Goal: Find contact information: Find contact information

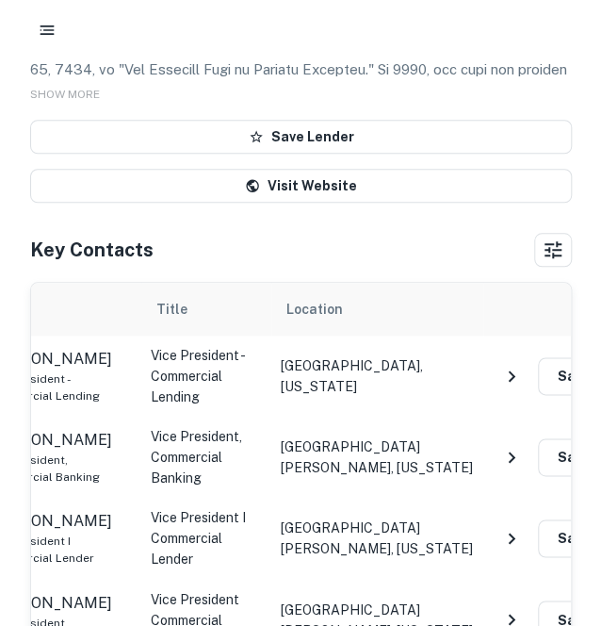
scroll to position [0, 213]
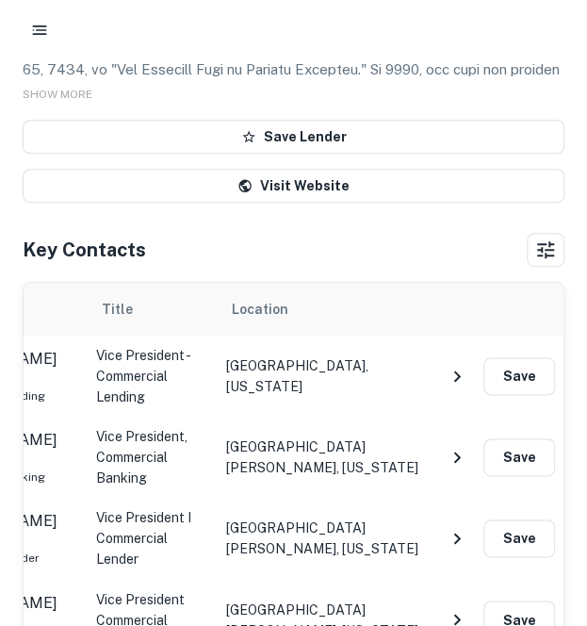
click at [455, 373] on icon "NavigateNextIcon" at bounding box center [457, 375] width 7 height 11
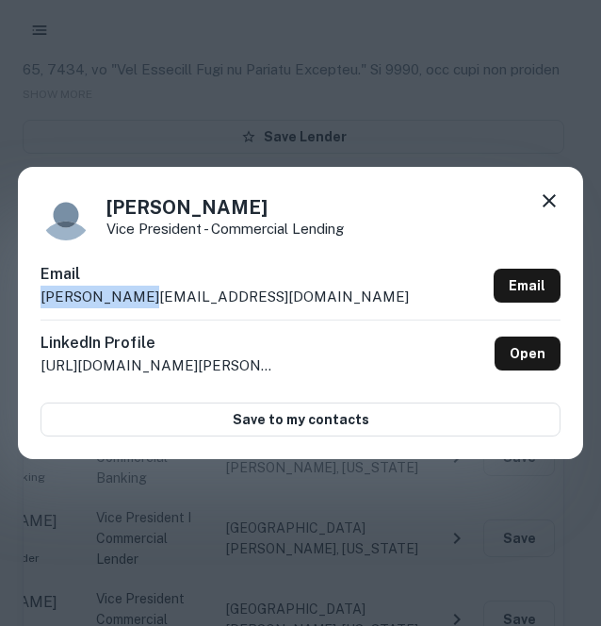
drag, startPoint x: 178, startPoint y: 295, endPoint x: 40, endPoint y: 309, distance: 139.3
click at [40, 309] on div "[PERSON_NAME] Vice President - Commercial Lending Email [PERSON_NAME][EMAIL_ADD…" at bounding box center [301, 313] width 566 height 292
copy p "[PERSON_NAME][EMAIL_ADDRESS][DOMAIN_NAME]"
click at [552, 206] on icon at bounding box center [549, 200] width 23 height 23
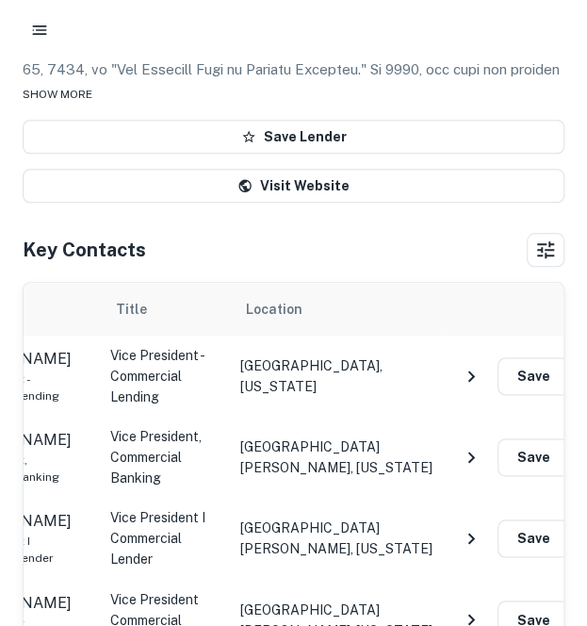
scroll to position [0, 0]
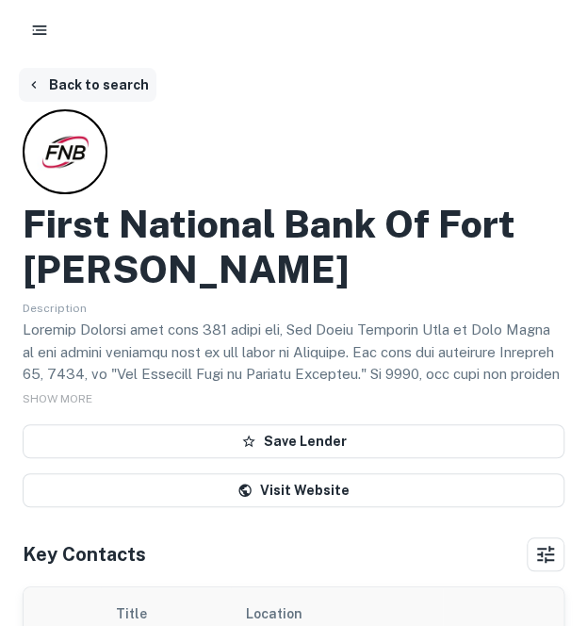
click at [128, 82] on button "Back to search" at bounding box center [88, 85] width 138 height 34
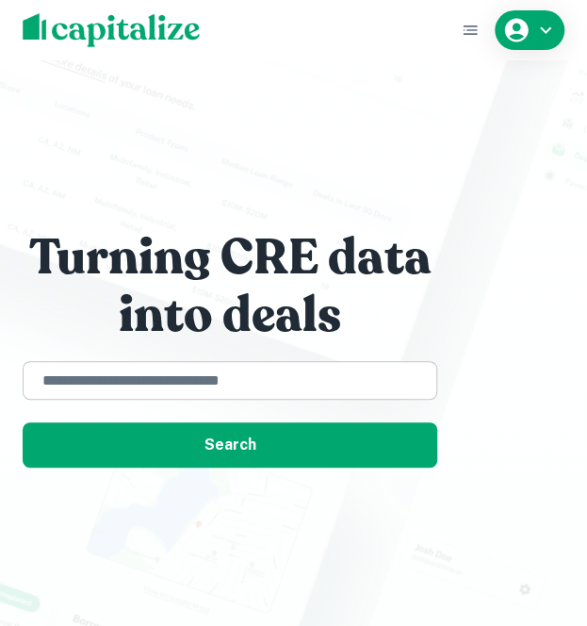
click at [160, 398] on div "​" at bounding box center [230, 380] width 415 height 39
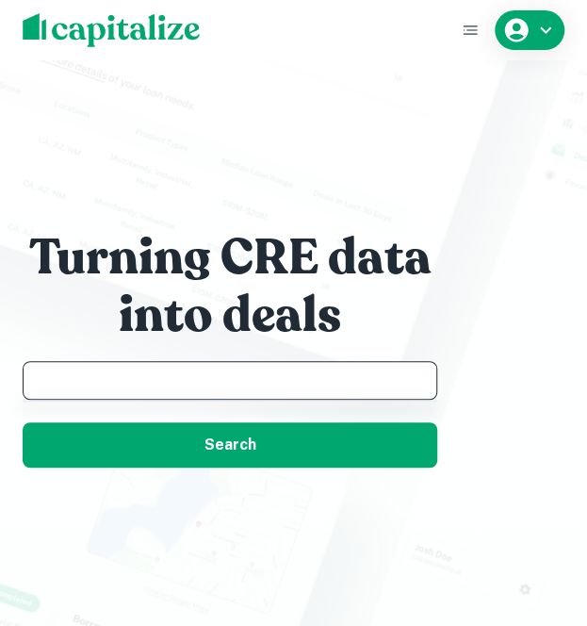
paste input "**********"
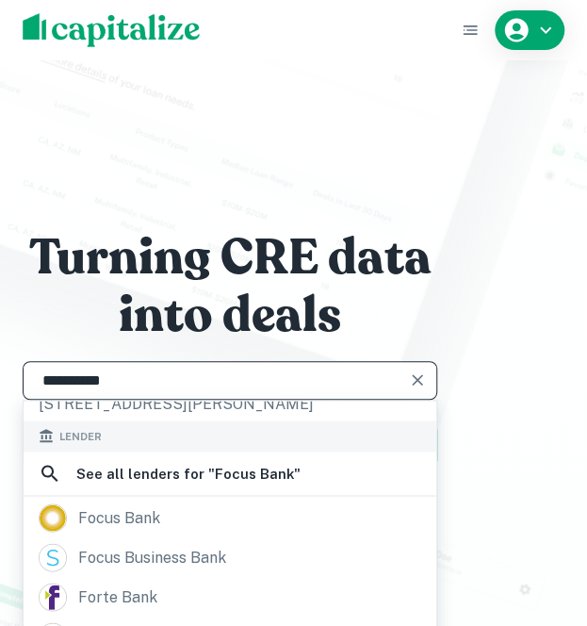
scroll to position [114, 0]
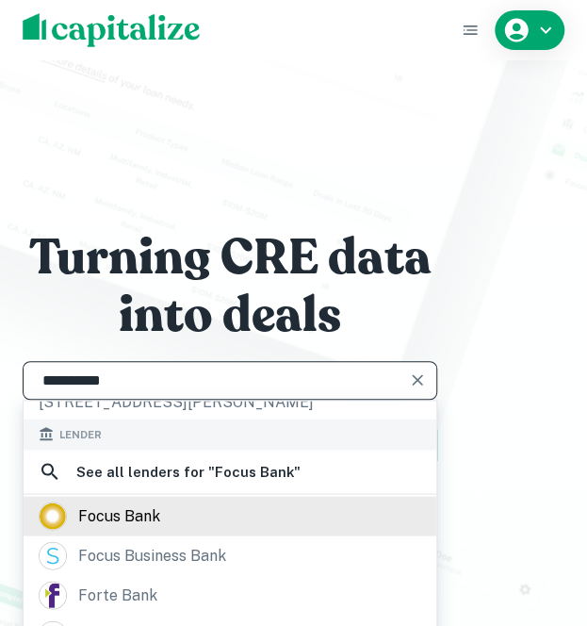
type input "**********"
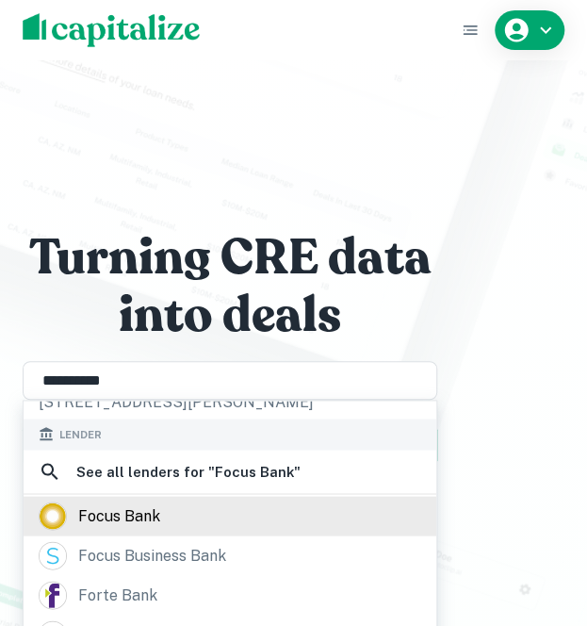
click at [154, 510] on div "focus bank" at bounding box center [119, 515] width 82 height 28
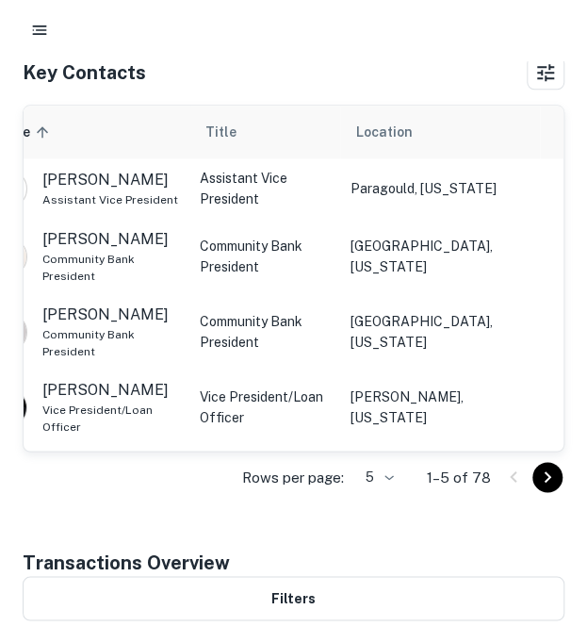
scroll to position [438, 0]
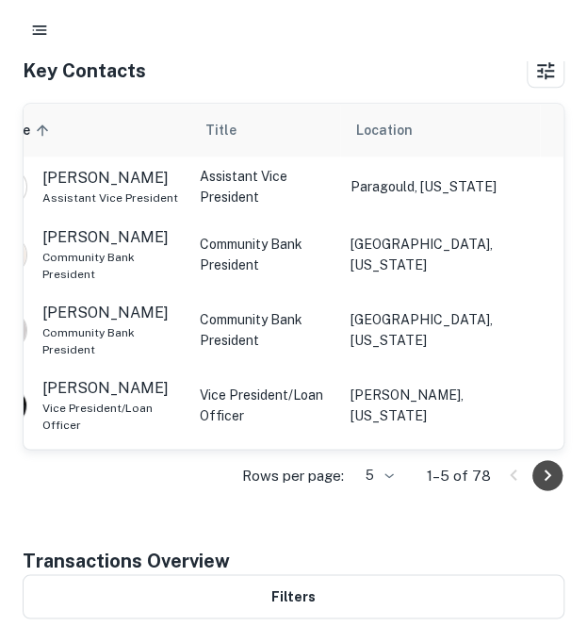
click at [550, 471] on icon "Go to next page" at bounding box center [547, 475] width 23 height 23
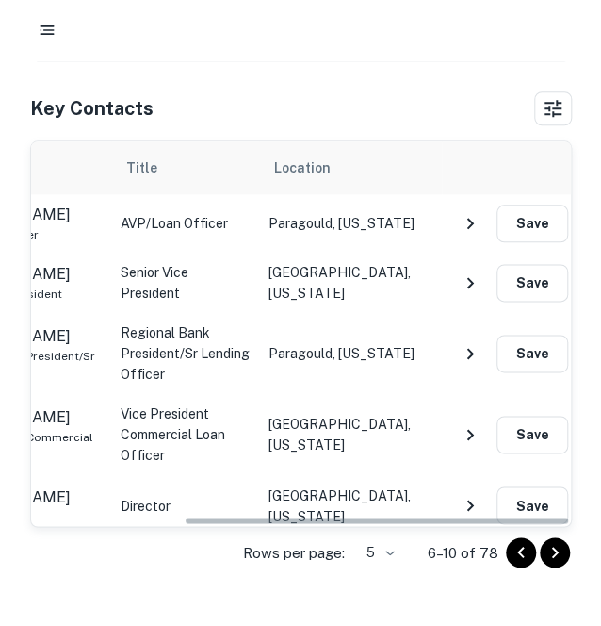
scroll to position [0, 213]
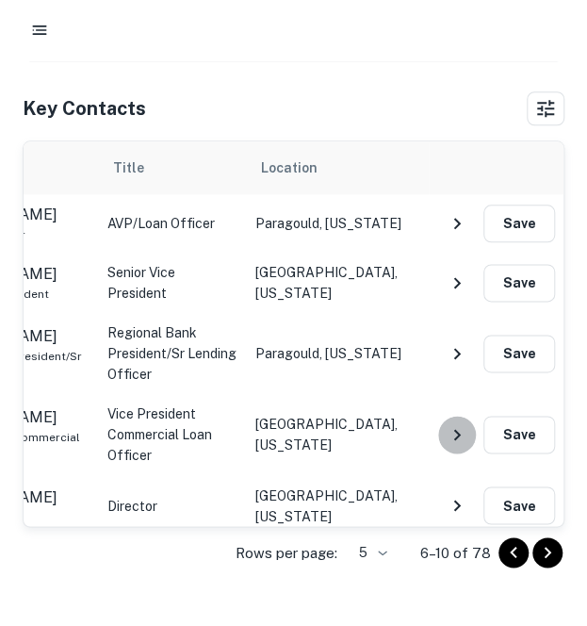
click at [456, 423] on icon "NavigateNextIcon" at bounding box center [457, 434] width 23 height 23
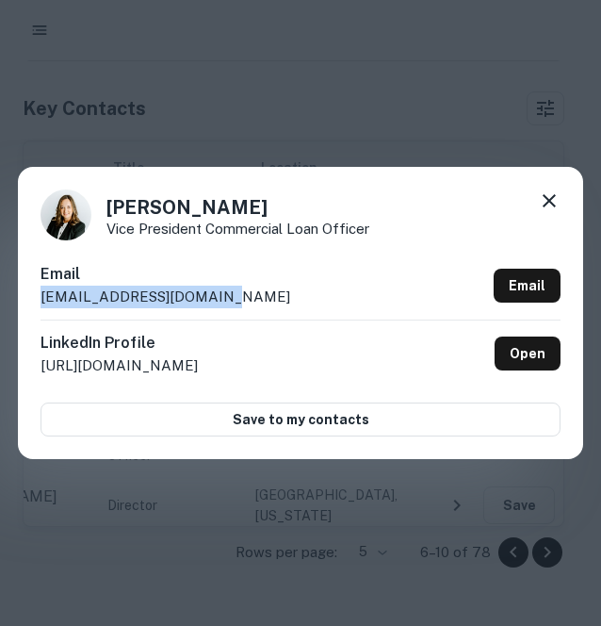
drag, startPoint x: 254, startPoint y: 295, endPoint x: 26, endPoint y: 313, distance: 227.9
click at [26, 313] on div "[PERSON_NAME] Vice President Commercial Loan Officer Email [EMAIL_ADDRESS][DOMA…" at bounding box center [301, 313] width 566 height 292
copy p "[EMAIL_ADDRESS][DOMAIN_NAME]"
drag, startPoint x: 274, startPoint y: 203, endPoint x: 108, endPoint y: 199, distance: 165.9
click at [108, 199] on h4 "[PERSON_NAME]" at bounding box center [238, 207] width 263 height 28
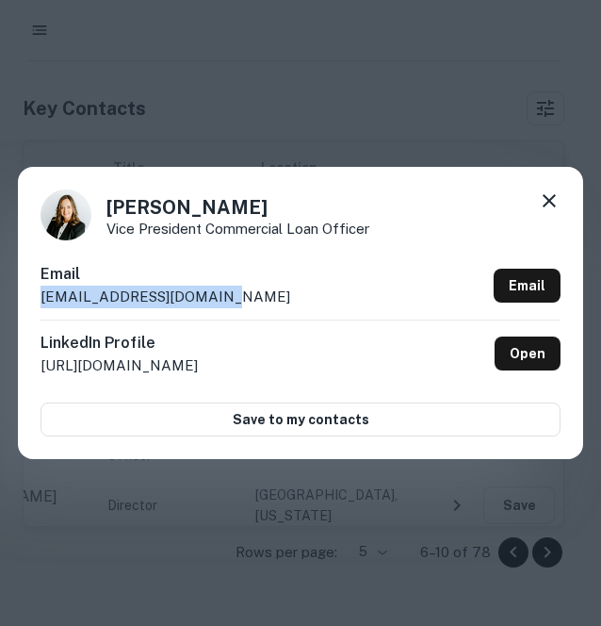
copy h4 "[PERSON_NAME]"
click at [550, 201] on icon at bounding box center [549, 200] width 13 height 13
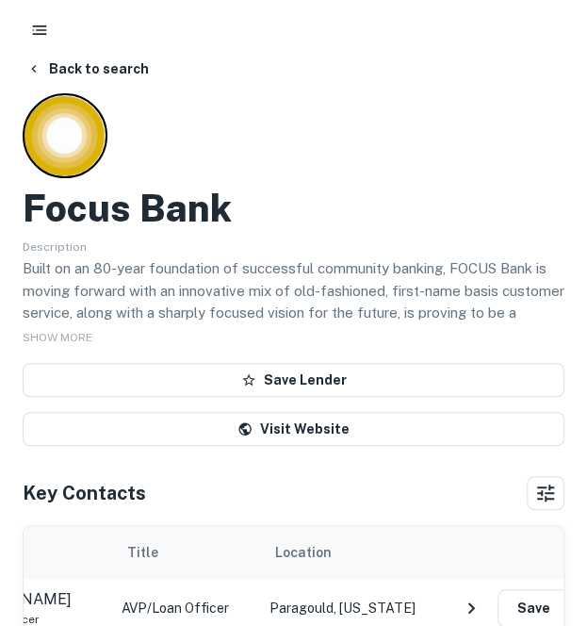
scroll to position [0, 0]
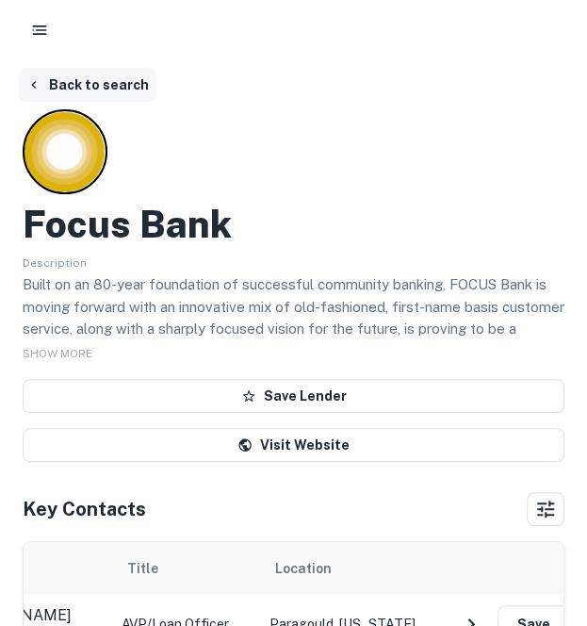
click at [132, 88] on button "Back to search" at bounding box center [88, 85] width 138 height 34
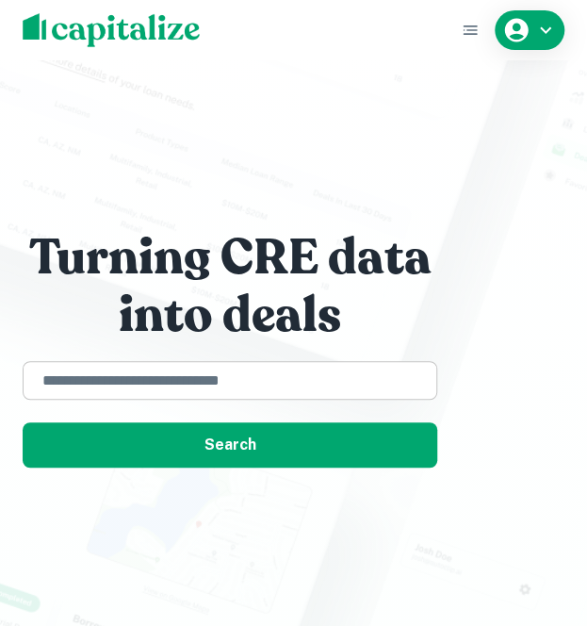
click at [107, 387] on input "text" at bounding box center [230, 380] width 398 height 22
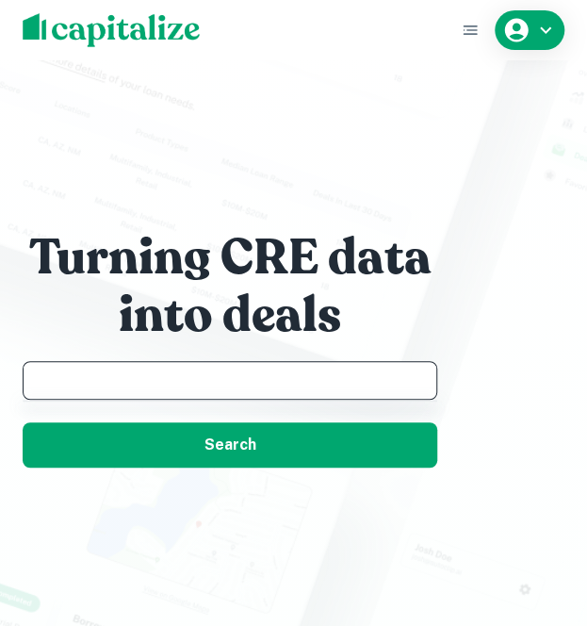
paste input "**********"
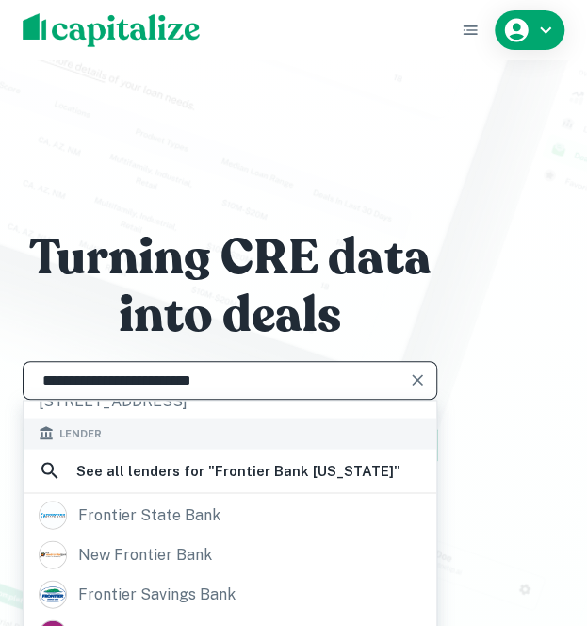
scroll to position [161, 0]
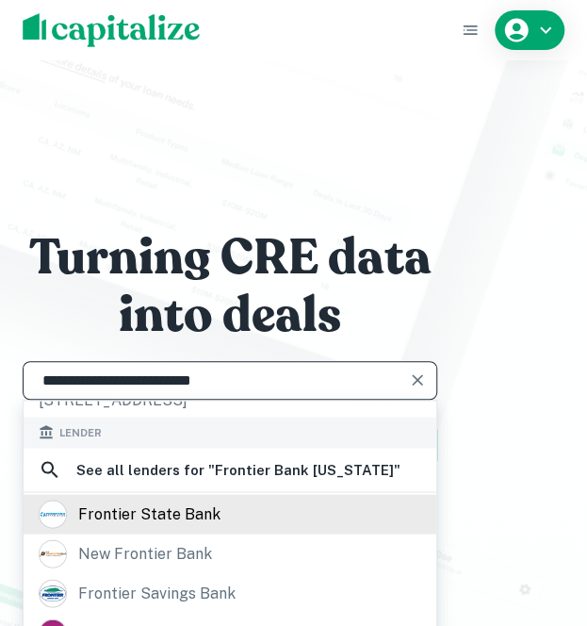
type input "**********"
click at [185, 500] on div "frontier state bank" at bounding box center [149, 514] width 142 height 28
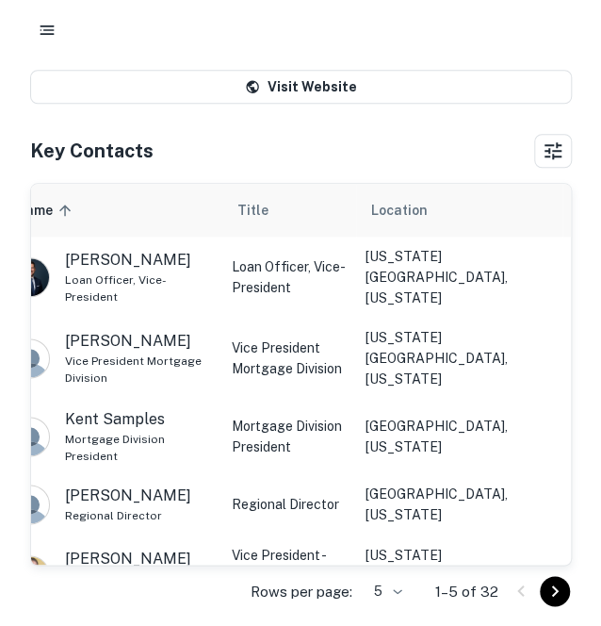
scroll to position [0, 213]
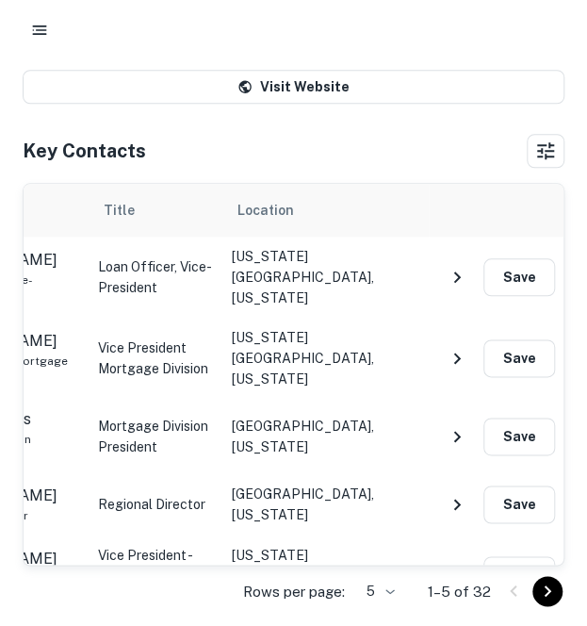
click at [462, 564] on icon "NavigateNextIcon" at bounding box center [457, 575] width 23 height 23
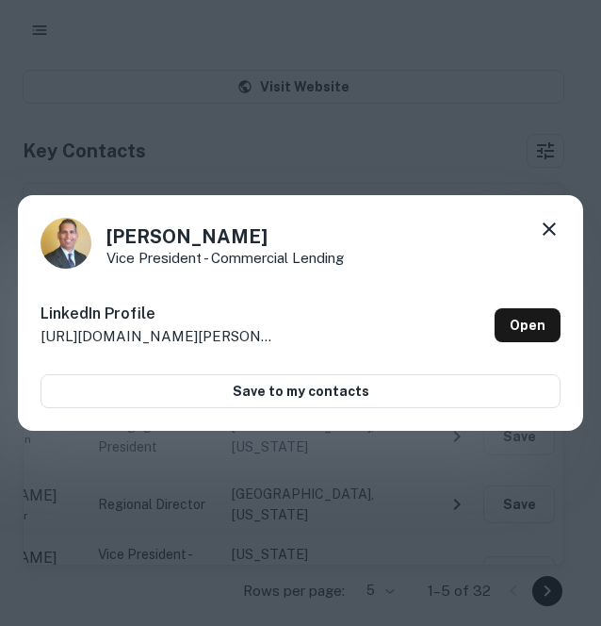
click at [526, 222] on div "[PERSON_NAME] Vice President - Commercial Lending" at bounding box center [301, 243] width 520 height 51
click at [530, 224] on div "[PERSON_NAME] Vice President - Commercial Lending" at bounding box center [301, 243] width 520 height 51
click at [566, 245] on div "[PERSON_NAME] Vice President - Commercial Lending LinkedIn Profile [URL][DOMAIN…" at bounding box center [301, 313] width 566 height 236
click at [556, 236] on icon at bounding box center [549, 229] width 23 height 23
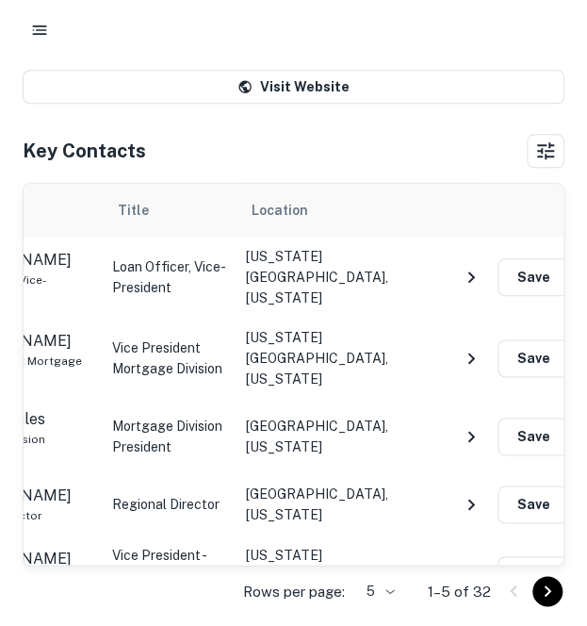
scroll to position [220, 0]
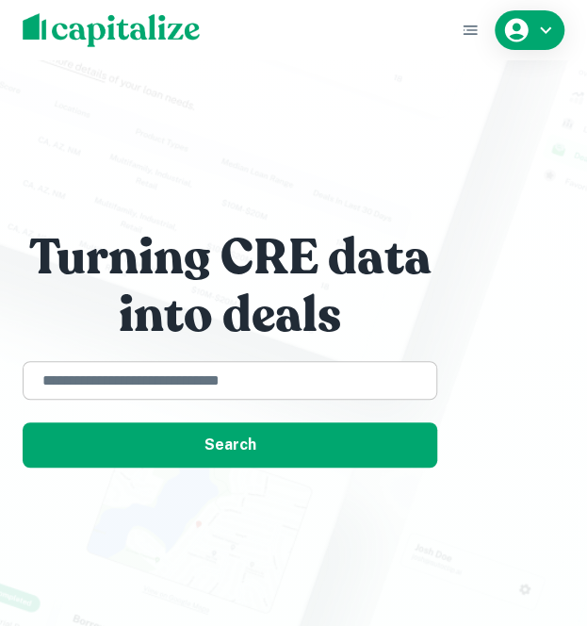
click at [167, 374] on input "text" at bounding box center [230, 380] width 398 height 22
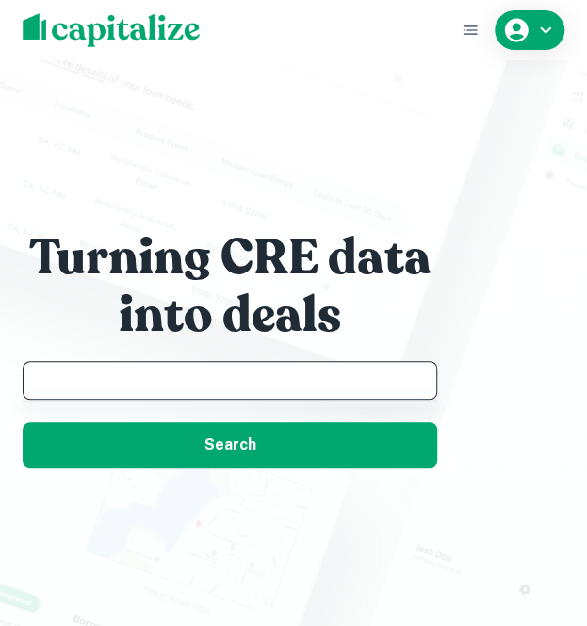
paste input "**********"
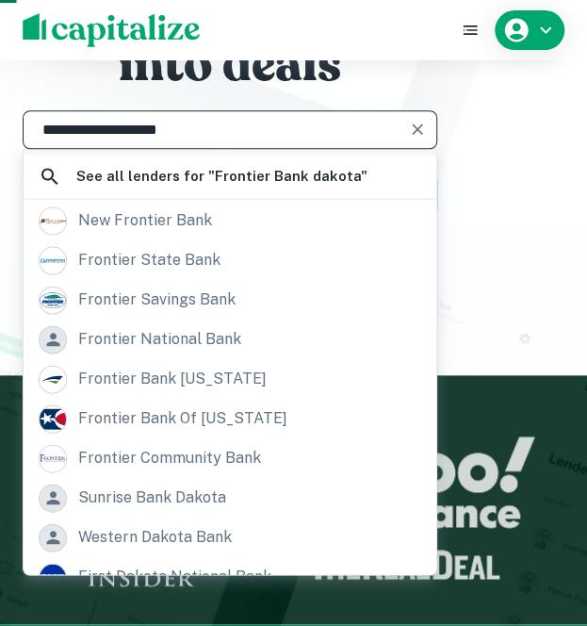
scroll to position [252, 0]
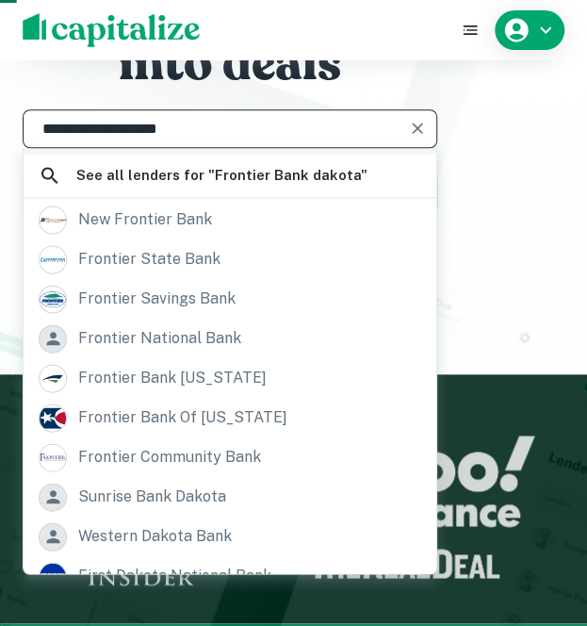
type input "**********"
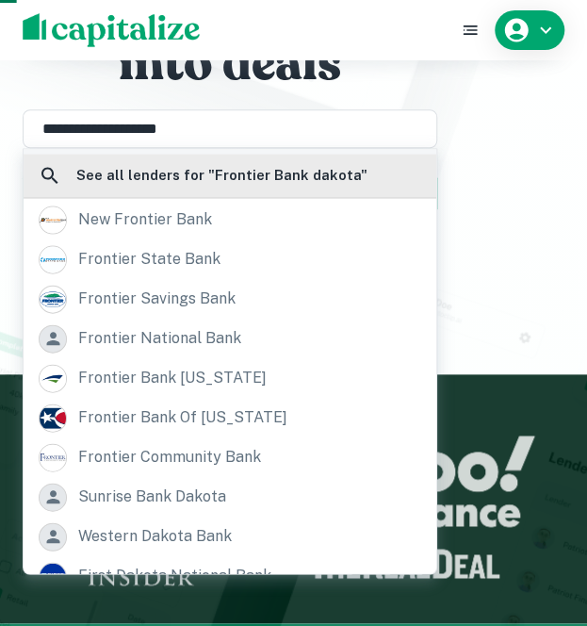
click at [261, 164] on h6 "See all lenders for " Frontier Bank dakota "" at bounding box center [221, 175] width 291 height 23
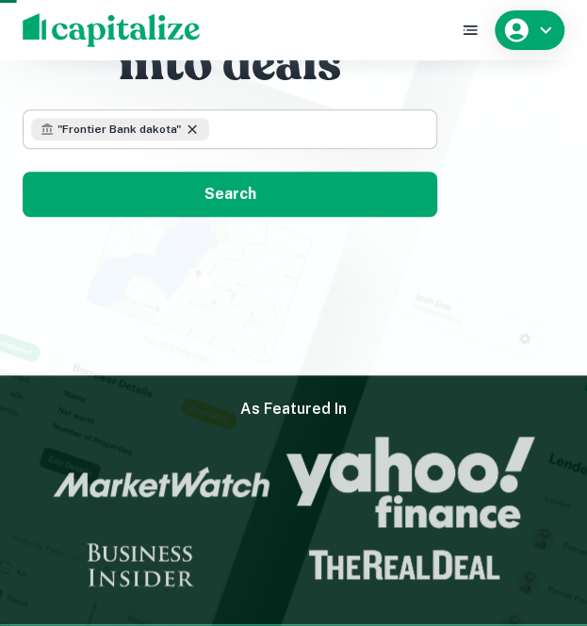
click at [189, 131] on icon at bounding box center [192, 129] width 15 height 15
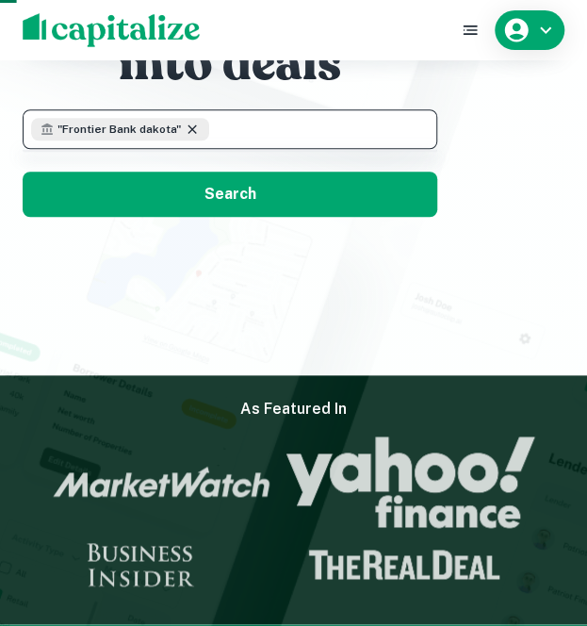
click at [194, 125] on icon at bounding box center [192, 129] width 15 height 15
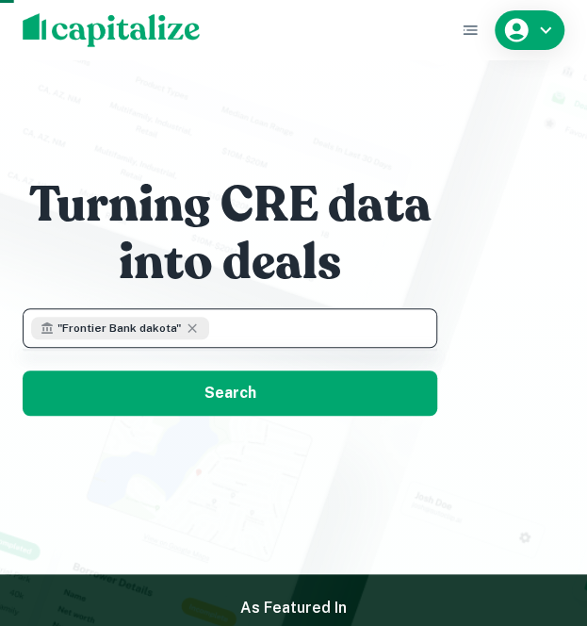
scroll to position [50, 0]
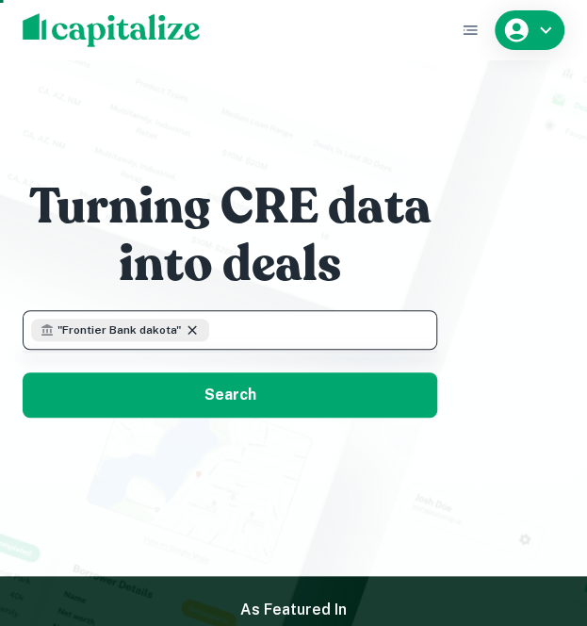
click at [186, 322] on icon at bounding box center [192, 329] width 15 height 15
paste input "**********"
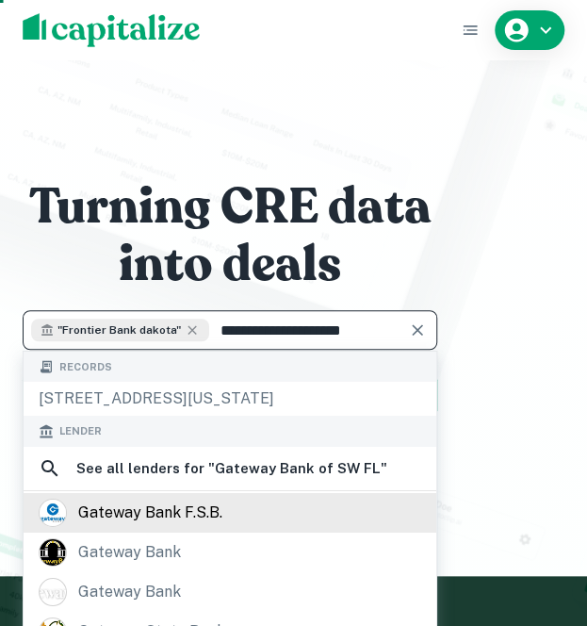
type input "**********"
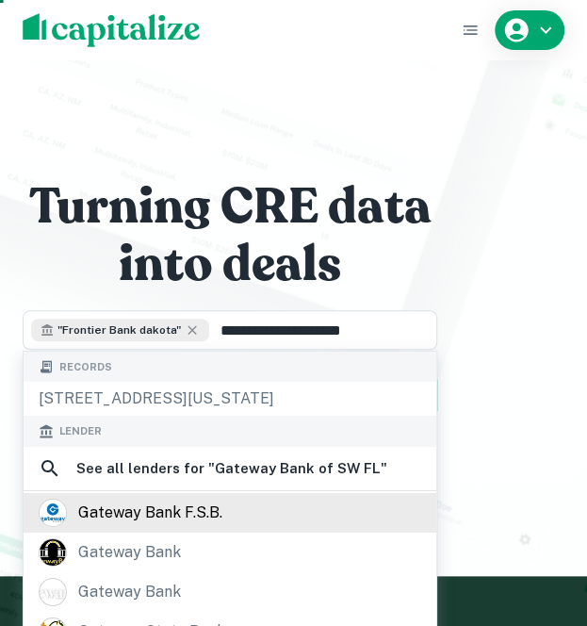
click at [164, 527] on div "gateway bank f.s.b." at bounding box center [150, 513] width 144 height 28
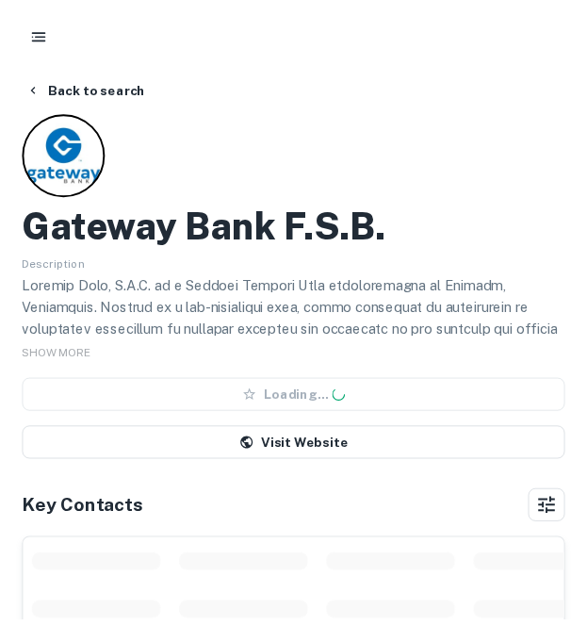
scroll to position [2, 0]
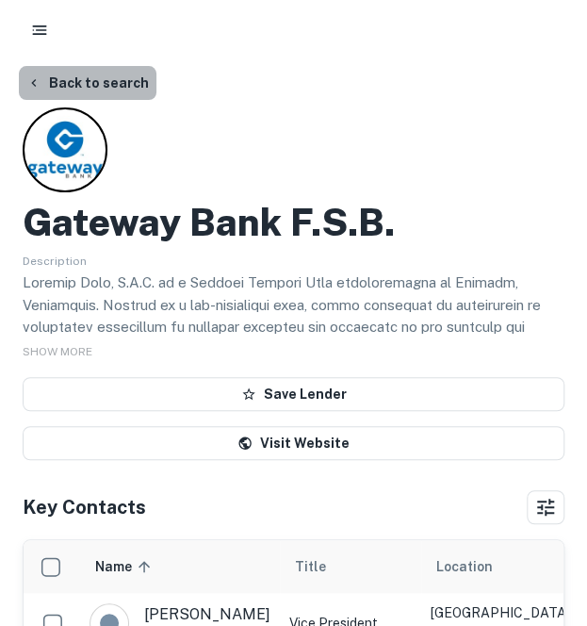
click at [102, 86] on button "Back to search" at bounding box center [88, 83] width 138 height 34
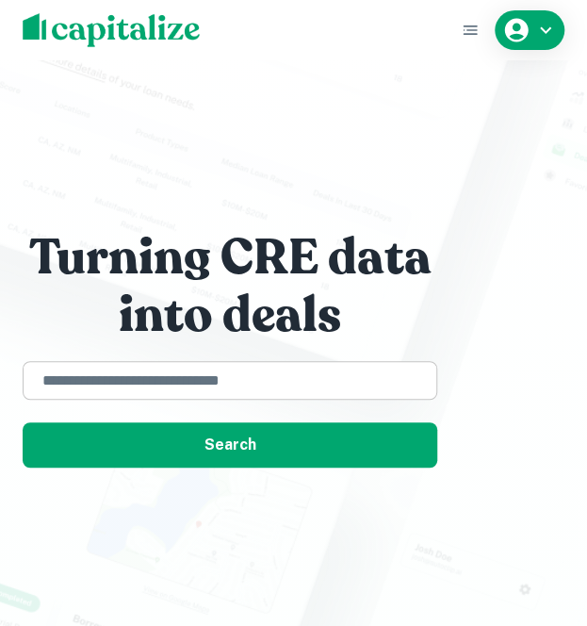
click at [157, 369] on input "text" at bounding box center [230, 380] width 398 height 22
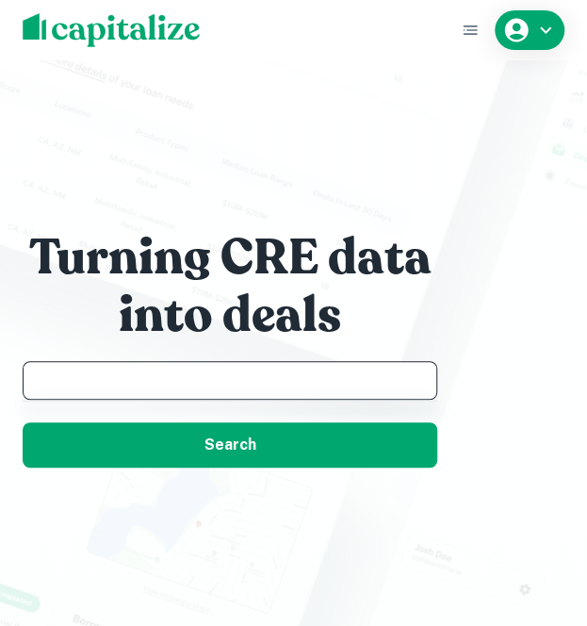
paste input "**********"
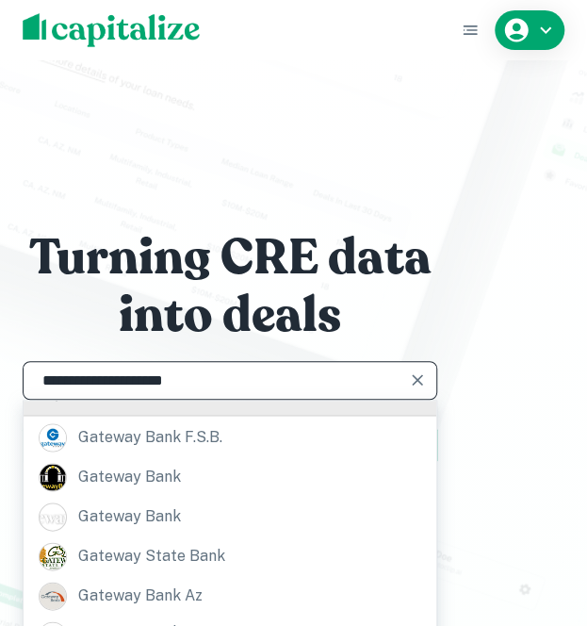
scroll to position [136, 0]
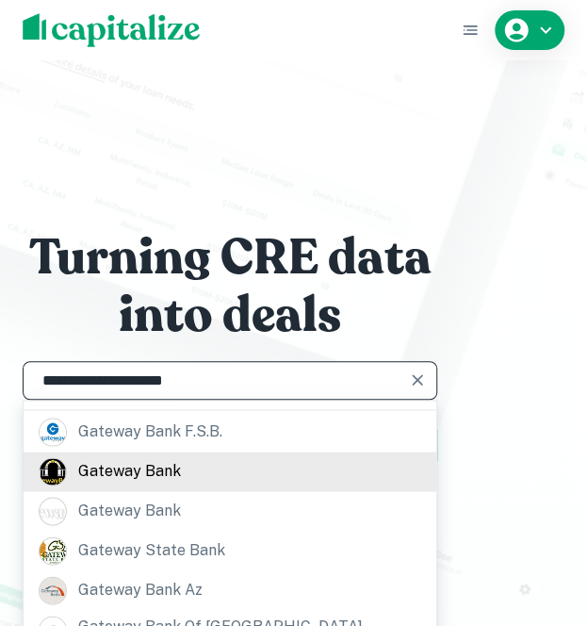
type input "**********"
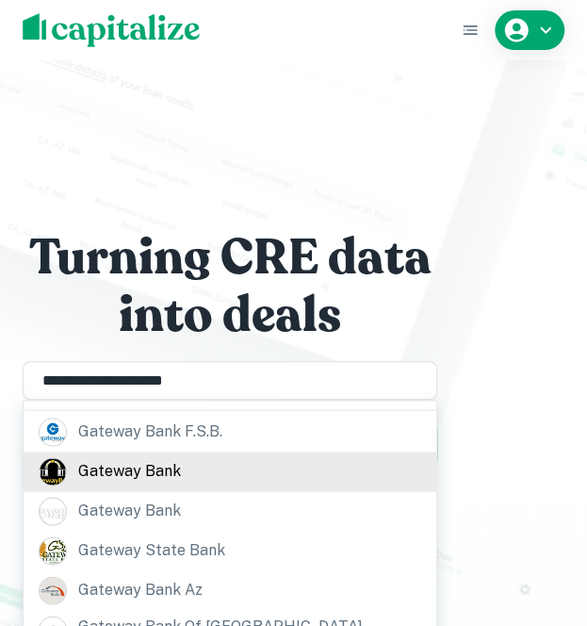
click at [271, 491] on div "gateway bank" at bounding box center [230, 471] width 413 height 40
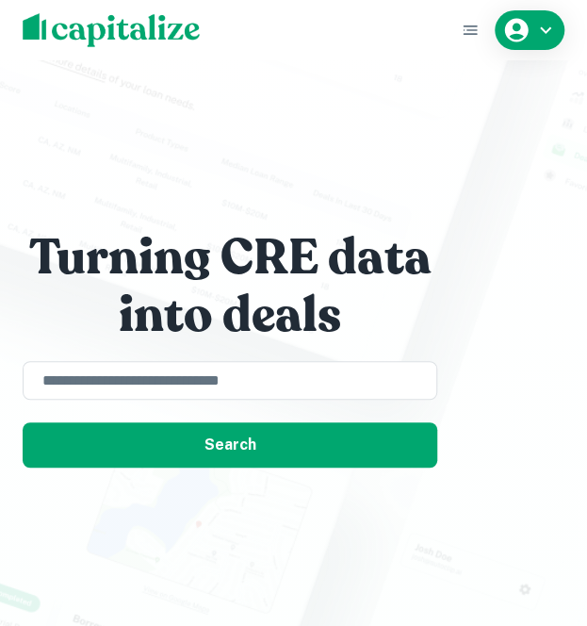
click at [107, 358] on div "Turning CRE data into deals ​ Search" at bounding box center [230, 332] width 415 height 271
click at [107, 362] on div "​" at bounding box center [230, 380] width 415 height 39
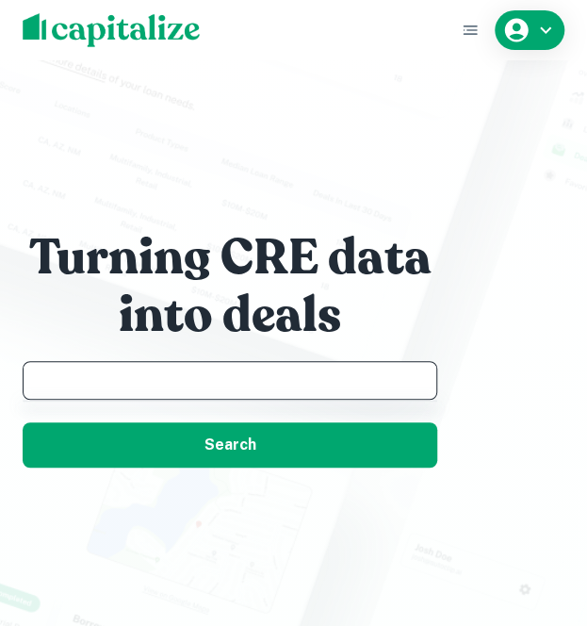
paste input "**********"
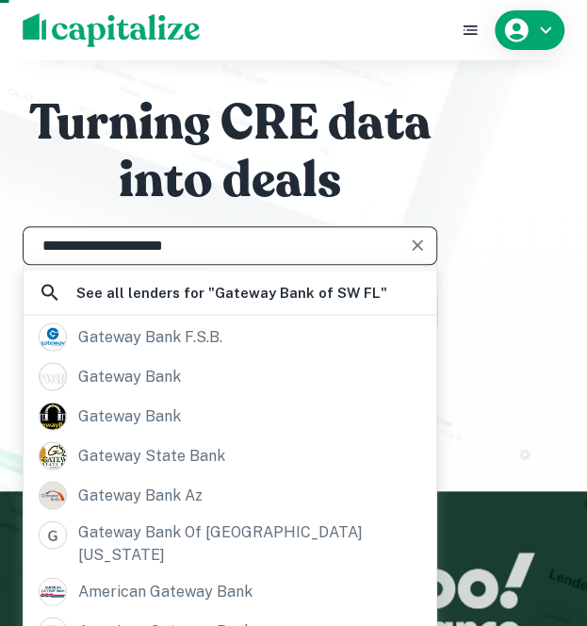
scroll to position [93, 0]
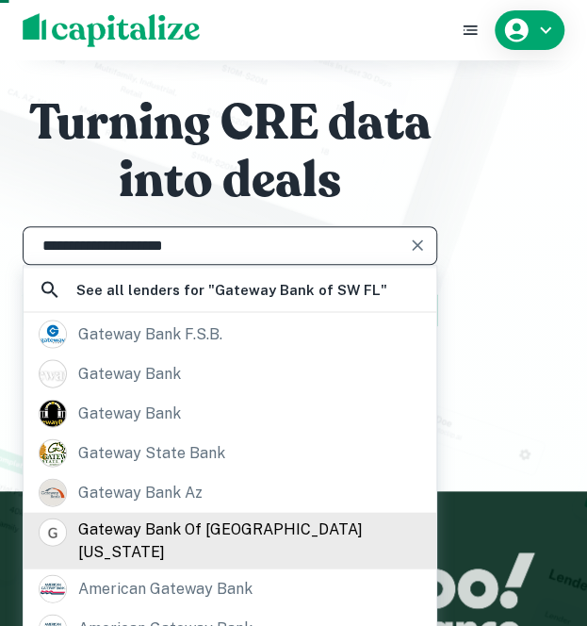
type input "**********"
click at [110, 550] on div "gateway bank of [GEOGRAPHIC_DATA][US_STATE]" at bounding box center [249, 539] width 343 height 45
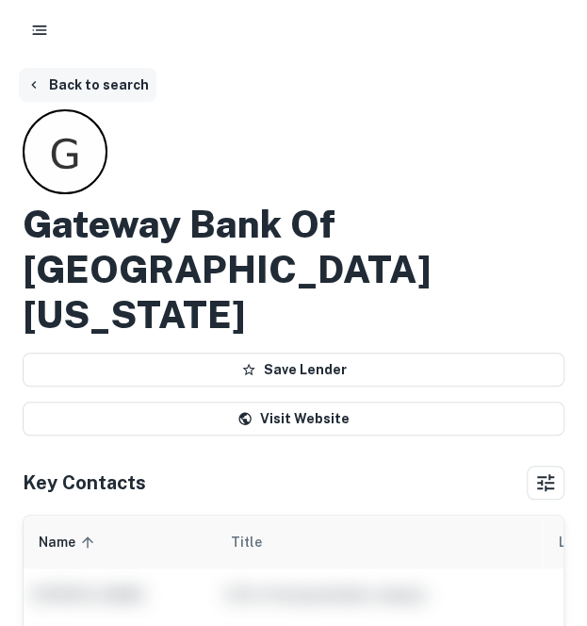
click at [112, 76] on button "Back to search" at bounding box center [88, 85] width 138 height 34
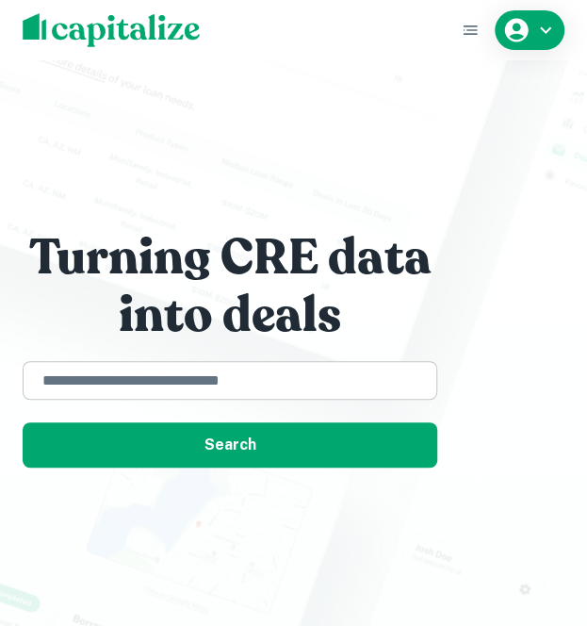
click at [210, 367] on div "​" at bounding box center [230, 380] width 415 height 39
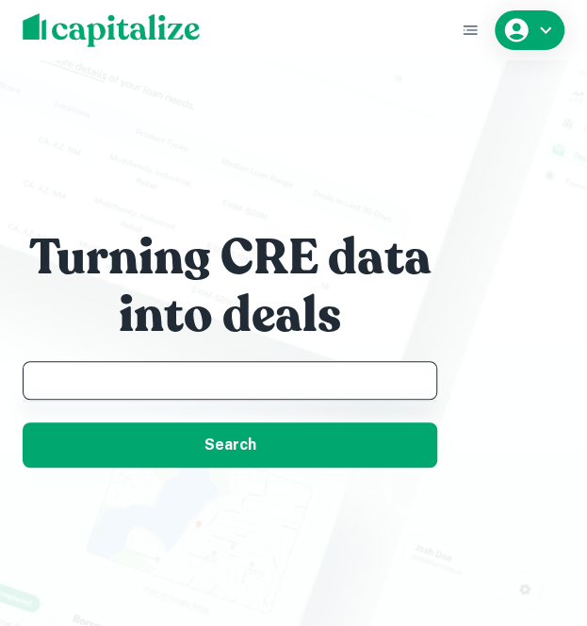
paste input "**********"
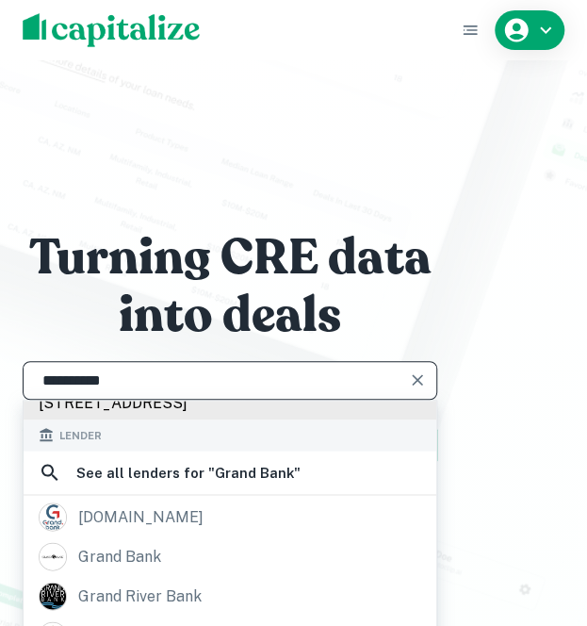
scroll to position [117, 0]
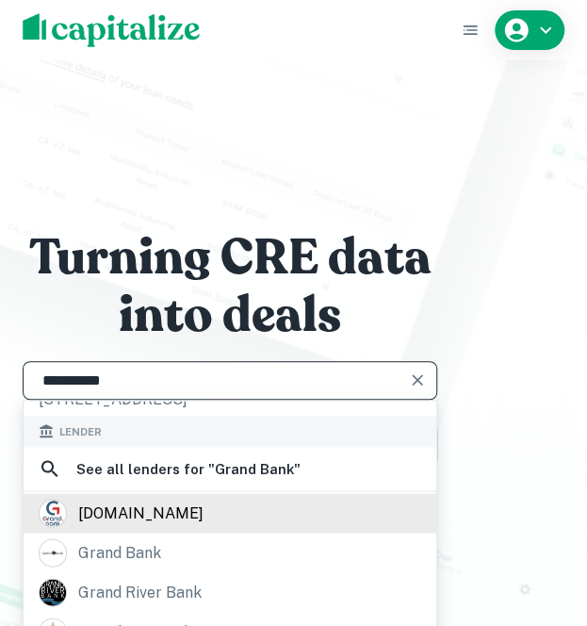
type input "**********"
click at [195, 527] on div "[DOMAIN_NAME]" at bounding box center [230, 513] width 413 height 40
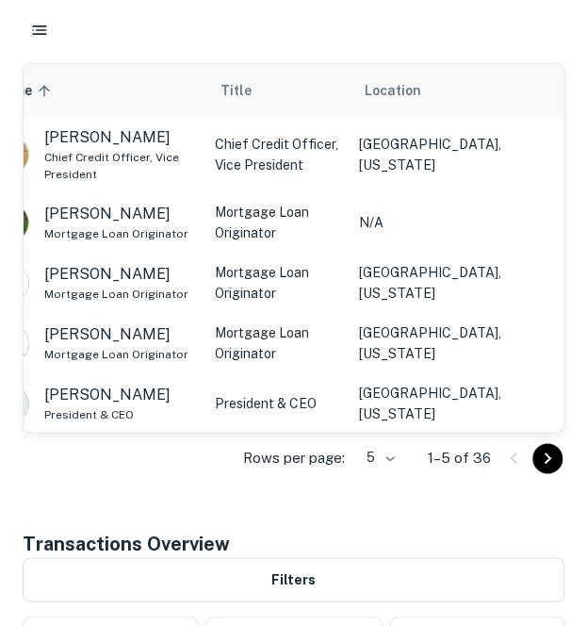
scroll to position [365, 0]
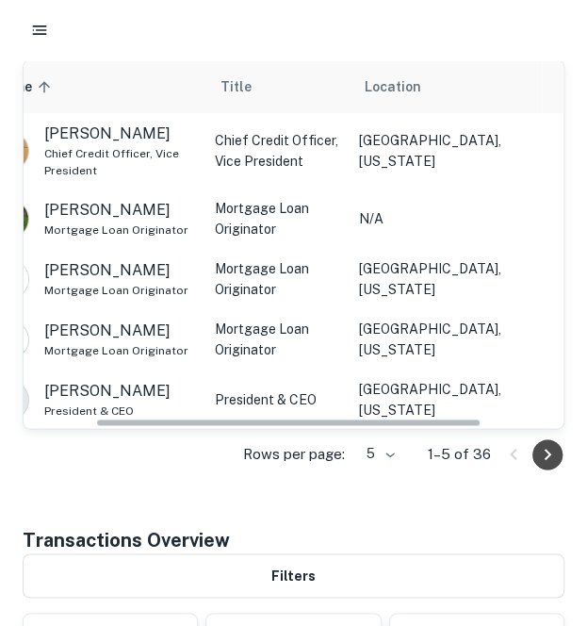
click at [553, 450] on icon "Go to next page" at bounding box center [547, 454] width 23 height 23
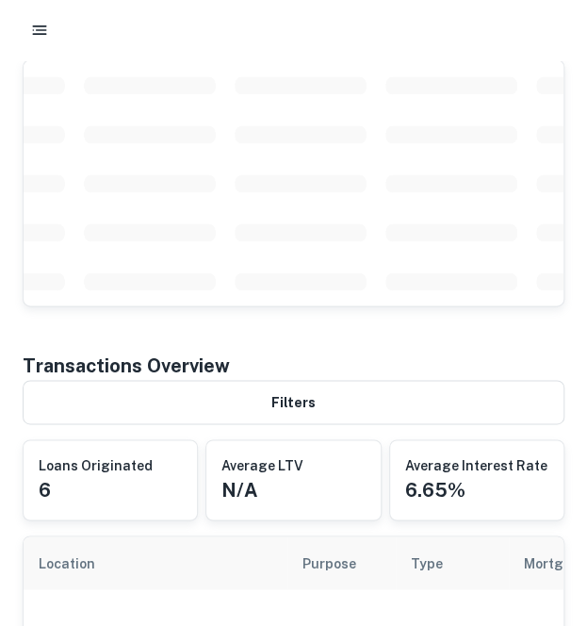
click at [553, 450] on div "Average Interest Rate 6.65%" at bounding box center [476, 479] width 173 height 79
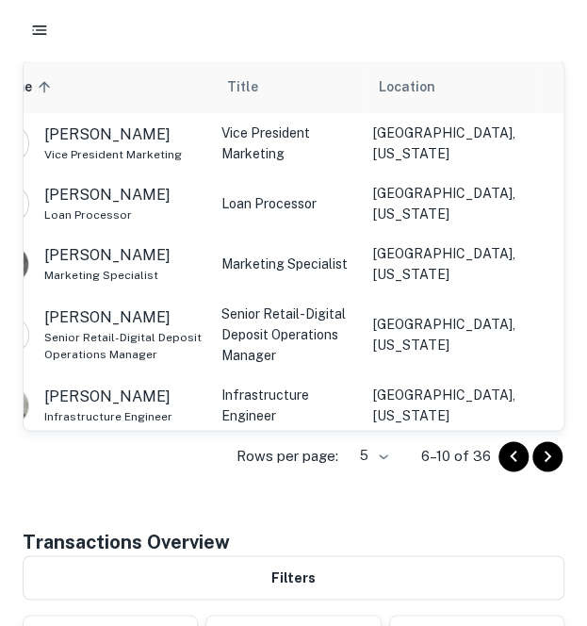
click at [533, 443] on div at bounding box center [531, 456] width 64 height 30
click at [546, 457] on icon "Go to next page" at bounding box center [548, 456] width 7 height 11
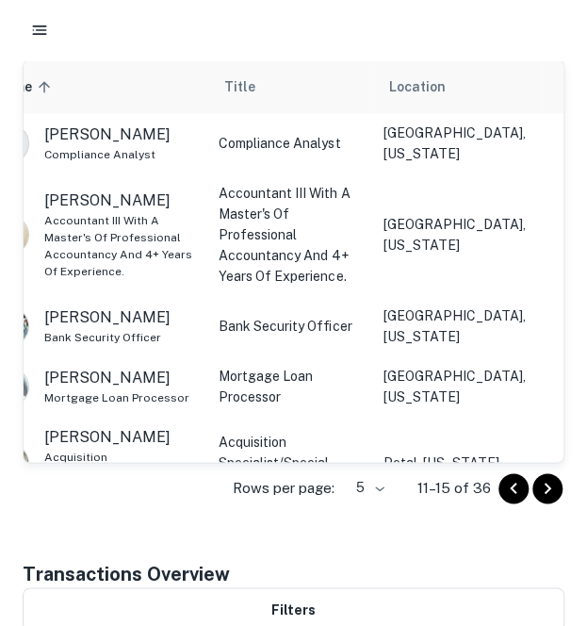
click at [547, 485] on icon "Go to next page" at bounding box center [547, 488] width 23 height 23
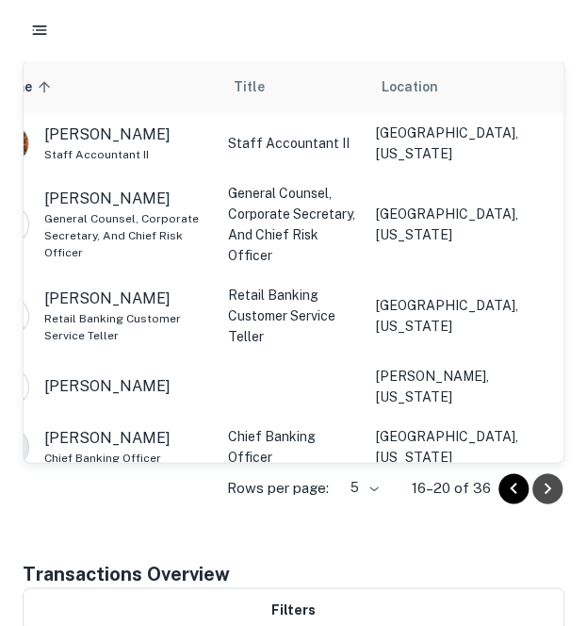
click at [547, 485] on icon "Go to next page" at bounding box center [547, 488] width 23 height 23
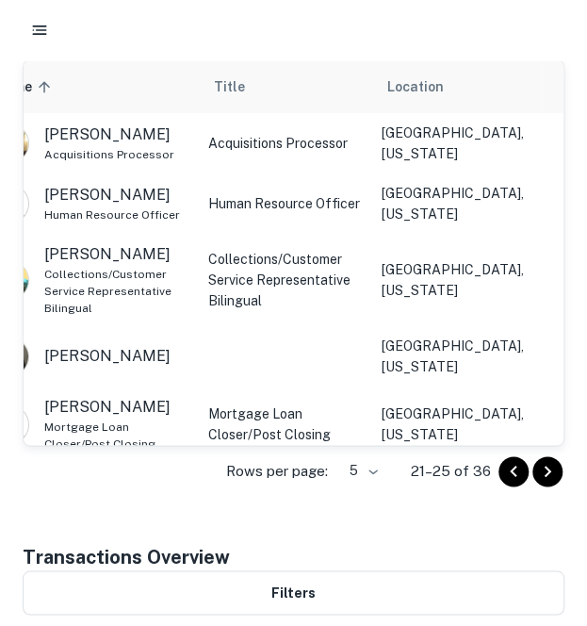
click at [547, 482] on button "Go to next page" at bounding box center [548, 471] width 30 height 30
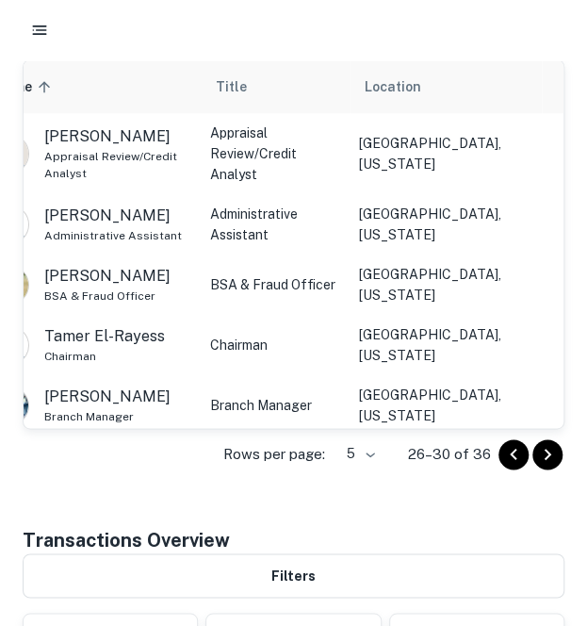
click at [551, 448] on icon "Go to next page" at bounding box center [547, 454] width 23 height 23
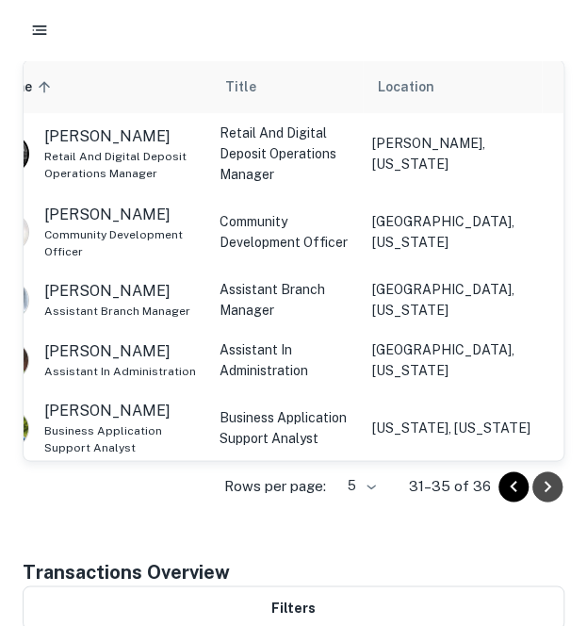
click at [551, 493] on icon "Go to next page" at bounding box center [547, 486] width 23 height 23
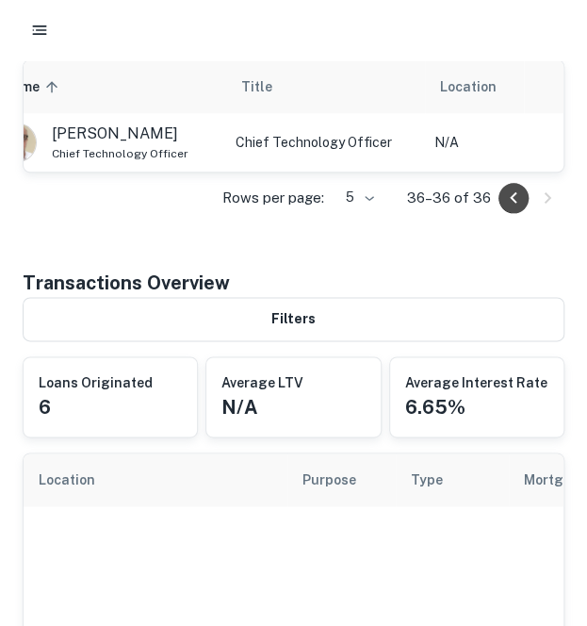
click at [500, 193] on button "Go to previous page" at bounding box center [514, 198] width 30 height 30
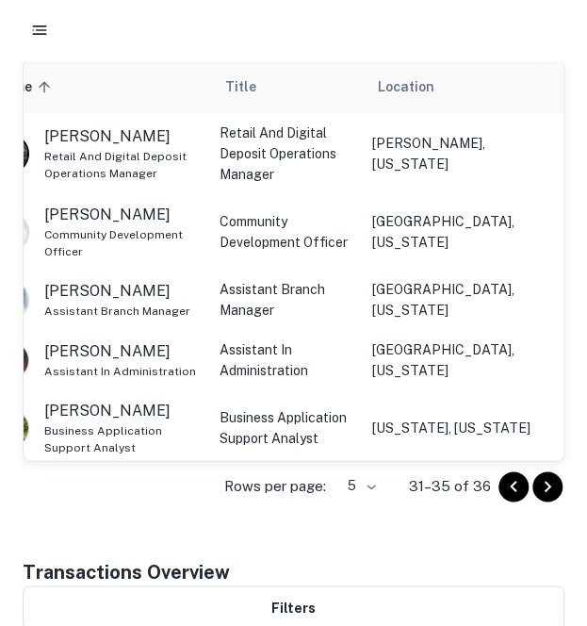
click at [502, 477] on icon "Go to previous page" at bounding box center [513, 486] width 23 height 23
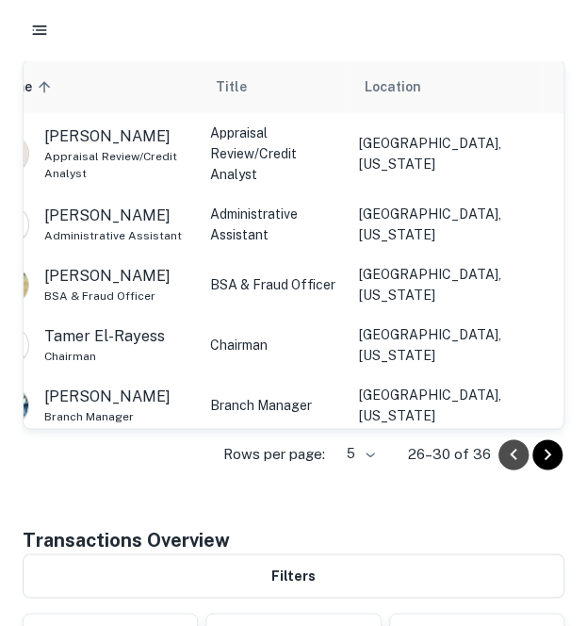
click at [502, 453] on icon "Go to previous page" at bounding box center [513, 454] width 23 height 23
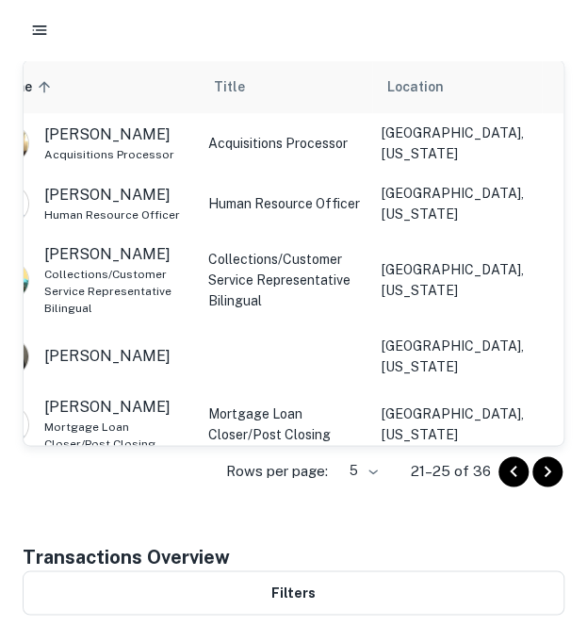
click at [533, 479] on div at bounding box center [531, 471] width 64 height 30
click at [515, 465] on icon "Go to previous page" at bounding box center [513, 470] width 7 height 11
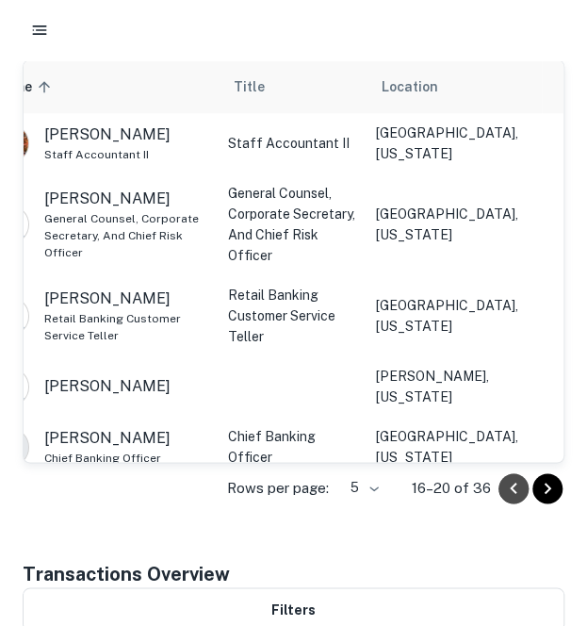
click at [499, 480] on button "Go to previous page" at bounding box center [514, 488] width 30 height 30
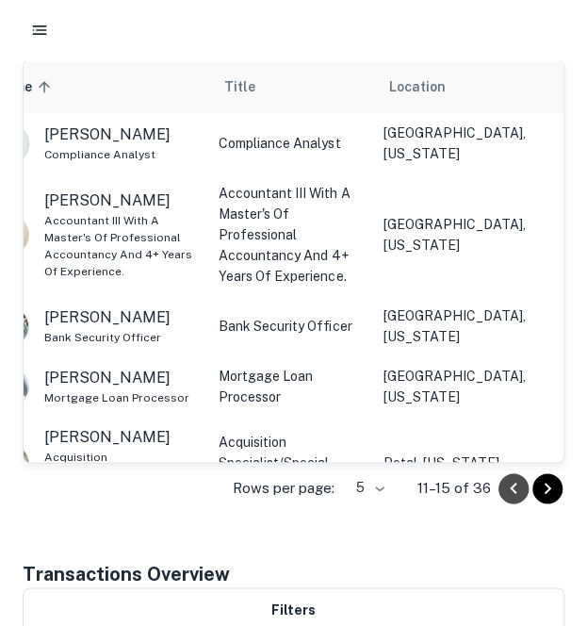
click at [500, 480] on button "Go to previous page" at bounding box center [514, 488] width 30 height 30
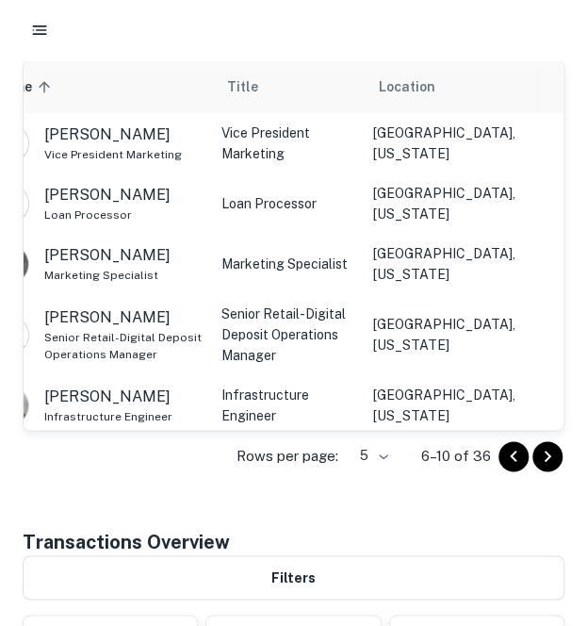
click at [549, 455] on icon "Go to next page" at bounding box center [548, 456] width 7 height 11
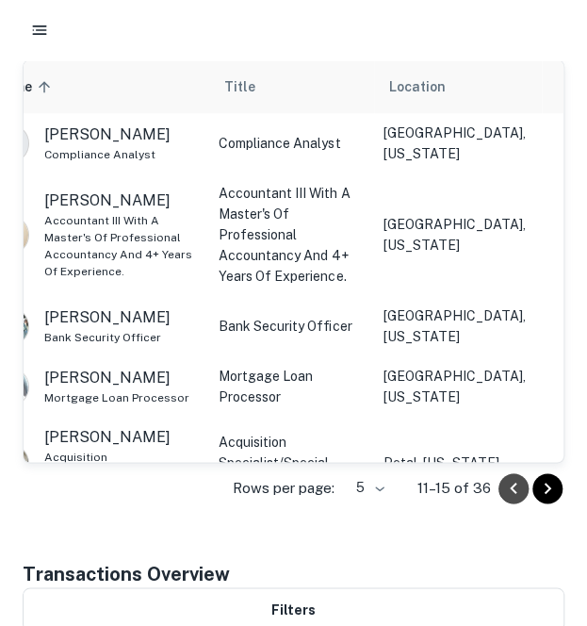
click at [517, 482] on icon "Go to previous page" at bounding box center [513, 488] width 23 height 23
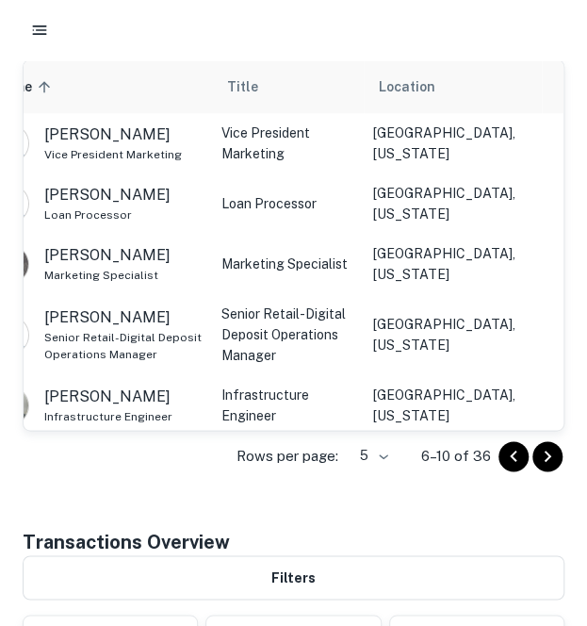
click at [517, 482] on div "Back to search [DOMAIN_NAME] Save Lender Visit Website Key Contacts Name sorted…" at bounding box center [293, 499] width 587 height 1593
click at [506, 445] on icon "Go to previous page" at bounding box center [513, 456] width 23 height 23
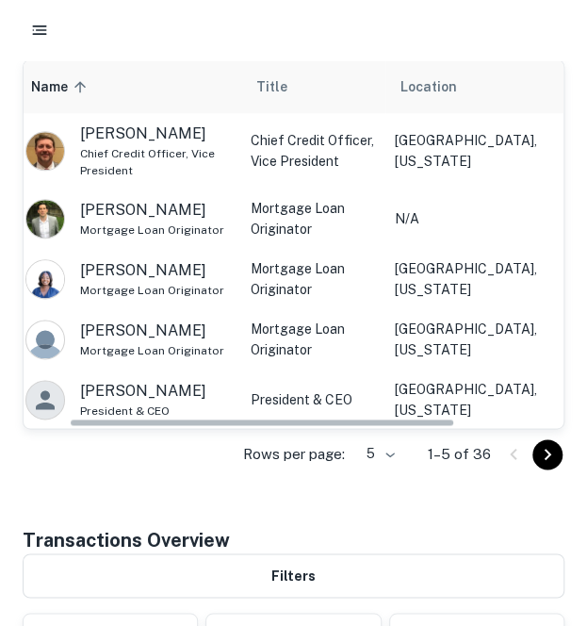
scroll to position [0, 64]
click at [324, 159] on td "Chief Credit Officer, Vice President" at bounding box center [313, 150] width 144 height 75
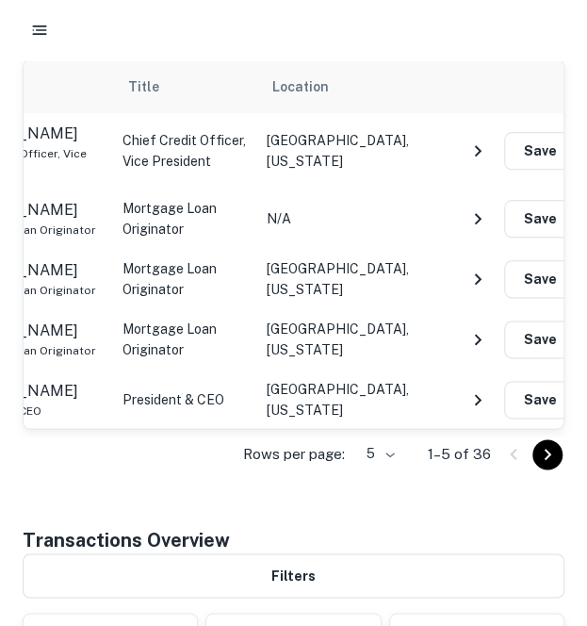
click at [478, 154] on icon "NavigateNextIcon" at bounding box center [478, 151] width 23 height 23
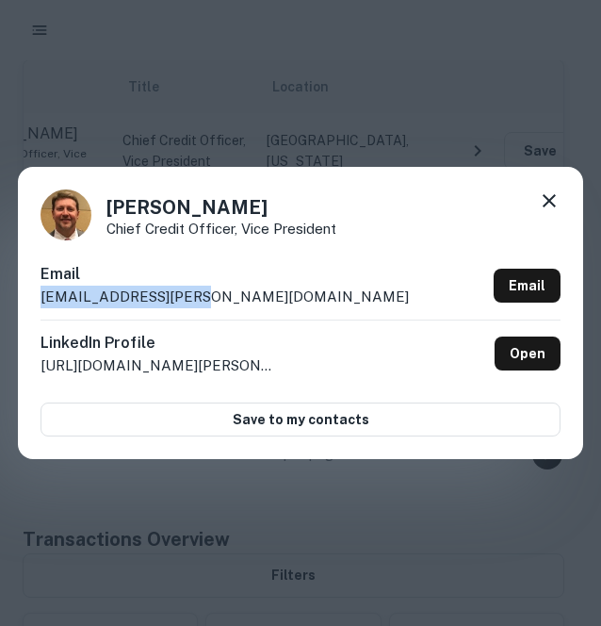
drag, startPoint x: 198, startPoint y: 293, endPoint x: 37, endPoint y: 311, distance: 162.2
click at [37, 311] on div "[PERSON_NAME] Chief Credit Officer, Vice President Email [EMAIL_ADDRESS][PERSON…" at bounding box center [301, 313] width 566 height 292
copy p "[EMAIL_ADDRESS][PERSON_NAME][DOMAIN_NAME]"
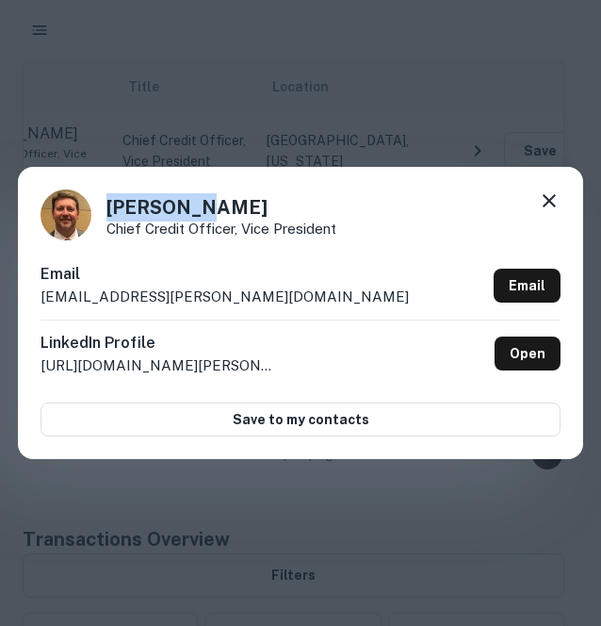
drag, startPoint x: 213, startPoint y: 213, endPoint x: 92, endPoint y: 208, distance: 120.7
click at [92, 208] on div "[PERSON_NAME] Chief Credit Officer, Vice President" at bounding box center [301, 214] width 520 height 51
copy h4 "[PERSON_NAME]"
click at [426, 151] on div "[PERSON_NAME] Chief Credit Officer, Vice President Email [EMAIL_ADDRESS][PERSON…" at bounding box center [300, 313] width 601 height 626
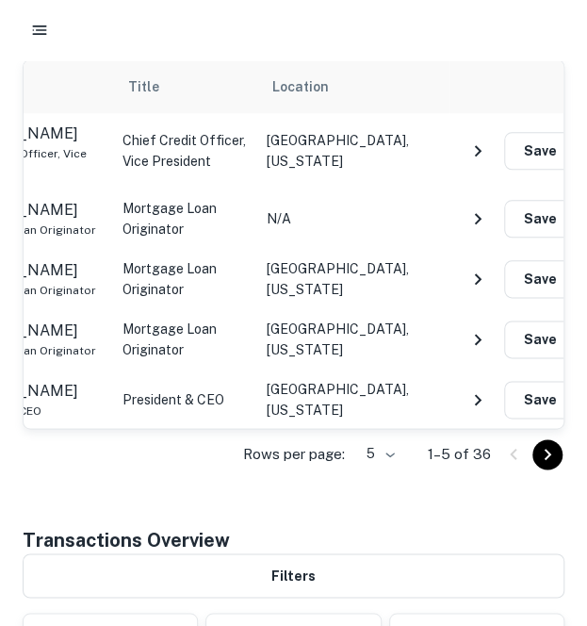
scroll to position [0, 0]
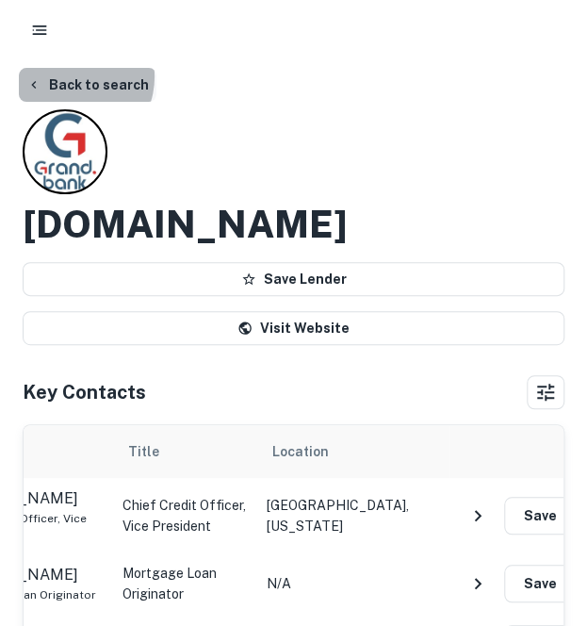
click at [70, 76] on button "Back to search" at bounding box center [88, 85] width 138 height 34
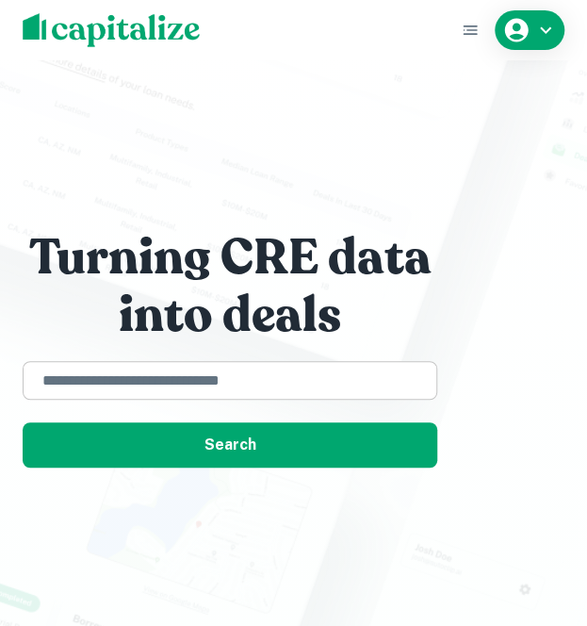
click at [196, 375] on input "text" at bounding box center [230, 380] width 398 height 22
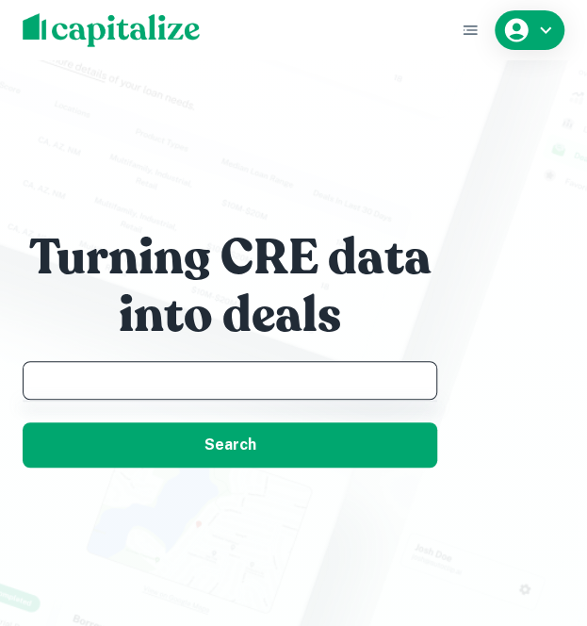
paste input "**********"
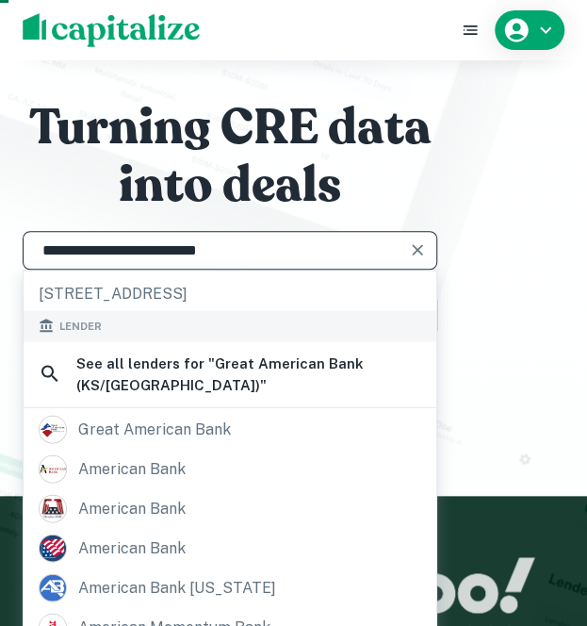
scroll to position [61, 0]
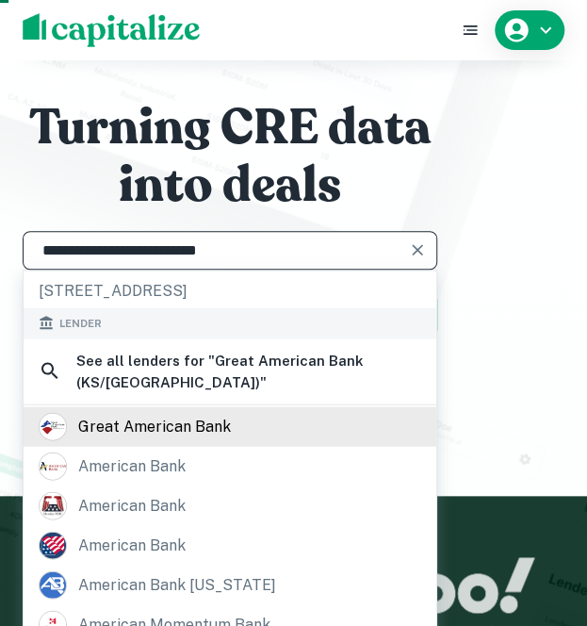
type input "**********"
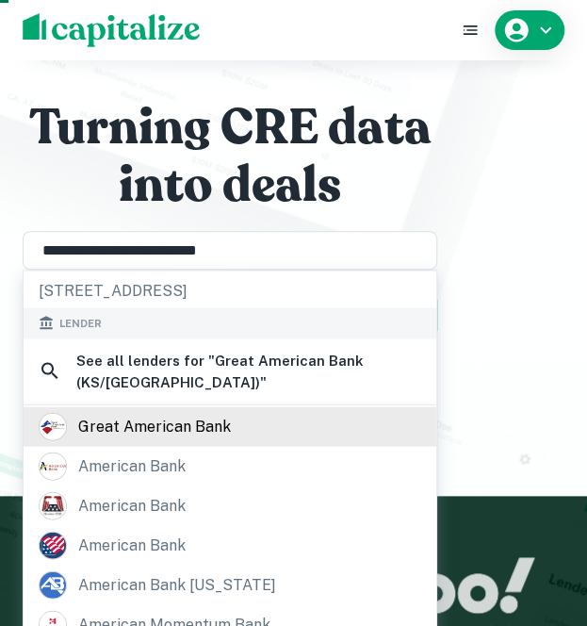
click at [207, 419] on div "great american bank" at bounding box center [154, 426] width 153 height 28
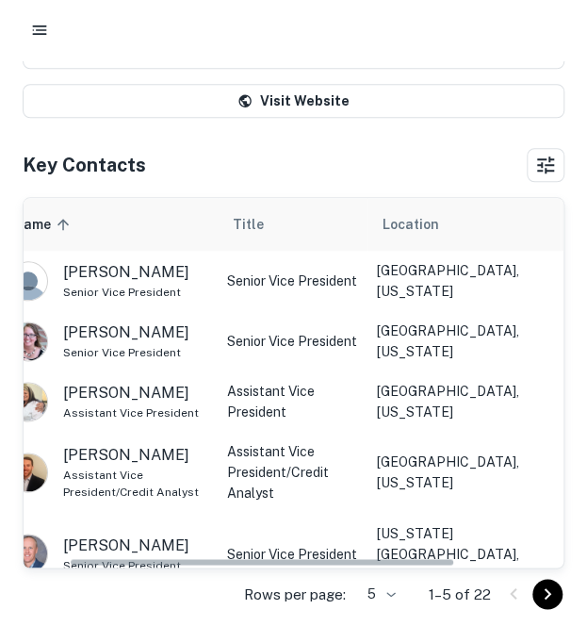
scroll to position [0, 86]
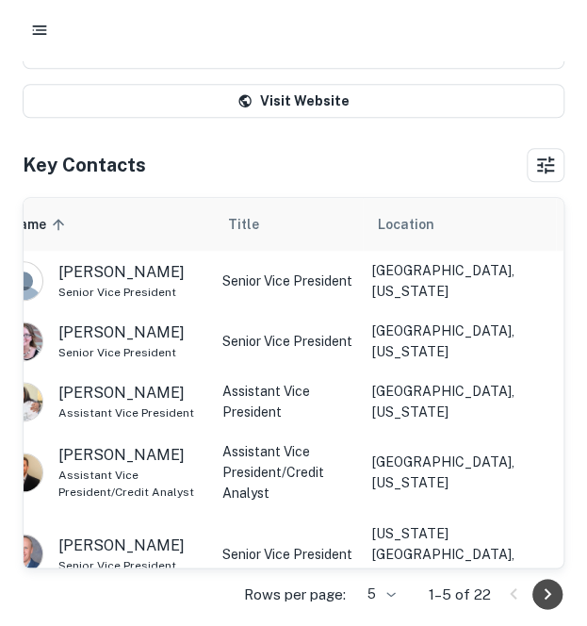
click at [549, 586] on icon "Go to next page" at bounding box center [547, 594] width 23 height 23
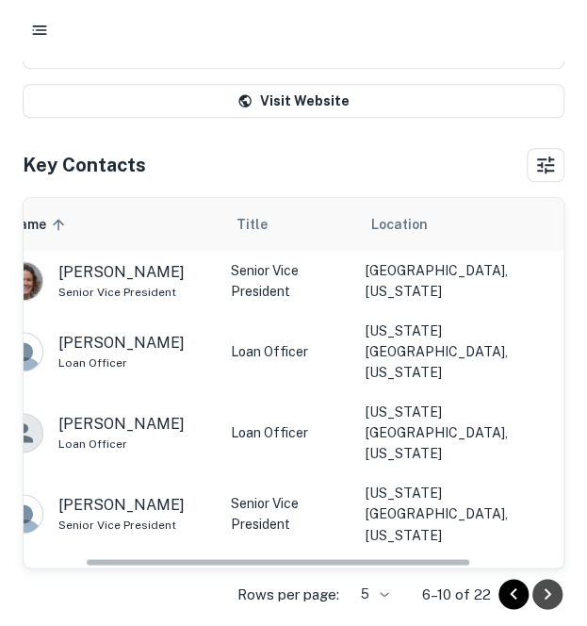
click at [542, 584] on icon "Go to next page" at bounding box center [547, 594] width 23 height 23
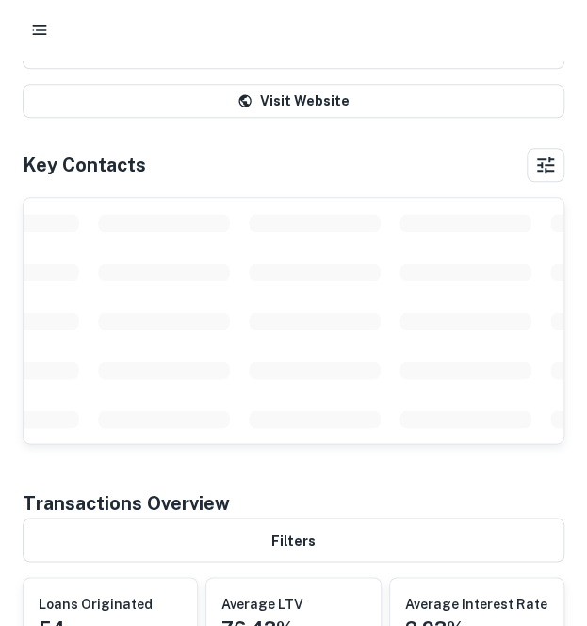
click at [542, 584] on div "Average Interest Rate 2.93%" at bounding box center [476, 617] width 173 height 79
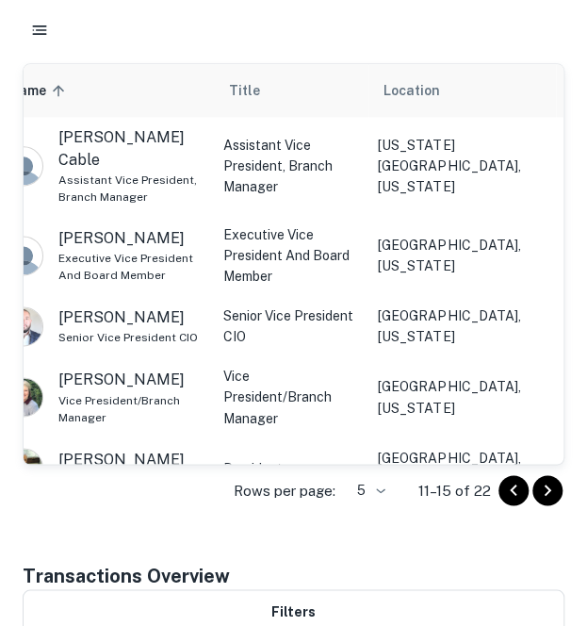
scroll to position [479, 0]
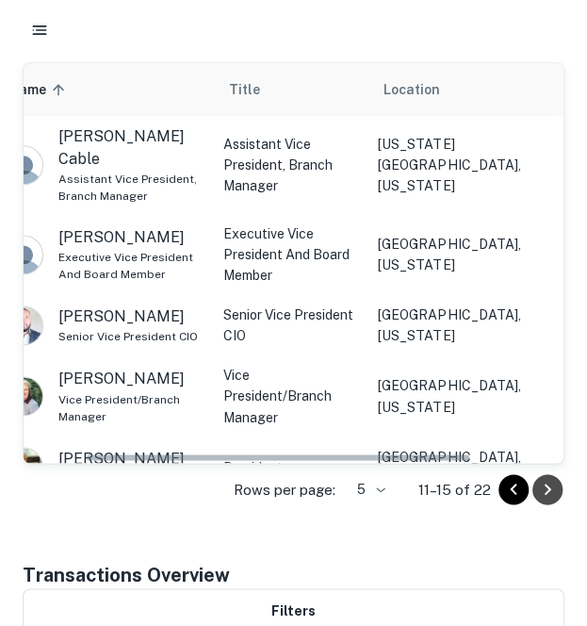
click at [552, 481] on icon "Go to next page" at bounding box center [547, 489] width 23 height 23
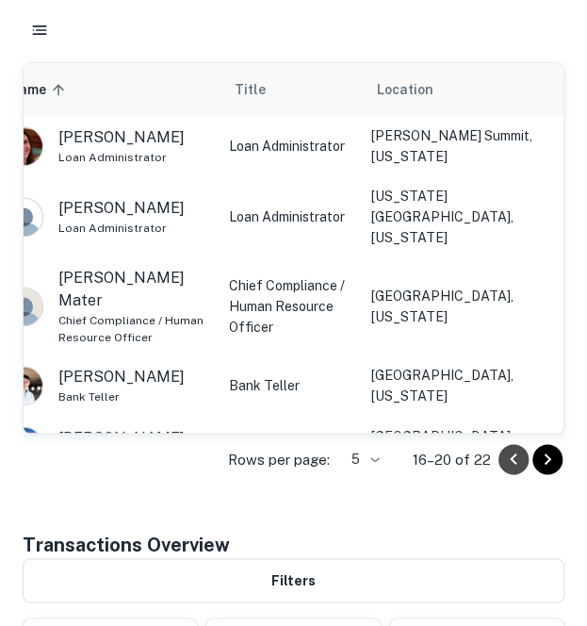
click at [503, 455] on icon "Go to previous page" at bounding box center [513, 459] width 23 height 23
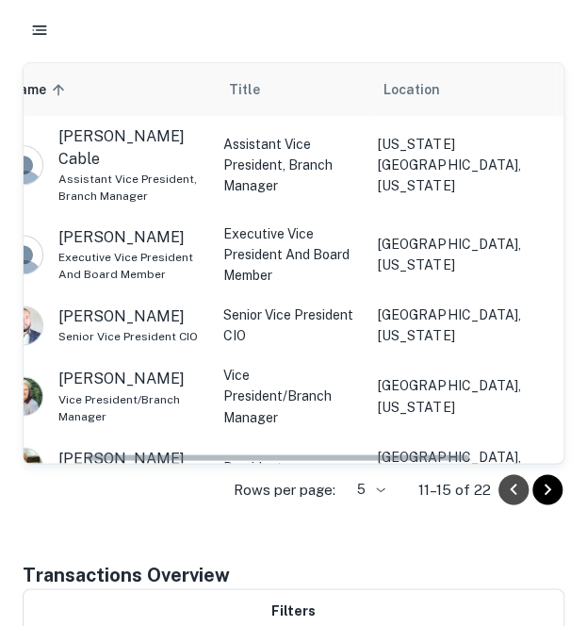
click at [515, 483] on icon "Go to previous page" at bounding box center [513, 488] width 7 height 11
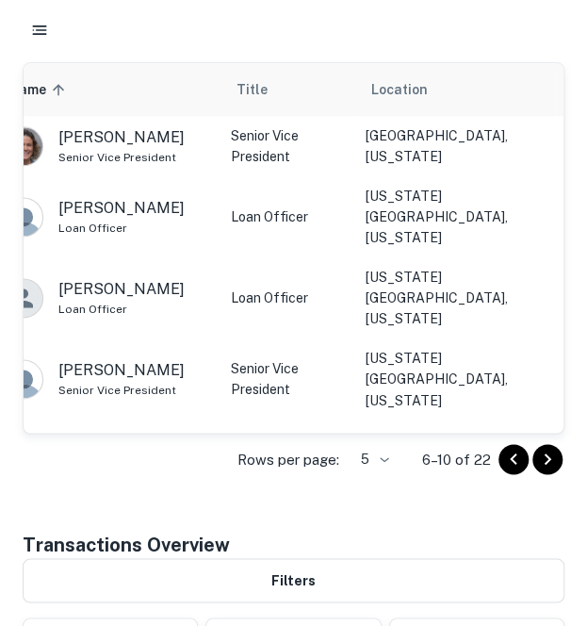
click at [515, 483] on div "Back to search Great American Bank Description Great American Bank is a locally…" at bounding box center [293, 444] width 587 height 1710
click at [514, 468] on button "Go to previous page" at bounding box center [514, 459] width 30 height 30
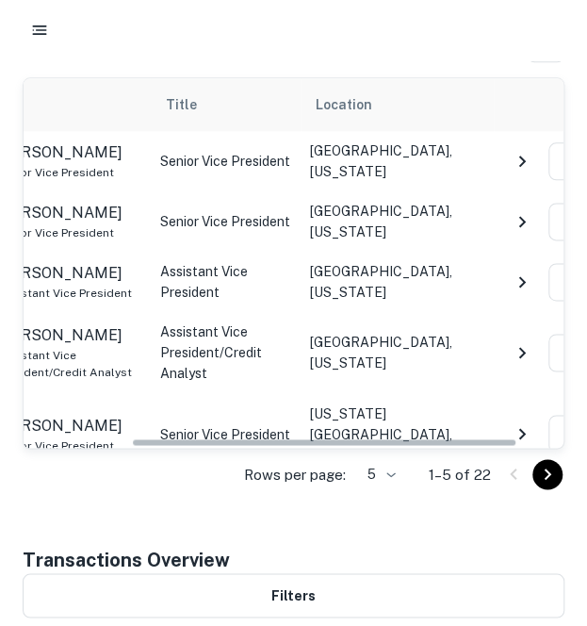
scroll to position [0, 151]
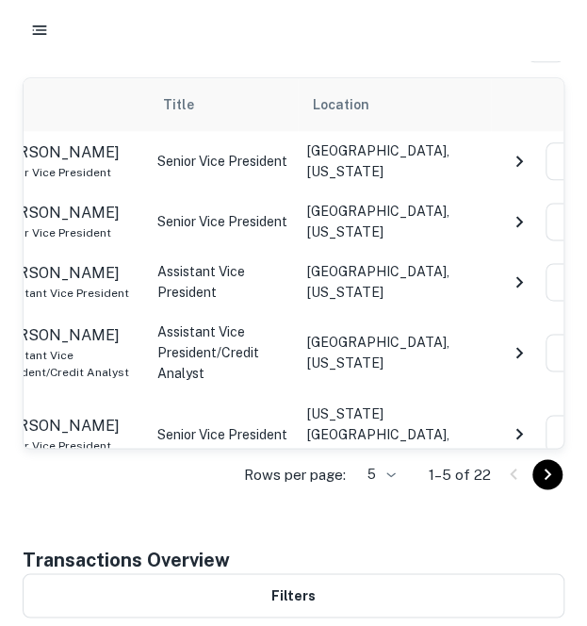
click at [524, 422] on icon "NavigateNextIcon" at bounding box center [519, 433] width 23 height 23
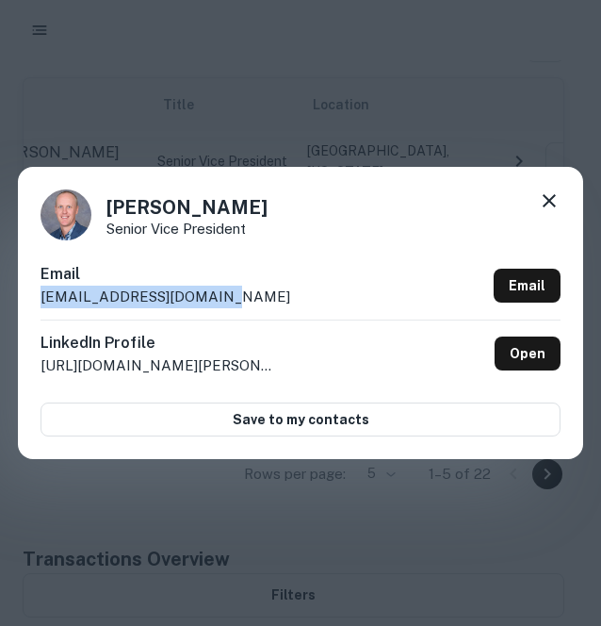
drag, startPoint x: 226, startPoint y: 297, endPoint x: 9, endPoint y: 303, distance: 216.9
click at [9, 303] on div "[PERSON_NAME] Senior Vice President Email [EMAIL_ADDRESS][DOMAIN_NAME] Email Li…" at bounding box center [300, 313] width 601 height 626
copy p "[EMAIL_ADDRESS][DOMAIN_NAME]"
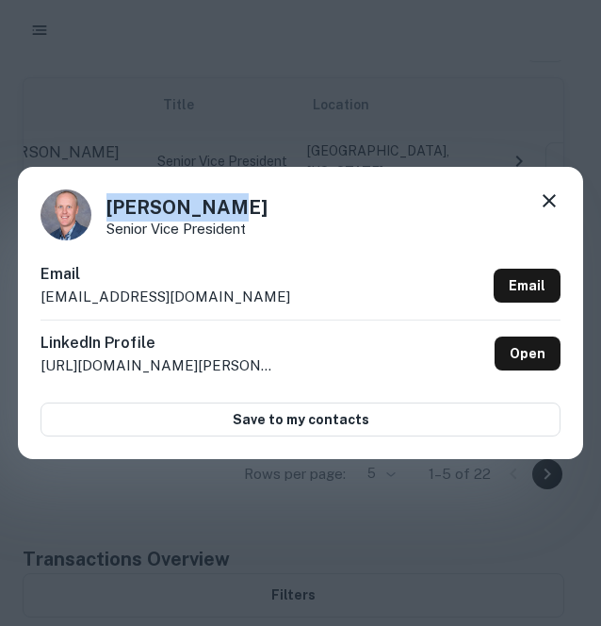
drag, startPoint x: 217, startPoint y: 212, endPoint x: 107, endPoint y: 220, distance: 110.5
click at [107, 220] on h4 "[PERSON_NAME]" at bounding box center [187, 207] width 161 height 28
copy h4 "[PERSON_NAME]"
click at [549, 190] on icon at bounding box center [549, 200] width 23 height 23
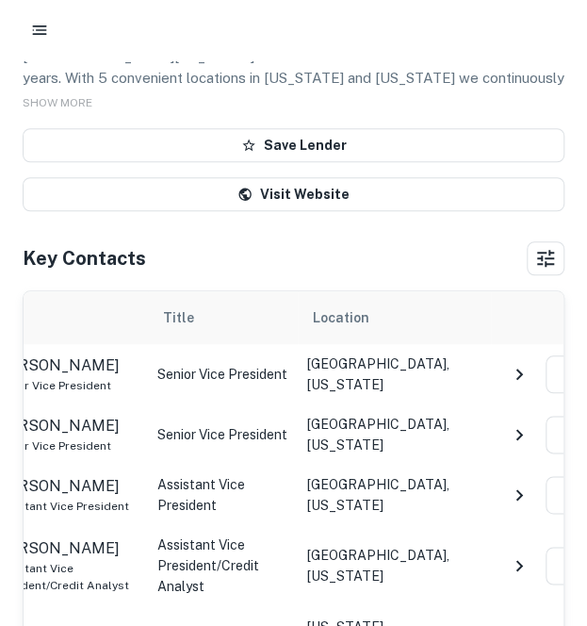
scroll to position [0, 0]
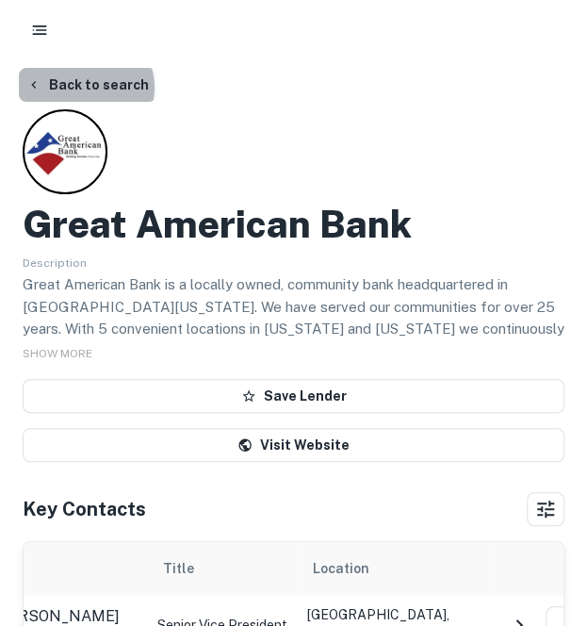
click at [85, 88] on button "Back to search" at bounding box center [88, 85] width 138 height 34
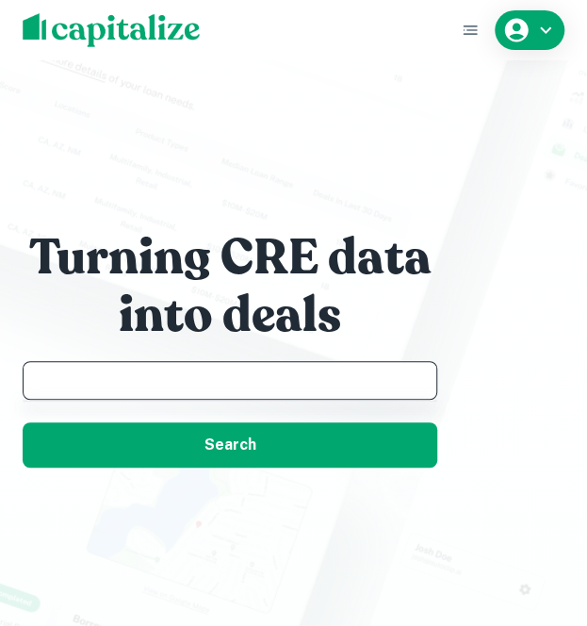
click at [241, 389] on input "text" at bounding box center [230, 380] width 398 height 22
paste input "**********"
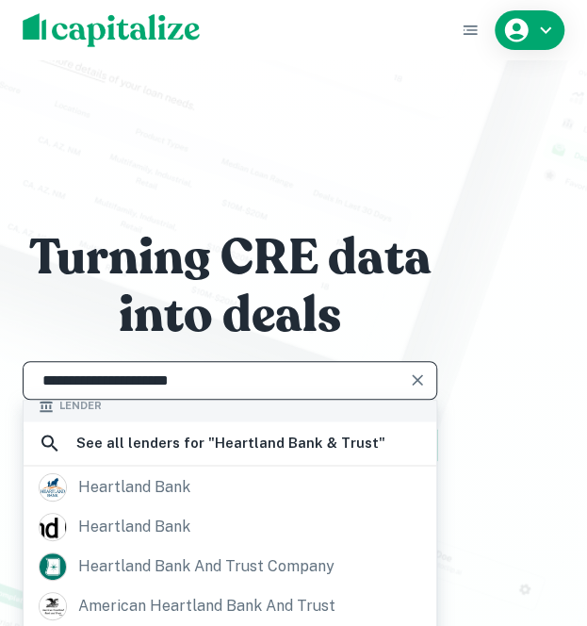
scroll to position [132, 0]
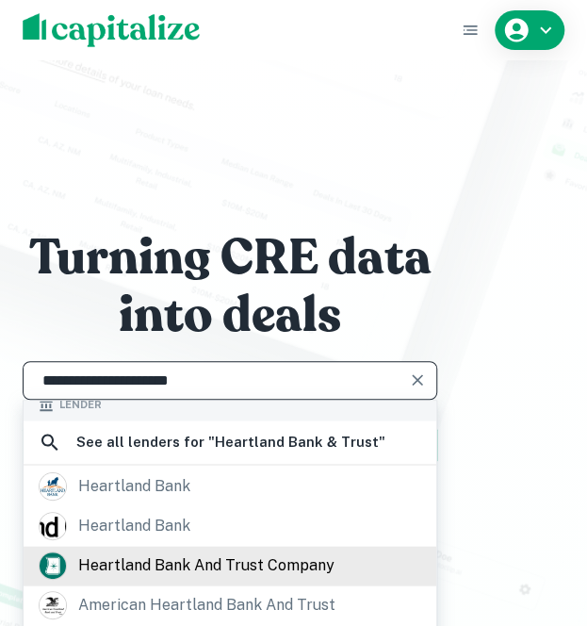
type input "**********"
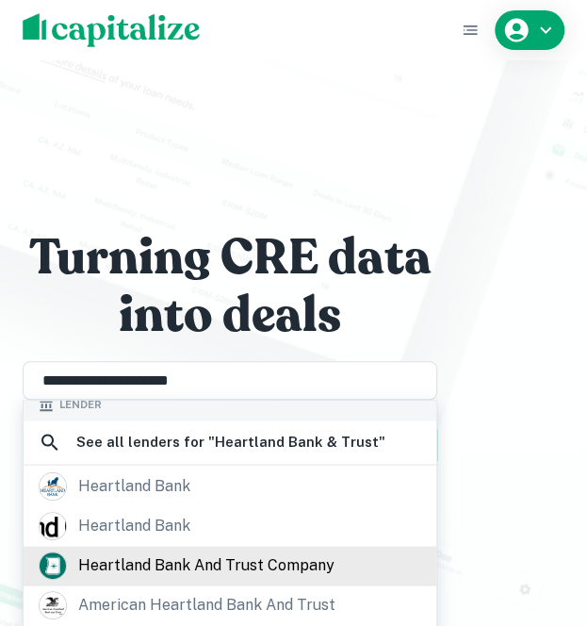
click at [215, 551] on div "heartland bank and trust company" at bounding box center [206, 565] width 256 height 28
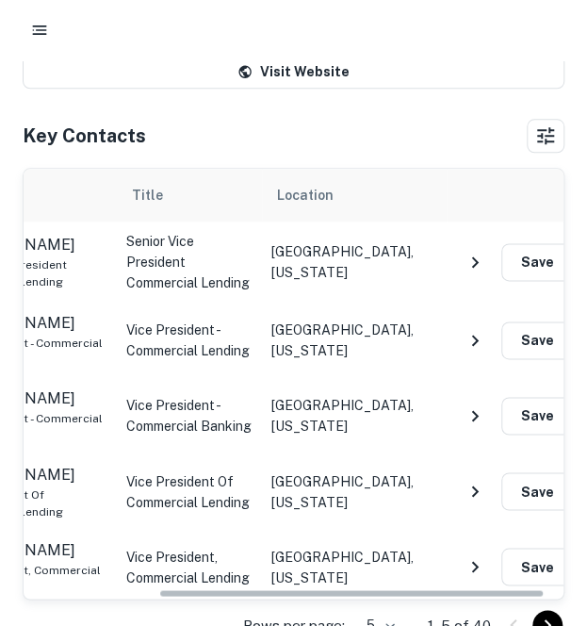
scroll to position [0, 196]
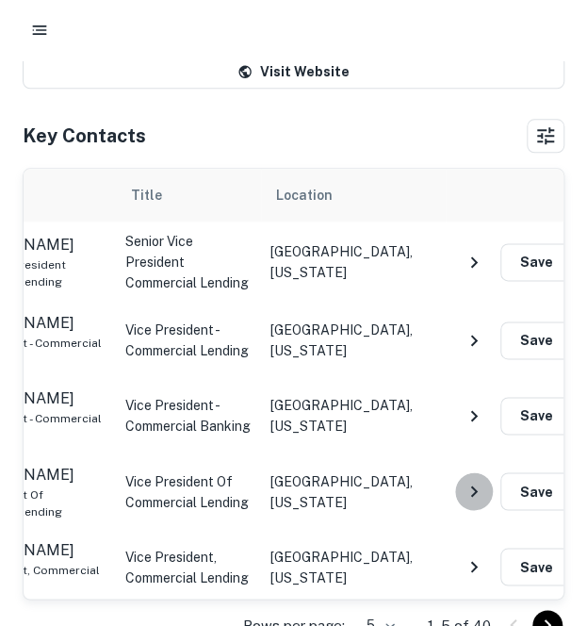
click at [473, 485] on icon "NavigateNextIcon" at bounding box center [474, 490] width 7 height 11
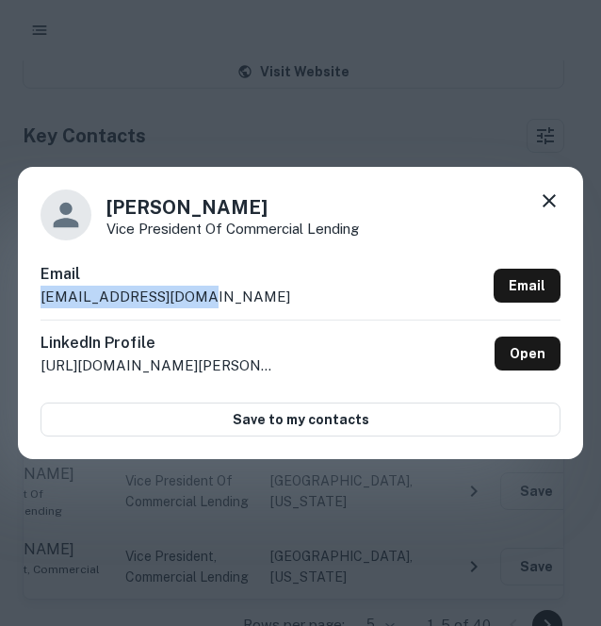
drag, startPoint x: 271, startPoint y: 301, endPoint x: 19, endPoint y: 310, distance: 252.8
click at [19, 310] on div "[PERSON_NAME] Vice President of Commercial Lending Email [EMAIL_ADDRESS][DOMAIN…" at bounding box center [301, 313] width 566 height 292
copy p "[EMAIL_ADDRESS][DOMAIN_NAME]"
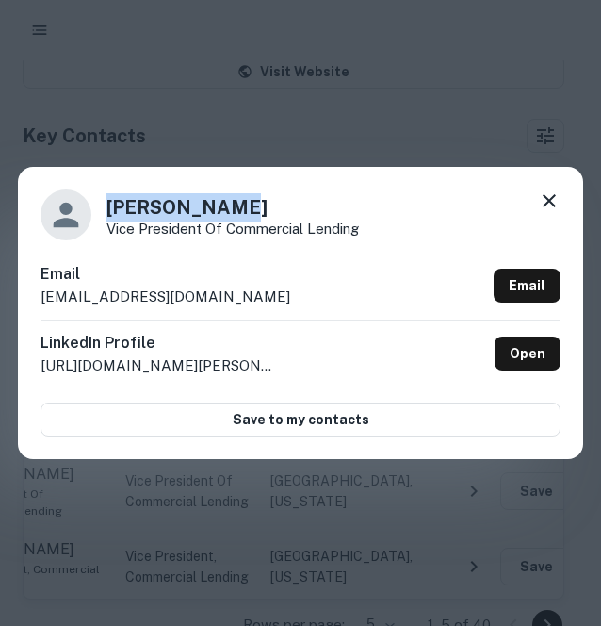
drag, startPoint x: 258, startPoint y: 209, endPoint x: 106, endPoint y: 216, distance: 152.8
click at [107, 216] on h4 "[PERSON_NAME]" at bounding box center [233, 207] width 253 height 28
copy h4 "[PERSON_NAME]"
click at [538, 203] on icon at bounding box center [549, 200] width 23 height 23
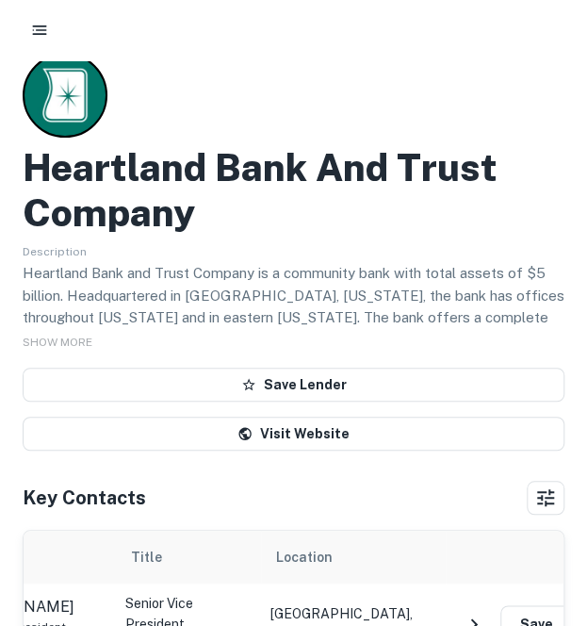
scroll to position [0, 0]
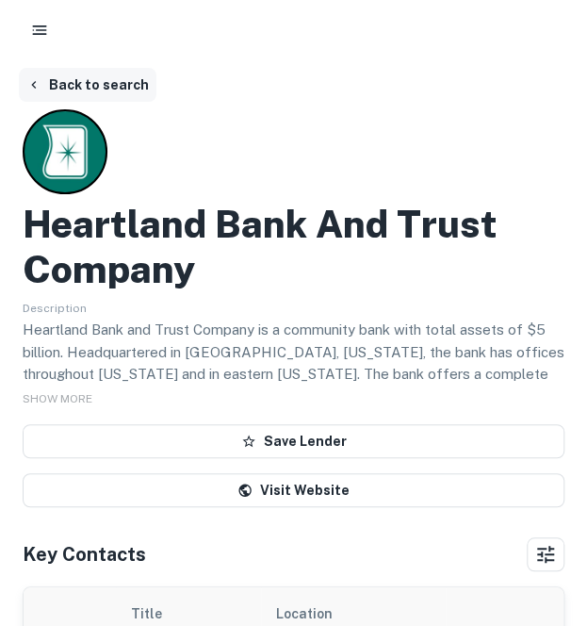
click at [90, 78] on button "Back to search" at bounding box center [88, 85] width 138 height 34
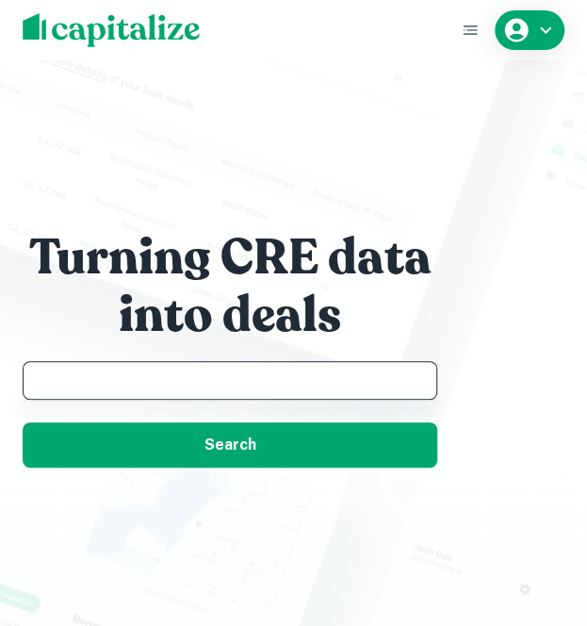
click at [90, 382] on input "text" at bounding box center [230, 380] width 398 height 22
paste input "**********"
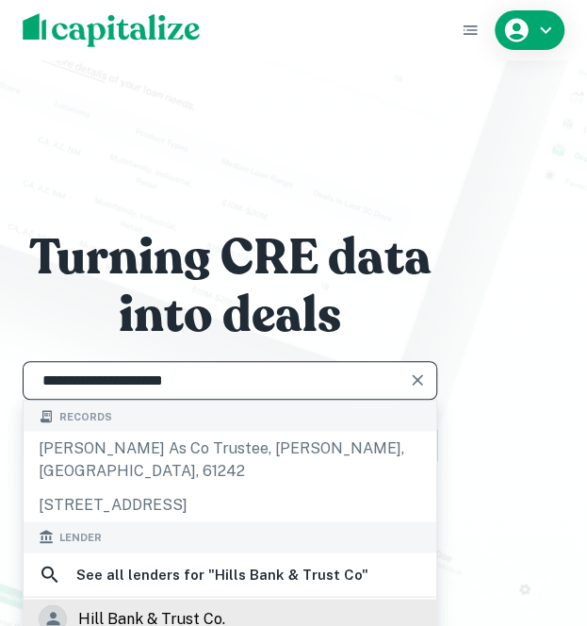
type input "**********"
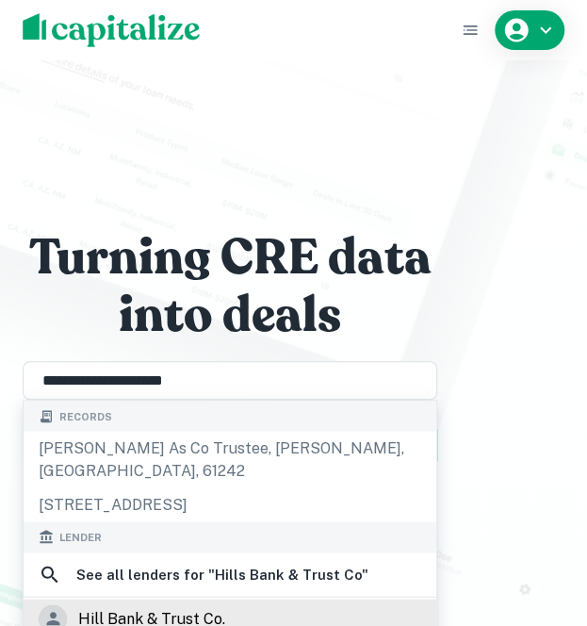
click at [161, 604] on div "hill bank & trust co." at bounding box center [151, 618] width 147 height 28
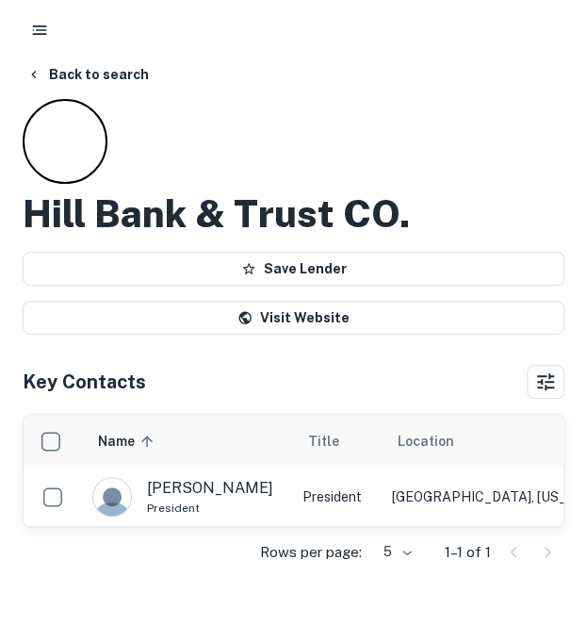
scroll to position [9, 0]
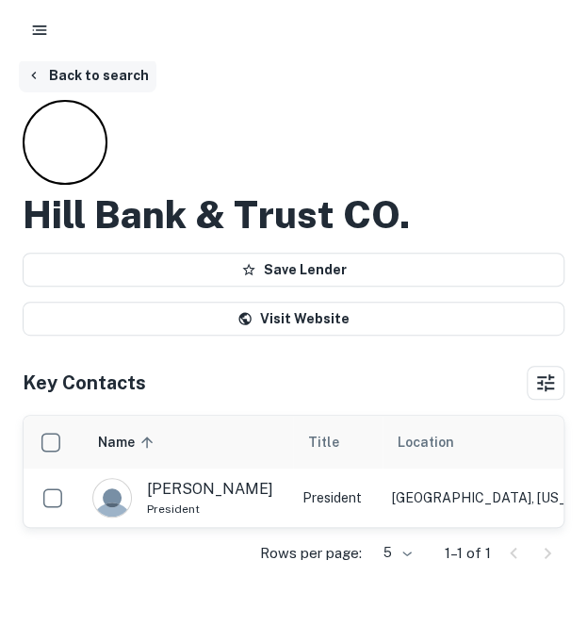
click at [53, 66] on button "Back to search" at bounding box center [88, 75] width 138 height 34
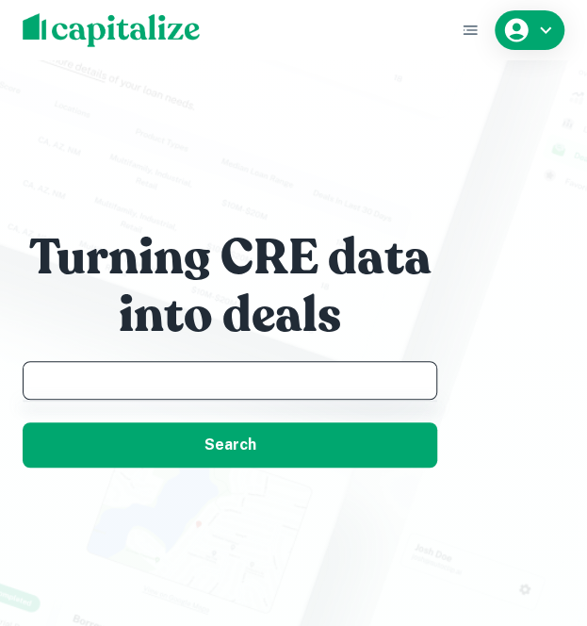
click at [173, 386] on input "text" at bounding box center [230, 380] width 398 height 22
paste input "**********"
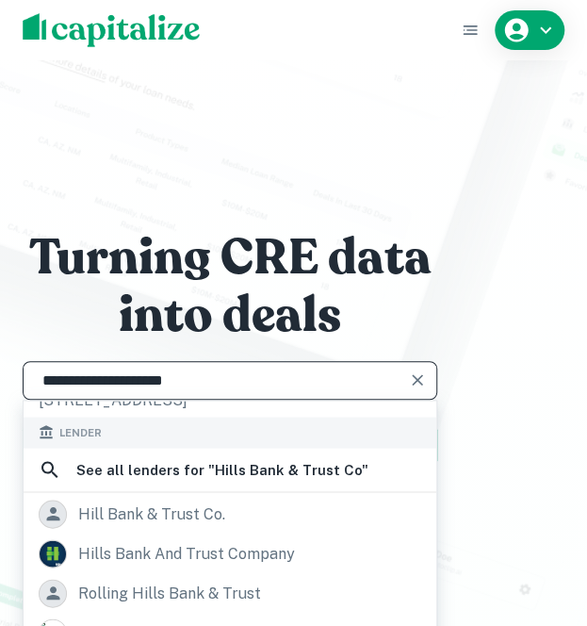
scroll to position [107, 0]
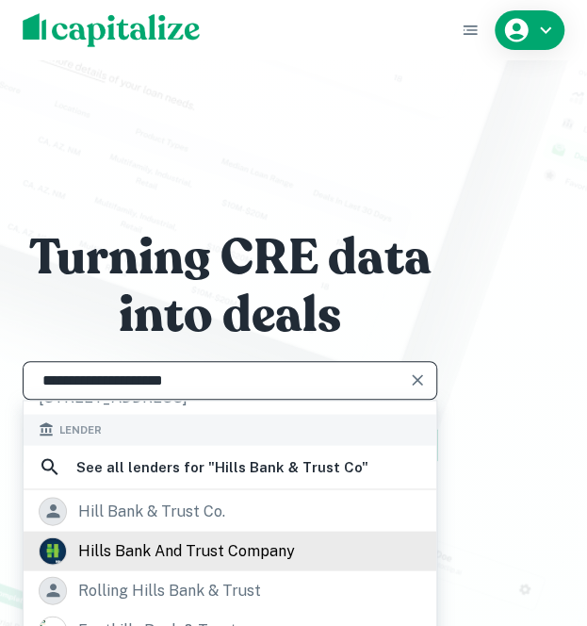
type input "**********"
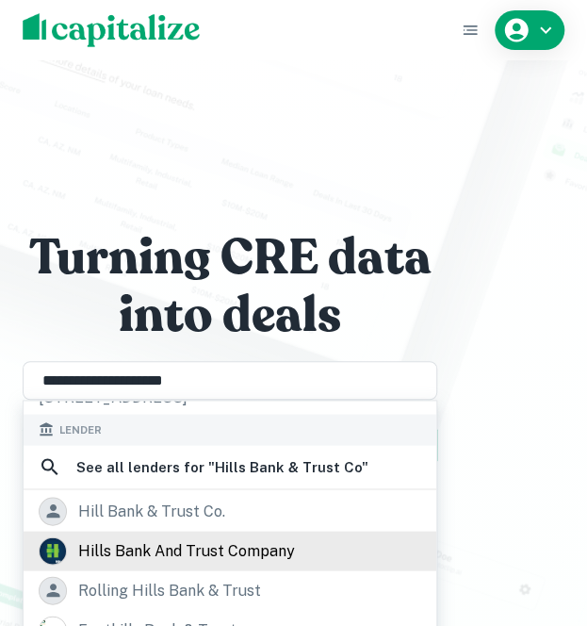
click at [208, 536] on div "hills bank and trust company" at bounding box center [186, 550] width 217 height 28
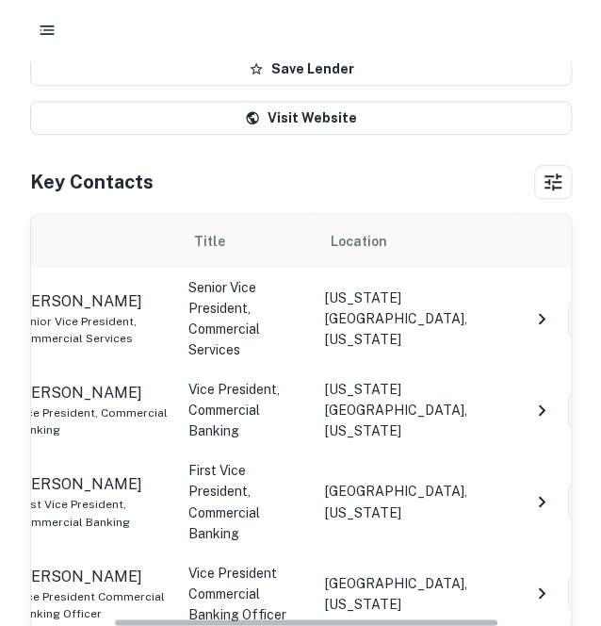
scroll to position [0, 213]
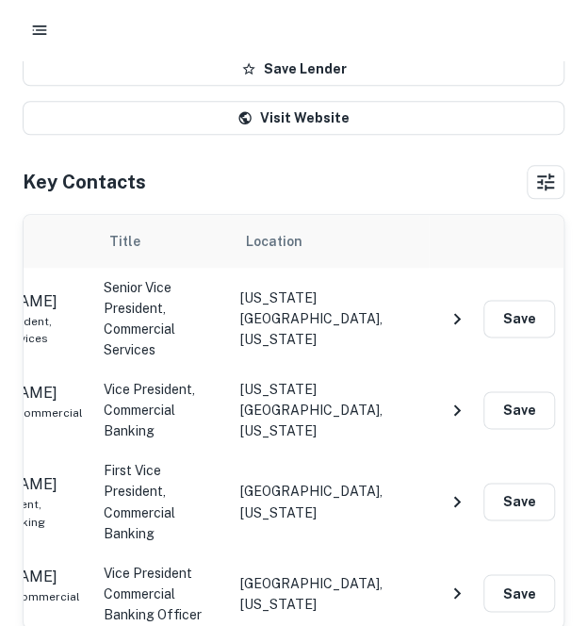
click at [454, 391] on button "NavigateNextIcon" at bounding box center [457, 410] width 38 height 38
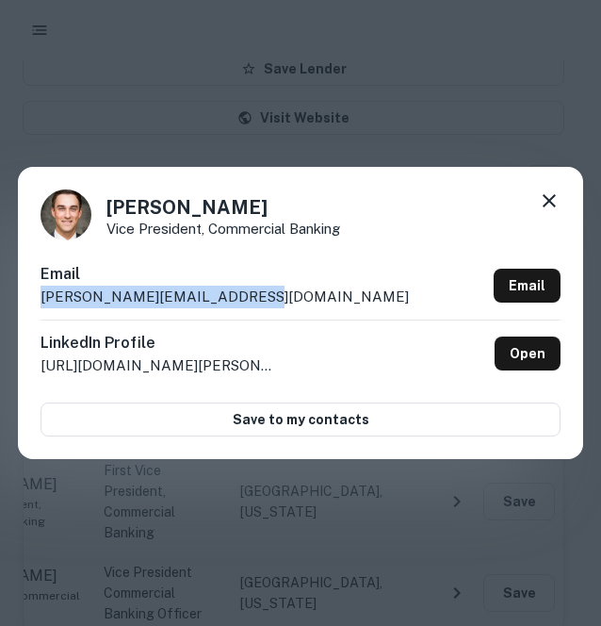
drag, startPoint x: 293, startPoint y: 283, endPoint x: 254, endPoint y: 316, distance: 51.5
click at [254, 316] on div "Email [PERSON_NAME][EMAIL_ADDRESS][DOMAIN_NAME] Email" at bounding box center [301, 291] width 520 height 57
copy div "[PERSON_NAME][EMAIL_ADDRESS][DOMAIN_NAME]"
click at [538, 199] on icon at bounding box center [549, 200] width 23 height 23
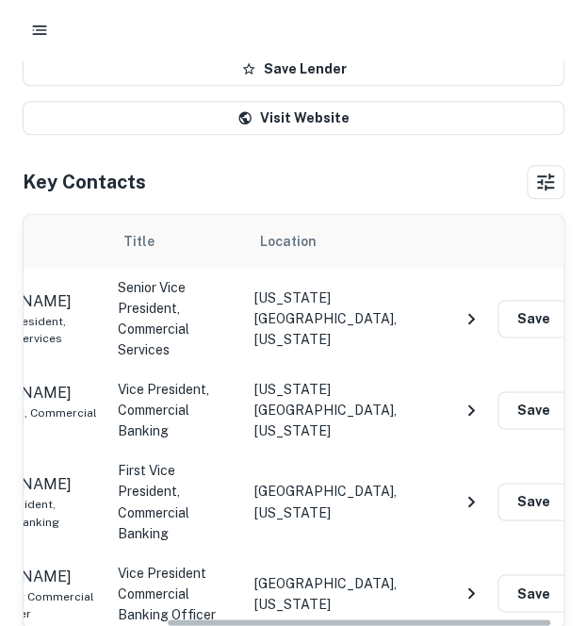
scroll to position [0, 0]
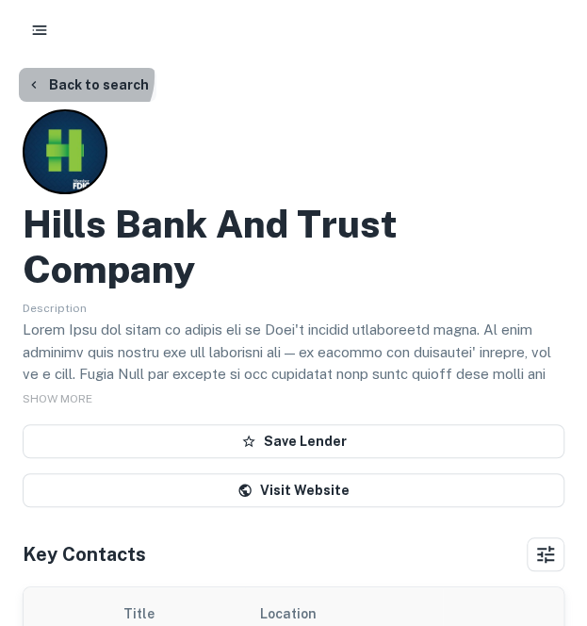
click at [82, 76] on button "Back to search" at bounding box center [88, 85] width 138 height 34
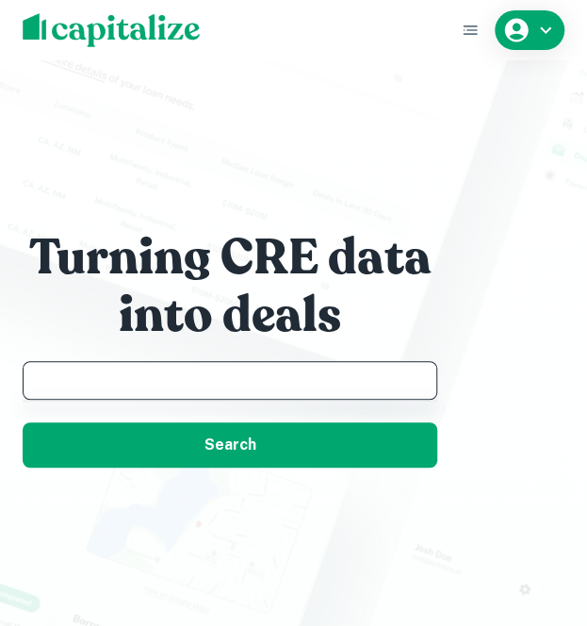
click at [123, 376] on input "text" at bounding box center [230, 380] width 398 height 22
paste input "**********"
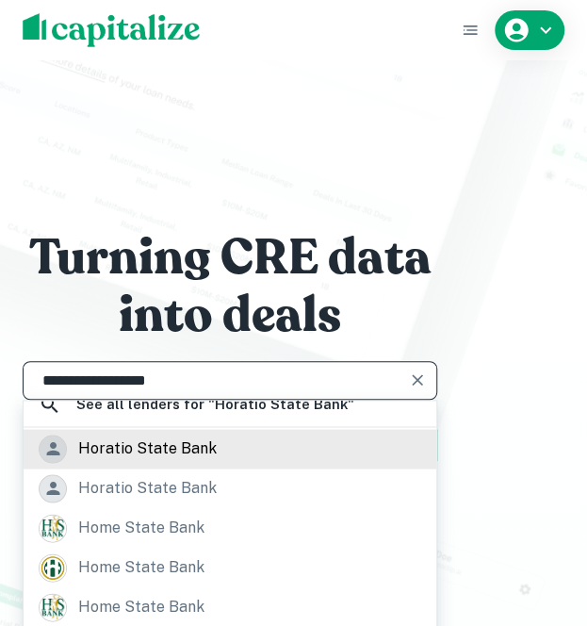
scroll to position [145, 0]
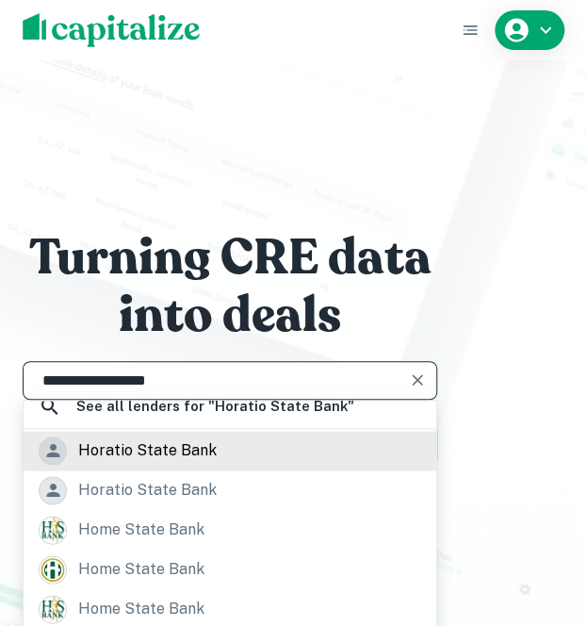
type input "**********"
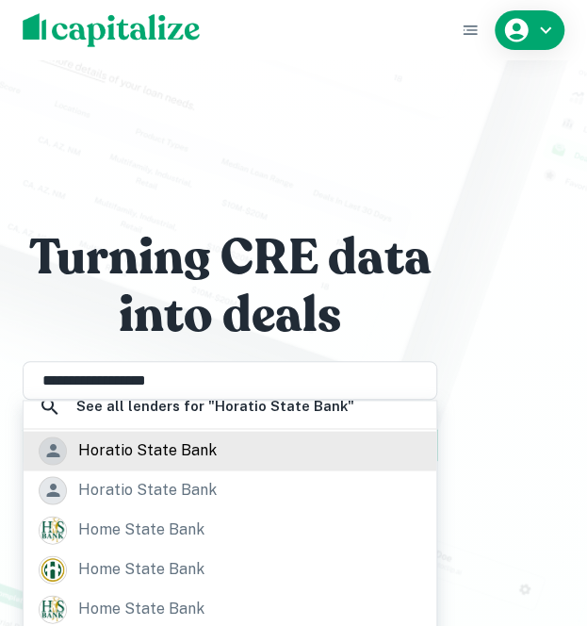
click at [190, 460] on div "horatio state bank" at bounding box center [147, 450] width 139 height 28
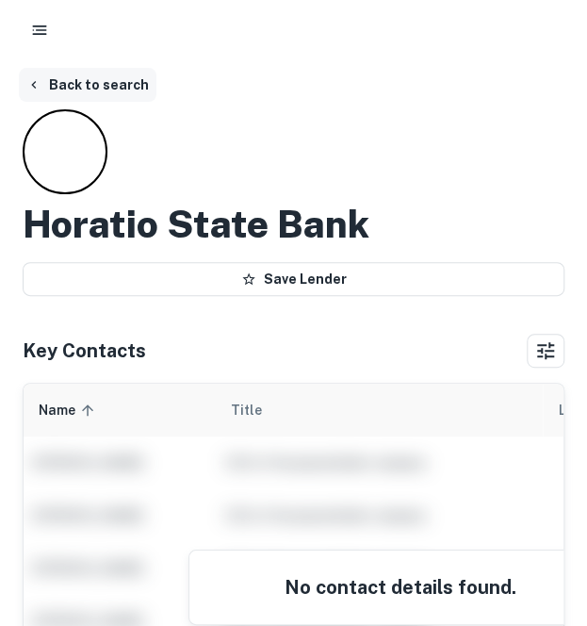
click at [137, 84] on button "Back to search" at bounding box center [88, 85] width 138 height 34
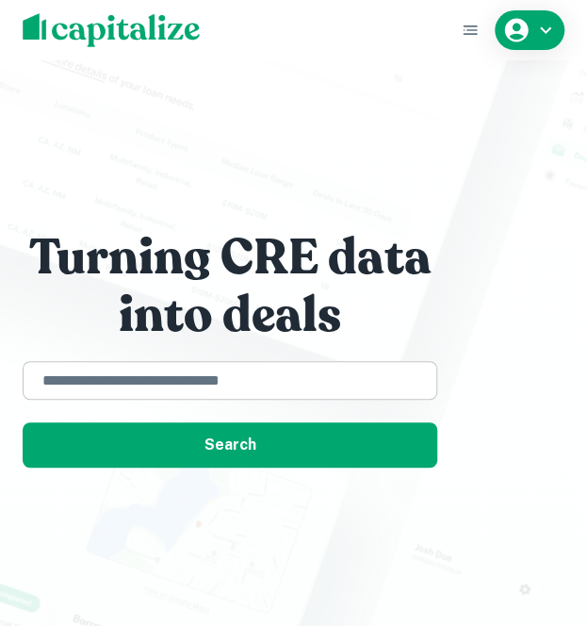
click at [123, 398] on div "​" at bounding box center [230, 380] width 415 height 39
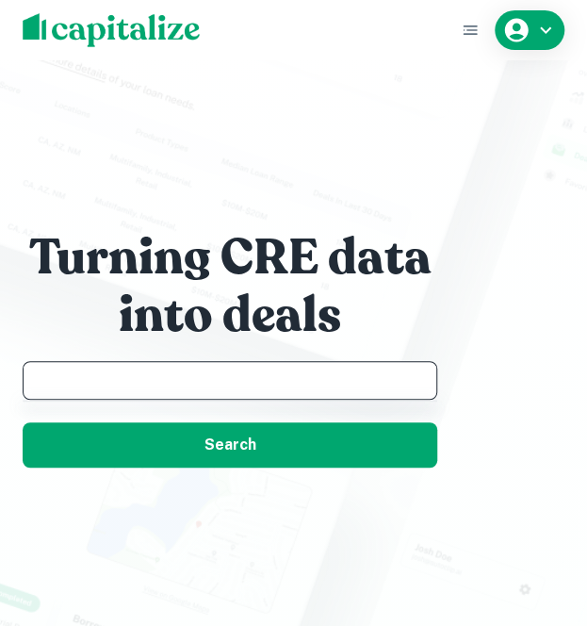
paste input "********"
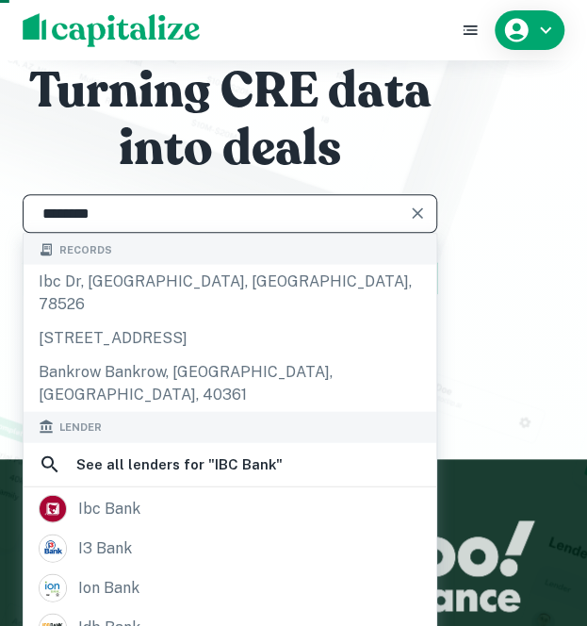
scroll to position [175, 0]
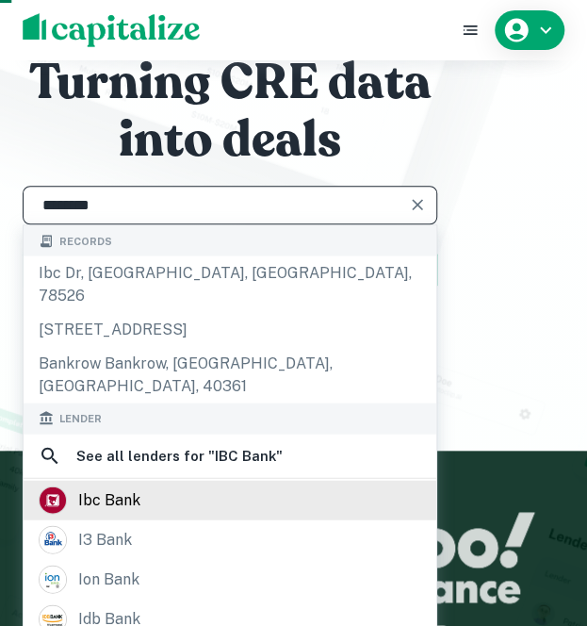
type input "********"
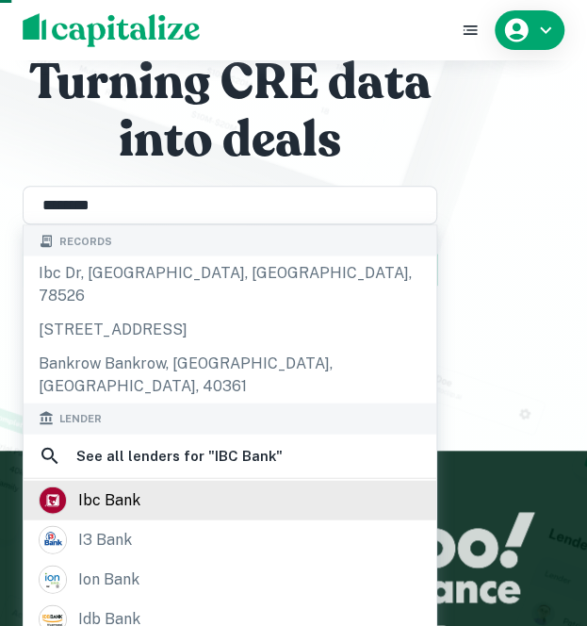
click at [116, 485] on div "ibc bank" at bounding box center [109, 499] width 62 height 28
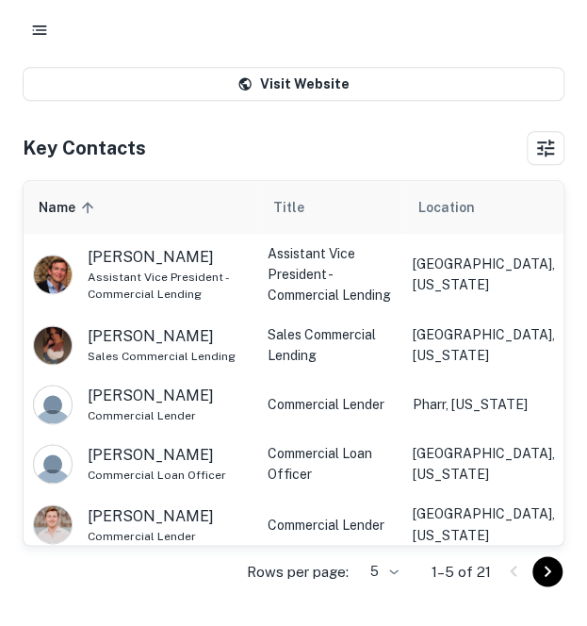
scroll to position [362, 0]
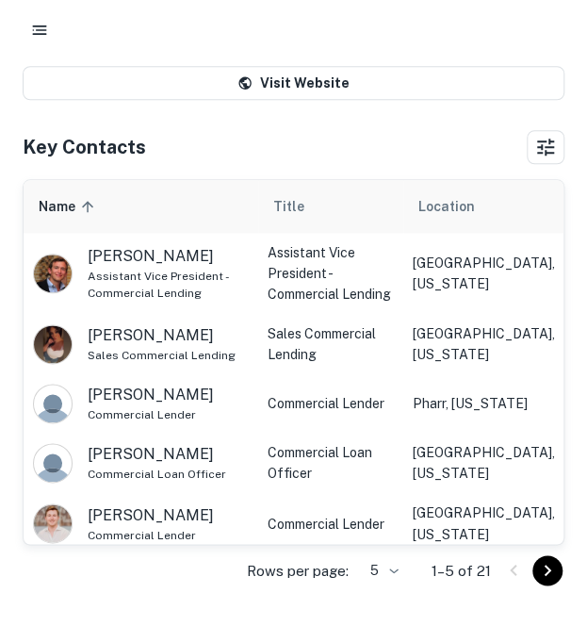
click at [56, 514] on img "scrollable content" at bounding box center [53, 523] width 38 height 38
click at [138, 503] on p "[PERSON_NAME]" at bounding box center [151, 514] width 126 height 23
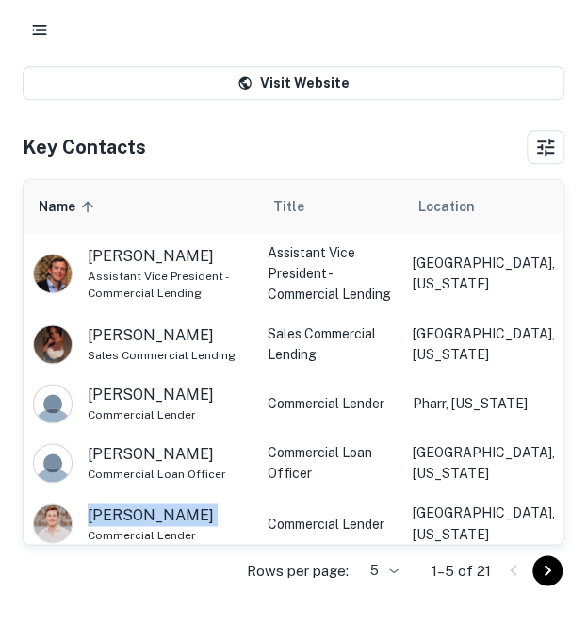
click at [138, 503] on p "[PERSON_NAME]" at bounding box center [151, 514] width 126 height 23
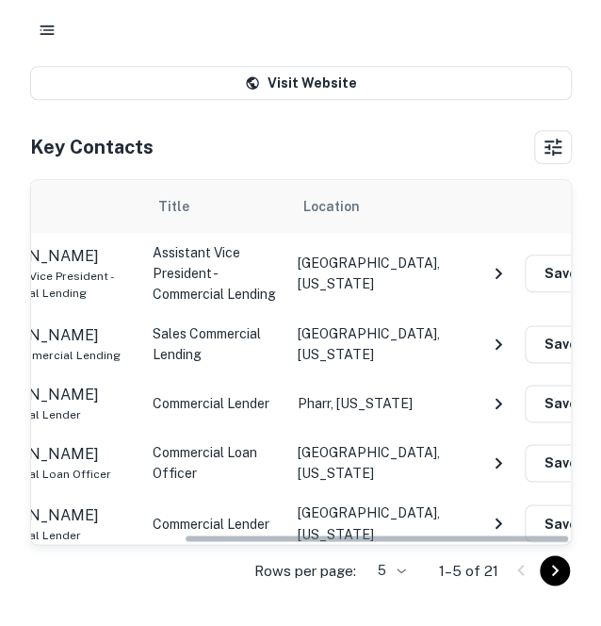
scroll to position [0, 213]
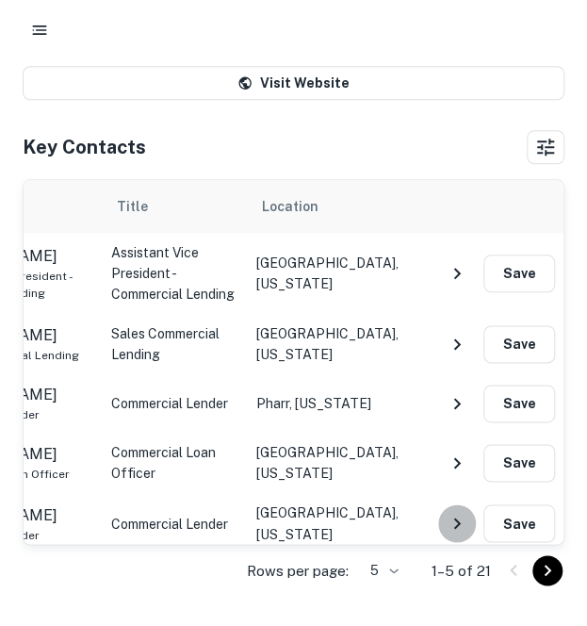
click at [462, 504] on button "NavigateNextIcon" at bounding box center [457, 523] width 38 height 38
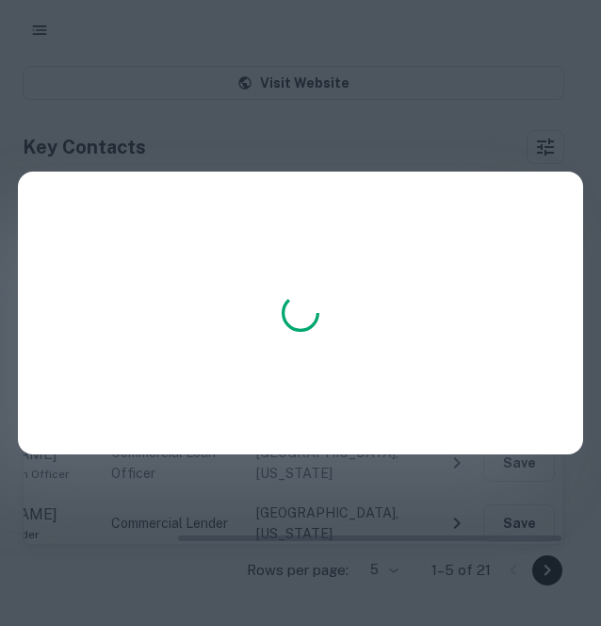
click at [462, 495] on div at bounding box center [300, 313] width 601 height 626
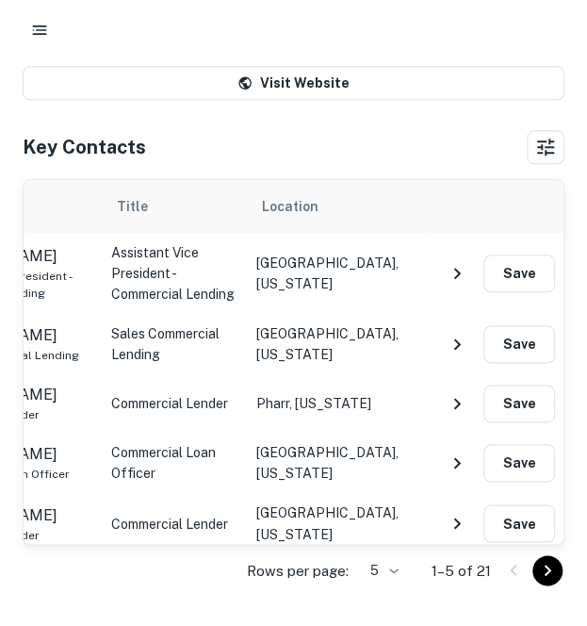
click at [550, 570] on icon "Go to next page" at bounding box center [547, 570] width 23 height 23
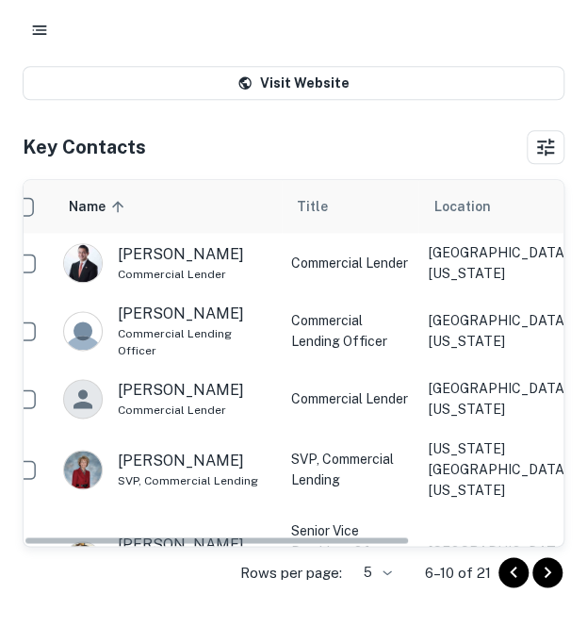
scroll to position [0, 0]
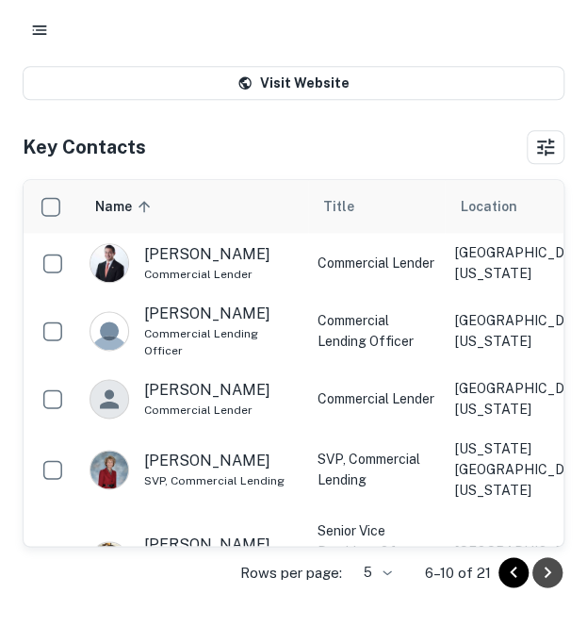
click at [547, 561] on icon "Go to next page" at bounding box center [547, 572] width 23 height 23
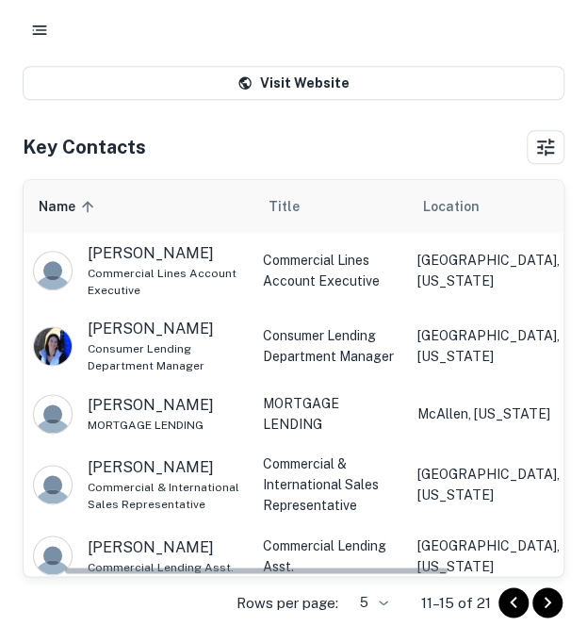
scroll to position [0, 49]
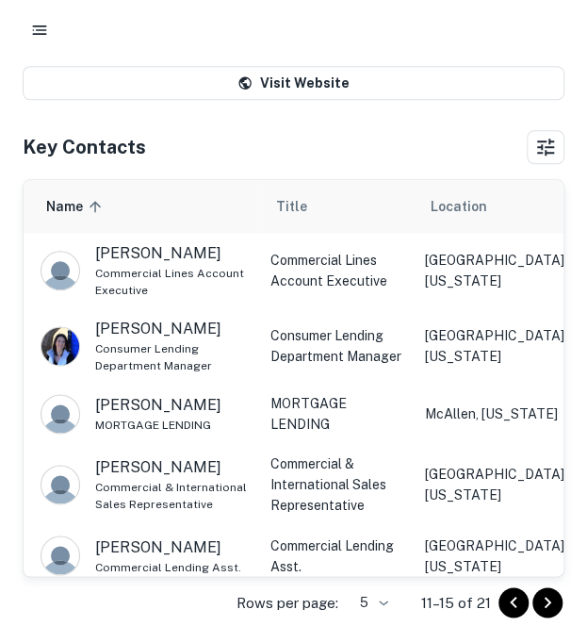
click at [509, 595] on icon "Go to previous page" at bounding box center [513, 602] width 23 height 23
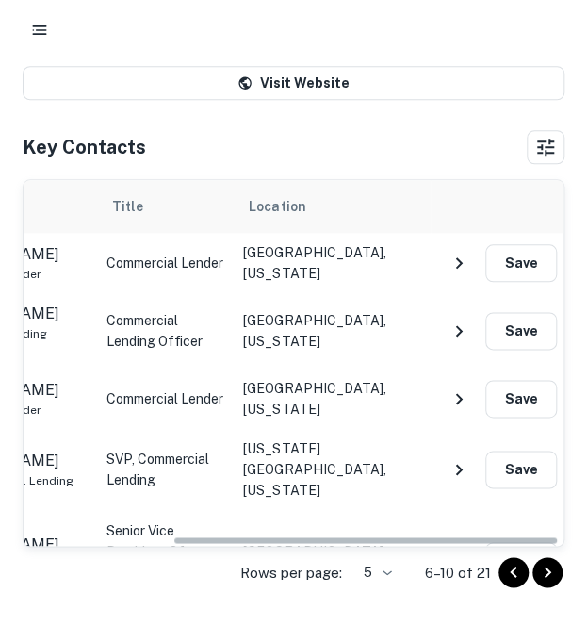
scroll to position [0, 211]
click at [448, 550] on icon "NavigateNextIcon" at bounding box center [459, 561] width 23 height 23
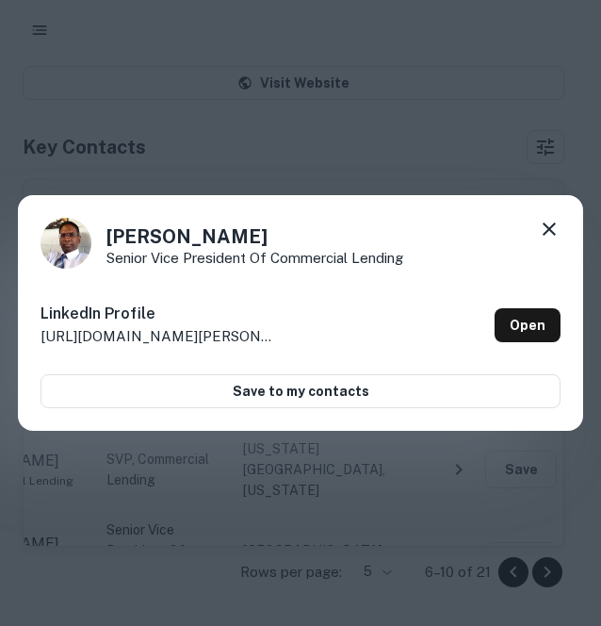
click at [551, 219] on icon at bounding box center [549, 229] width 23 height 23
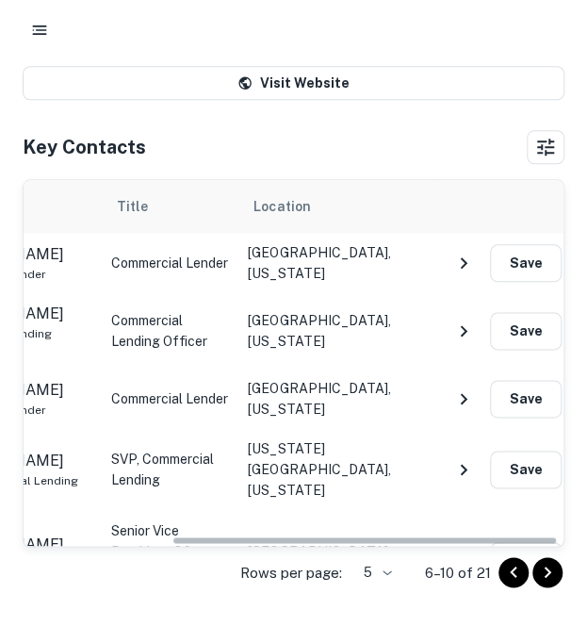
scroll to position [0, 207]
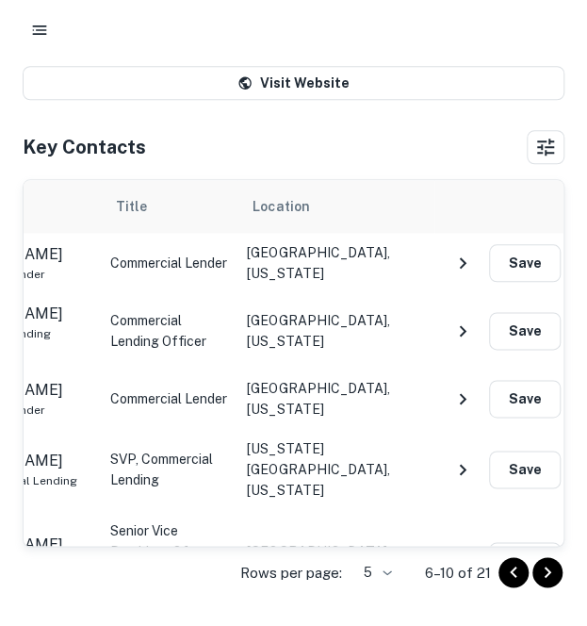
click at [468, 259] on icon "NavigateNextIcon" at bounding box center [462, 263] width 23 height 23
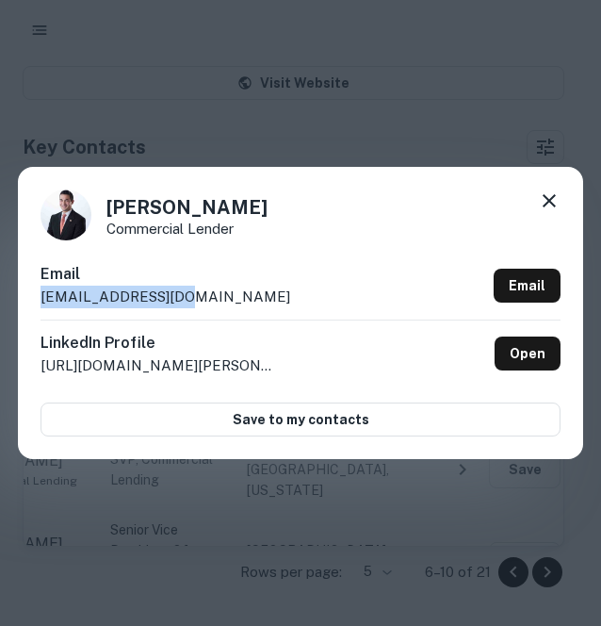
drag, startPoint x: 285, startPoint y: 299, endPoint x: 136, endPoint y: 279, distance: 150.2
click at [136, 279] on div "Email [EMAIL_ADDRESS][DOMAIN_NAME] Email" at bounding box center [301, 291] width 520 height 57
click at [539, 189] on div "[PERSON_NAME] Commercial Lender Email [EMAIL_ADDRESS][DOMAIN_NAME] Email Linked…" at bounding box center [301, 313] width 566 height 292
click at [543, 194] on icon at bounding box center [549, 200] width 23 height 23
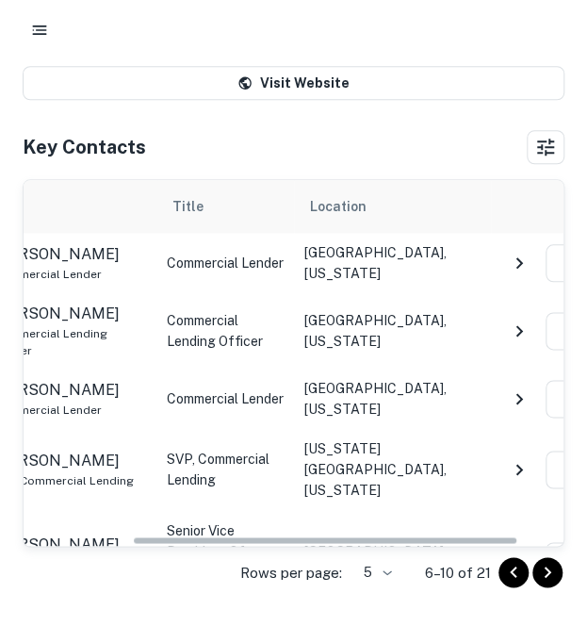
scroll to position [50, 0]
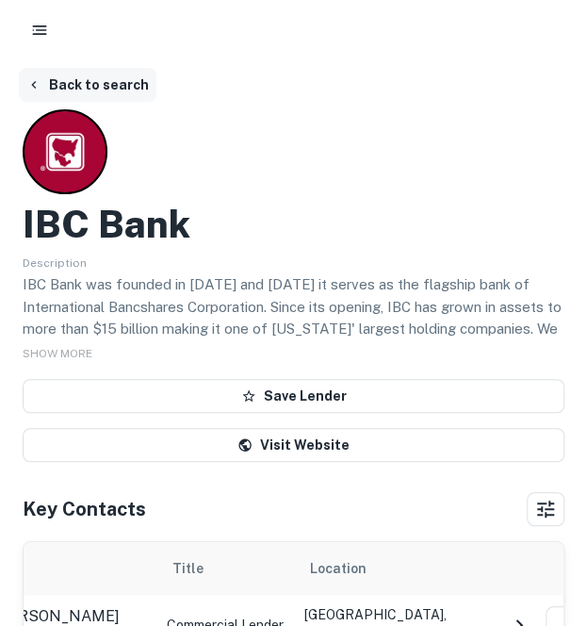
click at [104, 85] on button "Back to search" at bounding box center [88, 85] width 138 height 34
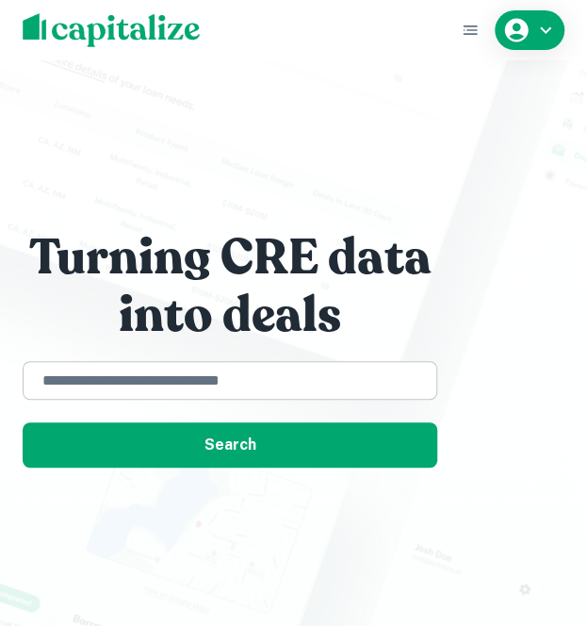
click at [160, 386] on input "text" at bounding box center [230, 380] width 398 height 22
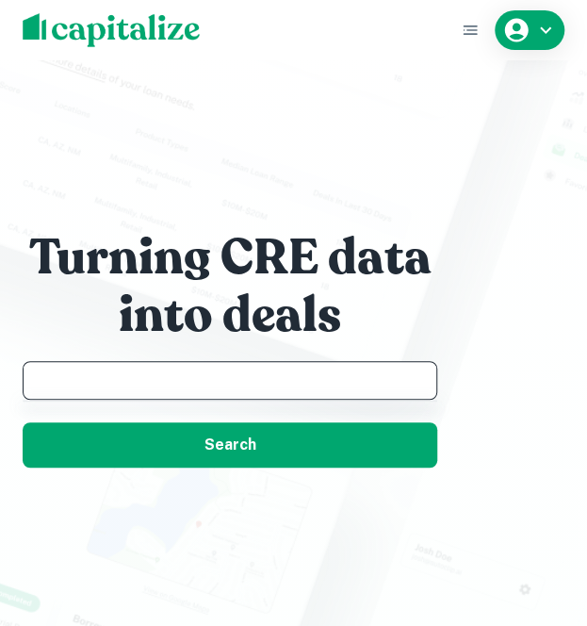
paste input "**********"
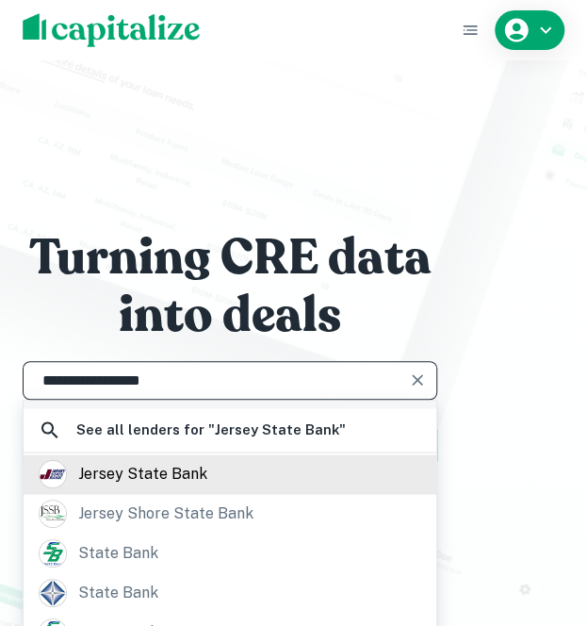
scroll to position [123, 0]
type input "**********"
click at [180, 467] on div "jersey state bank" at bounding box center [142, 473] width 129 height 28
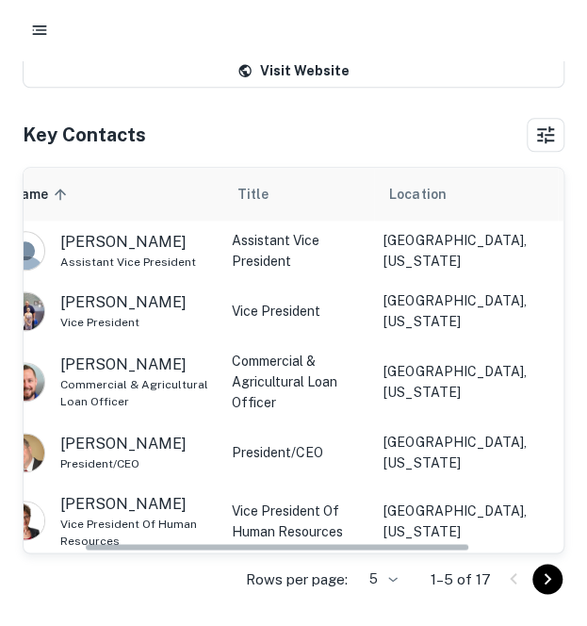
scroll to position [0, 83]
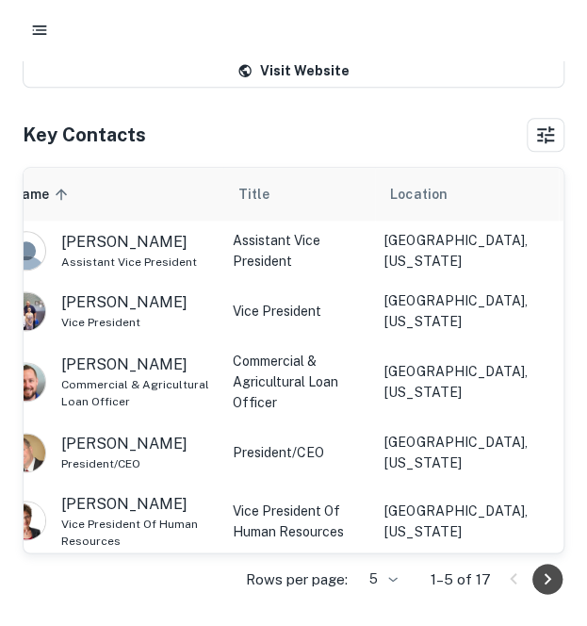
click at [547, 578] on icon "Go to next page" at bounding box center [548, 578] width 7 height 11
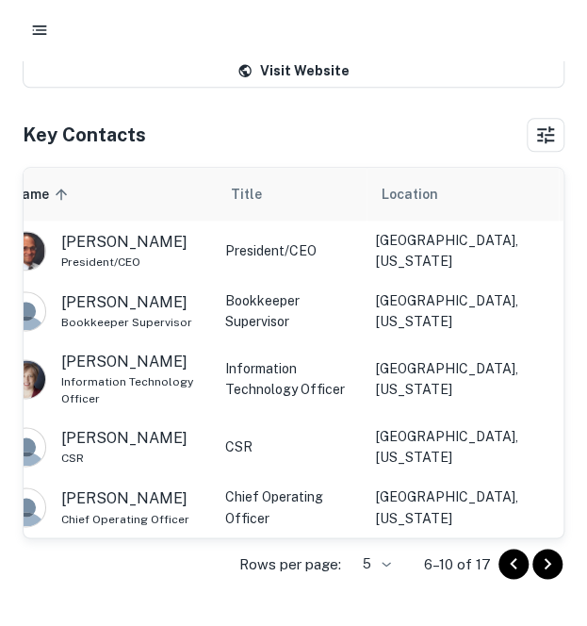
click at [496, 553] on div "Rows per page: 5 * 6–10 of 17" at bounding box center [294, 563] width 542 height 51
click at [511, 553] on icon "Go to previous page" at bounding box center [513, 563] width 23 height 23
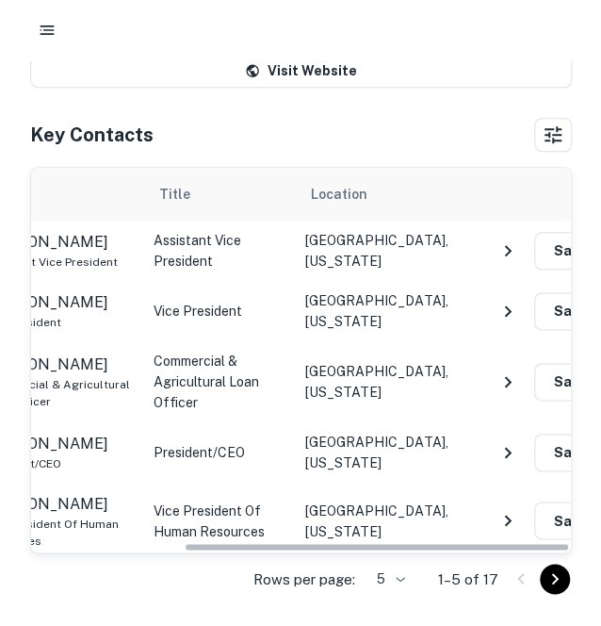
scroll to position [0, 213]
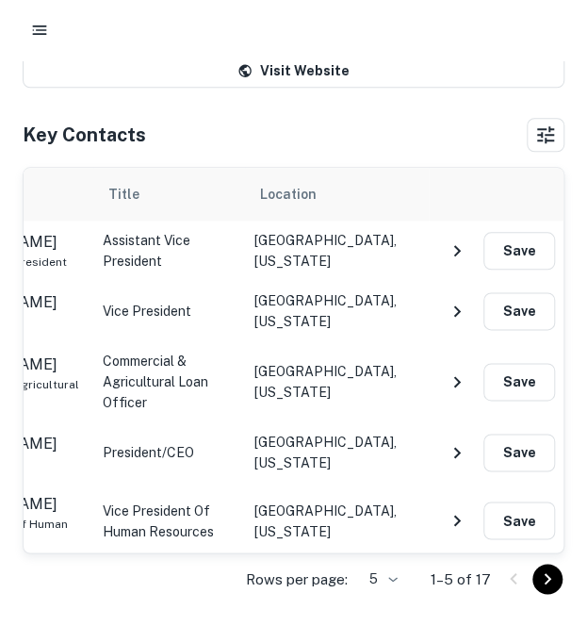
click at [461, 379] on icon "NavigateNextIcon" at bounding box center [457, 381] width 23 height 23
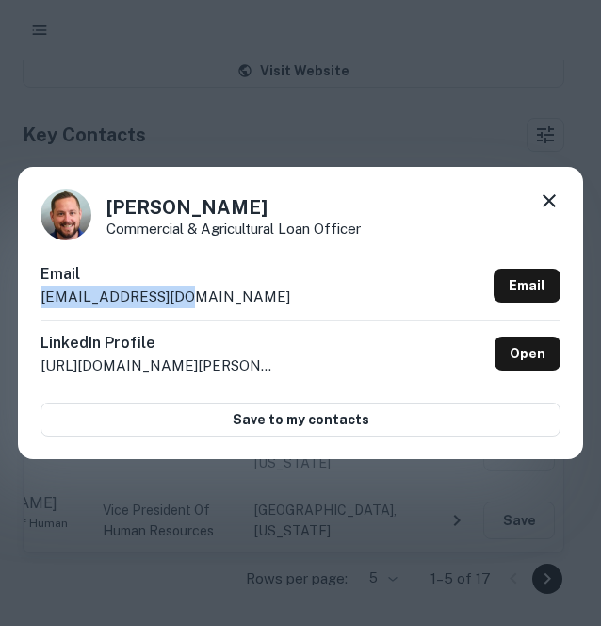
drag, startPoint x: 209, startPoint y: 280, endPoint x: 171, endPoint y: 306, distance: 46.8
click at [171, 306] on div "Email [EMAIL_ADDRESS][DOMAIN_NAME] Email" at bounding box center [301, 291] width 520 height 57
click at [553, 208] on icon at bounding box center [549, 200] width 23 height 23
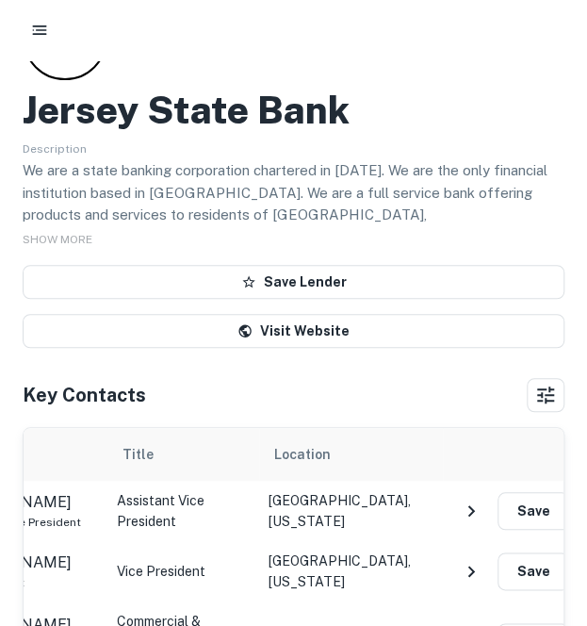
scroll to position [0, 0]
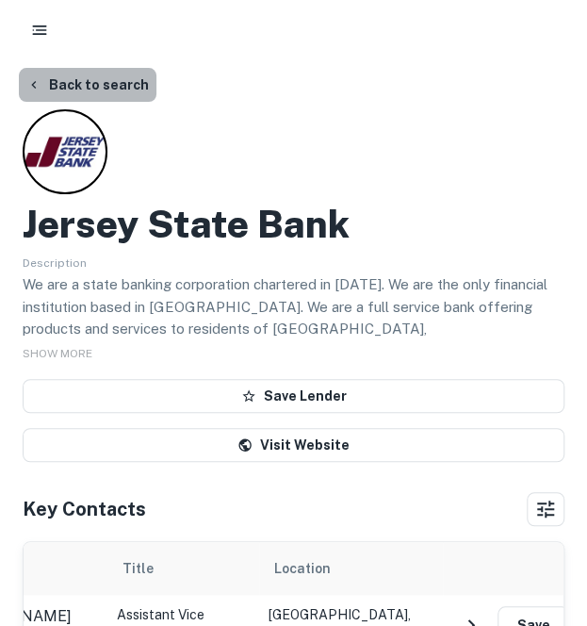
click at [89, 80] on button "Back to search" at bounding box center [88, 85] width 138 height 34
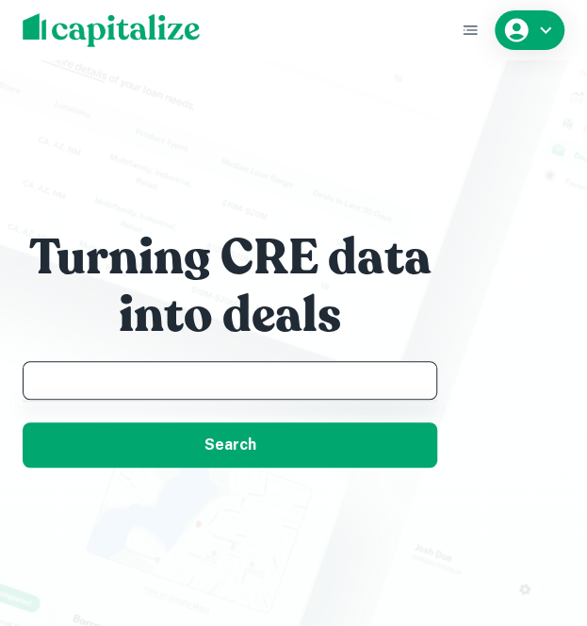
click at [104, 376] on input "text" at bounding box center [230, 380] width 398 height 22
paste input "**********"
click at [104, 376] on input "**********" at bounding box center [215, 380] width 369 height 22
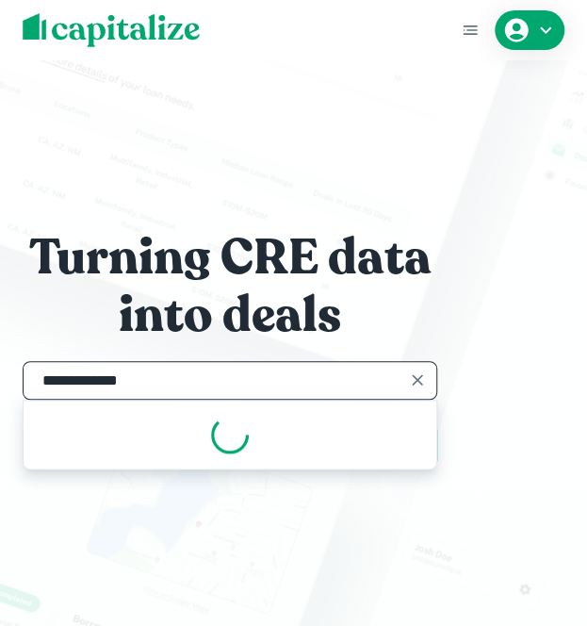
type input "**********"
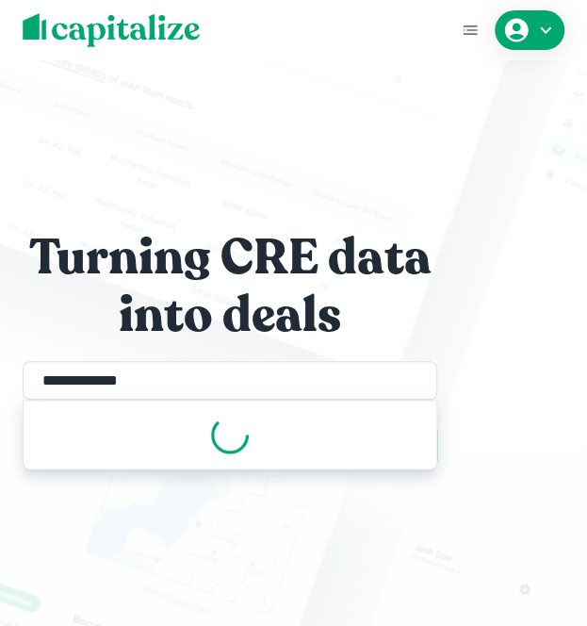
click at [157, 339] on h1 "into deals" at bounding box center [230, 315] width 222 height 61
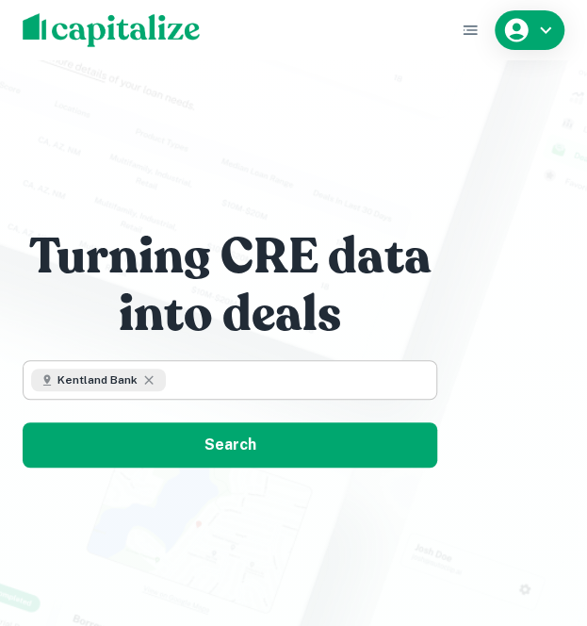
type input "**********"
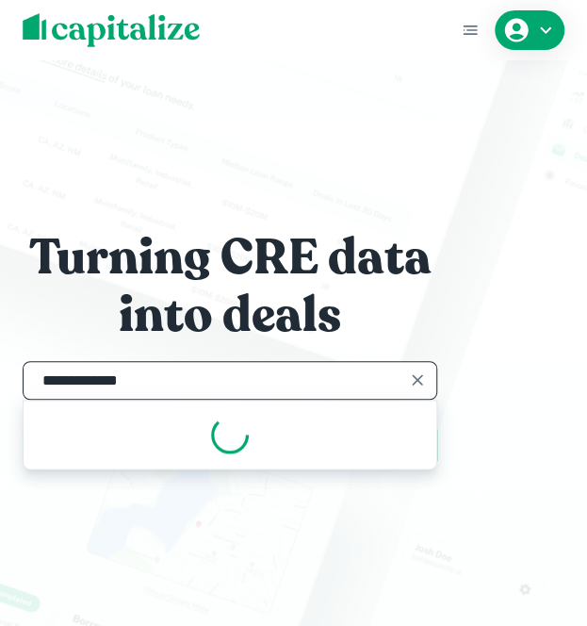
click at [195, 388] on input "**********" at bounding box center [215, 380] width 369 height 22
click at [149, 374] on input "**********" at bounding box center [215, 380] width 369 height 22
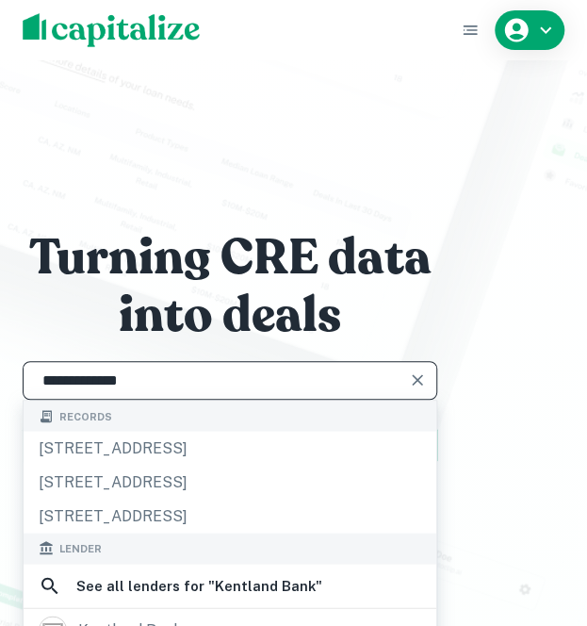
click at [150, 367] on div "**********" at bounding box center [230, 380] width 415 height 39
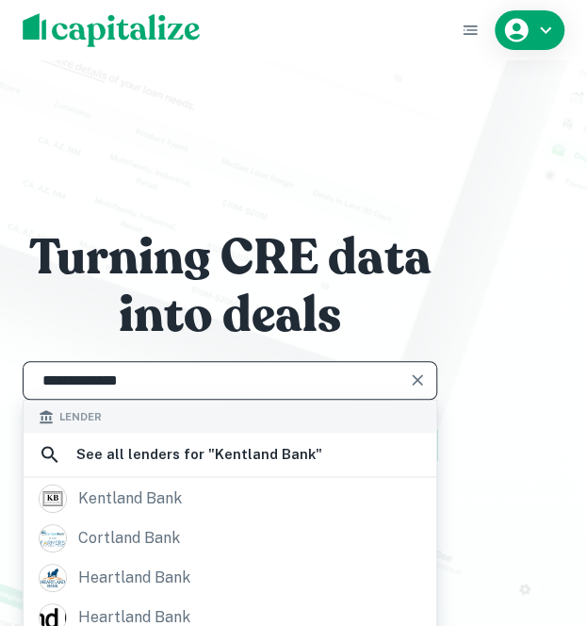
scroll to position [132, 0]
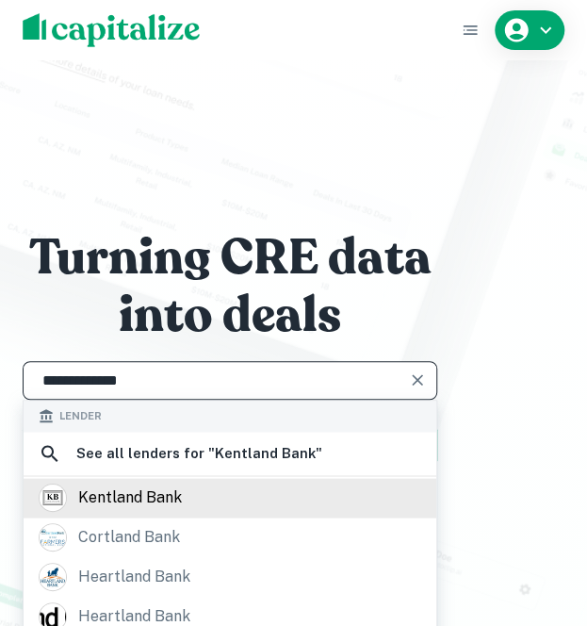
click at [131, 496] on div "kentland bank" at bounding box center [130, 498] width 104 height 28
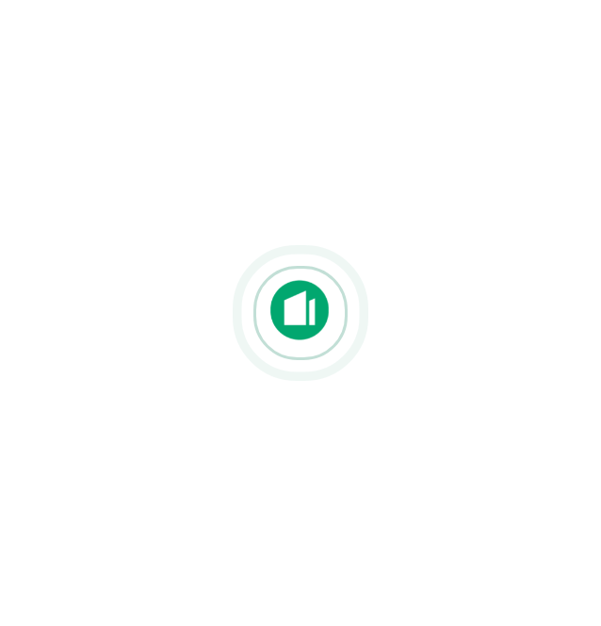
click at [131, 494] on div at bounding box center [300, 313] width 601 height 626
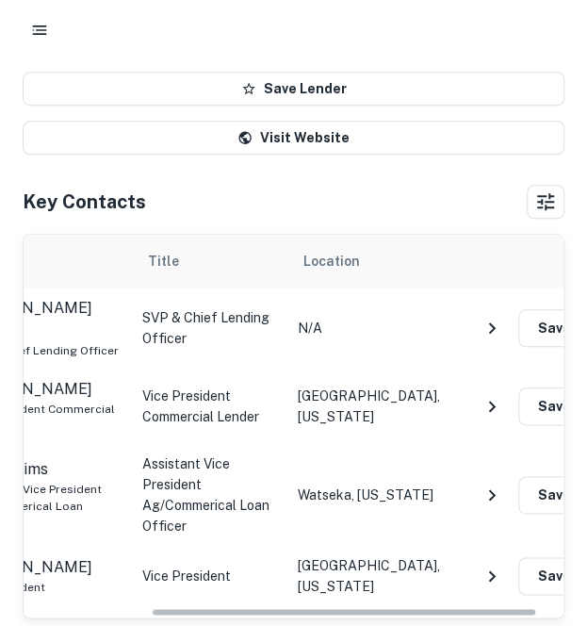
scroll to position [0, 179]
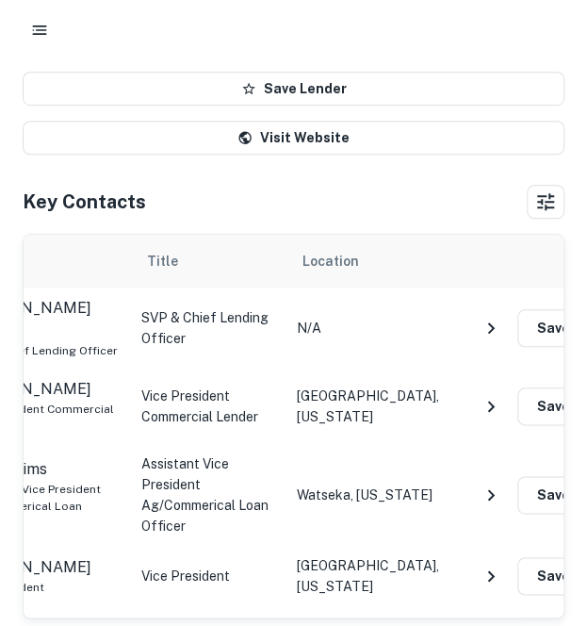
click at [496, 395] on icon "NavigateNextIcon" at bounding box center [491, 406] width 23 height 23
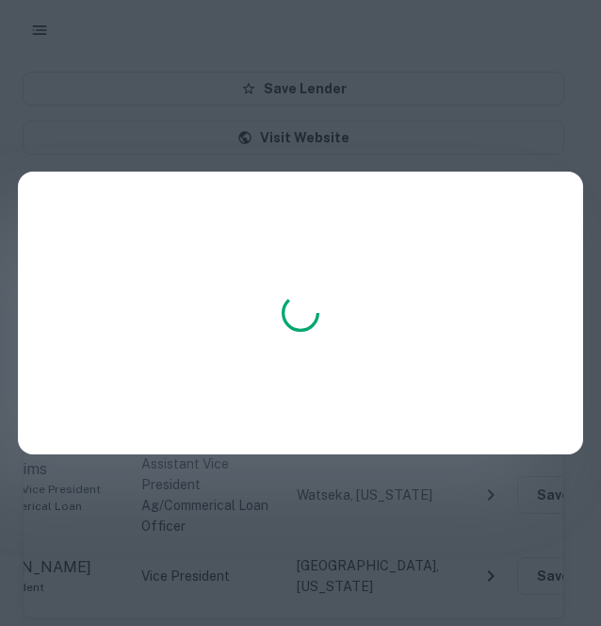
click at [496, 379] on div at bounding box center [301, 313] width 566 height 283
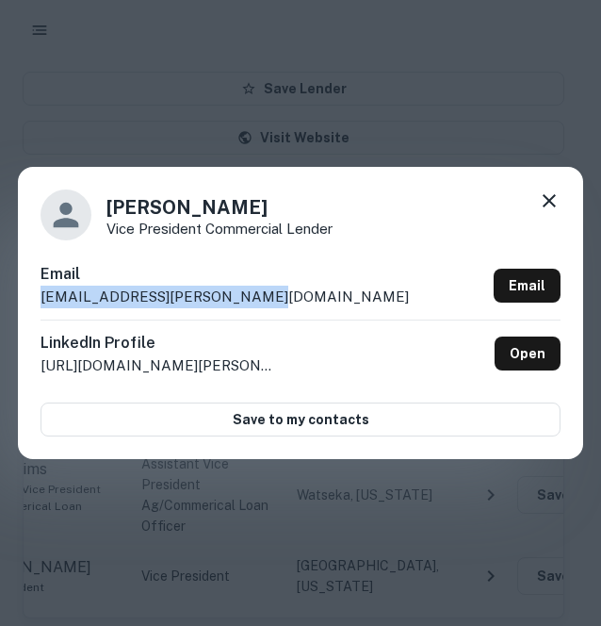
drag, startPoint x: 271, startPoint y: 295, endPoint x: 22, endPoint y: 287, distance: 249.9
click at [22, 287] on div "[PERSON_NAME] Vice President Commercial Lender Email [EMAIL_ADDRESS][PERSON_NAM…" at bounding box center [301, 313] width 566 height 292
click at [550, 199] on icon at bounding box center [549, 200] width 23 height 23
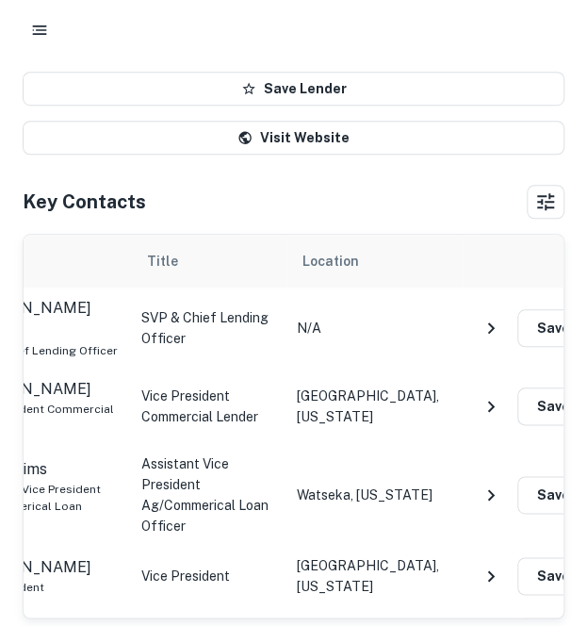
scroll to position [0, 0]
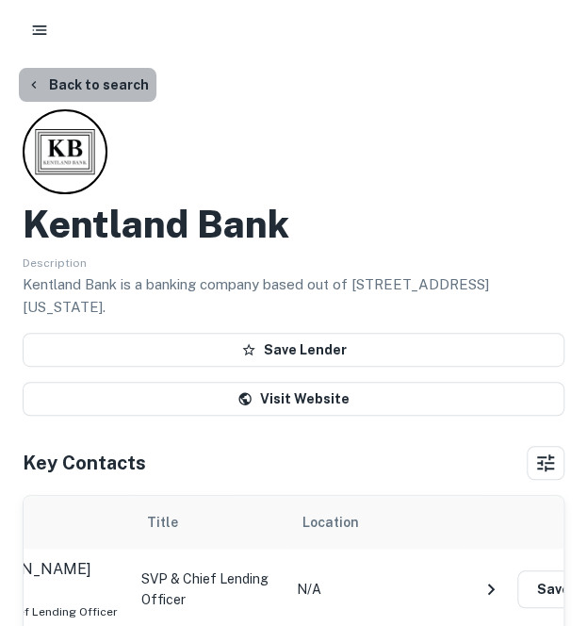
click at [130, 91] on button "Back to search" at bounding box center [88, 85] width 138 height 34
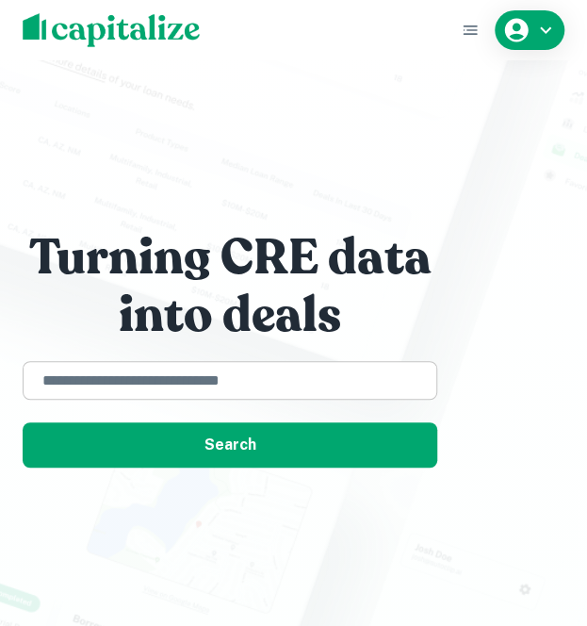
click at [153, 392] on div "​" at bounding box center [230, 380] width 415 height 39
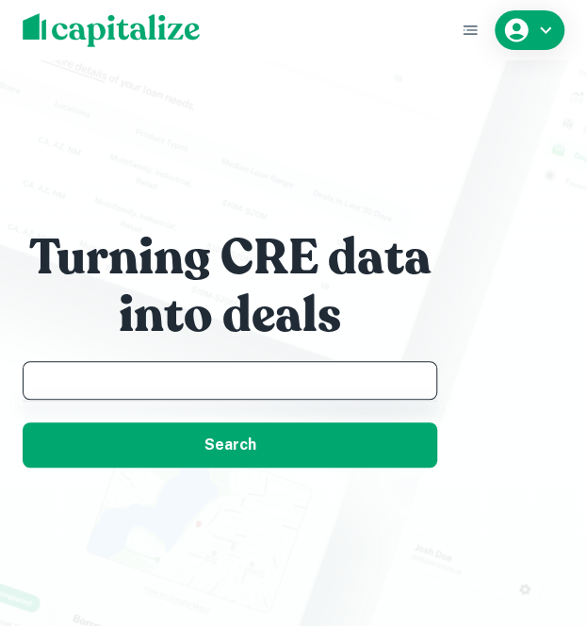
paste input "**********"
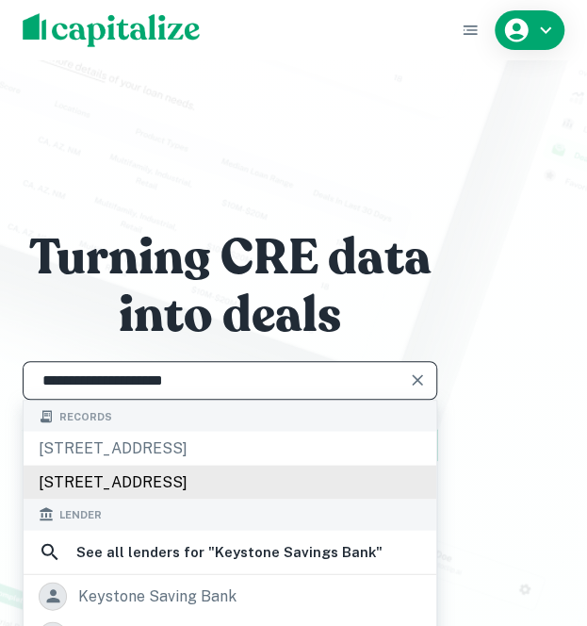
scroll to position [145, 0]
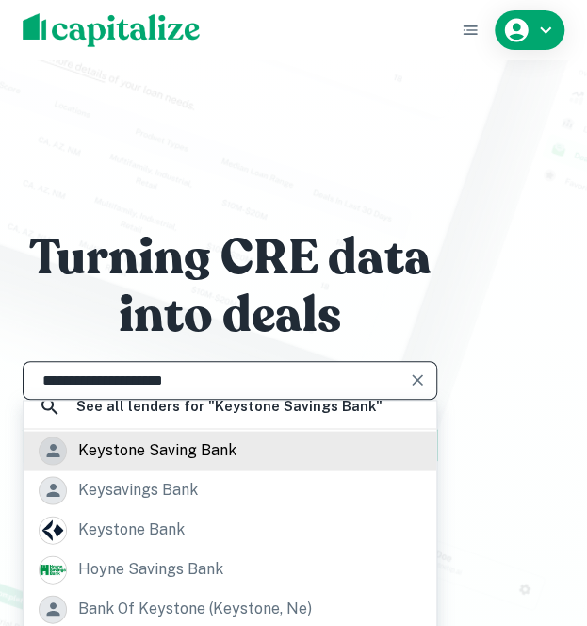
type input "**********"
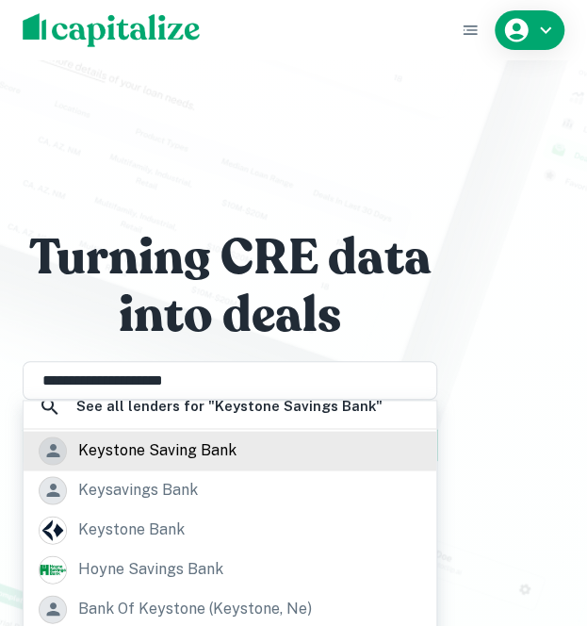
click at [181, 458] on div "keystone saving bank" at bounding box center [157, 450] width 158 height 28
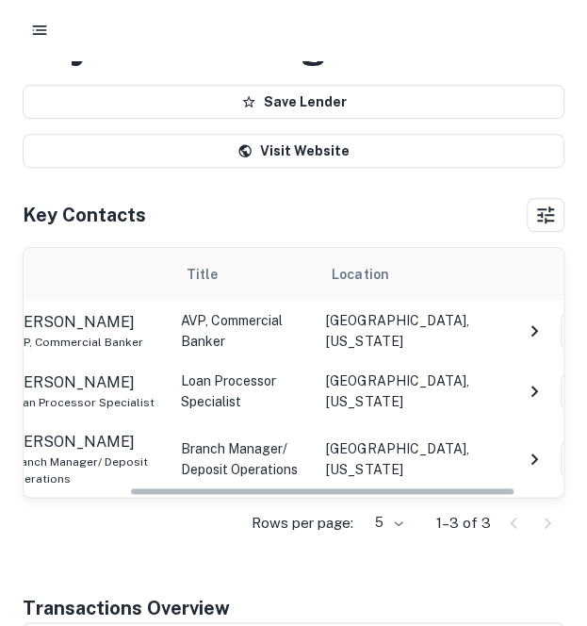
scroll to position [0, 149]
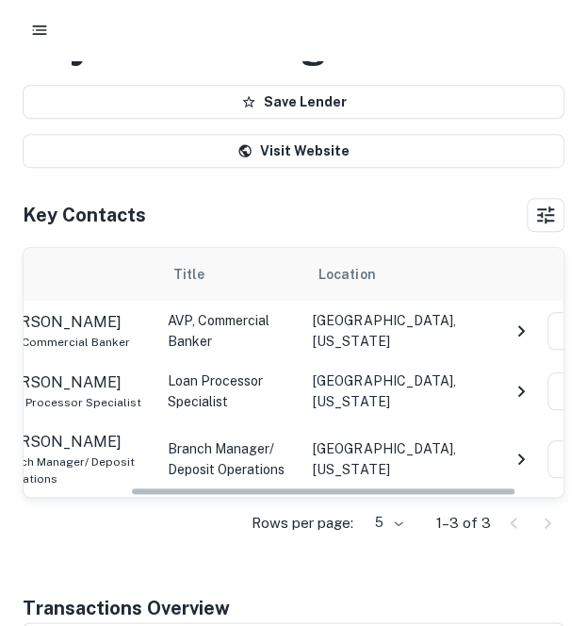
click at [511, 325] on icon "NavigateNextIcon" at bounding box center [521, 331] width 23 height 23
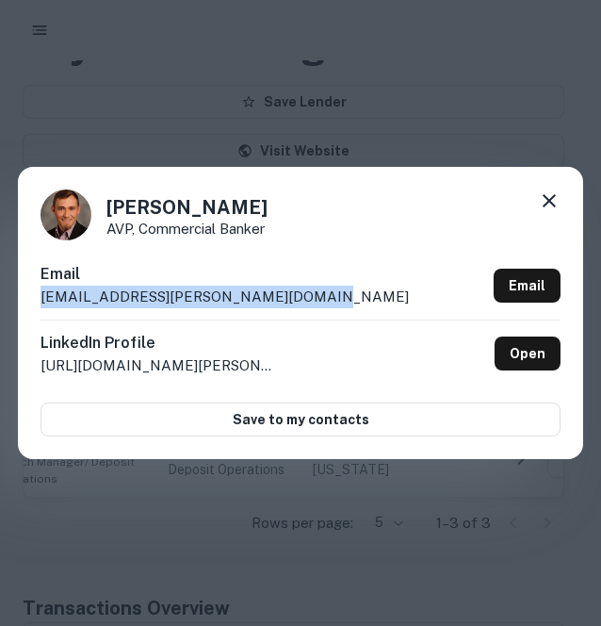
drag, startPoint x: 309, startPoint y: 302, endPoint x: 26, endPoint y: 302, distance: 282.8
click at [26, 302] on div "[PERSON_NAME] AVP, Commercial Banker Email [EMAIL_ADDRESS][PERSON_NAME][DOMAIN_…" at bounding box center [301, 313] width 566 height 292
click at [539, 194] on icon at bounding box center [549, 200] width 23 height 23
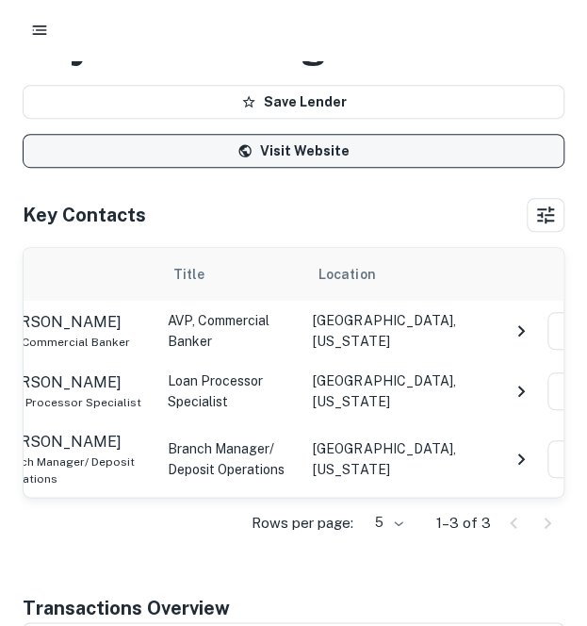
scroll to position [0, 0]
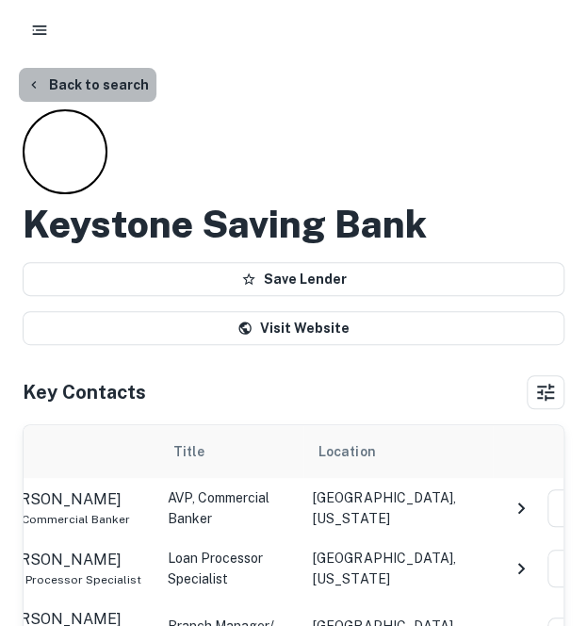
click at [107, 86] on button "Back to search" at bounding box center [88, 85] width 138 height 34
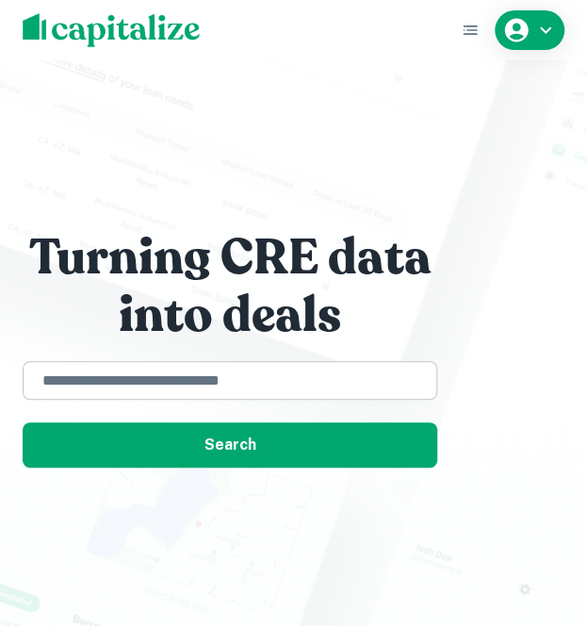
click at [104, 380] on input "text" at bounding box center [230, 380] width 398 height 22
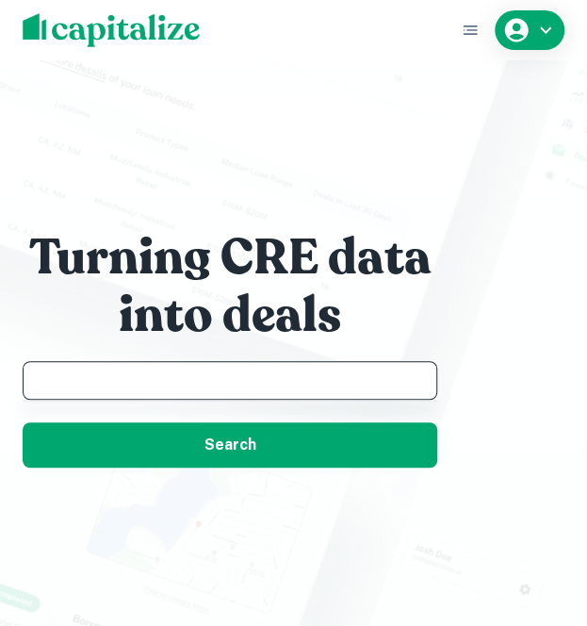
paste input "**********"
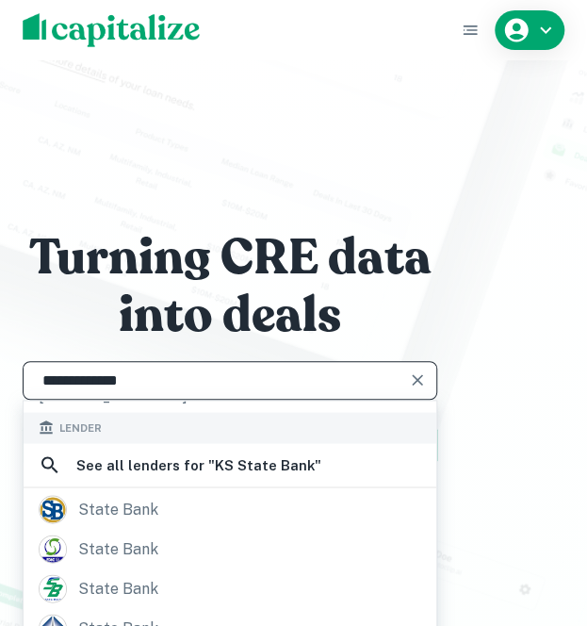
scroll to position [83, 0]
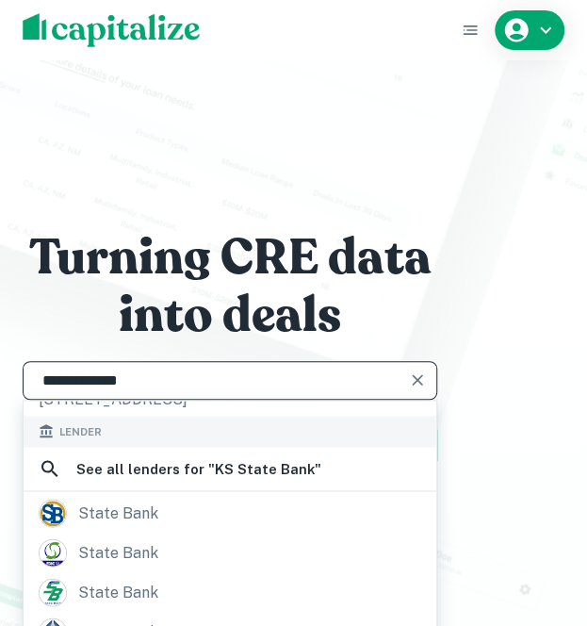
click at [62, 380] on input "**********" at bounding box center [215, 380] width 369 height 22
click at [83, 383] on input "**********" at bounding box center [215, 380] width 369 height 22
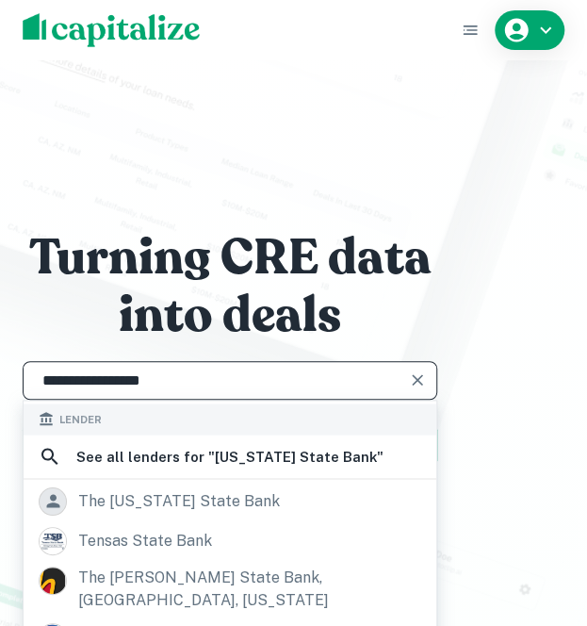
scroll to position [97, 0]
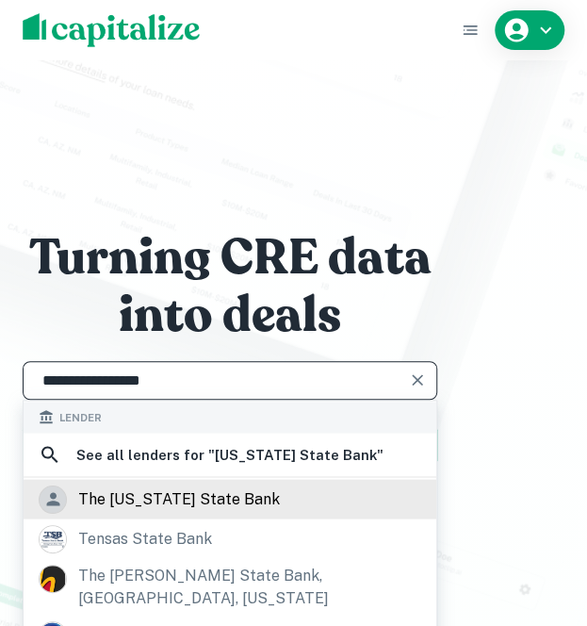
type input "**********"
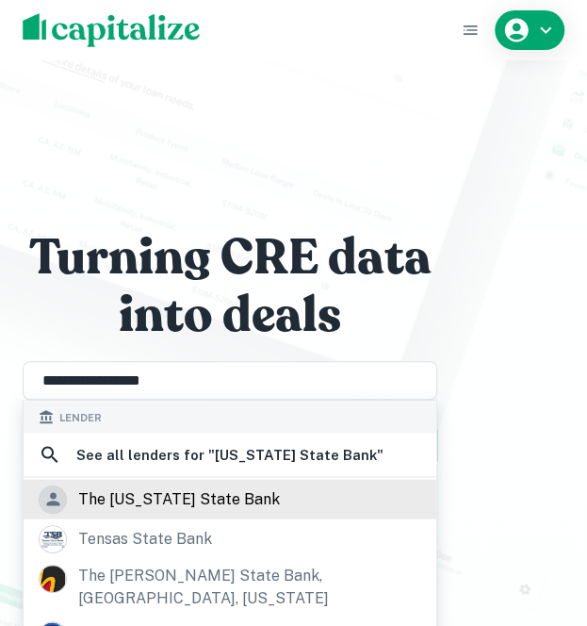
click at [198, 501] on div "the [US_STATE] state bank" at bounding box center [179, 498] width 202 height 28
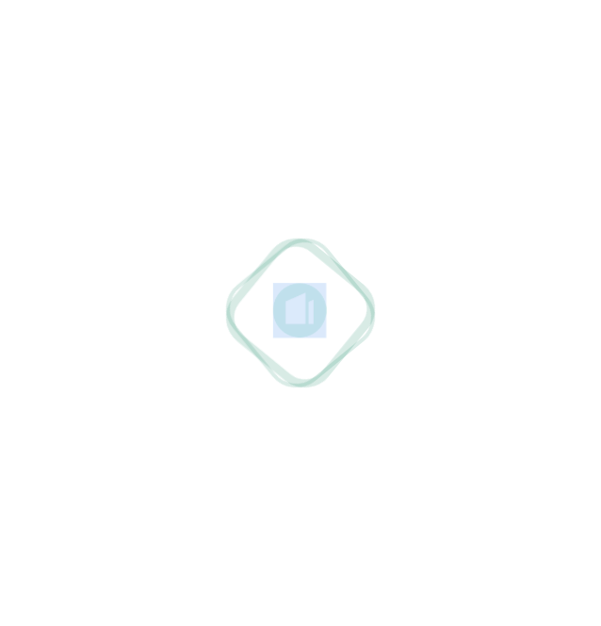
click at [198, 501] on div at bounding box center [300, 313] width 601 height 626
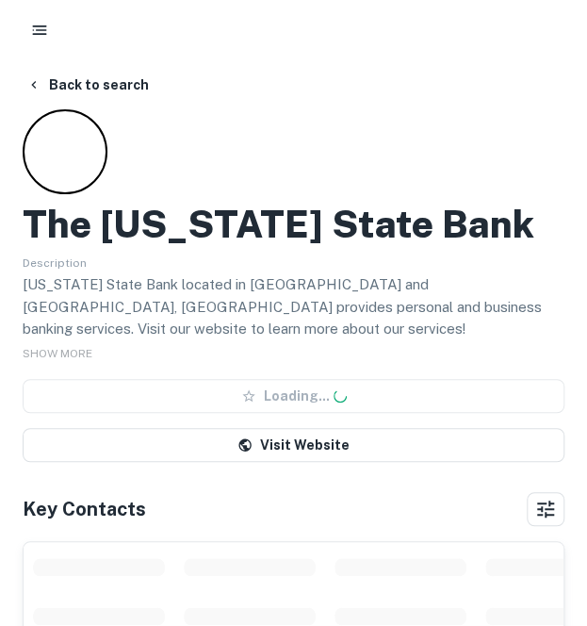
click at [198, 501] on div "Key Contacts" at bounding box center [294, 509] width 542 height 34
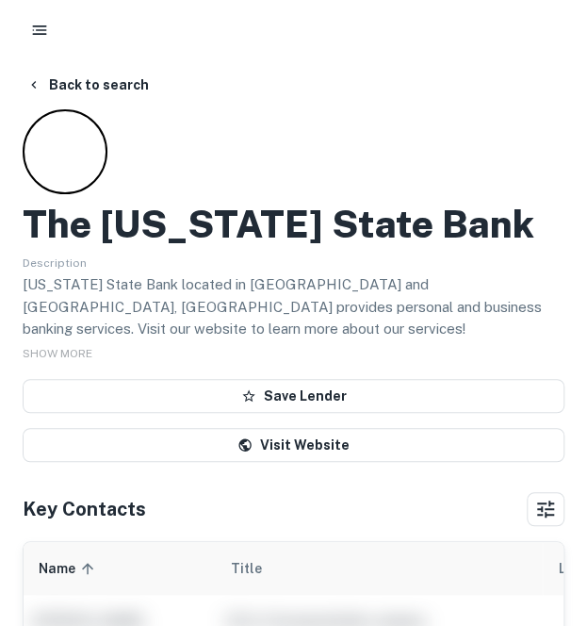
click at [124, 84] on button "Back to search" at bounding box center [88, 85] width 138 height 34
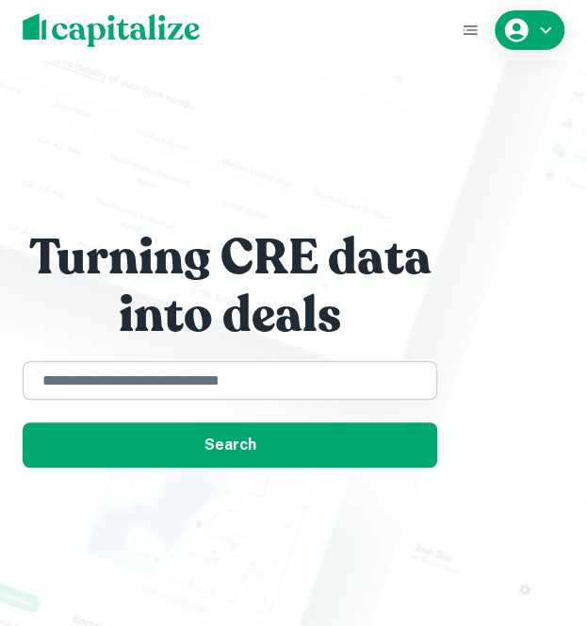
click at [160, 380] on input "text" at bounding box center [230, 380] width 398 height 22
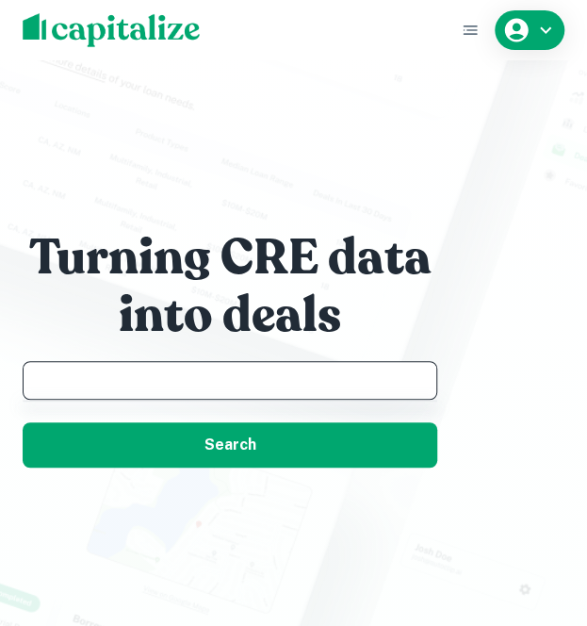
paste input "**********"
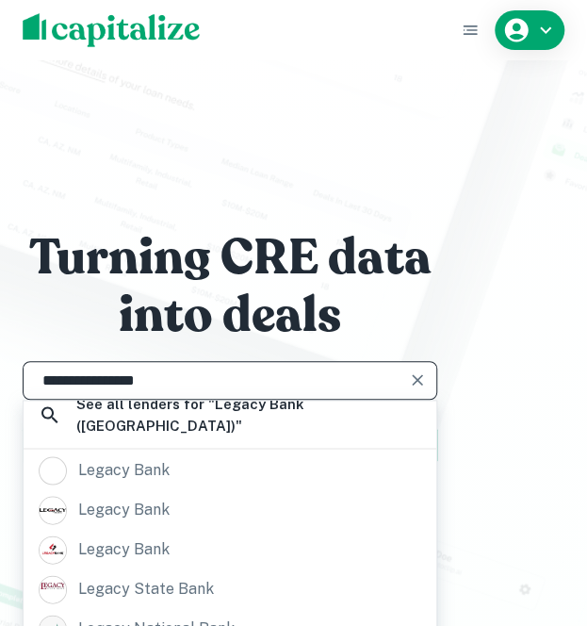
scroll to position [140, 0]
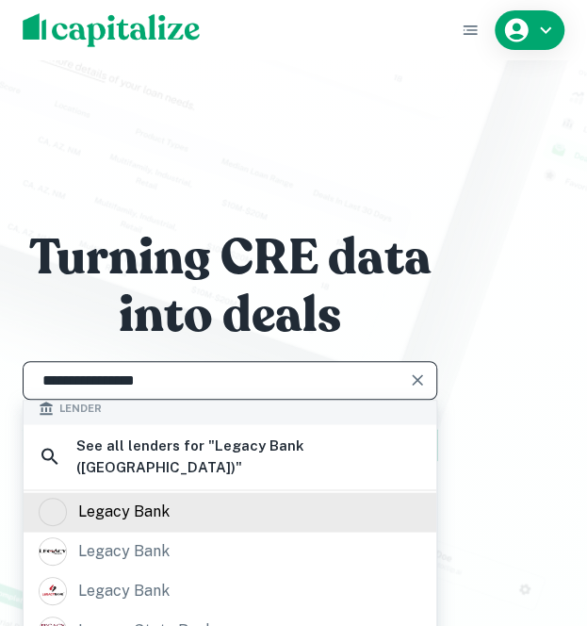
type input "**********"
click at [230, 498] on div "legacy bank" at bounding box center [230, 512] width 383 height 28
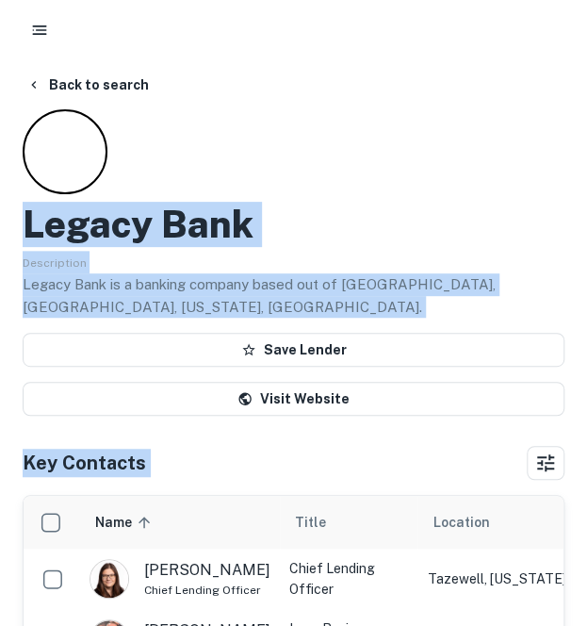
drag, startPoint x: 232, startPoint y: 497, endPoint x: 351, endPoint y: 187, distance: 332.1
click at [351, 187] on div "Legacy Bank Description Legacy Bank is a banking company based out of [GEOGRAPH…" at bounding box center [294, 262] width 542 height 306
click at [368, 260] on div "Description Legacy Bank is a banking company based out of [GEOGRAPHIC_DATA], [G…" at bounding box center [294, 284] width 542 height 67
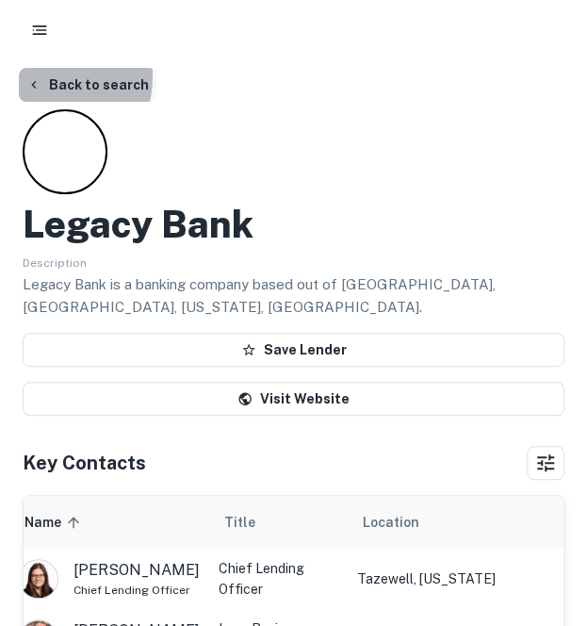
click at [38, 76] on button "Back to search" at bounding box center [88, 85] width 138 height 34
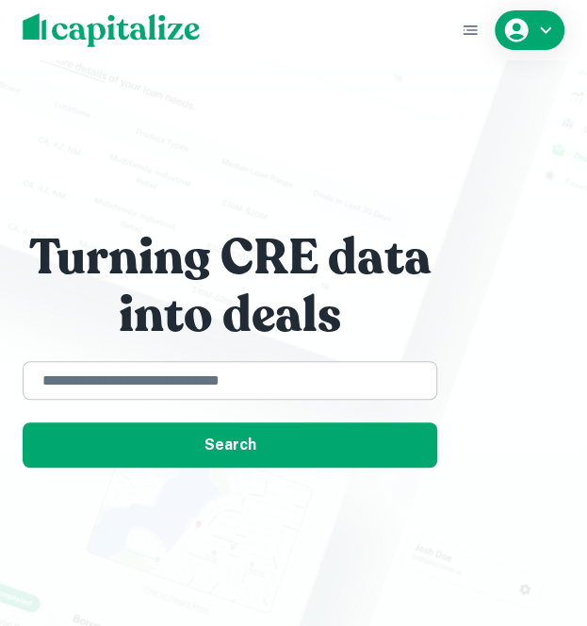
click at [89, 370] on input "text" at bounding box center [230, 380] width 398 height 22
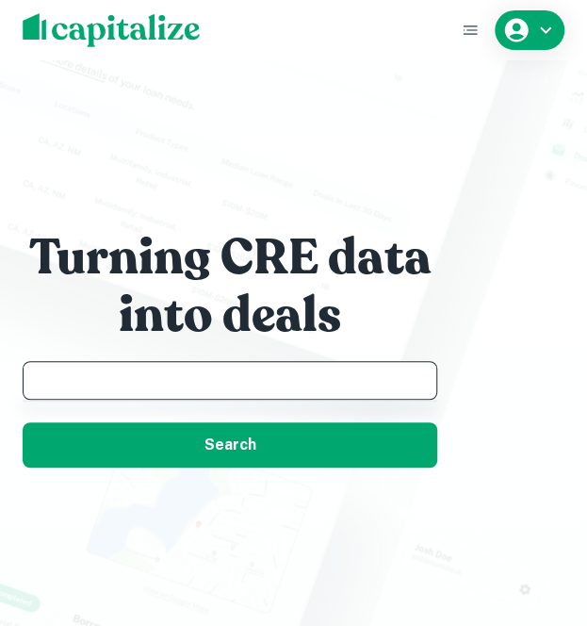
paste input "**********"
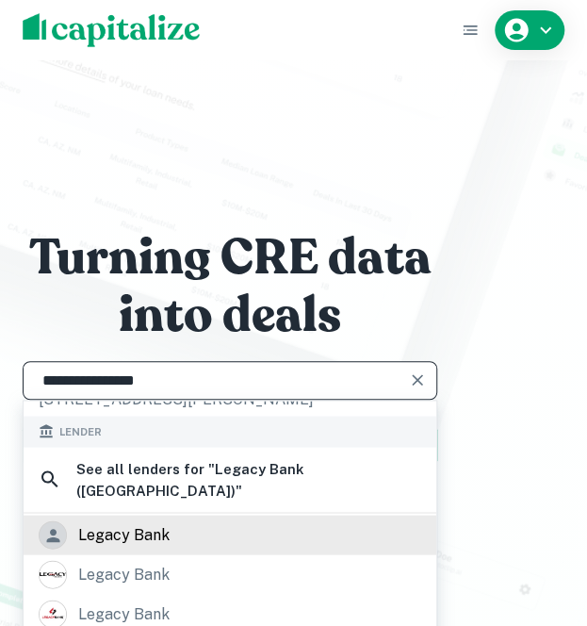
scroll to position [181, 0]
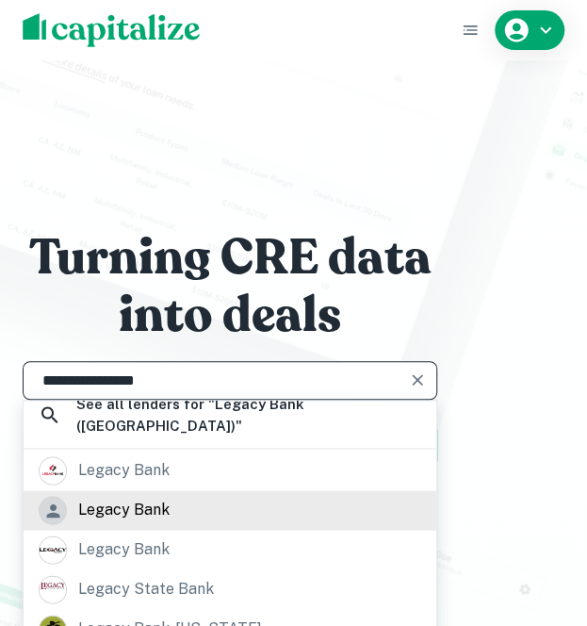
type input "**********"
click at [313, 496] on div "legacy bank" at bounding box center [230, 510] width 383 height 28
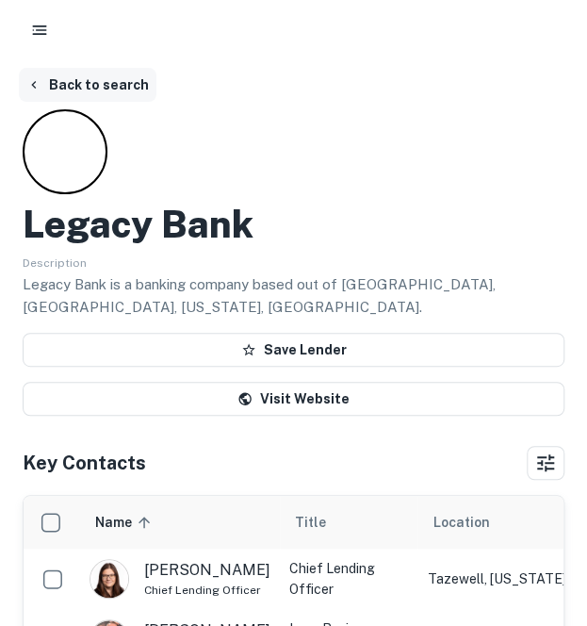
click at [109, 90] on button "Back to search" at bounding box center [88, 85] width 138 height 34
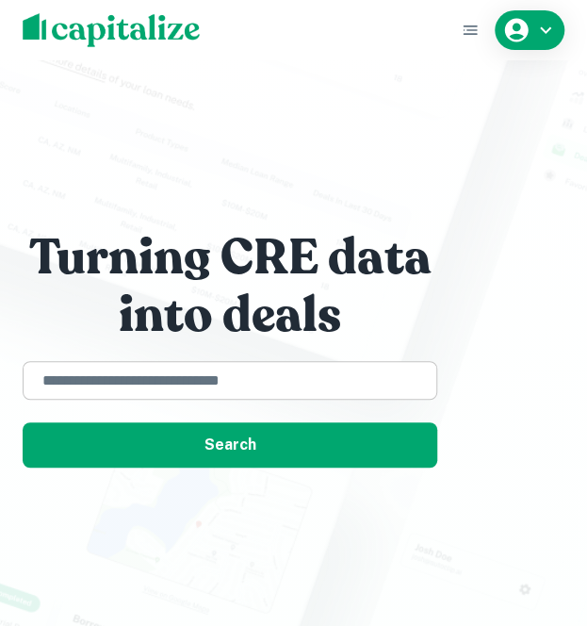
click at [139, 379] on input "text" at bounding box center [230, 380] width 398 height 22
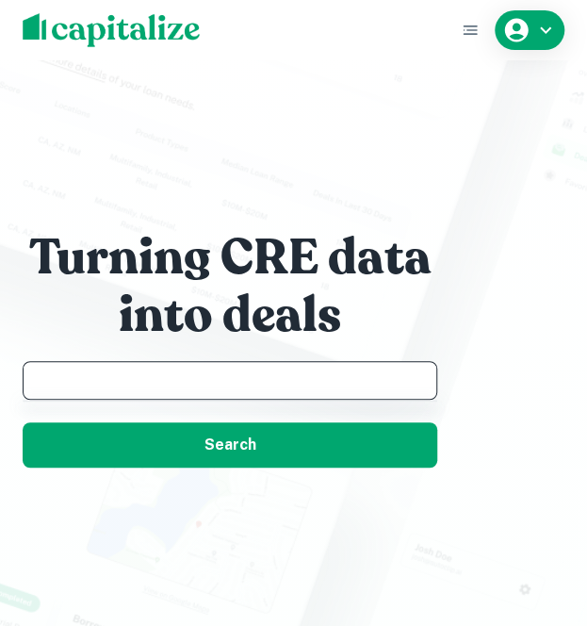
paste input "**********"
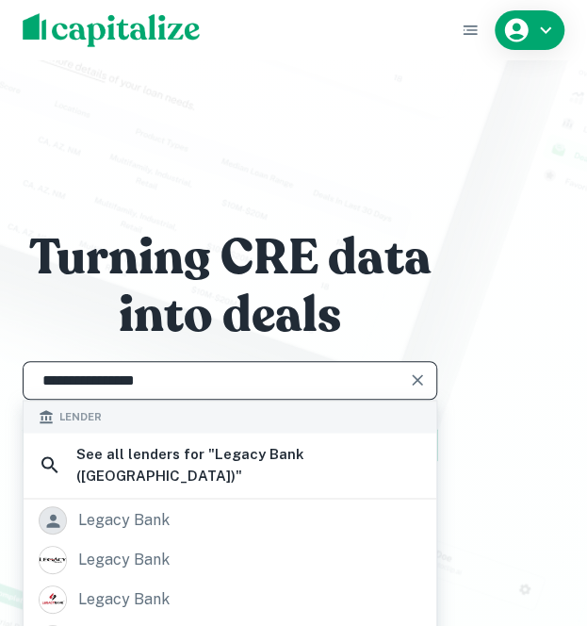
scroll to position [133, 0]
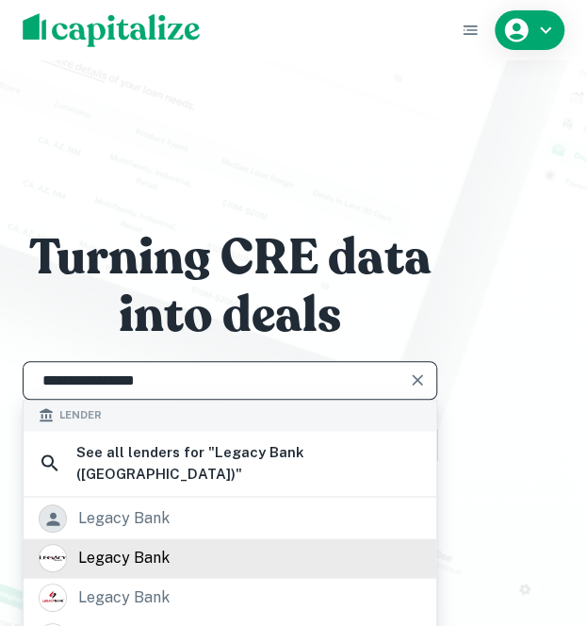
type input "**********"
click at [200, 544] on div "legacy bank" at bounding box center [230, 558] width 383 height 28
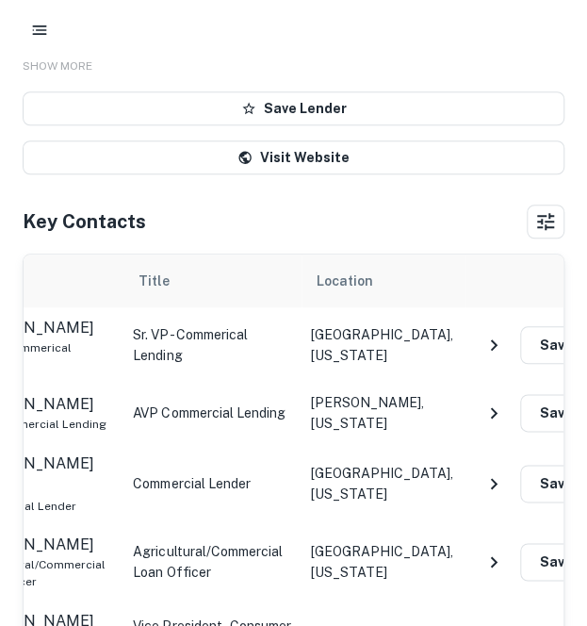
scroll to position [266, 0]
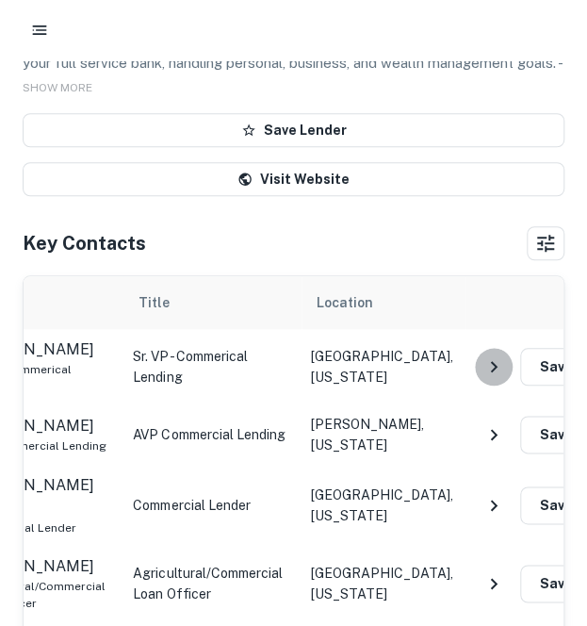
click at [484, 355] on icon "NavigateNextIcon" at bounding box center [494, 366] width 23 height 23
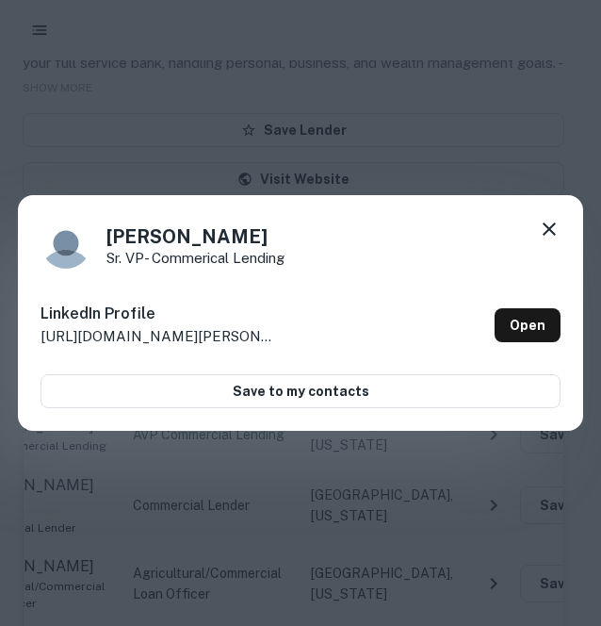
click at [547, 225] on icon at bounding box center [549, 229] width 23 height 23
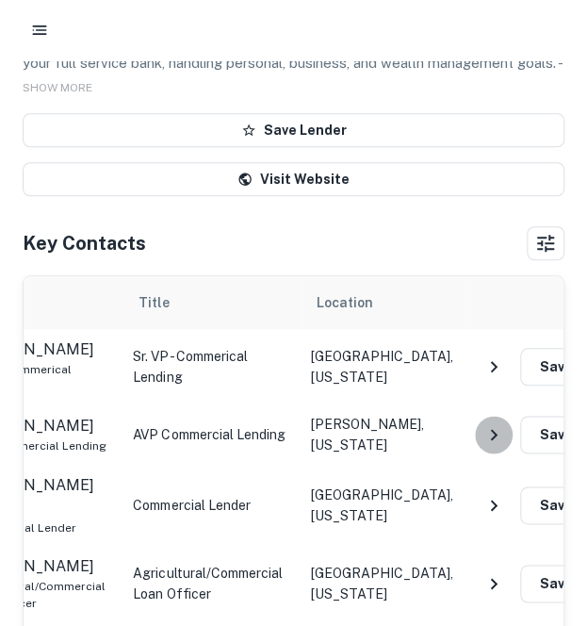
click at [483, 423] on icon "NavigateNextIcon" at bounding box center [494, 434] width 23 height 23
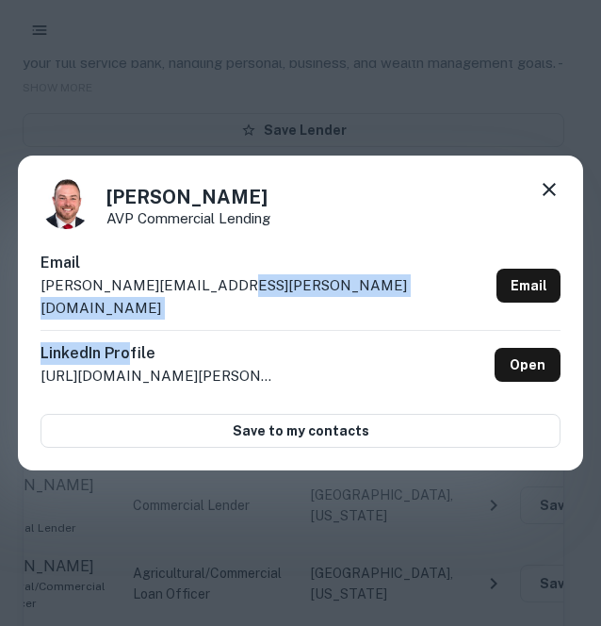
drag, startPoint x: 282, startPoint y: 312, endPoint x: 127, endPoint y: 329, distance: 155.5
click at [127, 329] on div "Email [PERSON_NAME][EMAIL_ADDRESS][PERSON_NAME][DOMAIN_NAME] Email LinkedIn Pro…" at bounding box center [301, 350] width 520 height 196
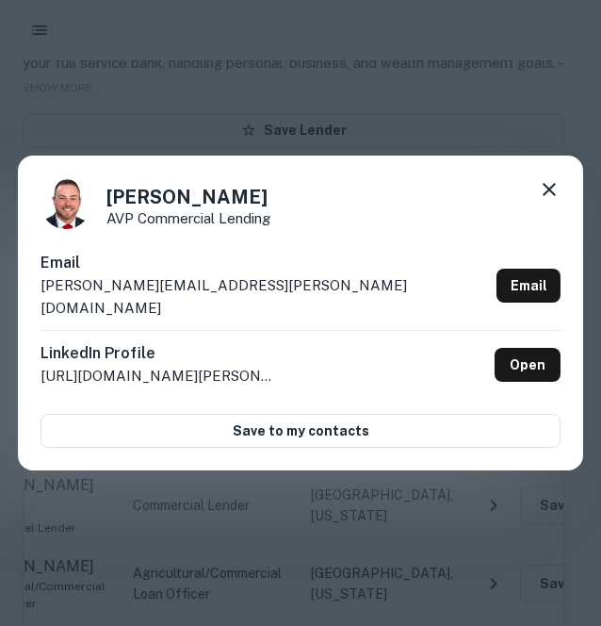
click at [192, 331] on div "LinkedIn Profile [URL][DOMAIN_NAME][PERSON_NAME] Open" at bounding box center [301, 364] width 520 height 69
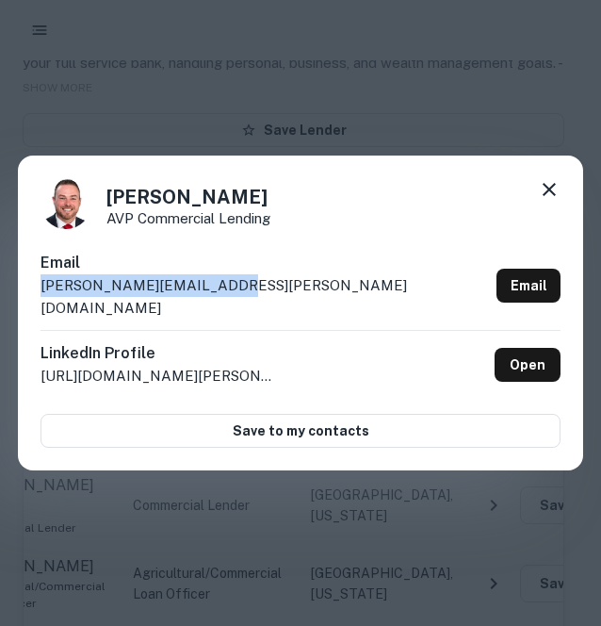
drag, startPoint x: 236, startPoint y: 293, endPoint x: 36, endPoint y: 314, distance: 200.9
click at [36, 314] on div "[PERSON_NAME] AVP Commercial Lending Email [PERSON_NAME][EMAIL_ADDRESS][PERSON_…" at bounding box center [301, 313] width 566 height 315
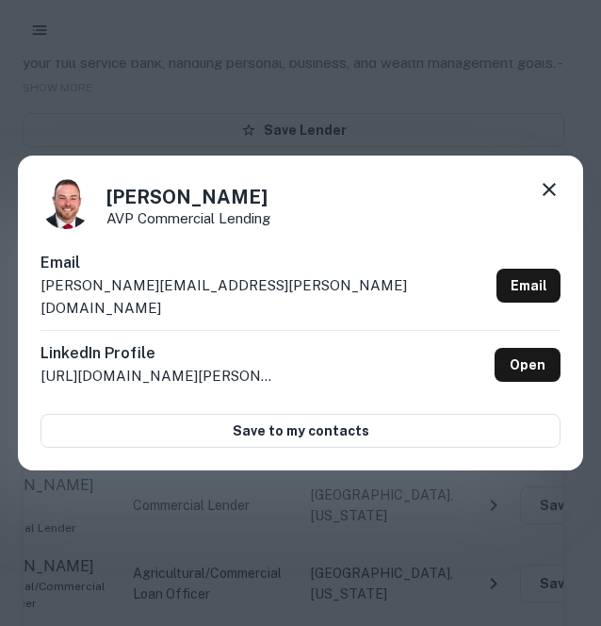
click at [535, 211] on div "[PERSON_NAME] AVP Commercial Lending" at bounding box center [301, 203] width 520 height 51
click at [547, 201] on icon at bounding box center [549, 189] width 23 height 23
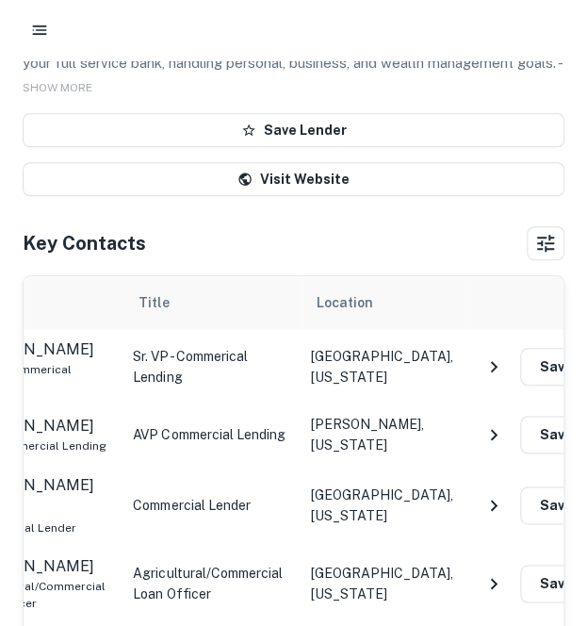
scroll to position [0, 0]
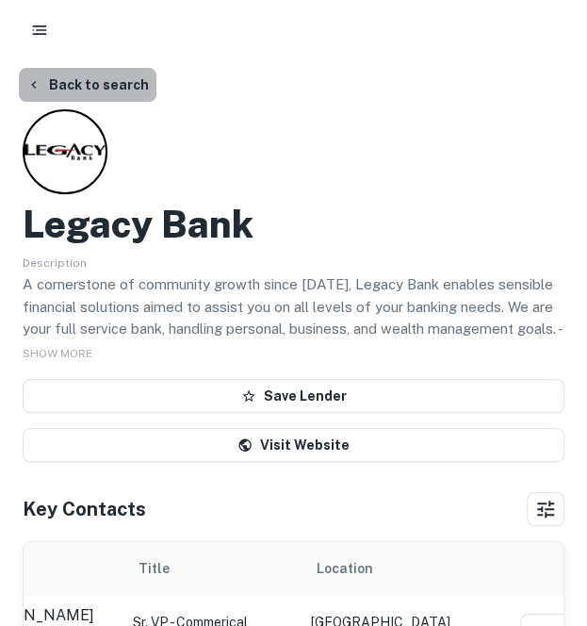
click at [133, 93] on button "Back to search" at bounding box center [88, 85] width 138 height 34
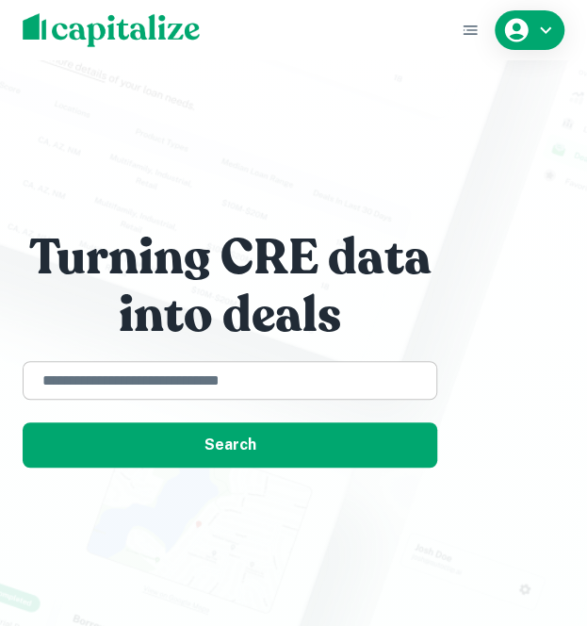
click at [90, 380] on input "text" at bounding box center [230, 380] width 398 height 22
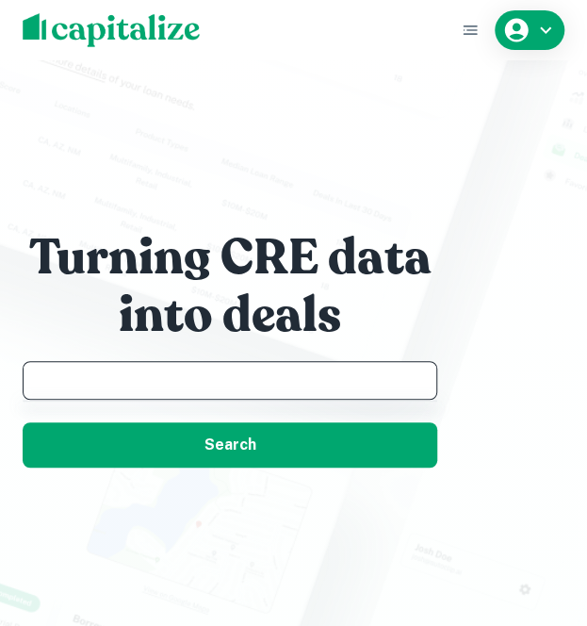
paste input "**********"
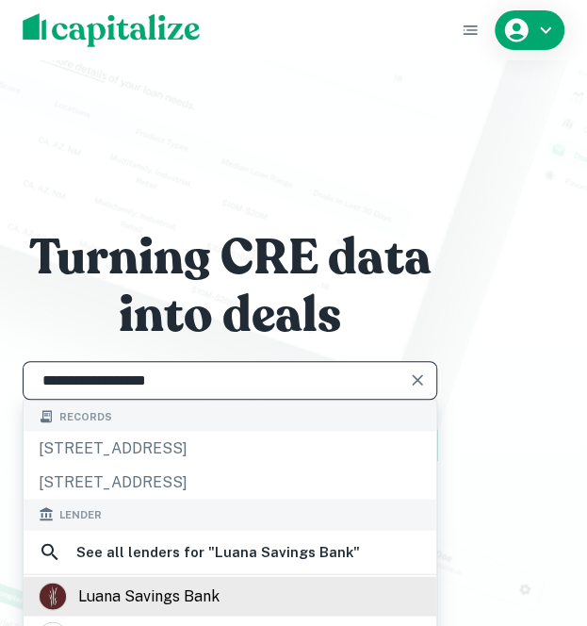
type input "**********"
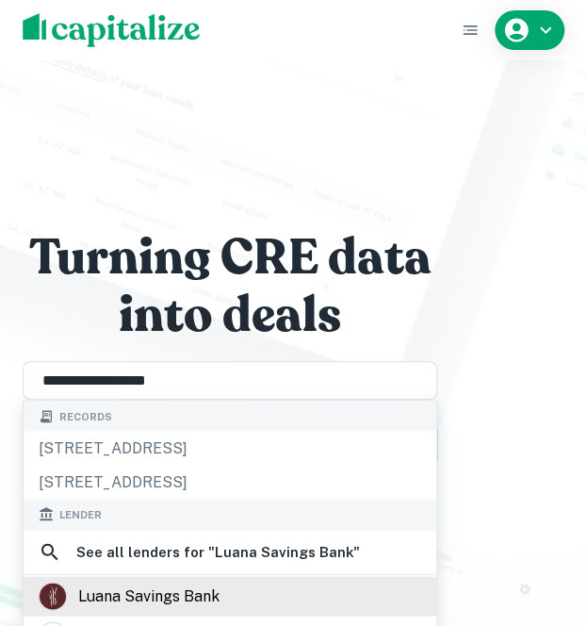
click at [96, 584] on div "luana savings bank" at bounding box center [148, 596] width 141 height 28
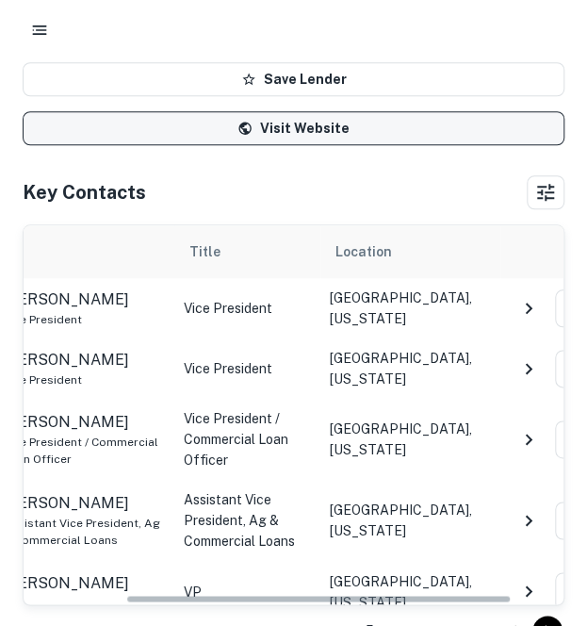
scroll to position [0, 142]
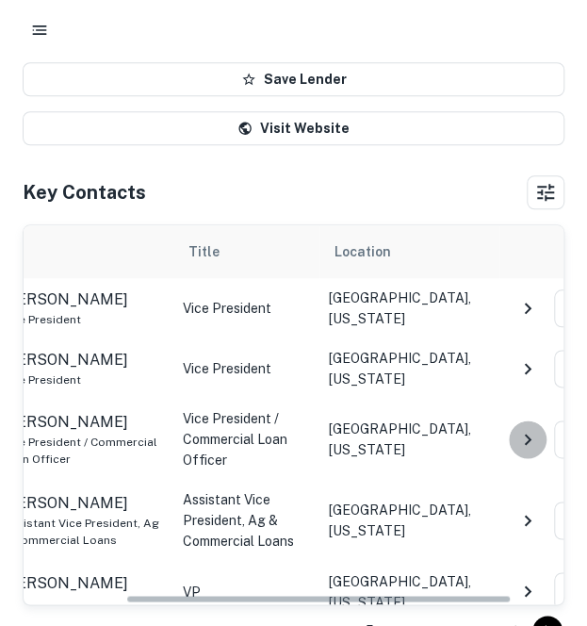
click at [525, 440] on icon "NavigateNextIcon" at bounding box center [528, 439] width 23 height 23
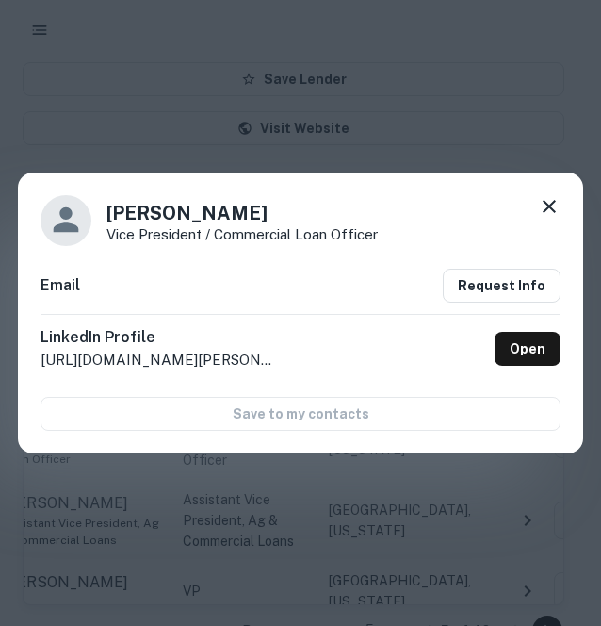
click at [525, 440] on div "[PERSON_NAME] Vice President / Commercial Loan Officer Email Request Info Linke…" at bounding box center [301, 313] width 566 height 282
click at [549, 209] on icon at bounding box center [549, 206] width 23 height 23
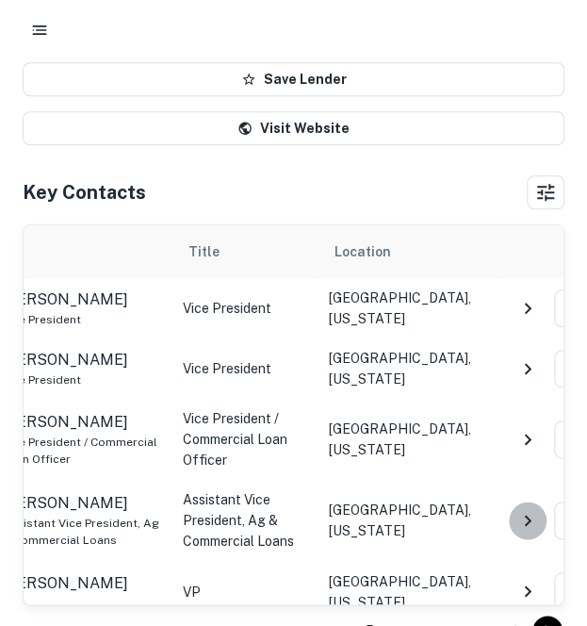
click at [524, 512] on icon "NavigateNextIcon" at bounding box center [528, 520] width 23 height 23
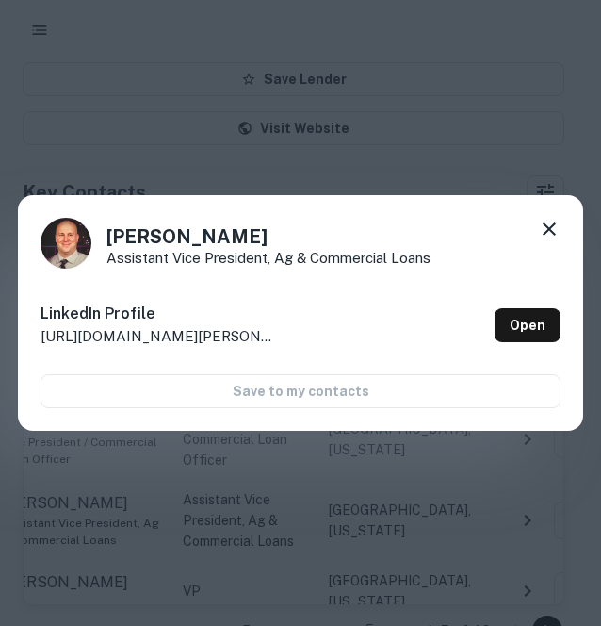
click at [524, 512] on div "[PERSON_NAME] Assistant Vice President, Ag & Commercial Loans LinkedIn Profile …" at bounding box center [300, 313] width 601 height 626
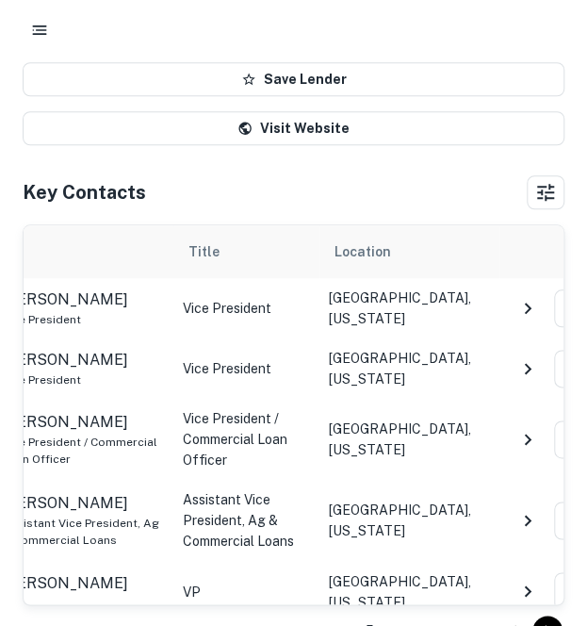
click at [531, 512] on icon "NavigateNextIcon" at bounding box center [528, 520] width 23 height 23
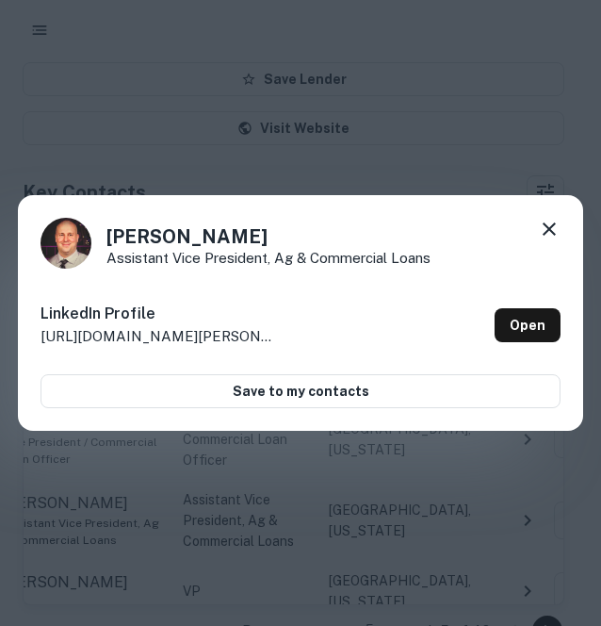
click at [549, 236] on icon at bounding box center [549, 229] width 23 height 23
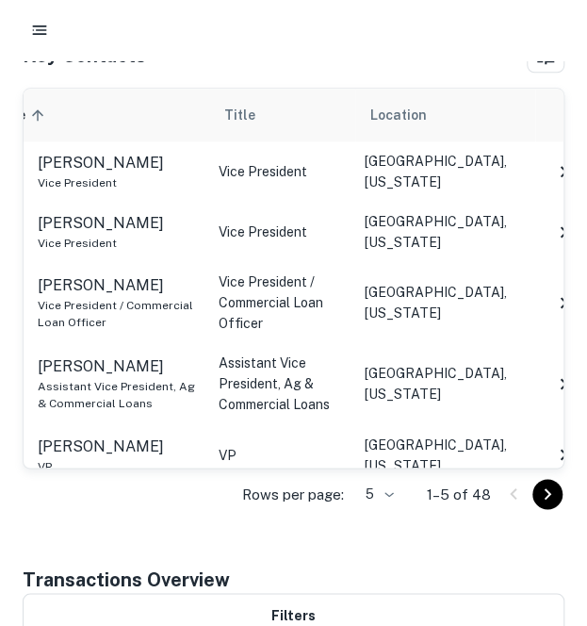
scroll to position [458, 0]
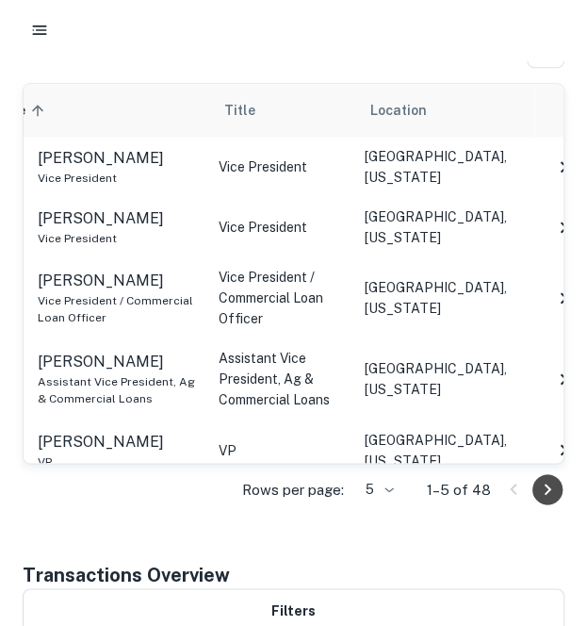
click at [544, 480] on icon "Go to next page" at bounding box center [547, 489] width 23 height 23
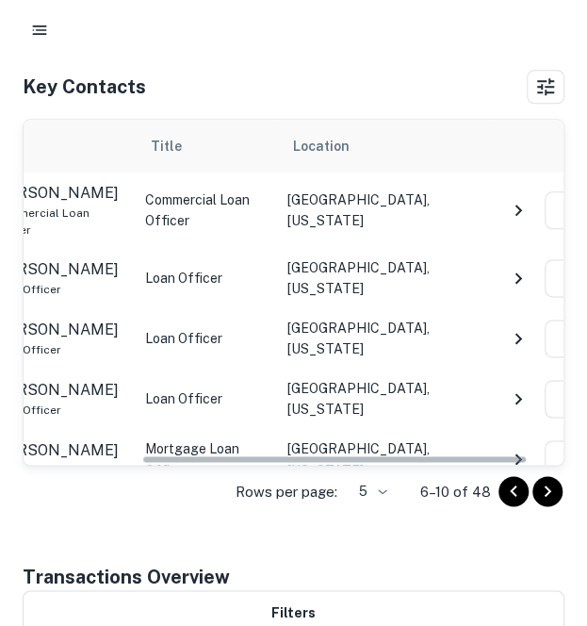
scroll to position [0, 166]
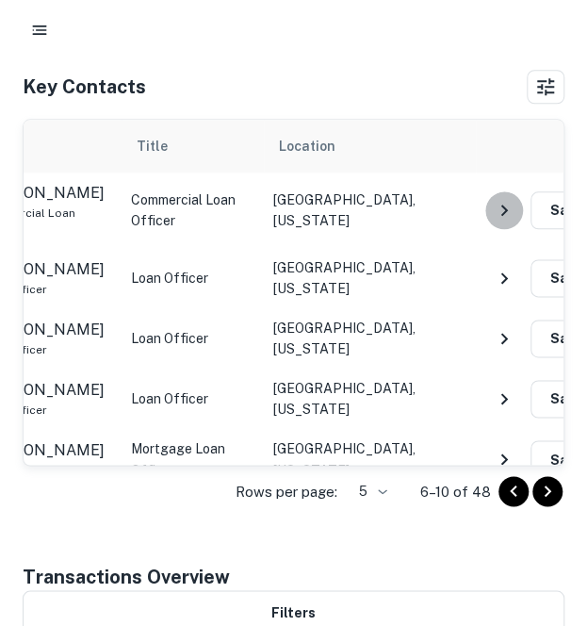
click at [501, 199] on icon "NavigateNextIcon" at bounding box center [504, 210] width 23 height 23
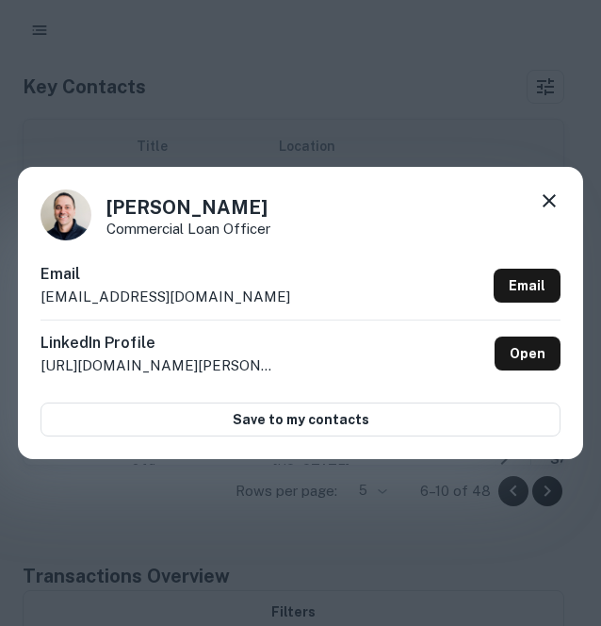
drag, startPoint x: 309, startPoint y: 296, endPoint x: 40, endPoint y: 299, distance: 269.6
click at [41, 299] on div "Email [EMAIL_ADDRESS][DOMAIN_NAME] Email" at bounding box center [301, 291] width 520 height 57
click at [557, 197] on icon at bounding box center [549, 200] width 23 height 23
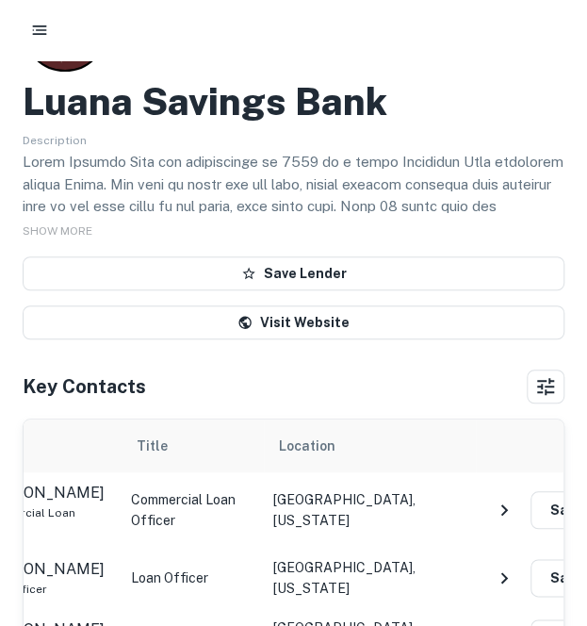
scroll to position [0, 0]
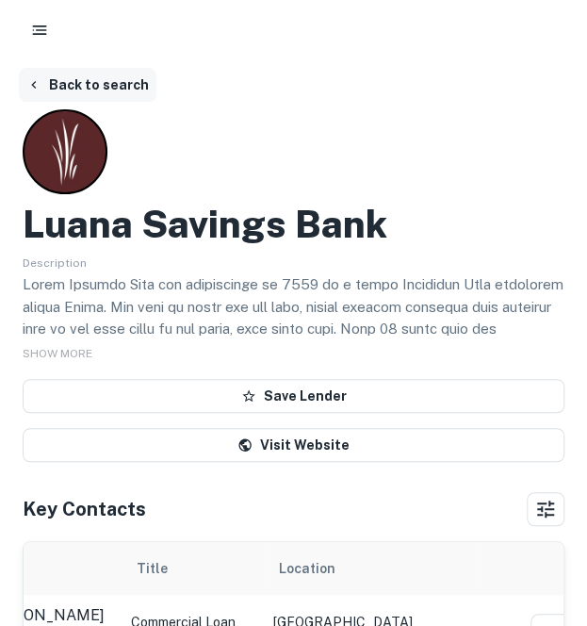
click at [124, 91] on button "Back to search" at bounding box center [88, 85] width 138 height 34
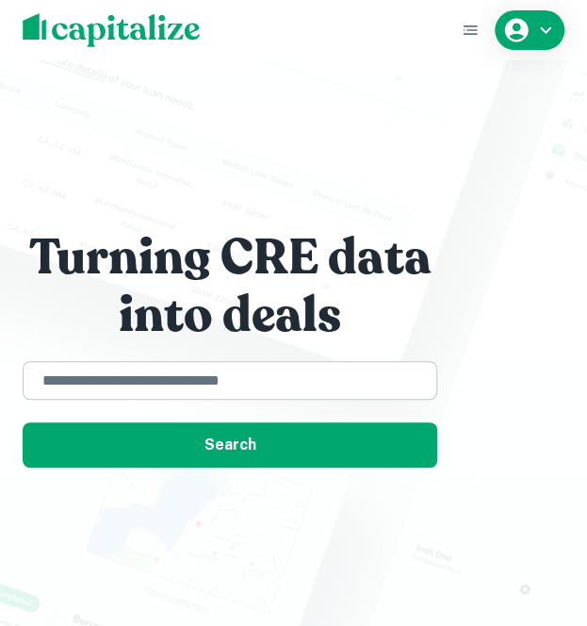
click at [172, 392] on div "​" at bounding box center [230, 380] width 415 height 39
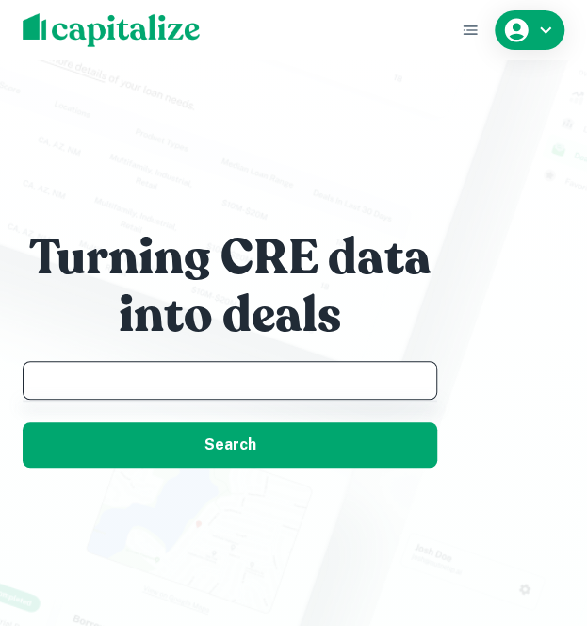
paste input "**********"
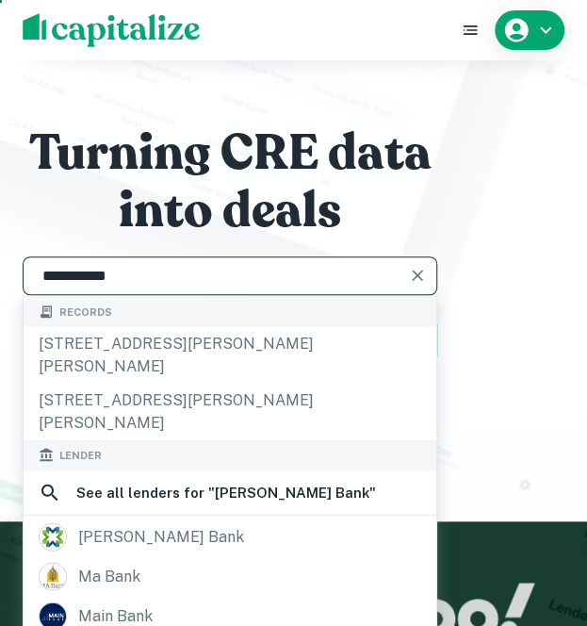
scroll to position [107, 0]
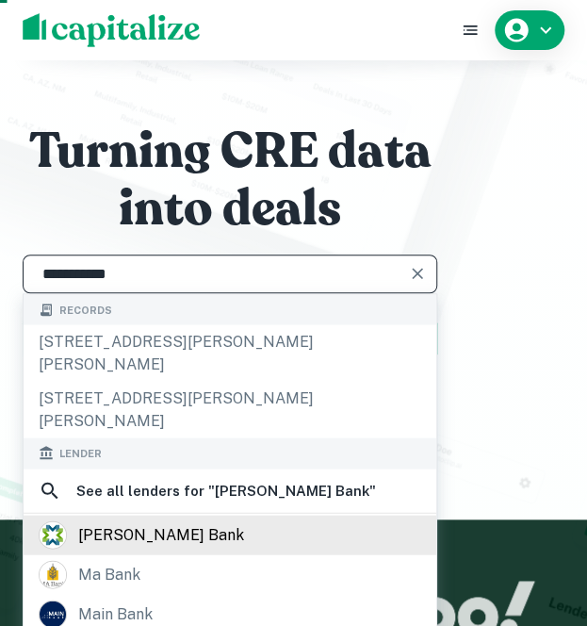
type input "**********"
click at [149, 520] on div "[PERSON_NAME] bank" at bounding box center [161, 534] width 166 height 28
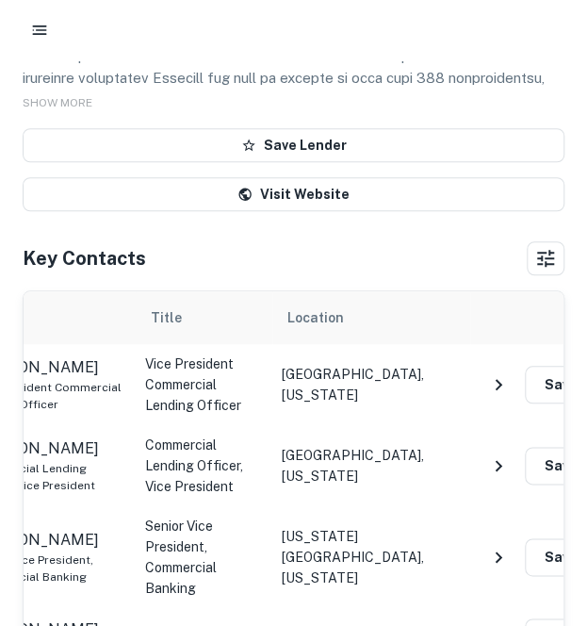
scroll to position [0, 198]
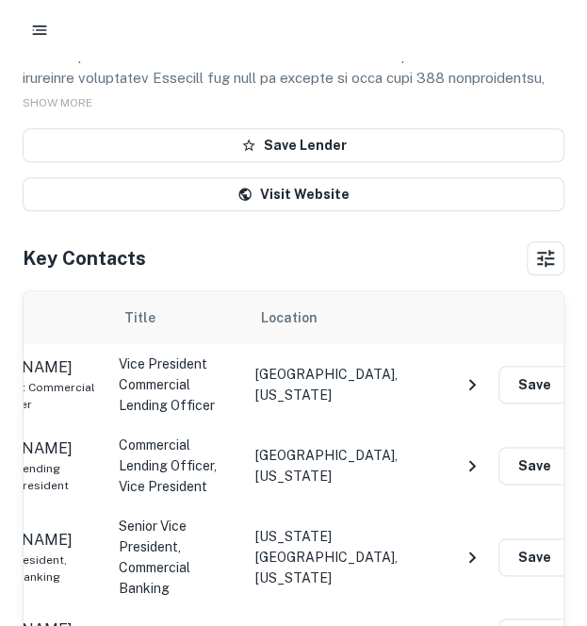
click at [469, 463] on icon "NavigateNextIcon" at bounding box center [472, 465] width 23 height 23
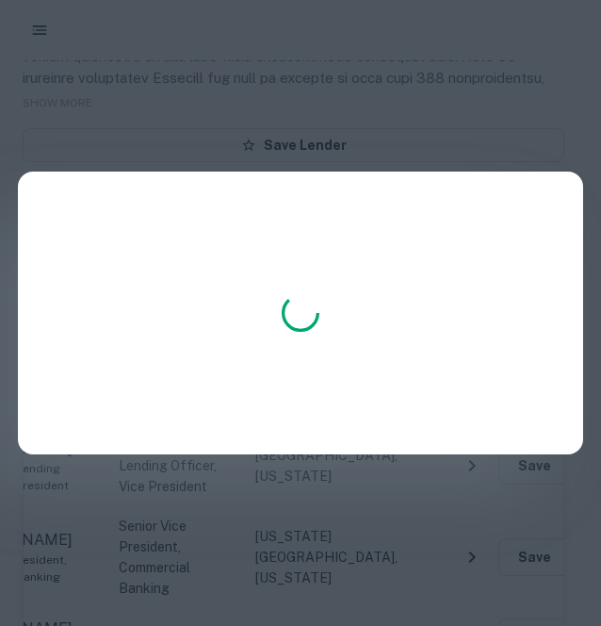
click at [469, 463] on div at bounding box center [300, 313] width 601 height 626
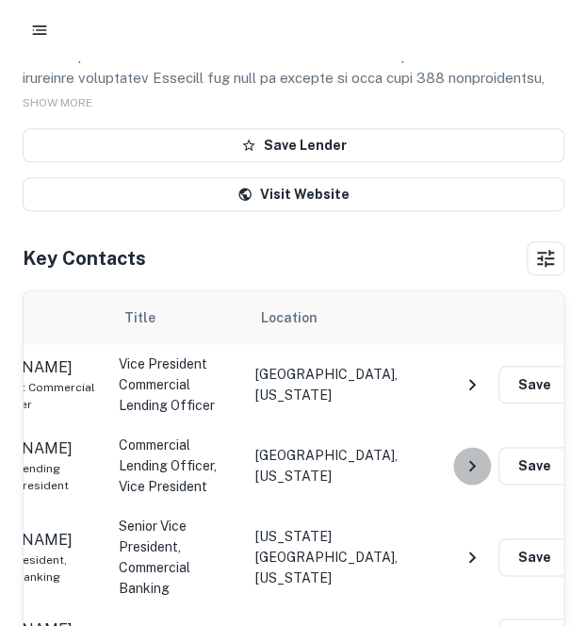
click at [471, 454] on icon "NavigateNextIcon" at bounding box center [472, 465] width 23 height 23
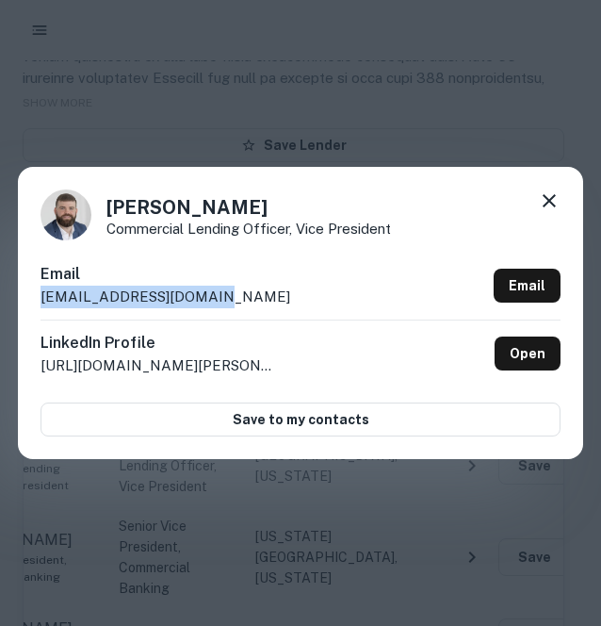
drag, startPoint x: 251, startPoint y: 302, endPoint x: 6, endPoint y: 303, distance: 245.1
click at [6, 303] on div "[PERSON_NAME] Commercial Lending Officer, Vice President Email [EMAIL_ADDRESS][…" at bounding box center [300, 313] width 601 height 626
click at [538, 205] on icon at bounding box center [549, 200] width 23 height 23
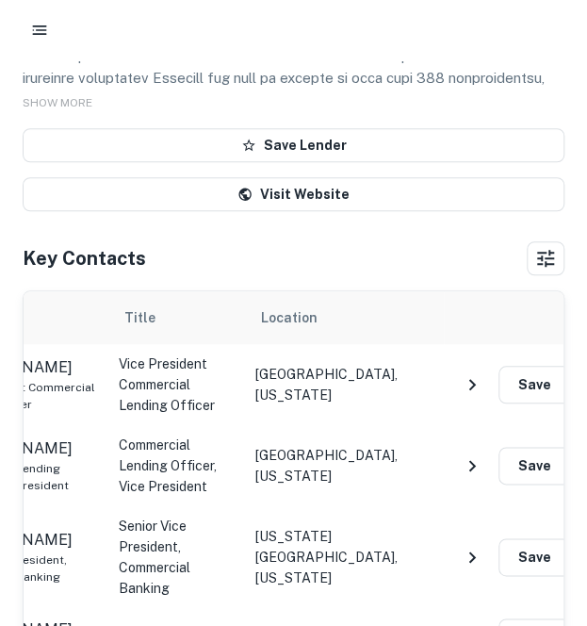
scroll to position [0, 0]
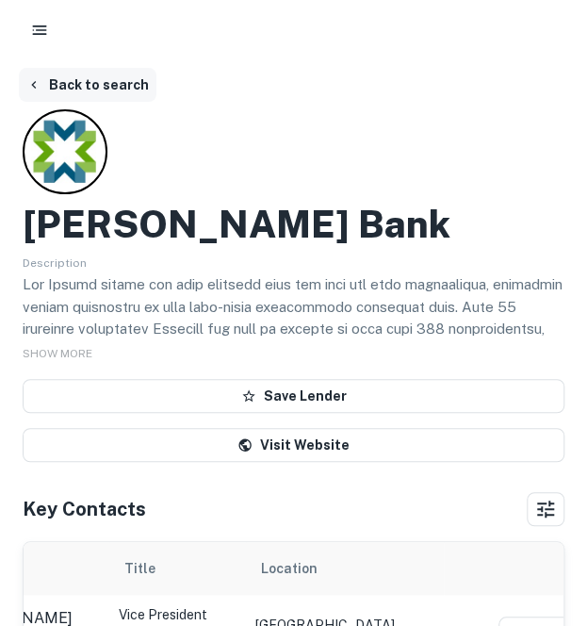
click at [62, 76] on button "Back to search" at bounding box center [88, 85] width 138 height 34
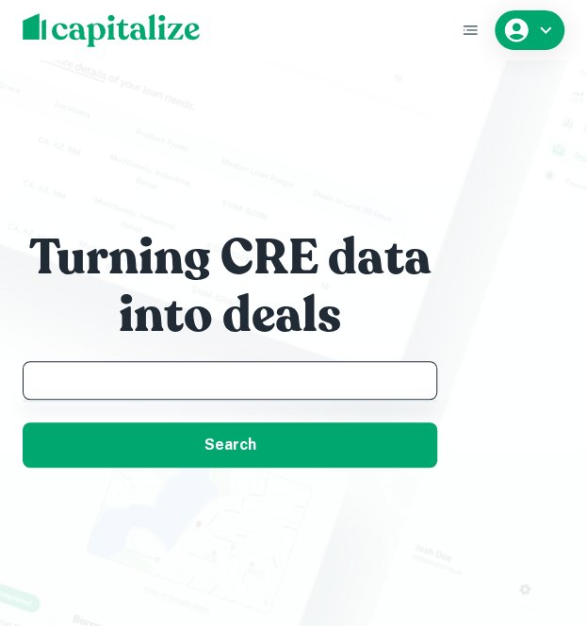
click at [157, 374] on input "text" at bounding box center [230, 380] width 398 height 22
paste input "**********"
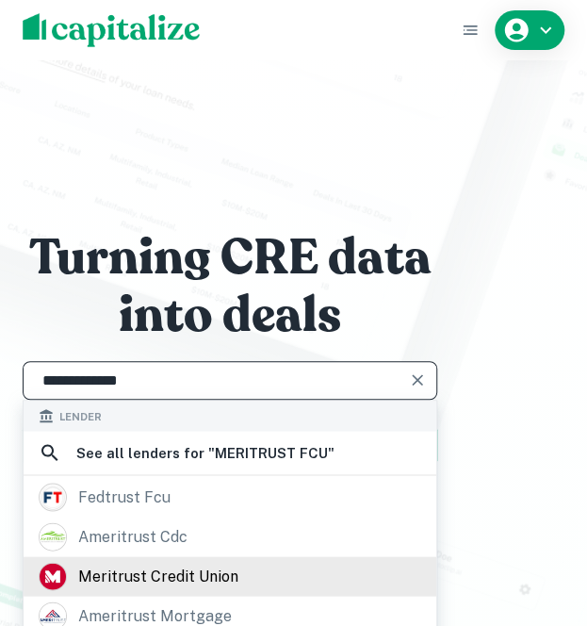
type input "**********"
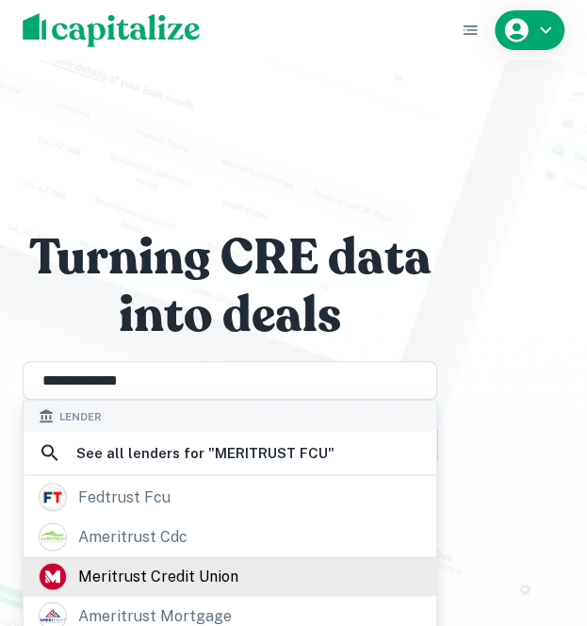
click at [168, 560] on div "meritrust credit union" at bounding box center [230, 577] width 413 height 40
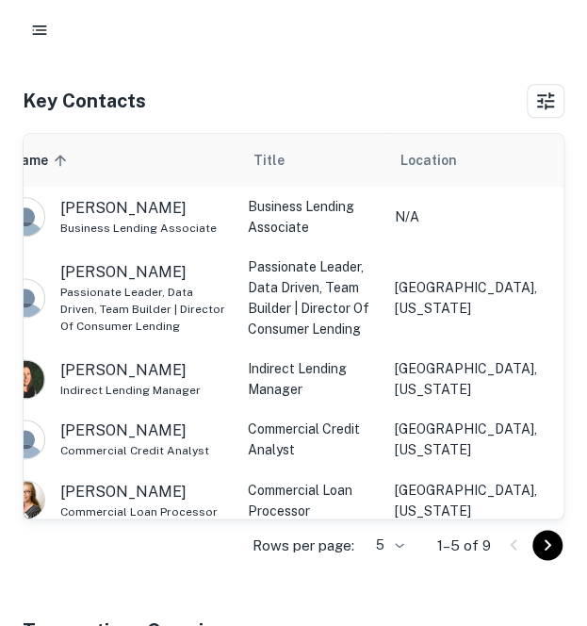
scroll to position [409, 0]
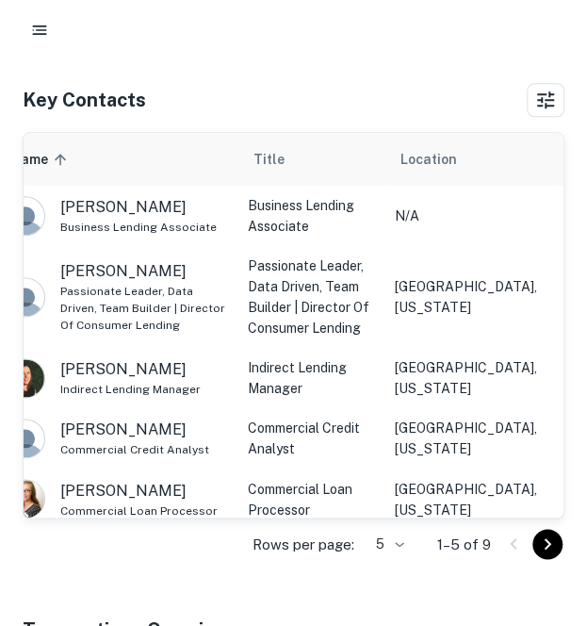
click at [245, 436] on td "Commercial Credit Analyst" at bounding box center [311, 438] width 147 height 60
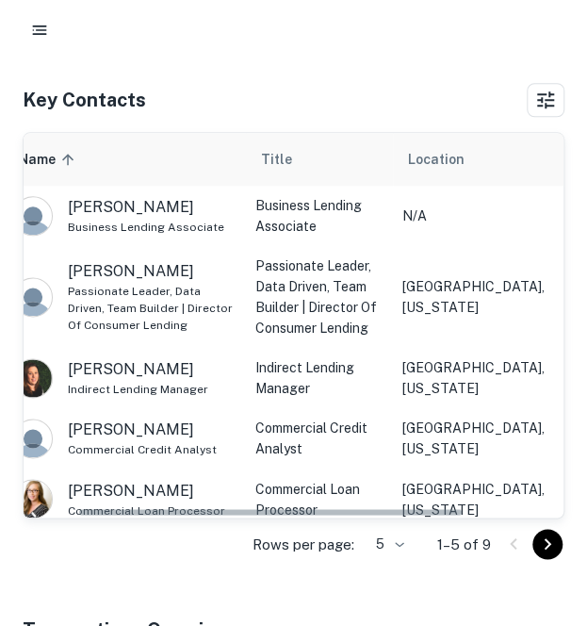
scroll to position [0, 75]
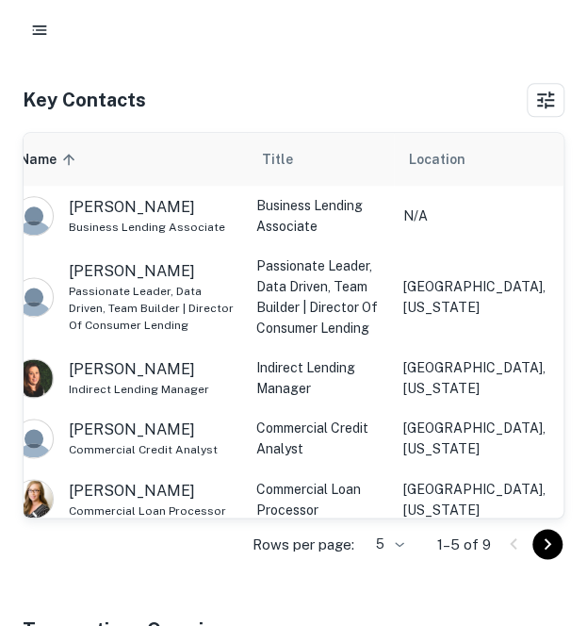
click at [550, 533] on icon "Go to next page" at bounding box center [547, 544] width 23 height 23
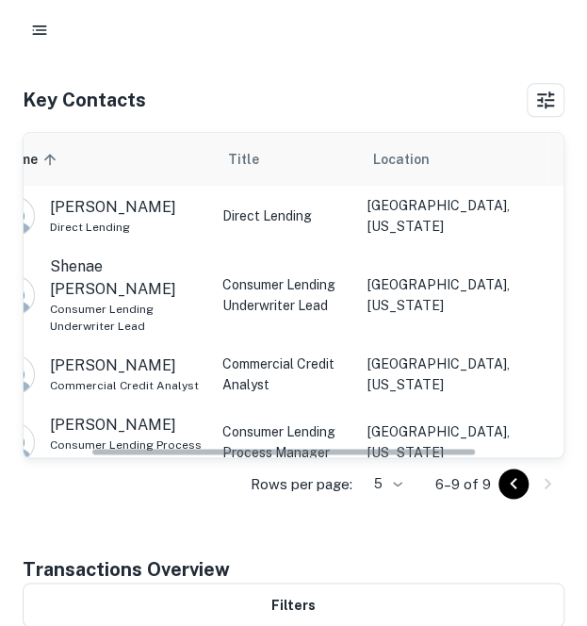
scroll to position [0, 93]
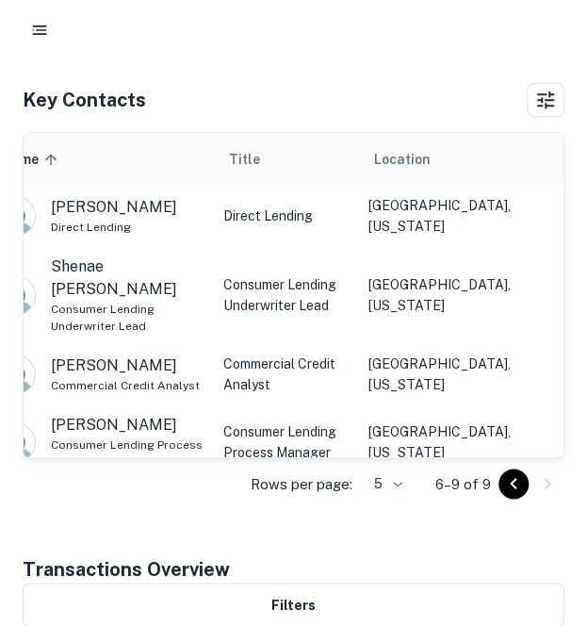
click at [515, 484] on icon "Go to previous page" at bounding box center [513, 482] width 7 height 11
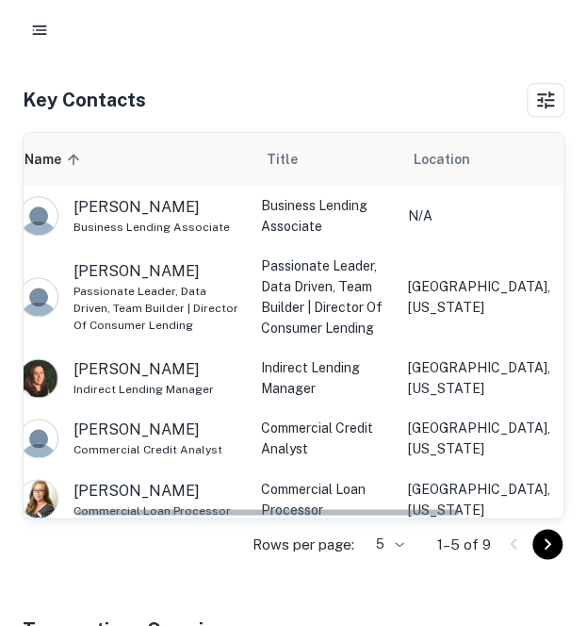
scroll to position [0, 70]
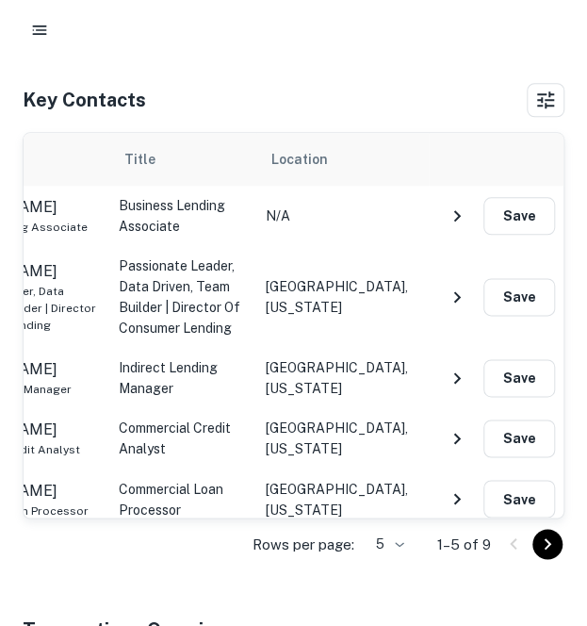
click at [462, 291] on icon "NavigateNextIcon" at bounding box center [457, 297] width 23 height 23
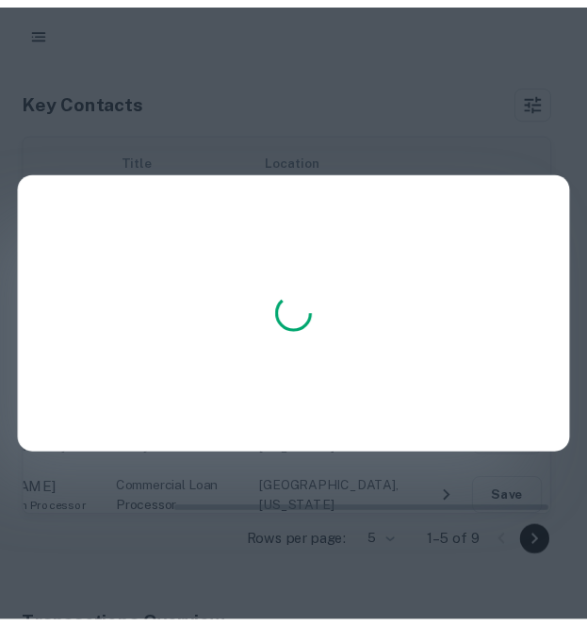
scroll to position [0, 213]
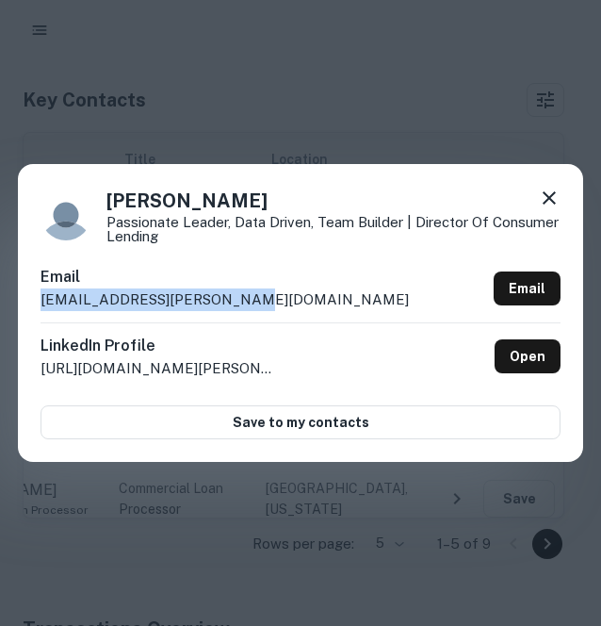
drag, startPoint x: 302, startPoint y: 306, endPoint x: 35, endPoint y: 295, distance: 267.0
click at [35, 295] on div "[PERSON_NAME] Passionate leader, Data Driven, Team Builder | Director of Consum…" at bounding box center [301, 313] width 566 height 298
click at [544, 200] on icon at bounding box center [549, 198] width 23 height 23
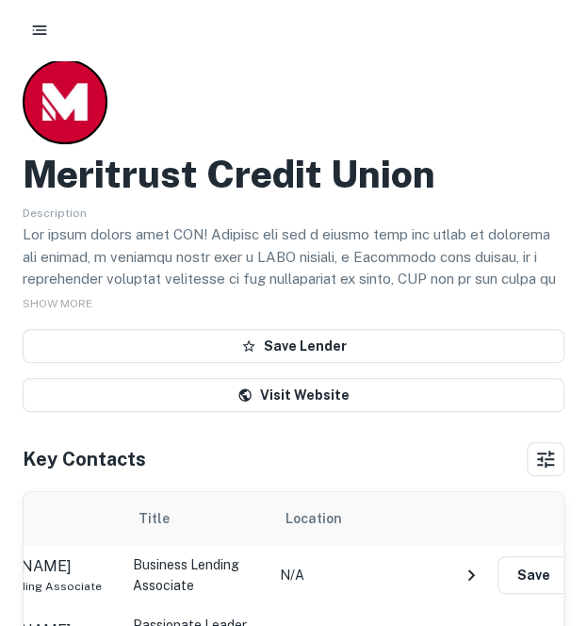
scroll to position [0, 0]
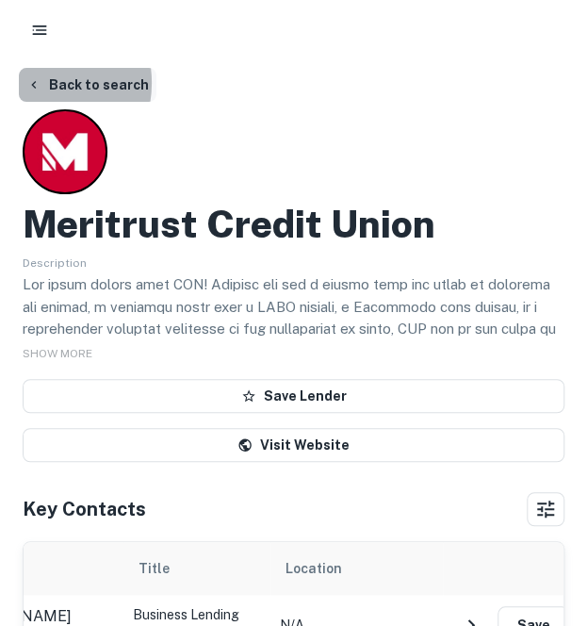
click at [32, 83] on icon "button" at bounding box center [33, 84] width 15 height 15
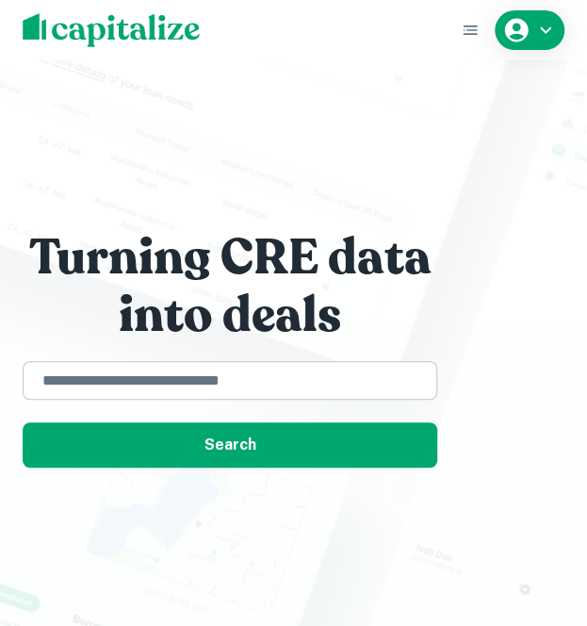
click at [90, 363] on div "​" at bounding box center [230, 380] width 415 height 39
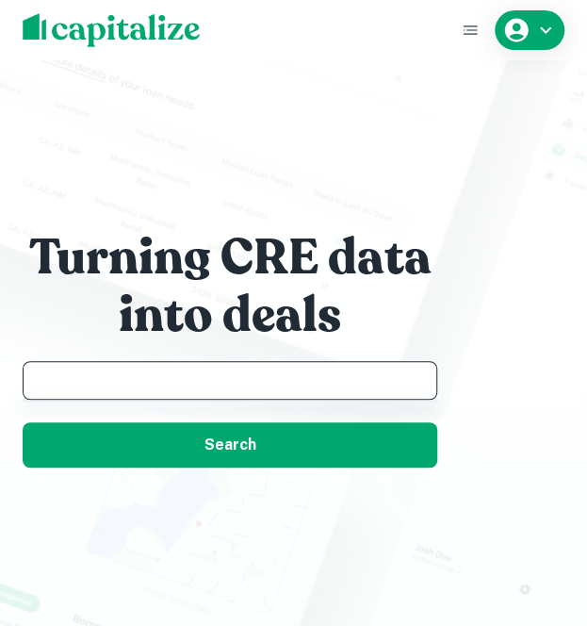
paste input "**********"
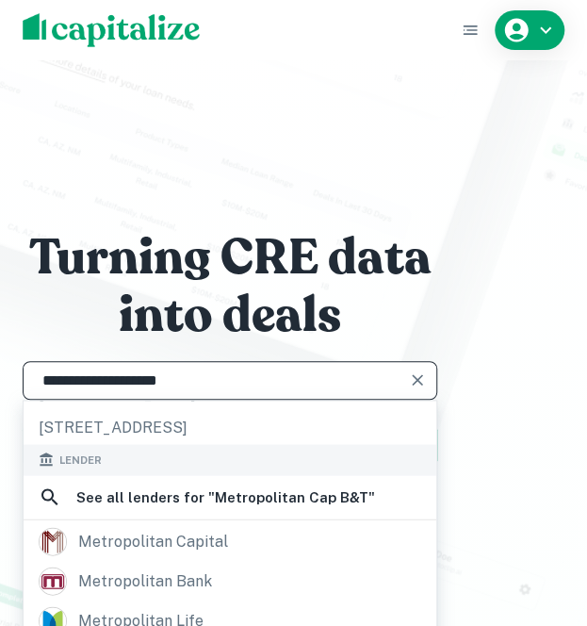
scroll to position [79, 0]
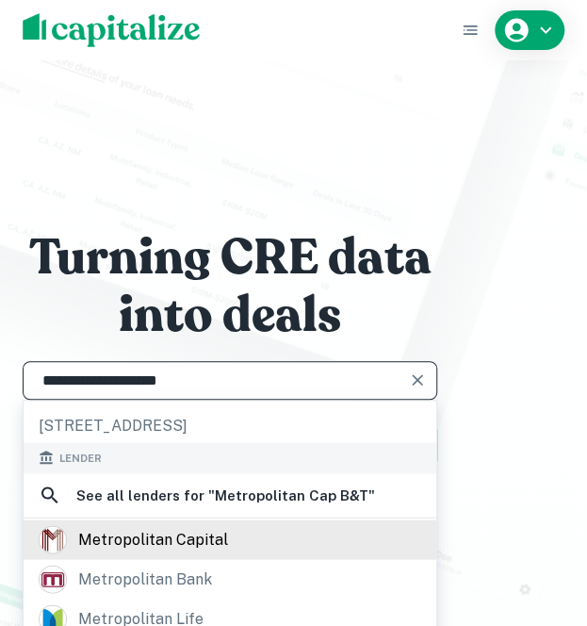
type input "**********"
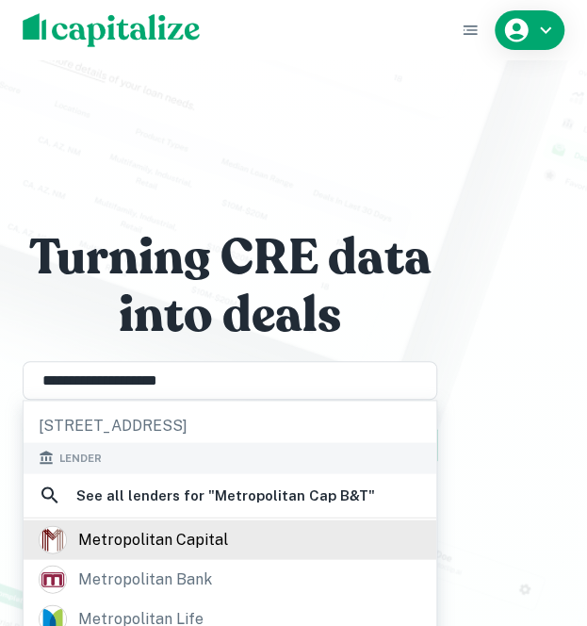
click at [118, 525] on div "metropolitan capital" at bounding box center [153, 539] width 150 height 28
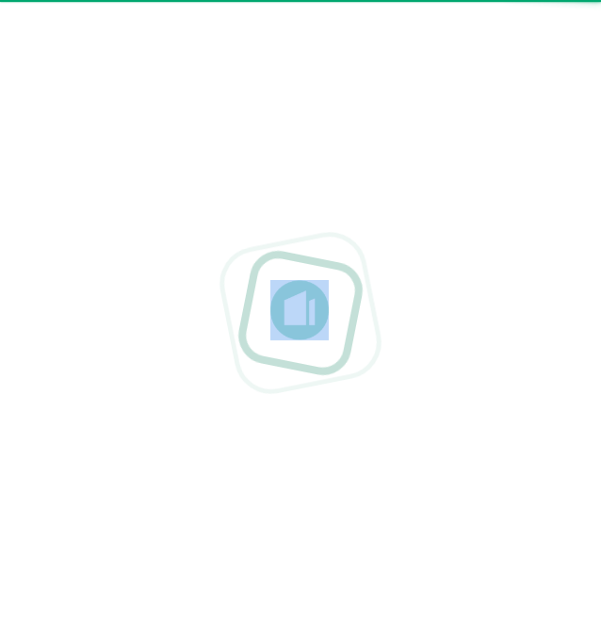
click at [118, 504] on div at bounding box center [300, 313] width 601 height 626
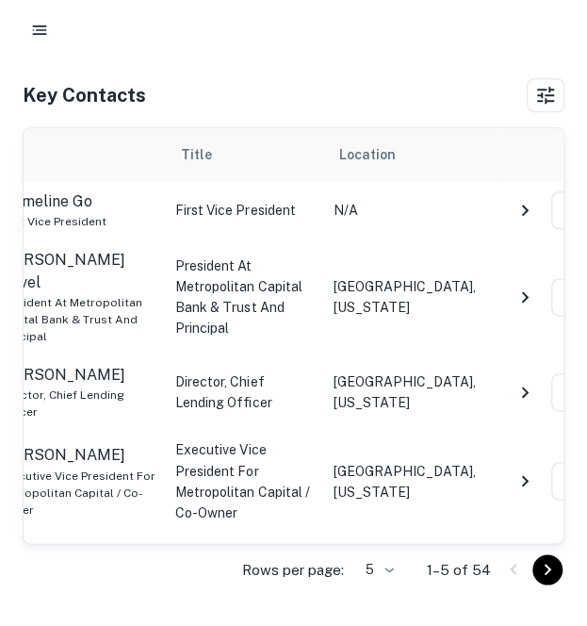
scroll to position [407, 0]
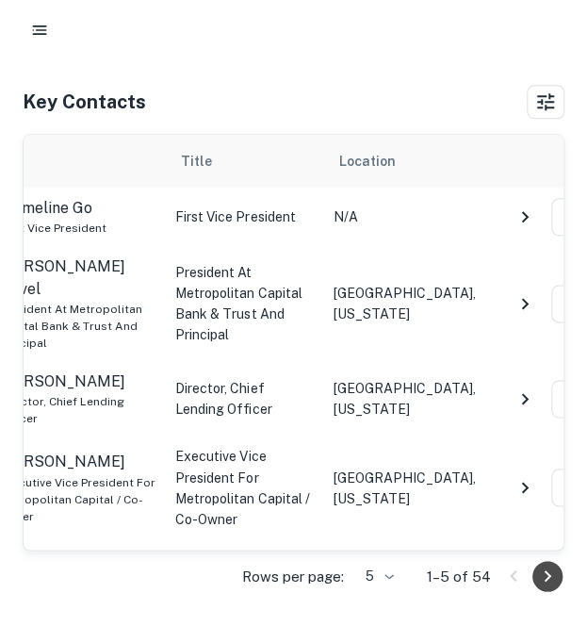
click at [542, 578] on icon "Go to next page" at bounding box center [547, 576] width 23 height 23
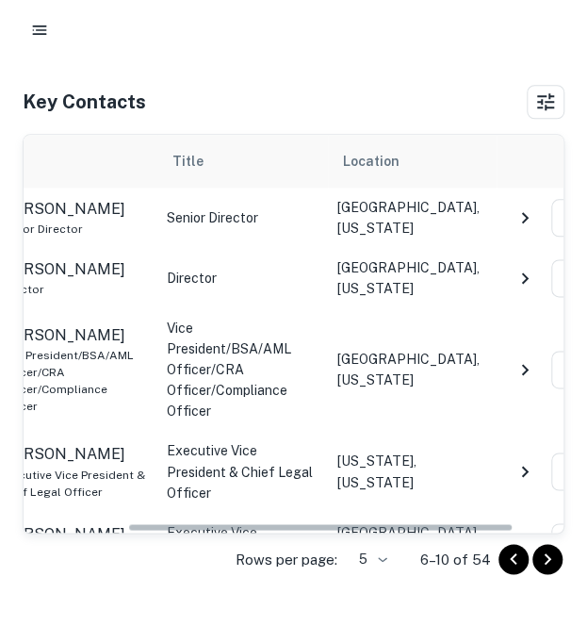
click at [544, 563] on icon "Go to next page" at bounding box center [547, 559] width 23 height 23
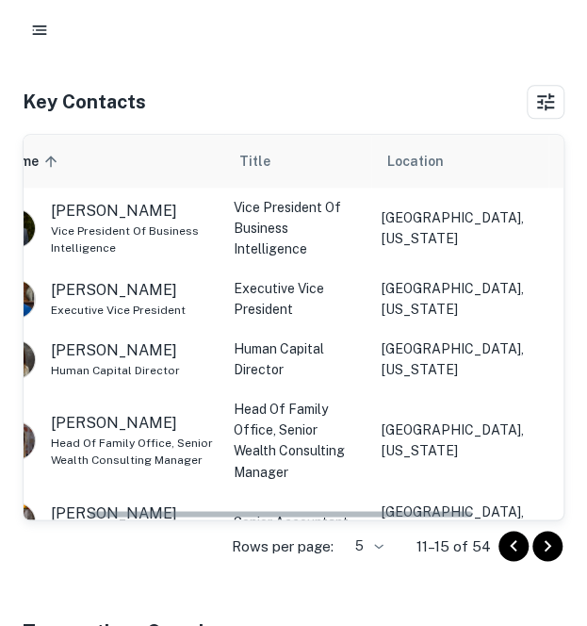
scroll to position [0, 87]
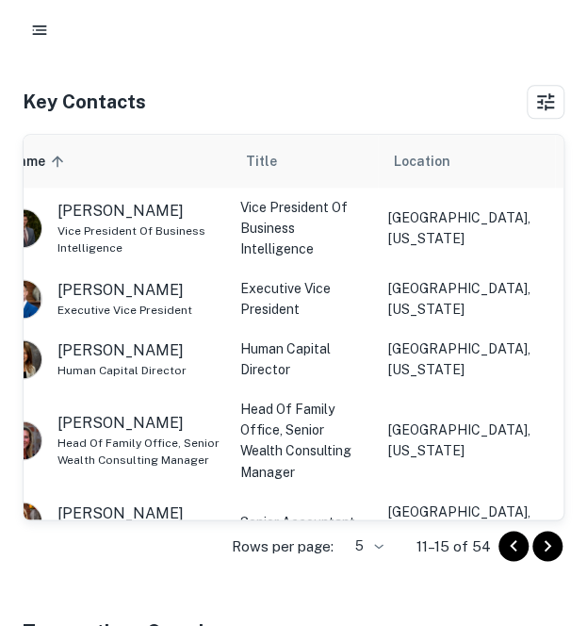
click at [556, 538] on icon "Go to next page" at bounding box center [547, 545] width 23 height 23
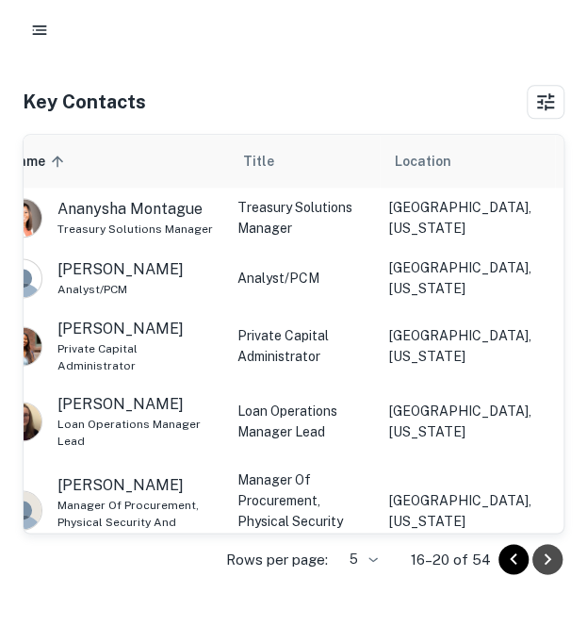
click at [541, 555] on icon "Go to next page" at bounding box center [547, 559] width 23 height 23
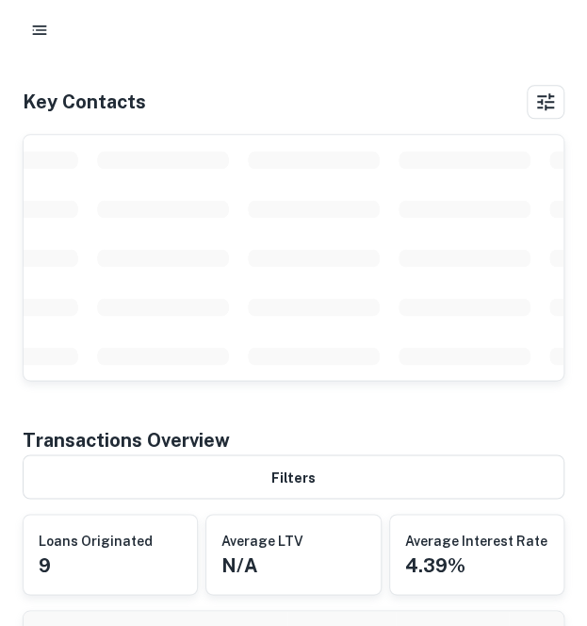
click at [541, 555] on div "Average Interest Rate 4.39%" at bounding box center [476, 554] width 143 height 49
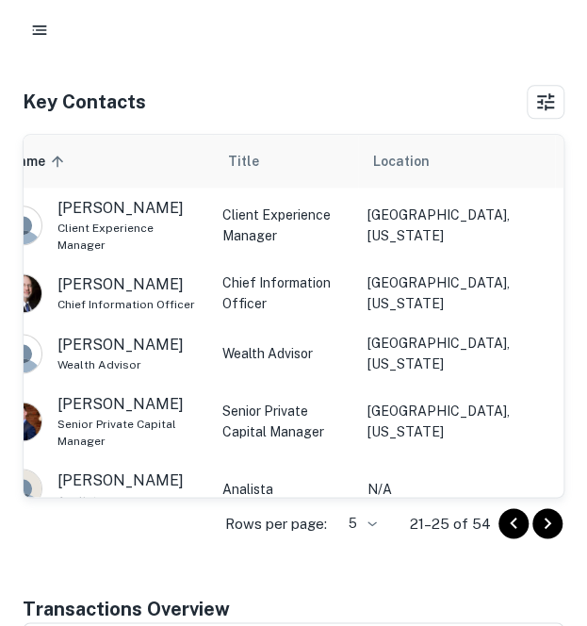
click at [541, 555] on div "Back to search Metropolitan Capital Description SHOW MORE Save Lender Visit Web…" at bounding box center [293, 512] width 587 height 1702
click at [549, 519] on icon "Go to next page" at bounding box center [548, 522] width 7 height 11
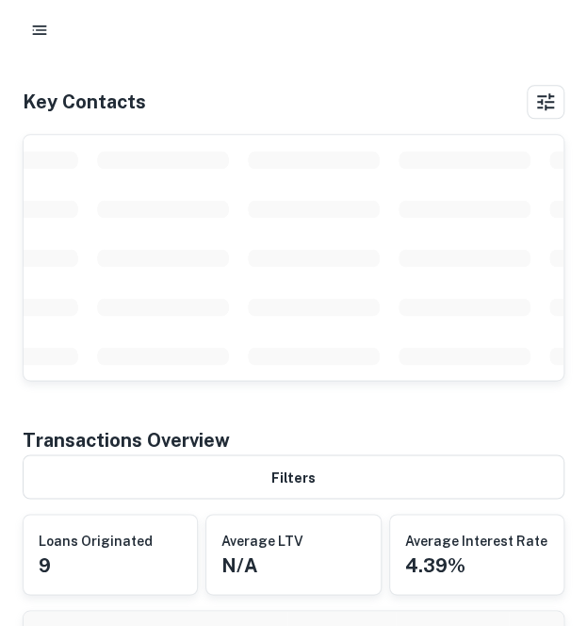
click at [549, 519] on div "Average Interest Rate 4.39%" at bounding box center [476, 554] width 173 height 79
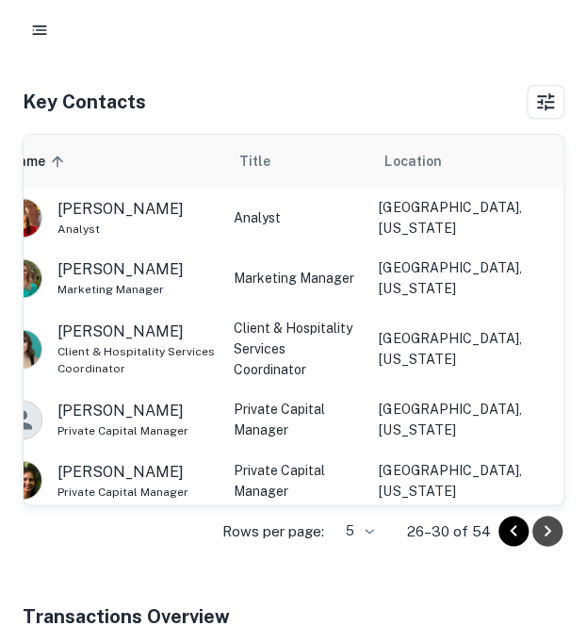
click at [549, 519] on icon "Go to next page" at bounding box center [547, 530] width 23 height 23
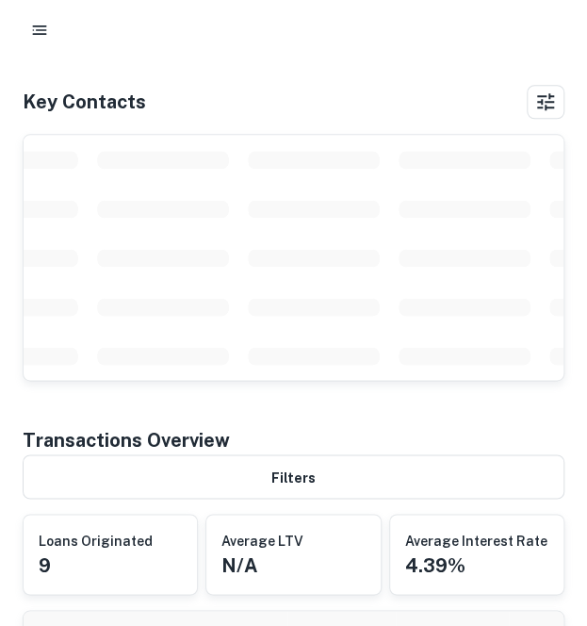
click at [549, 519] on div "Average Interest Rate 4.39%" at bounding box center [476, 554] width 173 height 79
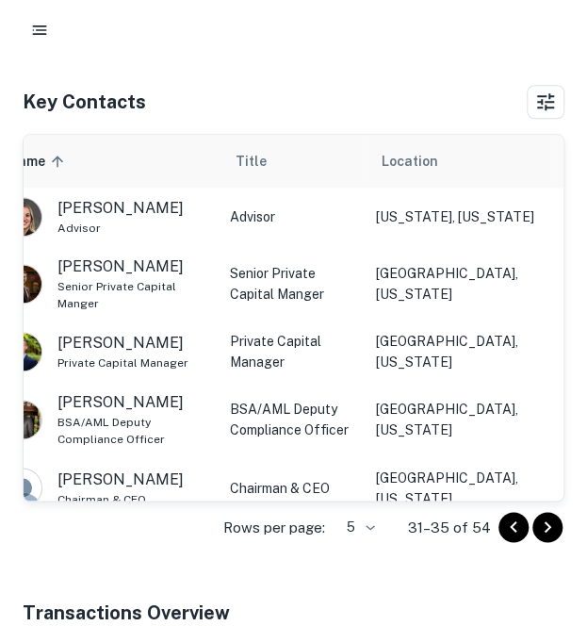
click at [549, 519] on div "Back to search Metropolitan Capital Description SHOW MORE Save Lender Visit Web…" at bounding box center [293, 514] width 587 height 1706
click at [477, 520] on p "31–35 of 54" at bounding box center [449, 527] width 83 height 23
click at [545, 517] on icon "Go to next page" at bounding box center [547, 527] width 23 height 23
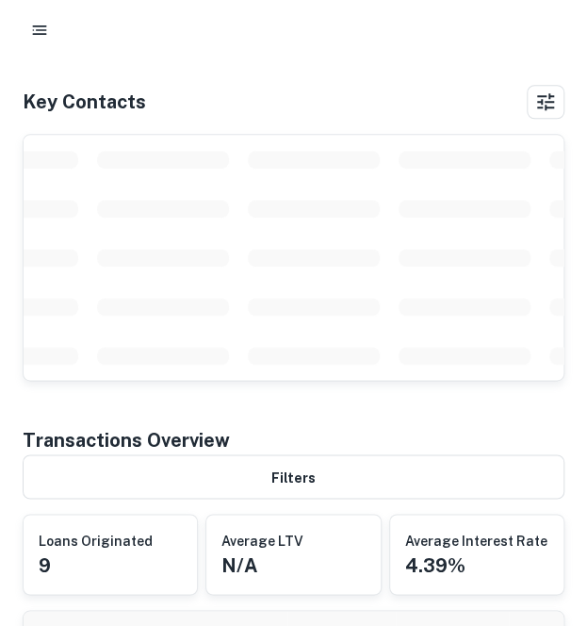
click at [545, 517] on div "Average Interest Rate 4.39%" at bounding box center [476, 554] width 173 height 79
click at [545, 517] on div "Back to search Metropolitan Capital Description SHOW MORE Save Lender Visit Web…" at bounding box center [293, 428] width 587 height 1535
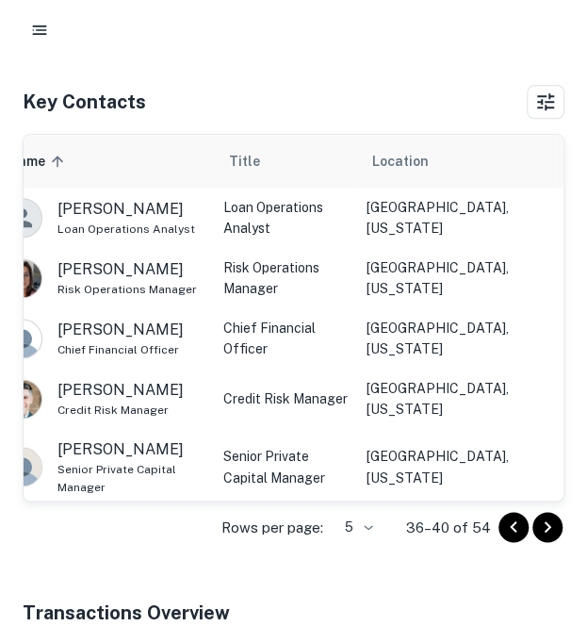
click at [545, 521] on icon "Go to next page" at bounding box center [548, 526] width 7 height 11
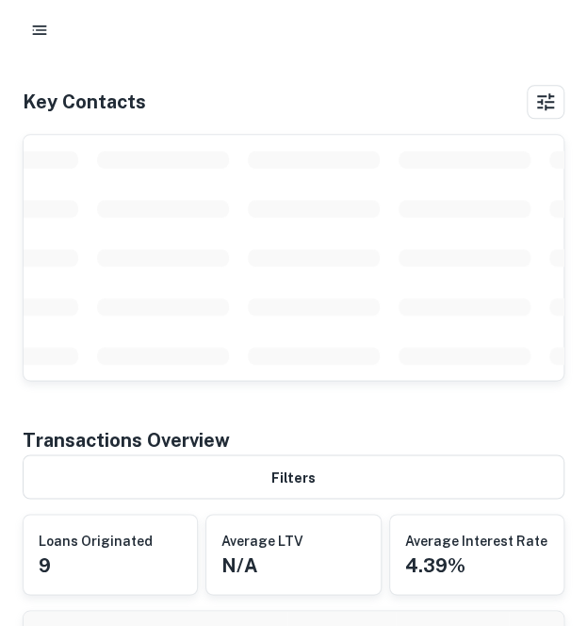
click at [545, 519] on div "Back to search Metropolitan Capital Description SHOW MORE Save Lender Visit Web…" at bounding box center [293, 428] width 587 height 1535
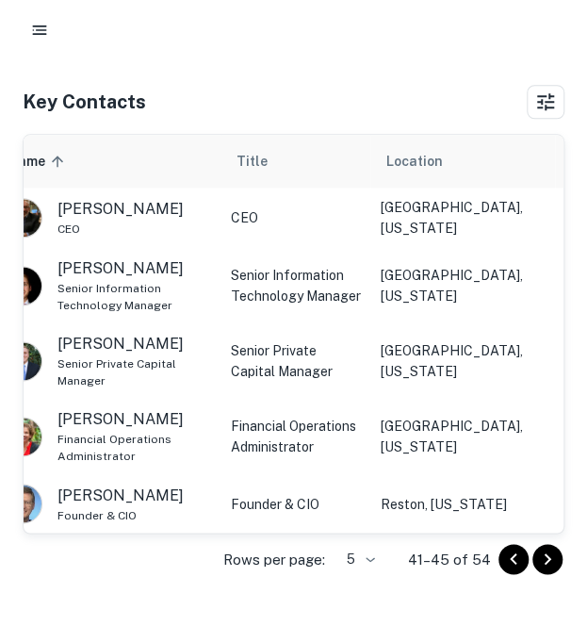
click at [547, 544] on button "Go to next page" at bounding box center [548, 559] width 30 height 30
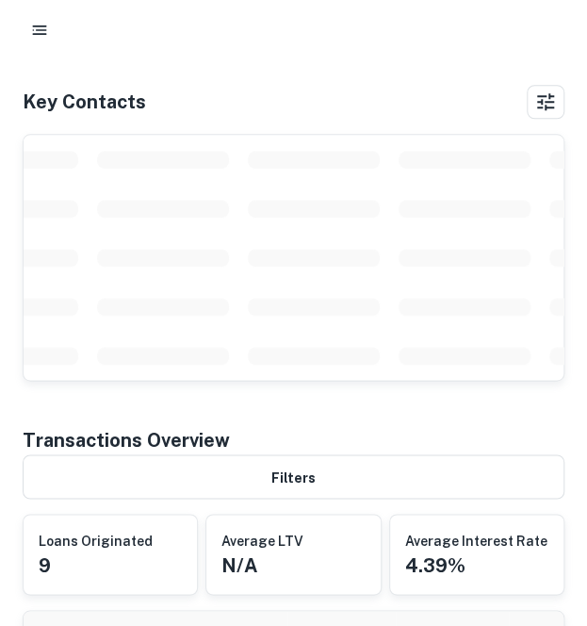
click at [547, 543] on div "Average Interest Rate 4.39%" at bounding box center [476, 554] width 143 height 49
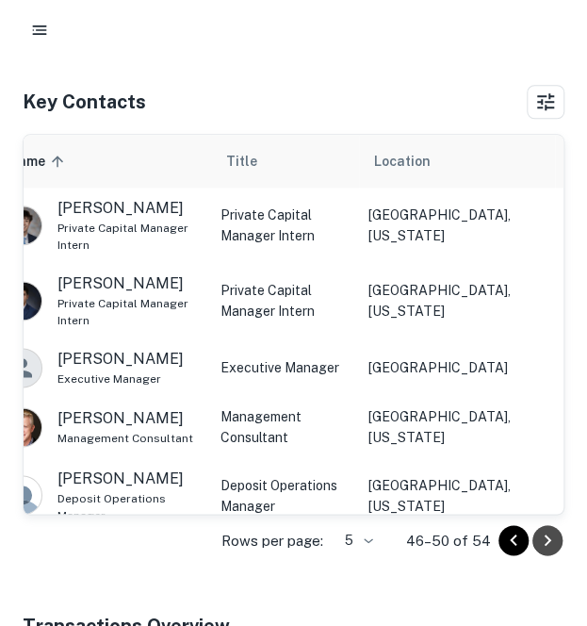
click at [547, 543] on icon "Go to next page" at bounding box center [547, 540] width 23 height 23
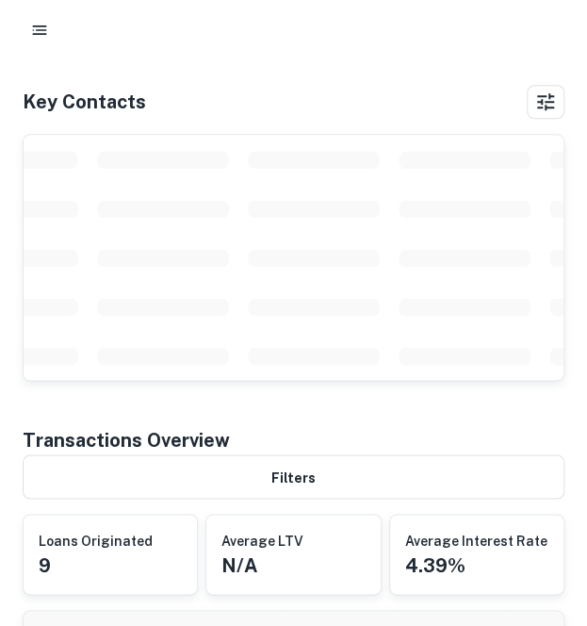
click at [547, 543] on div "Average Interest Rate 4.39%" at bounding box center [476, 554] width 143 height 49
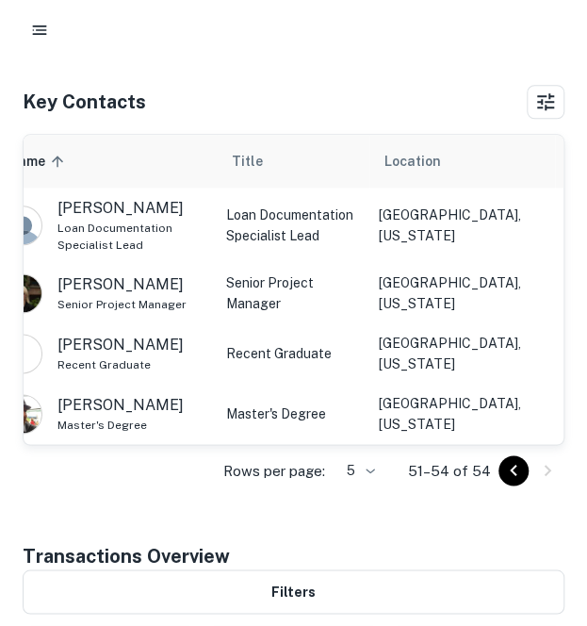
click at [547, 543] on div "Transactions Overview" at bounding box center [294, 555] width 542 height 28
click at [500, 463] on button "Go to previous page" at bounding box center [514, 470] width 30 height 30
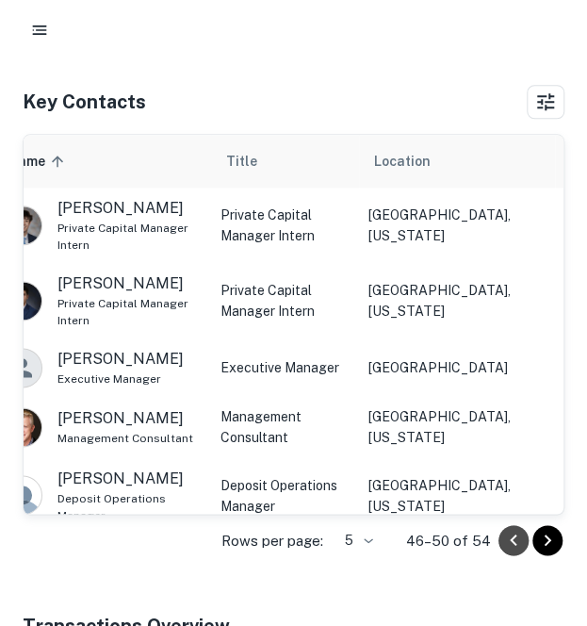
click at [499, 540] on button "Go to previous page" at bounding box center [514, 540] width 30 height 30
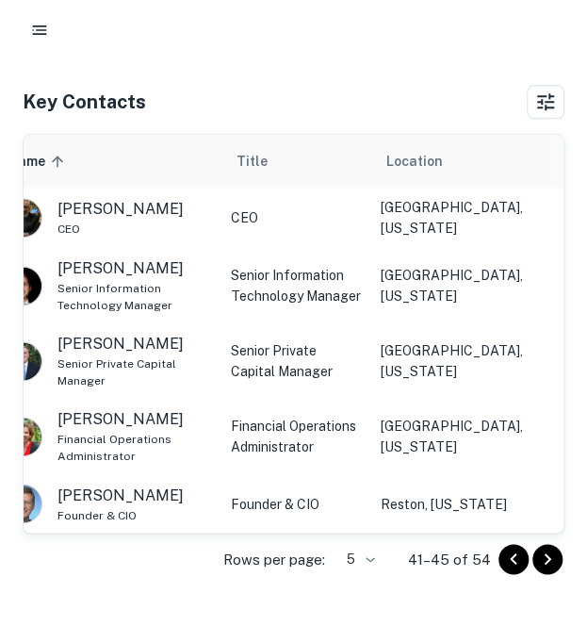
click at [509, 548] on icon "Go to previous page" at bounding box center [513, 559] width 23 height 23
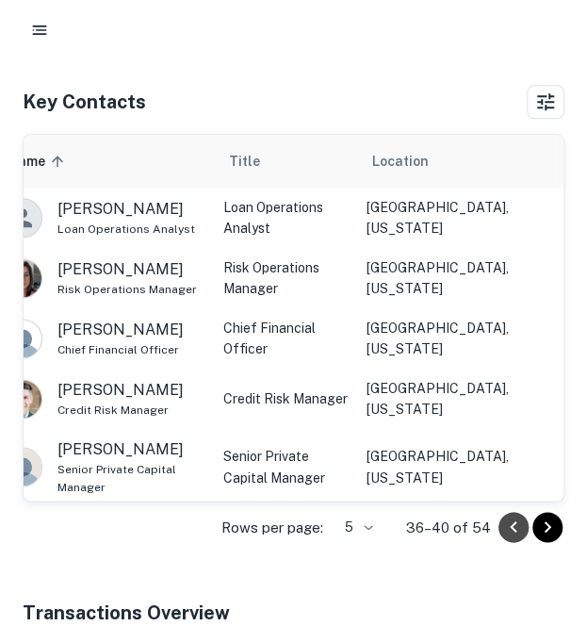
click at [520, 517] on icon "Go to previous page" at bounding box center [513, 527] width 23 height 23
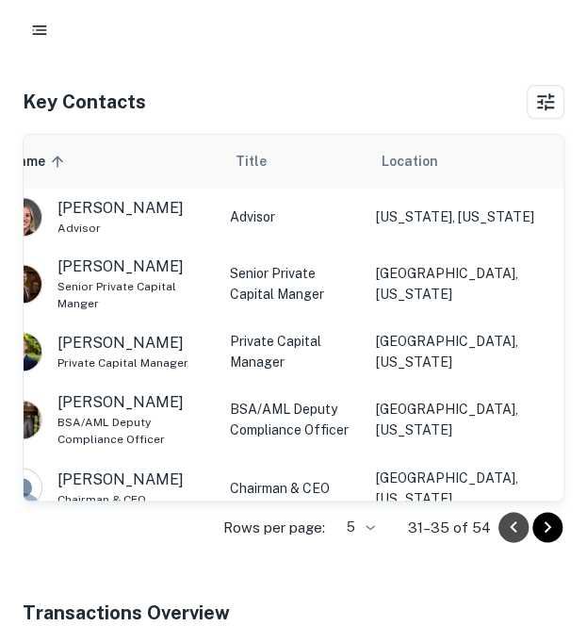
click at [520, 517] on icon "Go to previous page" at bounding box center [513, 527] width 23 height 23
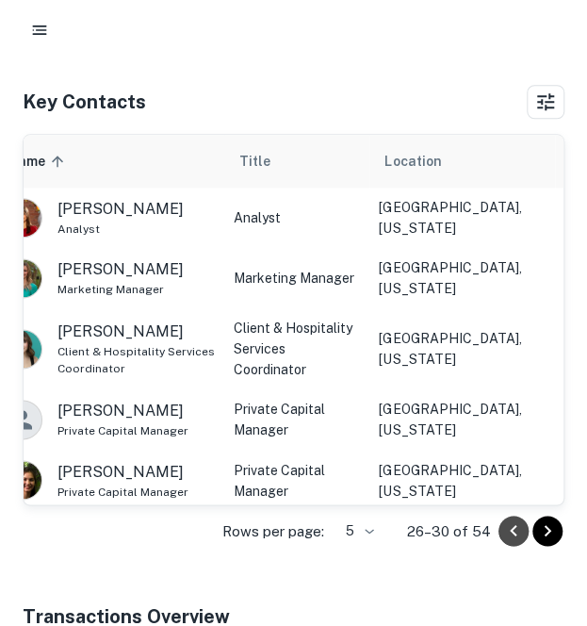
click at [520, 519] on icon "Go to previous page" at bounding box center [513, 530] width 23 height 23
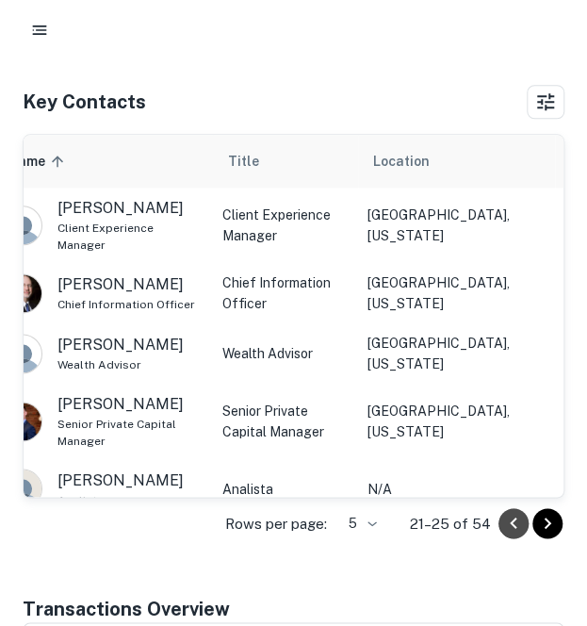
click at [520, 517] on icon "Go to previous page" at bounding box center [513, 523] width 23 height 23
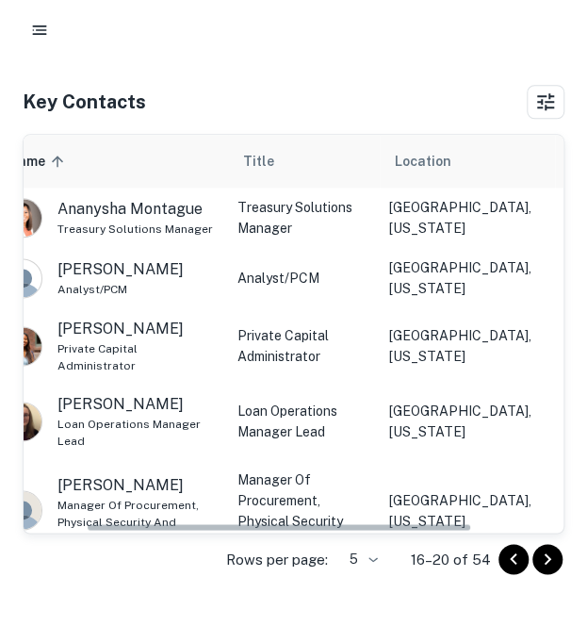
click at [520, 517] on td "[GEOGRAPHIC_DATA], [US_STATE]" at bounding box center [467, 510] width 175 height 102
click at [505, 551] on icon "Go to previous page" at bounding box center [513, 559] width 23 height 23
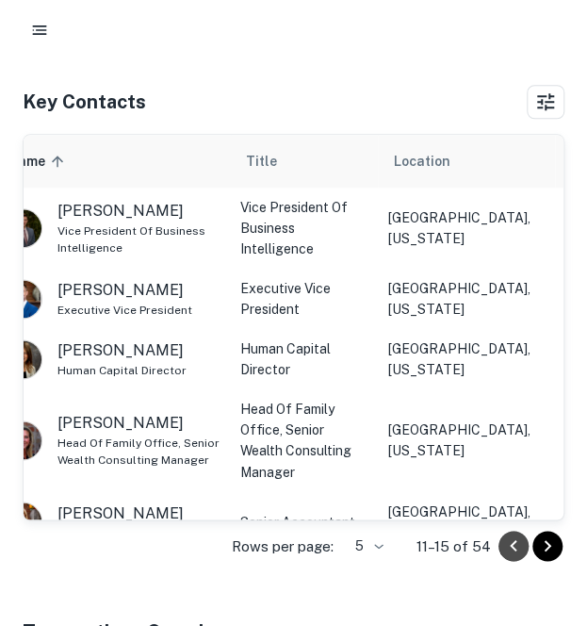
click at [506, 548] on icon "Go to previous page" at bounding box center [513, 545] width 23 height 23
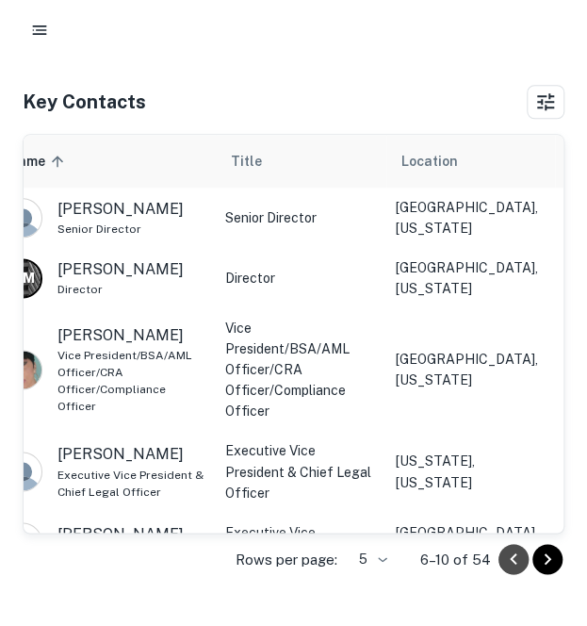
click at [506, 548] on icon "Go to previous page" at bounding box center [513, 559] width 23 height 23
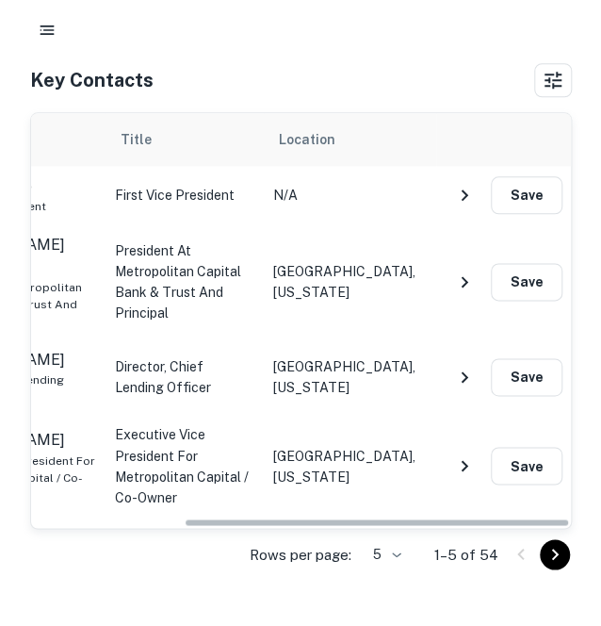
scroll to position [0, 213]
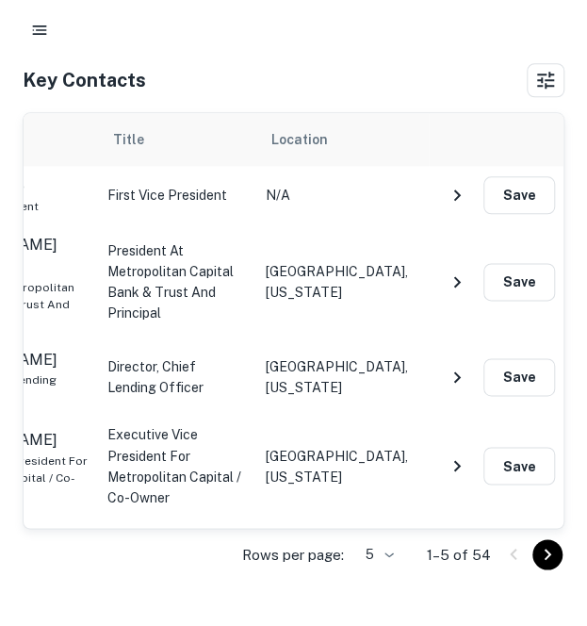
click at [448, 366] on icon "NavigateNextIcon" at bounding box center [457, 377] width 23 height 23
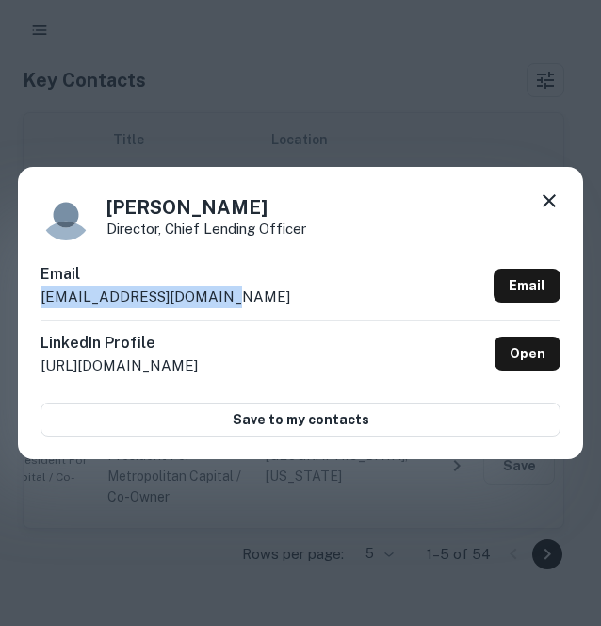
drag, startPoint x: 263, startPoint y: 289, endPoint x: 30, endPoint y: 289, distance: 232.8
click at [30, 289] on div "[PERSON_NAME] Director, Chief Lending Officer Email [EMAIL_ADDRESS][DOMAIN_NAME…" at bounding box center [301, 313] width 566 height 292
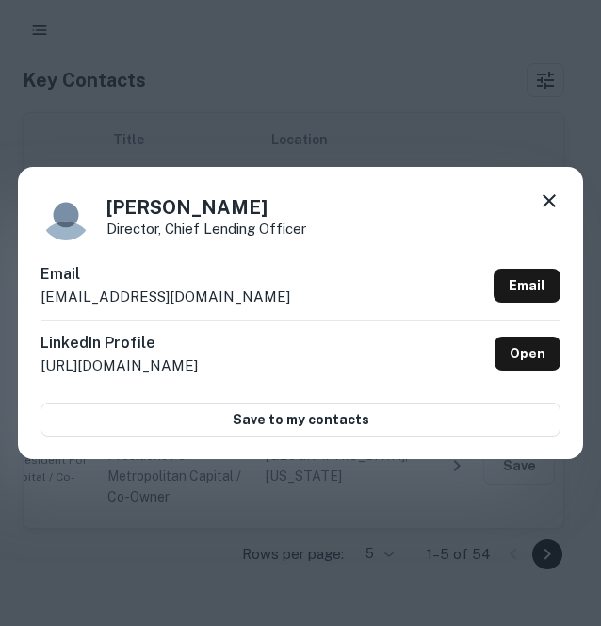
click at [548, 217] on div at bounding box center [549, 203] width 23 height 29
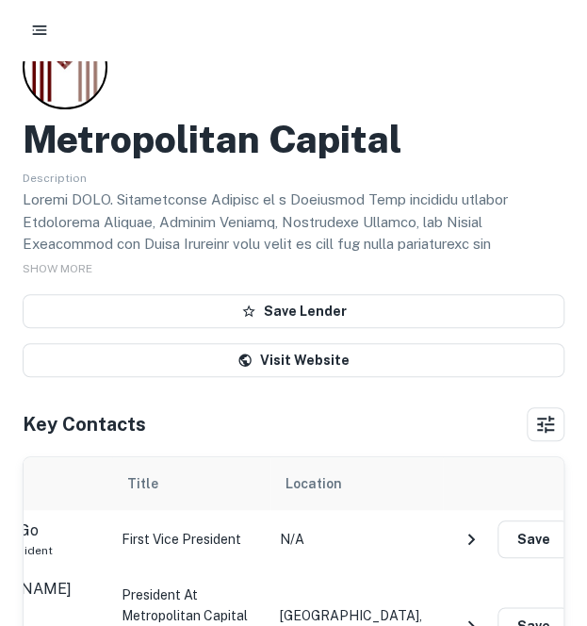
scroll to position [0, 0]
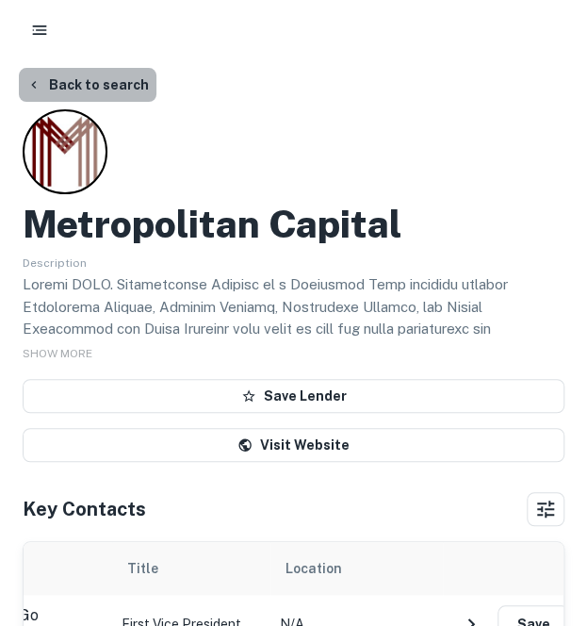
click at [107, 86] on button "Back to search" at bounding box center [88, 85] width 138 height 34
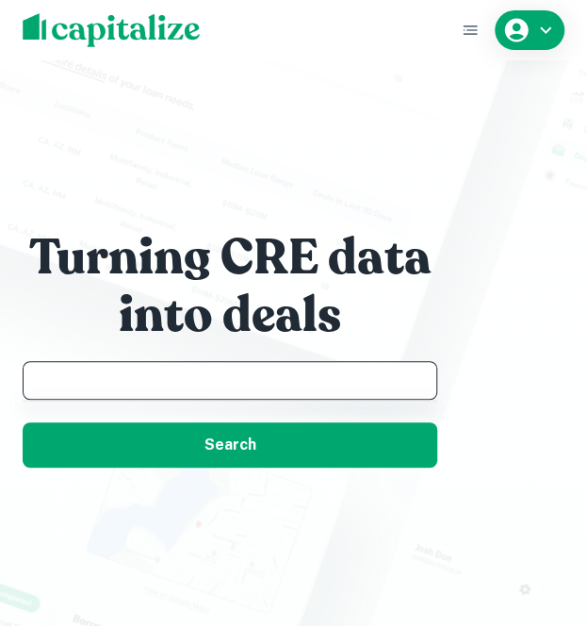
click at [120, 385] on input "text" at bounding box center [230, 380] width 398 height 22
paste input "**********"
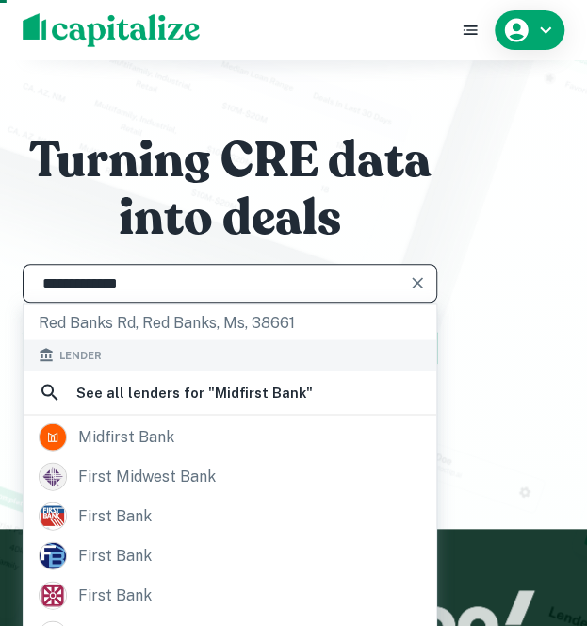
scroll to position [121, 0]
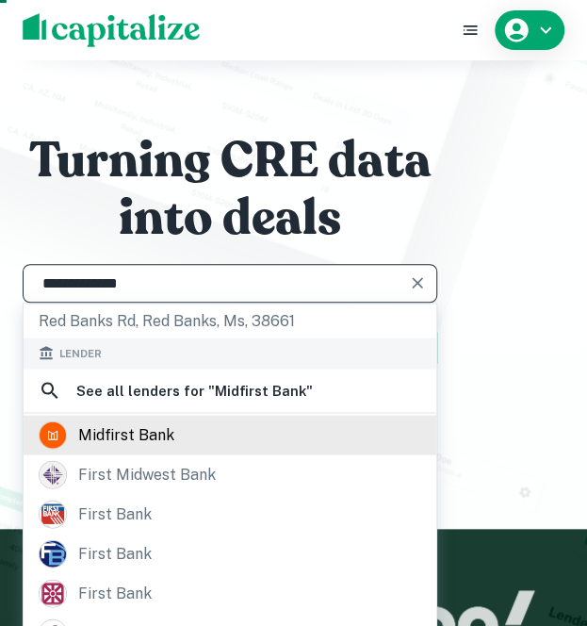
type input "**********"
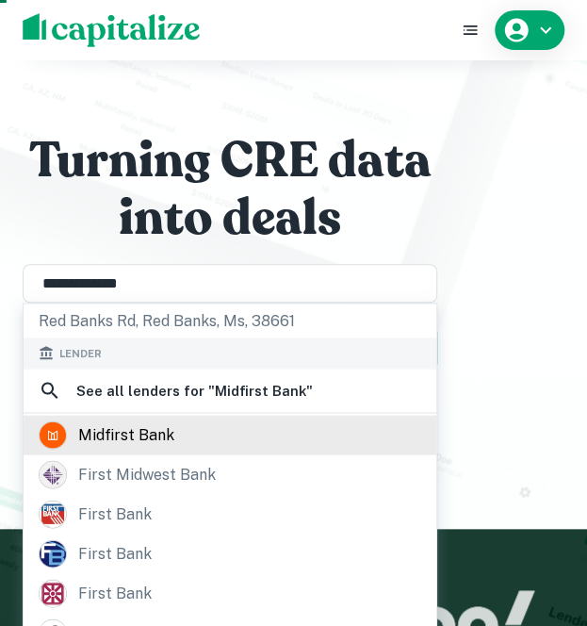
click at [116, 448] on div "midfirst bank" at bounding box center [126, 434] width 96 height 28
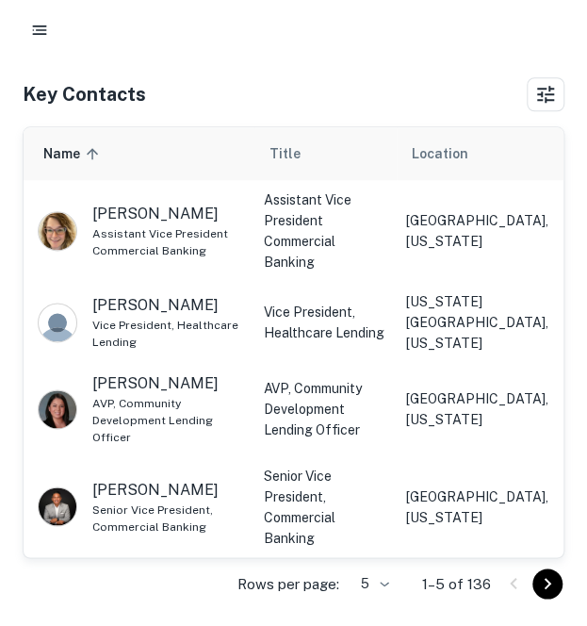
scroll to position [502, 0]
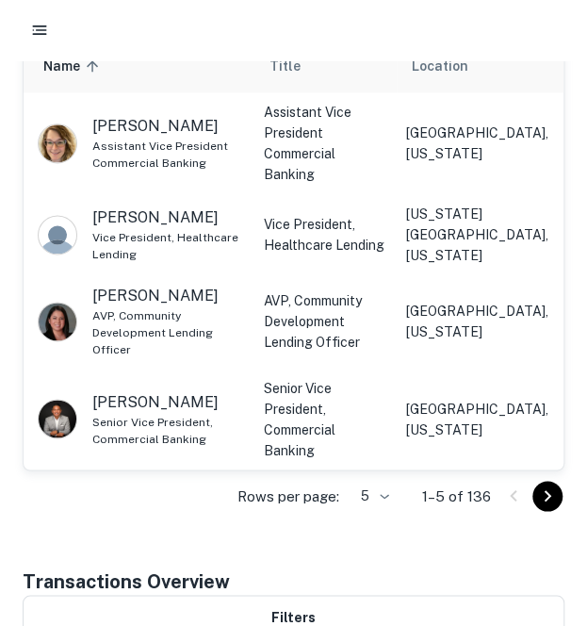
click at [534, 475] on div "Rows per page: 5 * 1–5 of 136" at bounding box center [294, 495] width 542 height 51
click at [534, 483] on button "Go to next page" at bounding box center [548, 496] width 30 height 30
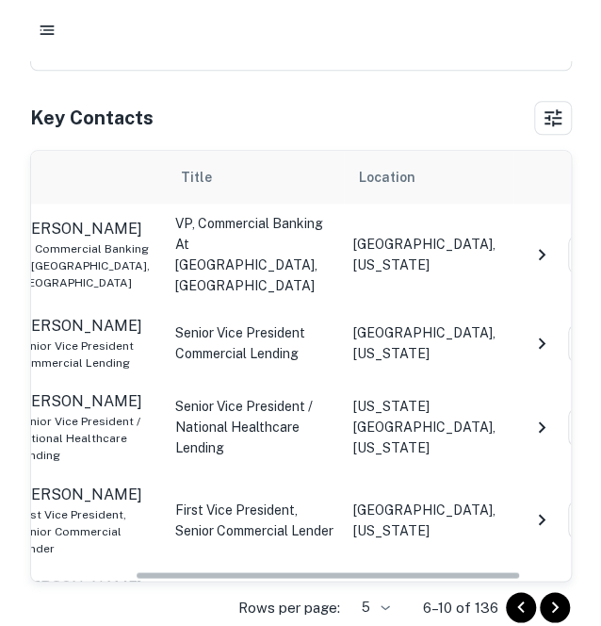
scroll to position [0, 144]
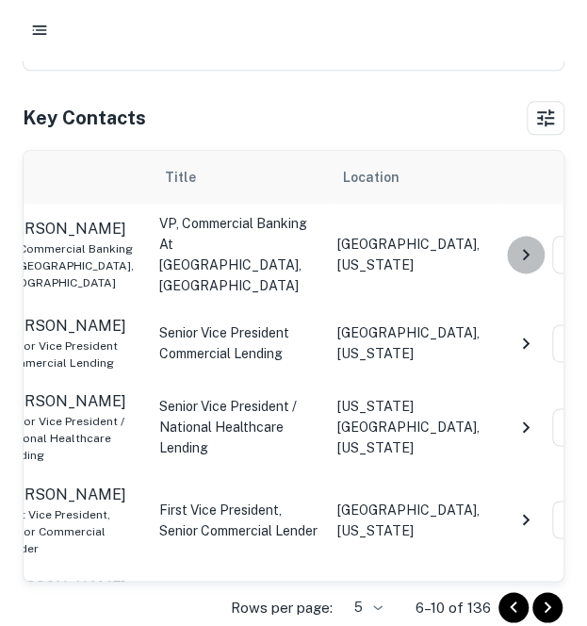
click at [519, 243] on icon "NavigateNextIcon" at bounding box center [526, 254] width 23 height 23
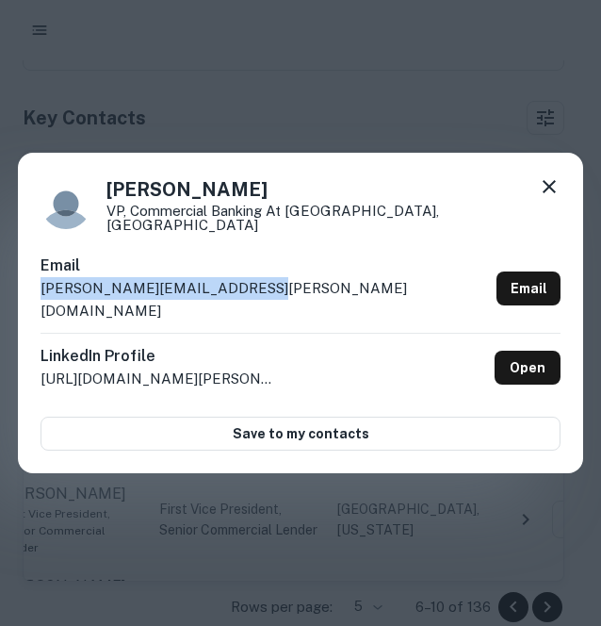
drag, startPoint x: 287, startPoint y: 296, endPoint x: 30, endPoint y: 312, distance: 257.8
click at [30, 312] on div "[PERSON_NAME] VP, Commercial Banking at [GEOGRAPHIC_DATA], [GEOGRAPHIC_DATA] Em…" at bounding box center [301, 313] width 566 height 320
drag, startPoint x: 294, startPoint y: 204, endPoint x: 106, endPoint y: 208, distance: 188.6
click at [107, 204] on h4 "[PERSON_NAME]" at bounding box center [334, 189] width 454 height 28
click at [205, 106] on div "[PERSON_NAME] VP, Commercial Banking at [GEOGRAPHIC_DATA], [GEOGRAPHIC_DATA] Em…" at bounding box center [300, 313] width 601 height 626
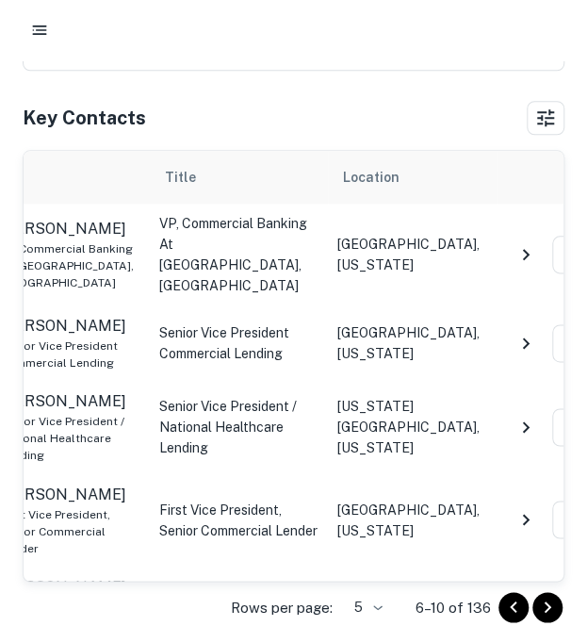
click at [35, 31] on icon "button" at bounding box center [39, 30] width 19 height 19
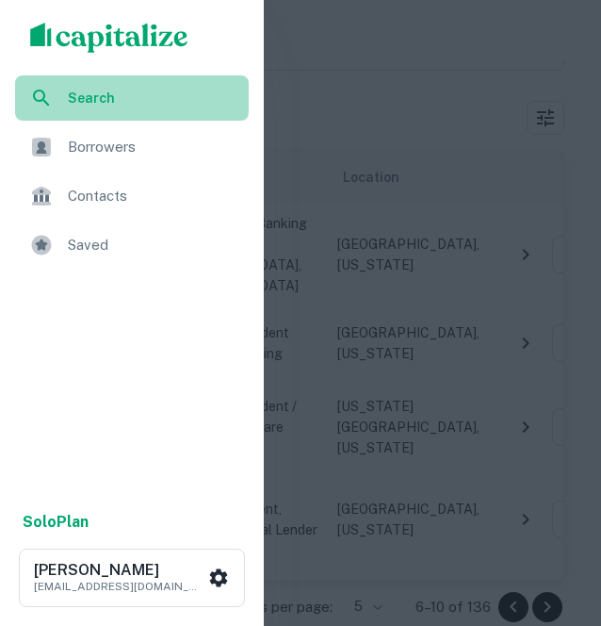
click at [63, 95] on div "Search" at bounding box center [132, 97] width 234 height 45
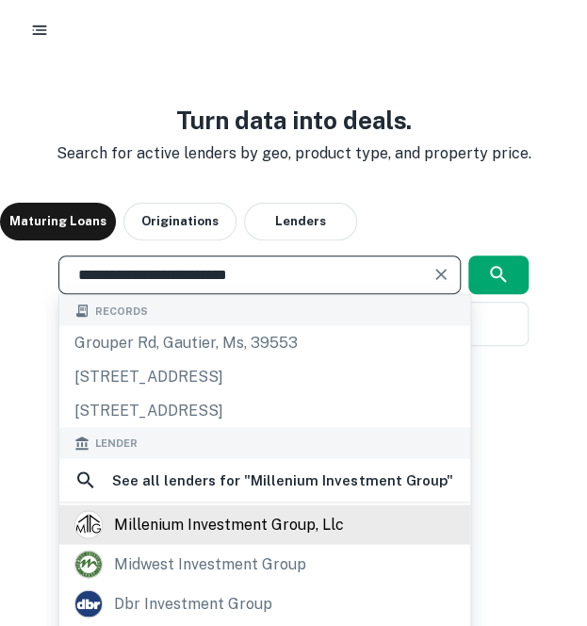
type input "**********"
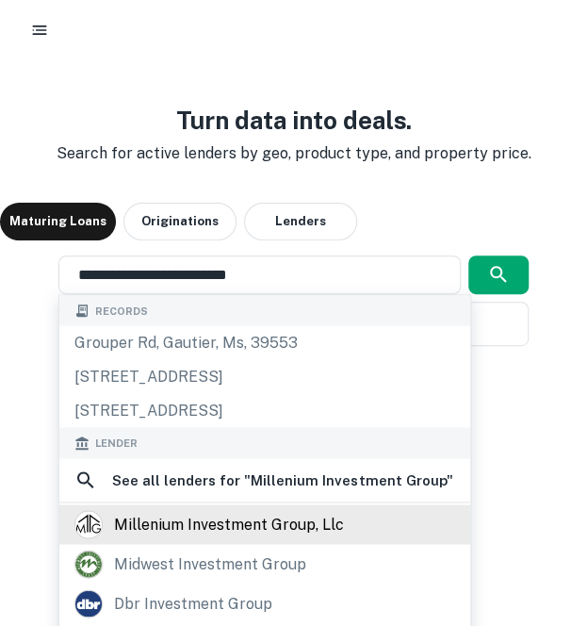
click at [141, 538] on div "millenium investment group, llc" at bounding box center [229, 524] width 230 height 28
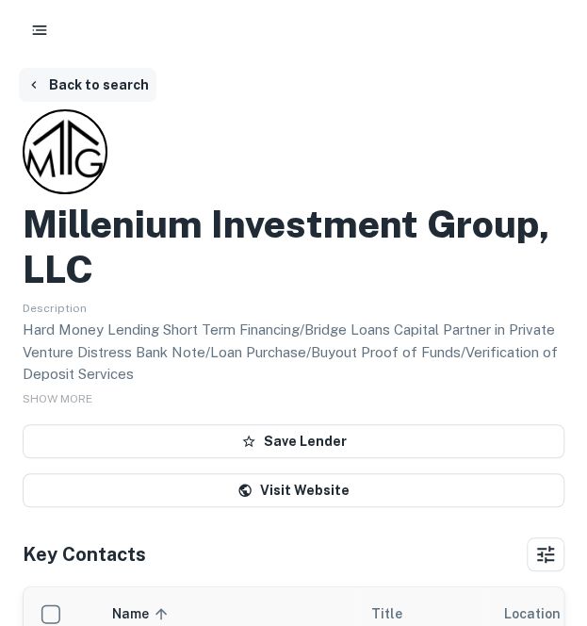
click at [68, 86] on button "Back to search" at bounding box center [88, 85] width 138 height 34
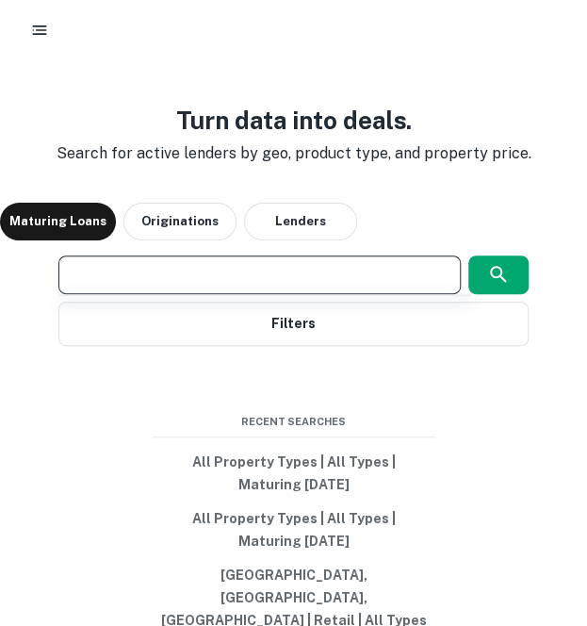
click at [143, 286] on input "text" at bounding box center [259, 275] width 385 height 22
paste input "**********"
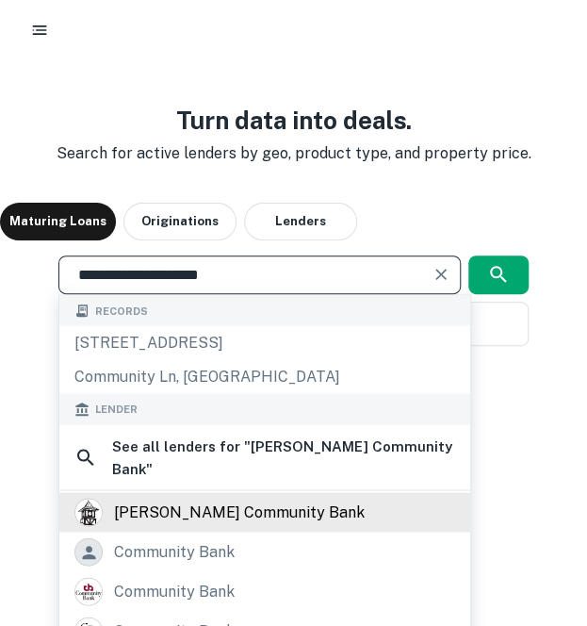
type input "**********"
click at [170, 517] on div "morton community bank" at bounding box center [239, 513] width 251 height 28
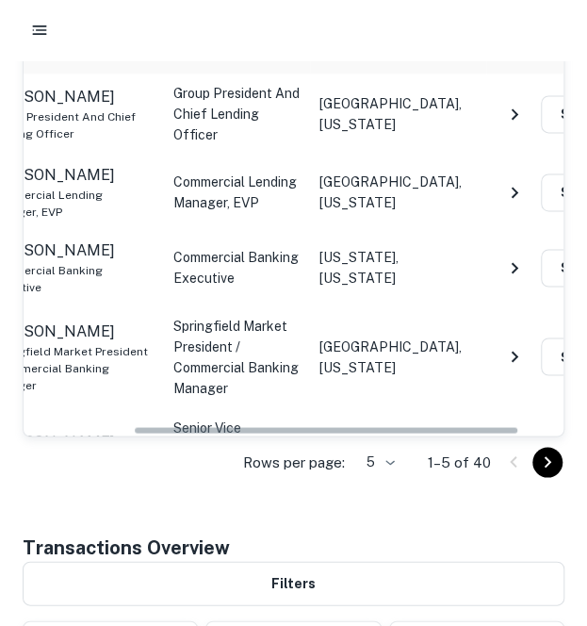
scroll to position [0, 155]
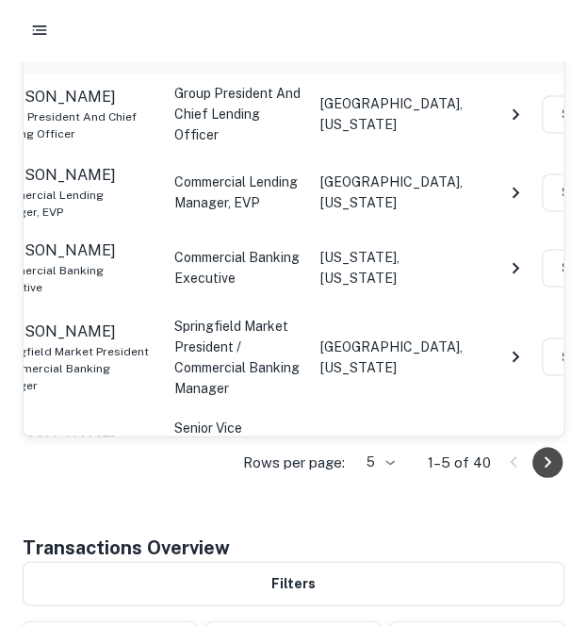
click at [547, 447] on button "Go to next page" at bounding box center [548, 462] width 30 height 30
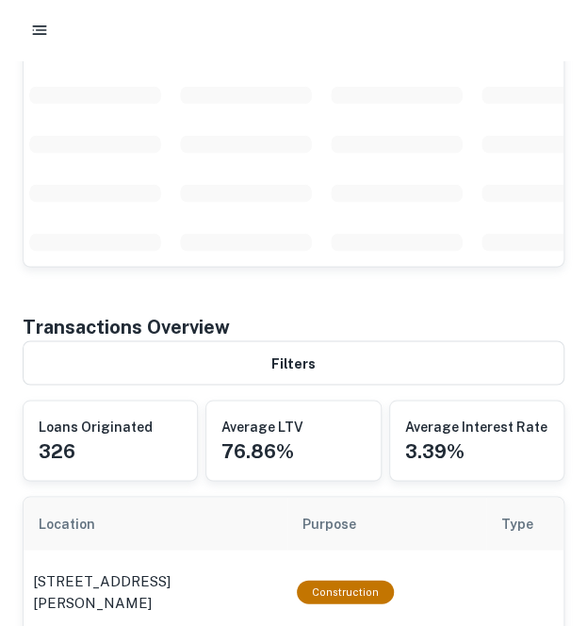
click at [547, 416] on div "Average Interest Rate 3.39%" at bounding box center [476, 440] width 143 height 49
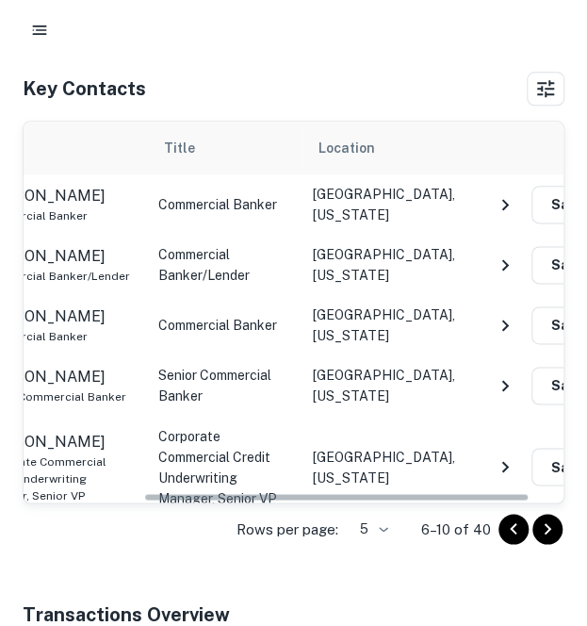
scroll to position [0, 168]
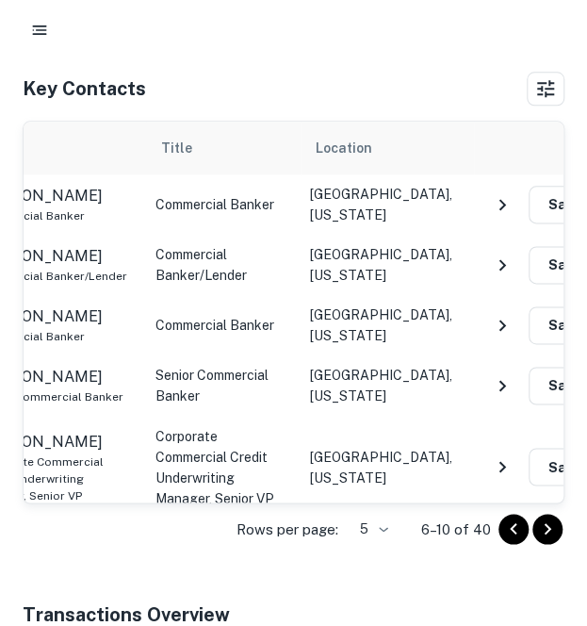
click at [517, 367] on div "Save" at bounding box center [542, 386] width 117 height 38
click at [496, 374] on icon "NavigateNextIcon" at bounding box center [502, 385] width 23 height 23
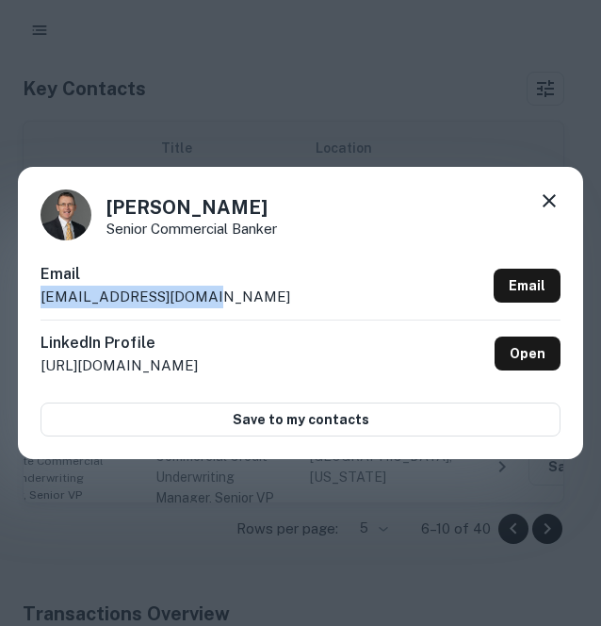
drag, startPoint x: 303, startPoint y: 289, endPoint x: 25, endPoint y: 306, distance: 277.6
click at [25, 306] on div "Jay Cook Senior Commercial Banker Email jcook@ibankmarine.com Email LinkedIn Pr…" at bounding box center [301, 313] width 566 height 292
copy p "jcook@ibankmarine.com"
click at [541, 208] on icon at bounding box center [549, 200] width 23 height 23
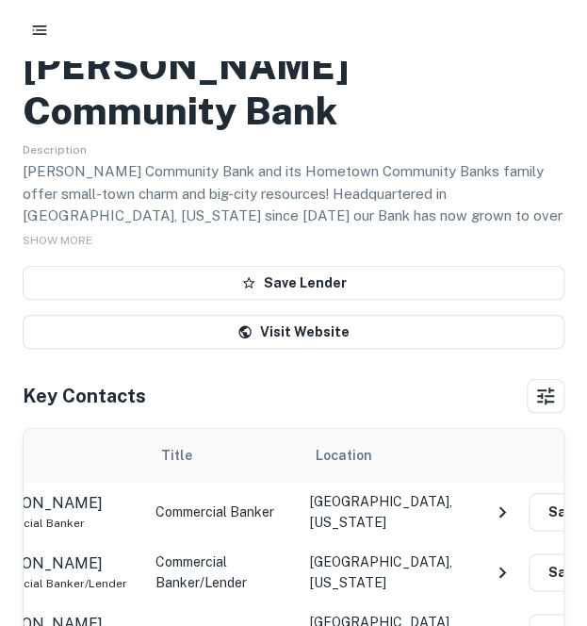
scroll to position [0, 0]
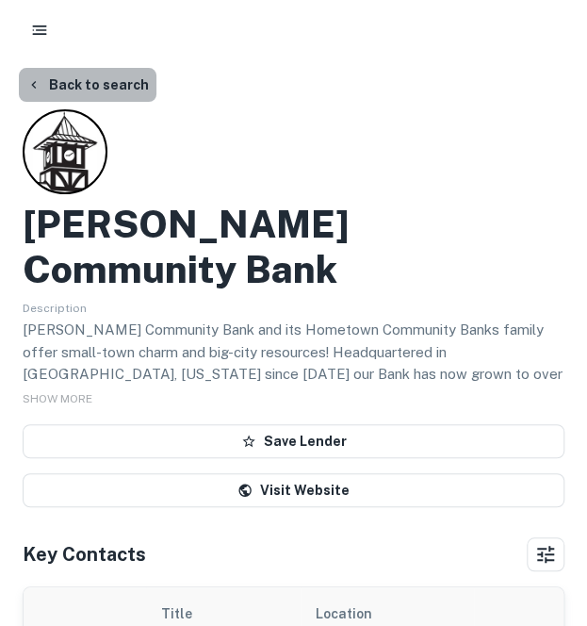
click at [117, 86] on button "Back to search" at bounding box center [88, 85] width 138 height 34
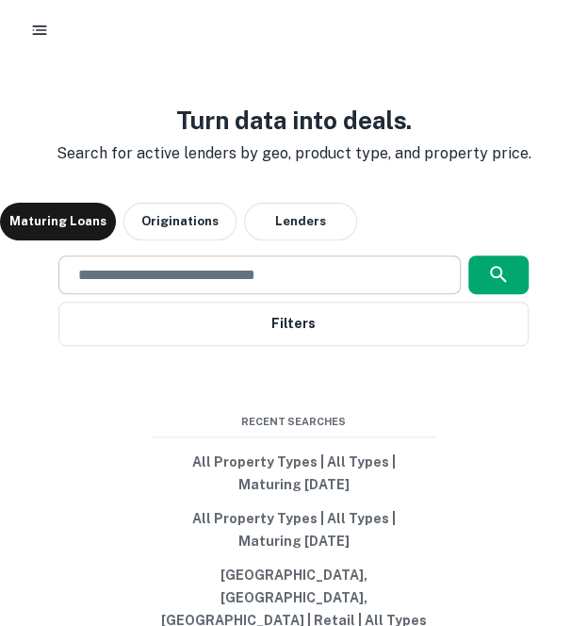
click at [177, 294] on div "​" at bounding box center [259, 274] width 402 height 39
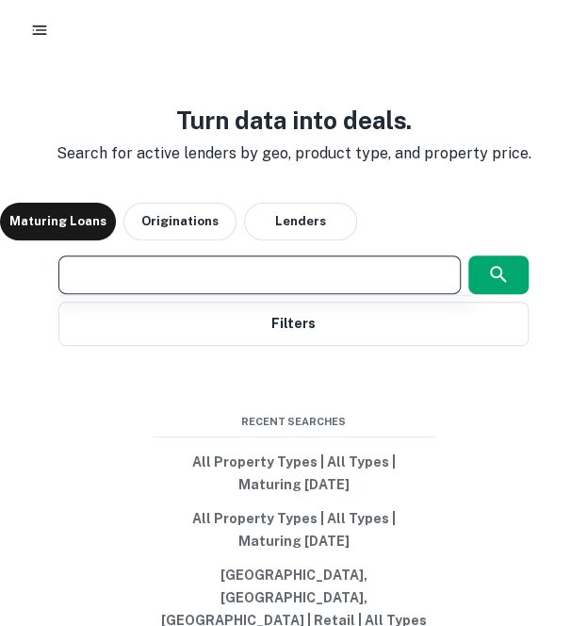
paste input "**********"
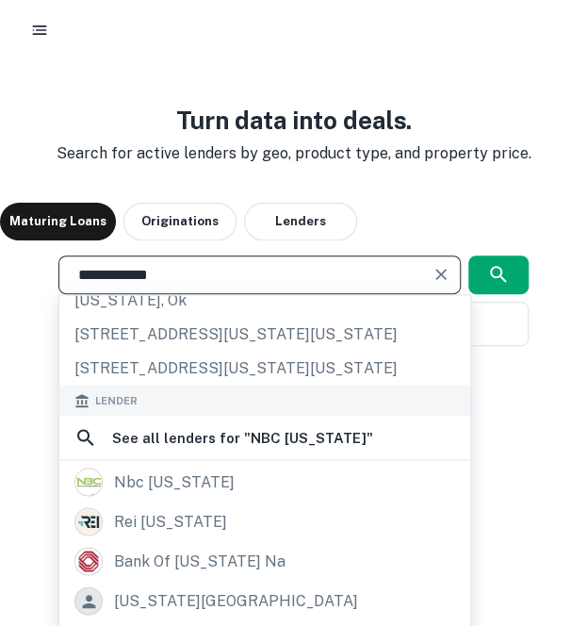
scroll to position [55, 0]
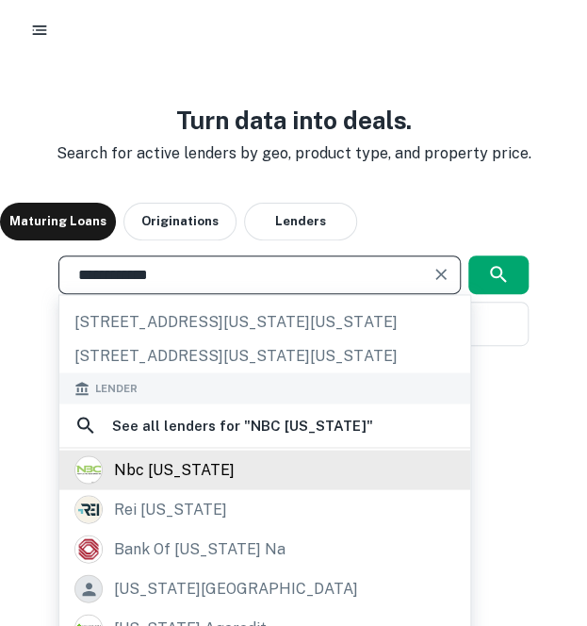
type input "**********"
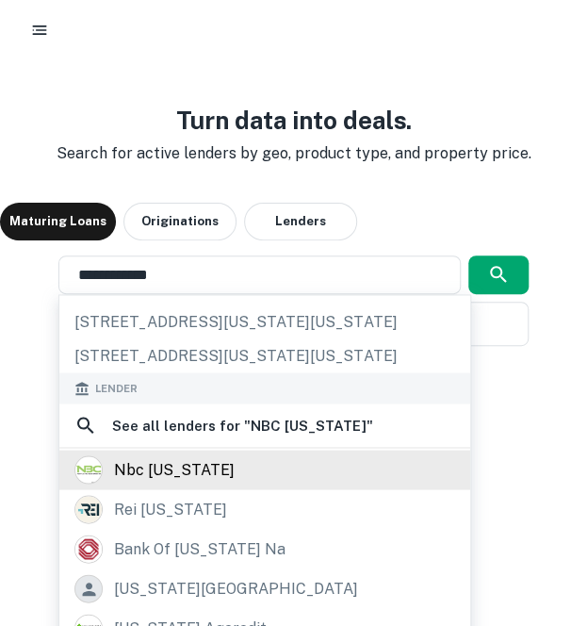
click at [140, 480] on div "nbc oklahoma" at bounding box center [174, 469] width 121 height 28
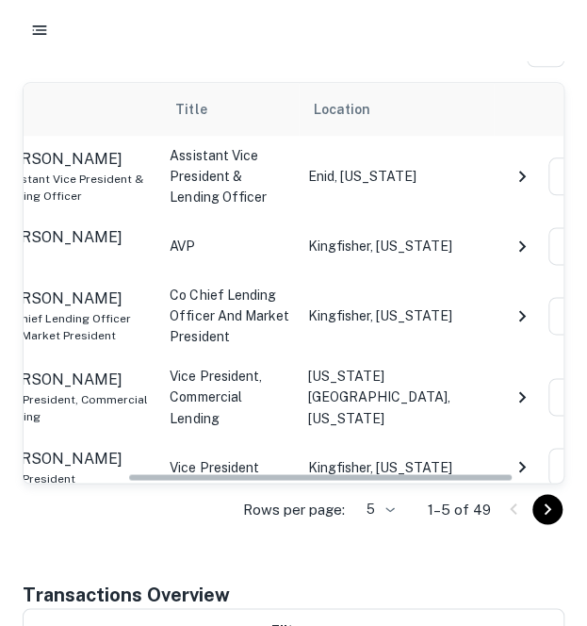
scroll to position [0, 150]
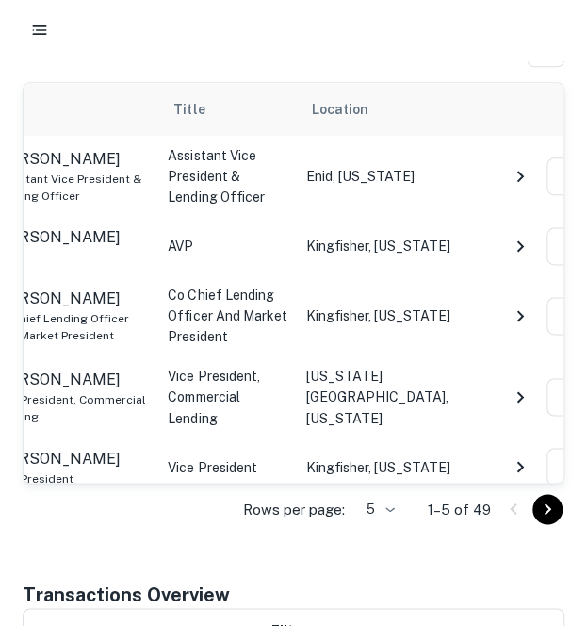
click at [526, 386] on icon "NavigateNextIcon" at bounding box center [520, 397] width 23 height 23
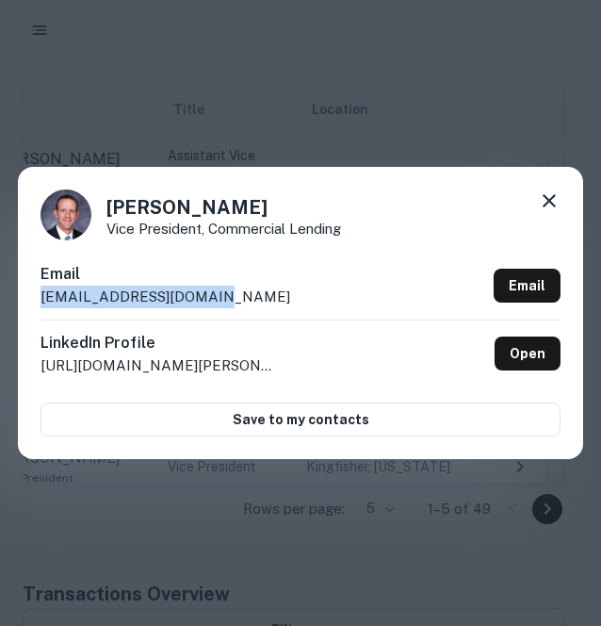
drag, startPoint x: 241, startPoint y: 301, endPoint x: 34, endPoint y: 304, distance: 207.4
click at [34, 304] on div "Jay Smith Vice President, Commercial Lending Email jlsmith@equitybank.com Email…" at bounding box center [301, 313] width 566 height 292
copy p "jlsmith@equitybank.com"
click at [550, 204] on icon at bounding box center [549, 200] width 23 height 23
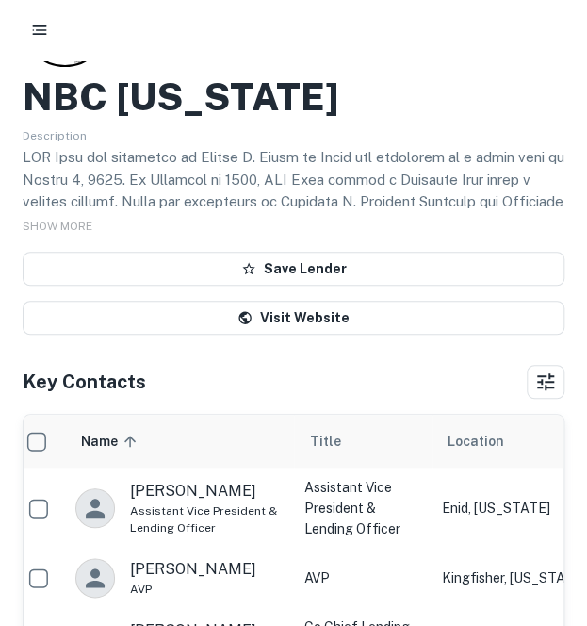
scroll to position [0, 0]
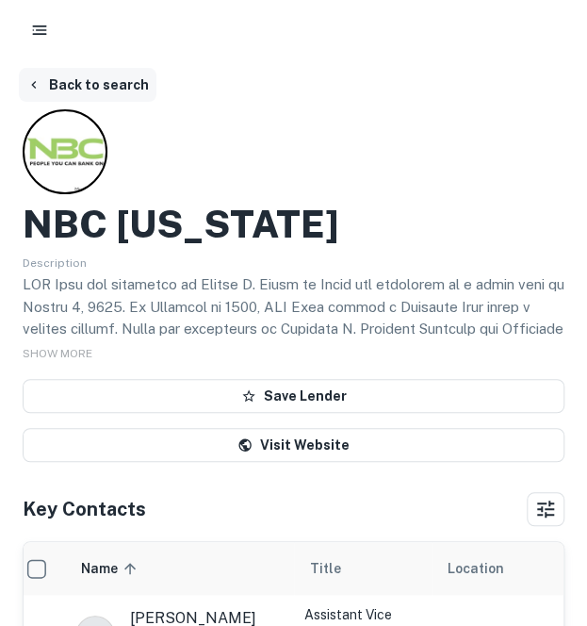
click at [130, 84] on button "Back to search" at bounding box center [88, 85] width 138 height 34
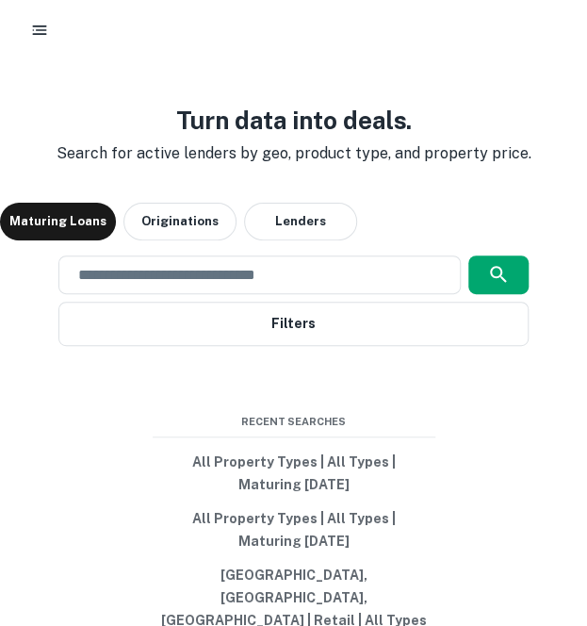
click at [153, 271] on div "Turn data into deals. Search for active lenders by geo, product type, and prope…" at bounding box center [293, 381] width 587 height 626
click at [153, 285] on div "​" at bounding box center [259, 274] width 402 height 39
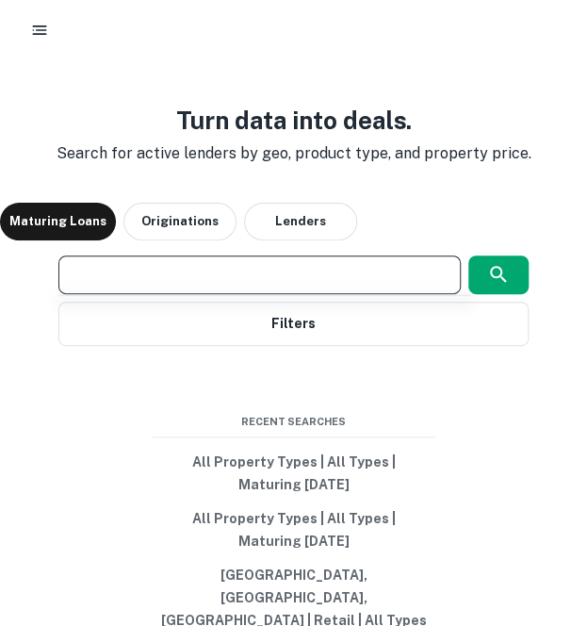
paste input "**********"
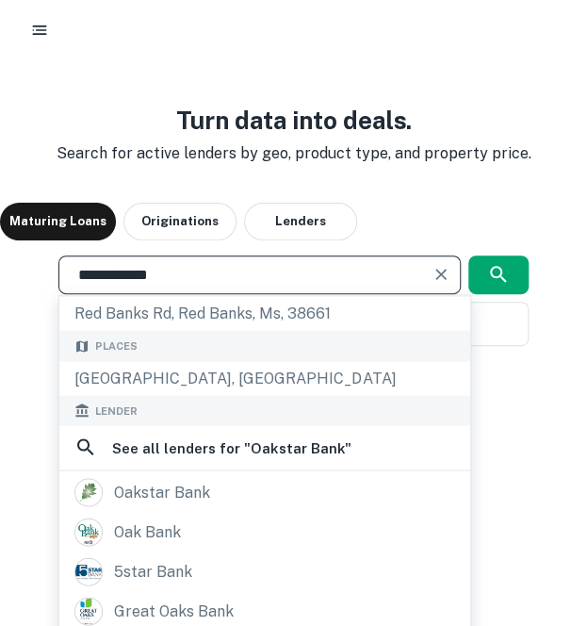
scroll to position [134, 0]
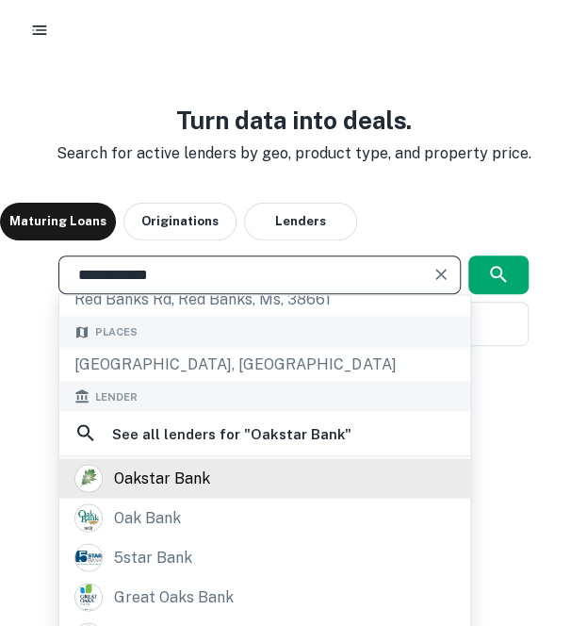
type input "**********"
click at [155, 487] on div "oakstar bank" at bounding box center [162, 478] width 96 height 28
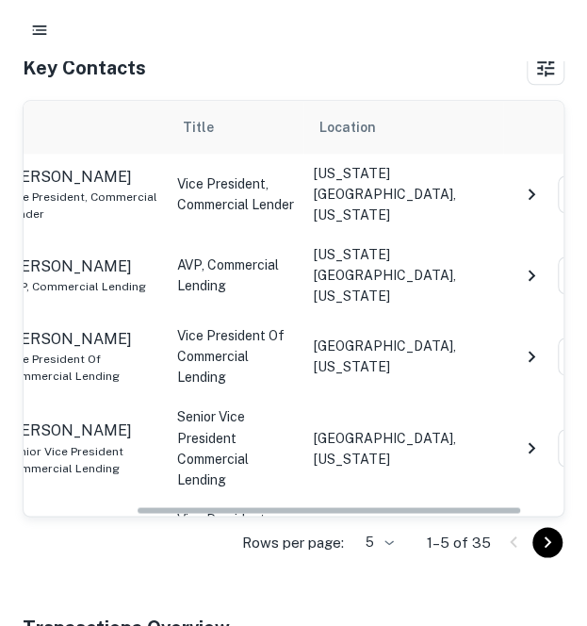
scroll to position [0, 157]
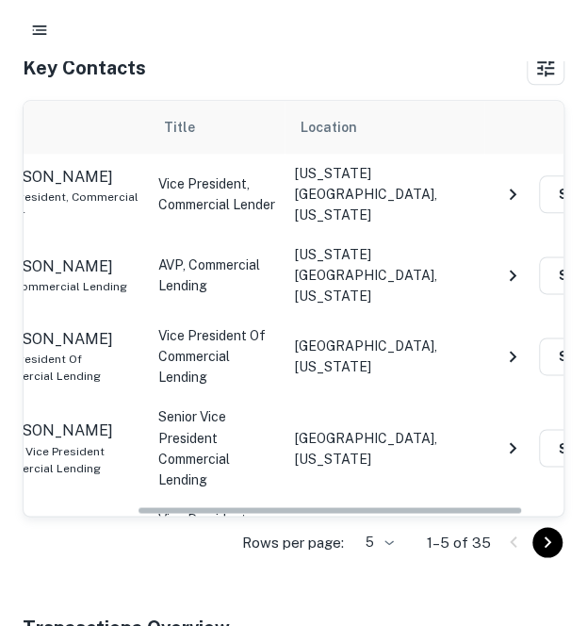
click at [507, 528] on icon "NavigateNextIcon" at bounding box center [512, 539] width 23 height 23
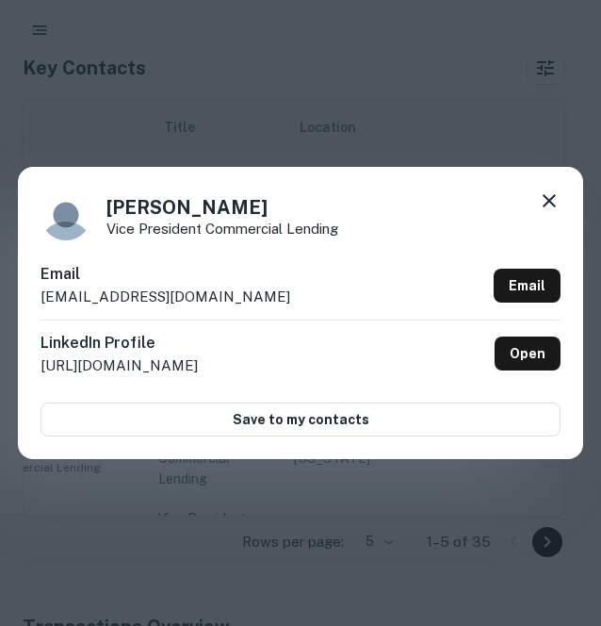
drag, startPoint x: 268, startPoint y: 287, endPoint x: 69, endPoint y: 296, distance: 199.1
drag, startPoint x: 69, startPoint y: 296, endPoint x: 411, endPoint y: 281, distance: 342.5
click at [411, 281] on div "Email dlegan@oakstarbank.com Email" at bounding box center [301, 291] width 520 height 57
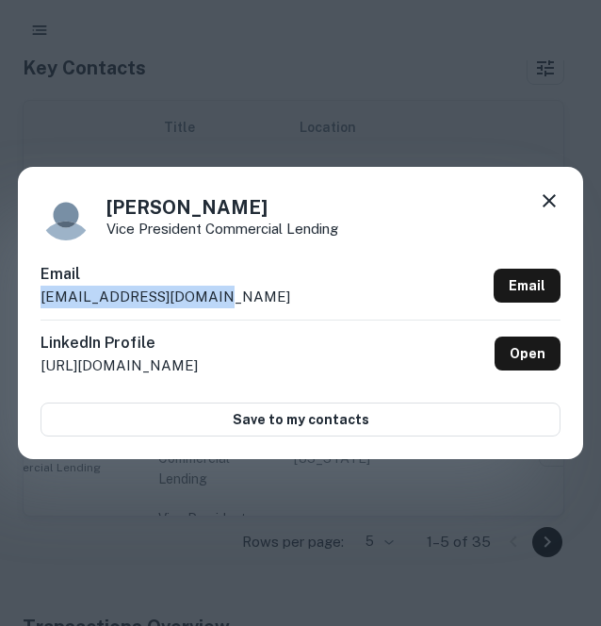
drag, startPoint x: 285, startPoint y: 283, endPoint x: 227, endPoint y: 296, distance: 59.0
click at [227, 296] on div "Email dlegan@oakstarbank.com Email" at bounding box center [301, 291] width 520 height 57
copy div "dlegan@oakstarbank.com"
click at [544, 208] on icon at bounding box center [549, 200] width 23 height 23
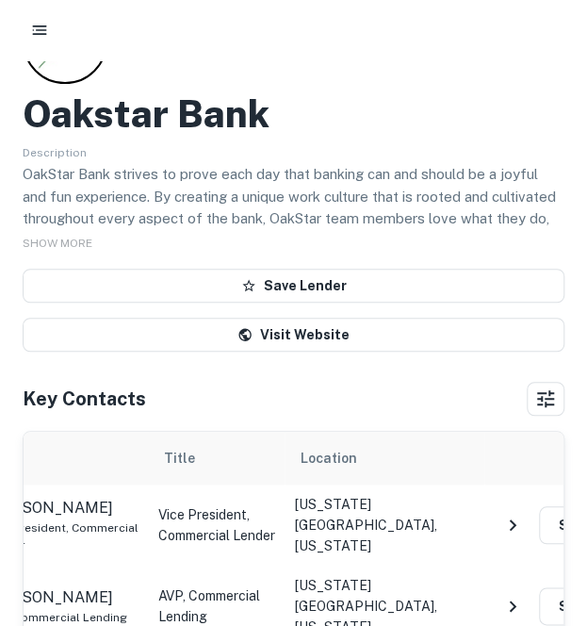
scroll to position [0, 0]
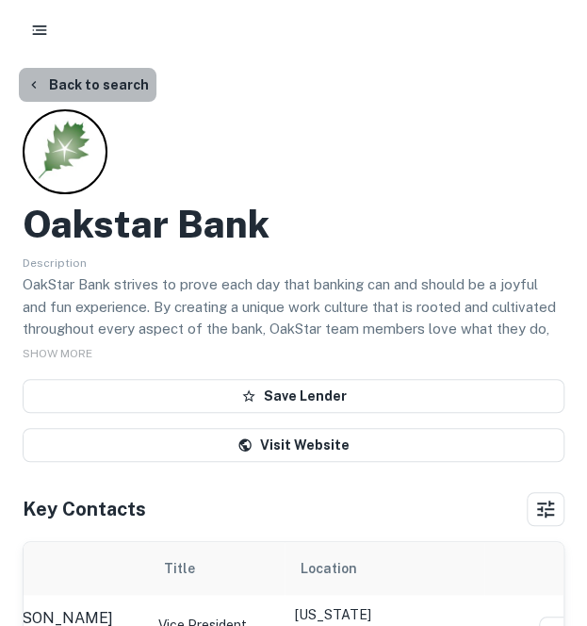
click at [110, 89] on button "Back to search" at bounding box center [88, 85] width 138 height 34
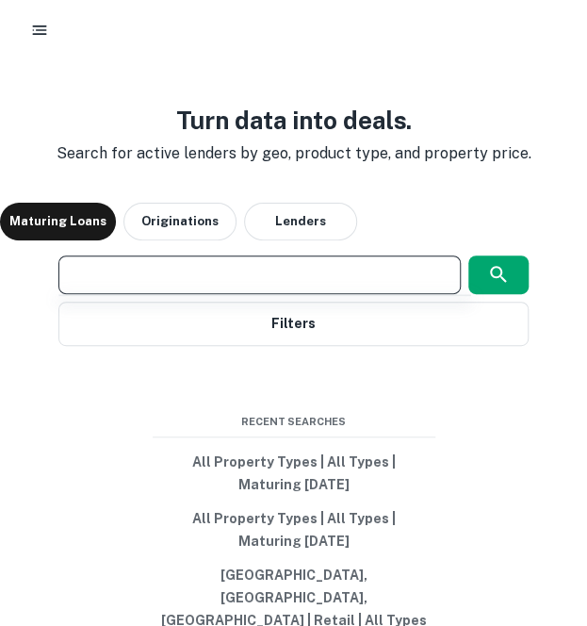
click at [166, 286] on input "text" at bounding box center [259, 275] width 385 height 22
paste input "**********"
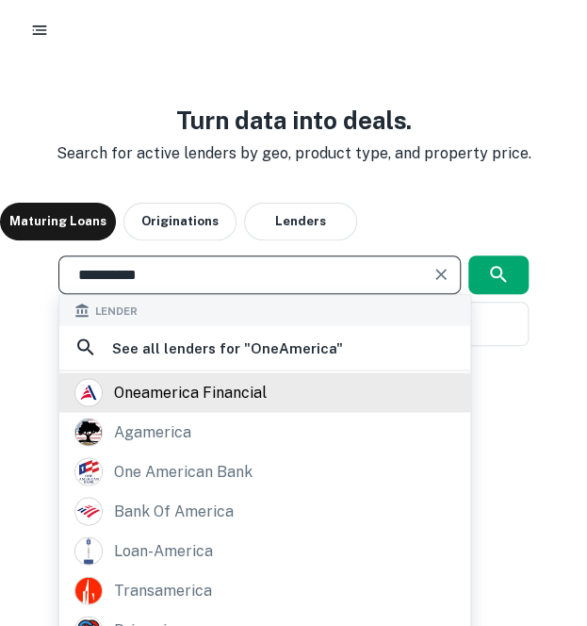
type input "**********"
click at [161, 406] on div "oneamerica financial" at bounding box center [190, 392] width 153 height 28
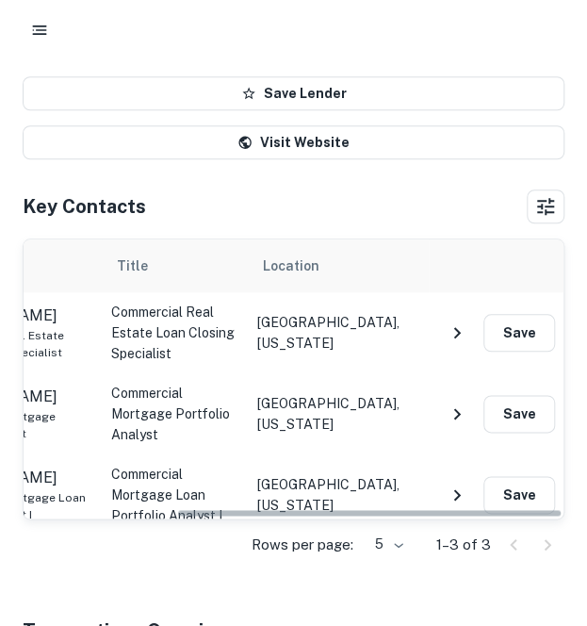
scroll to position [0, 213]
click at [224, 339] on td "Commercial Real Estate Loan Closing Specialist" at bounding box center [175, 332] width 146 height 81
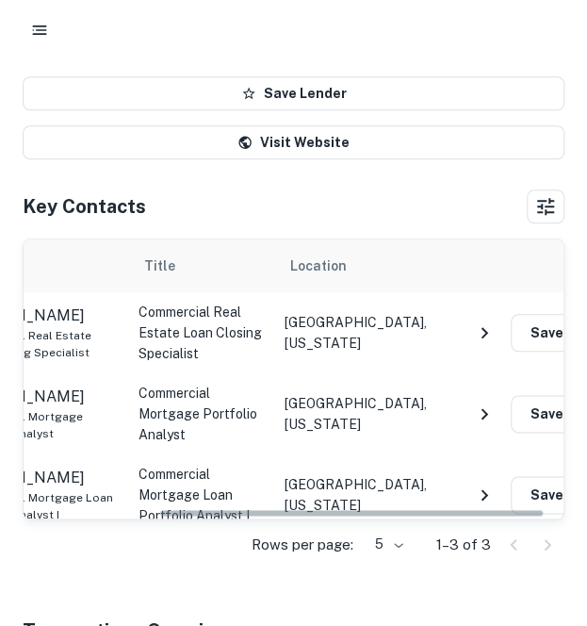
scroll to position [0, 187]
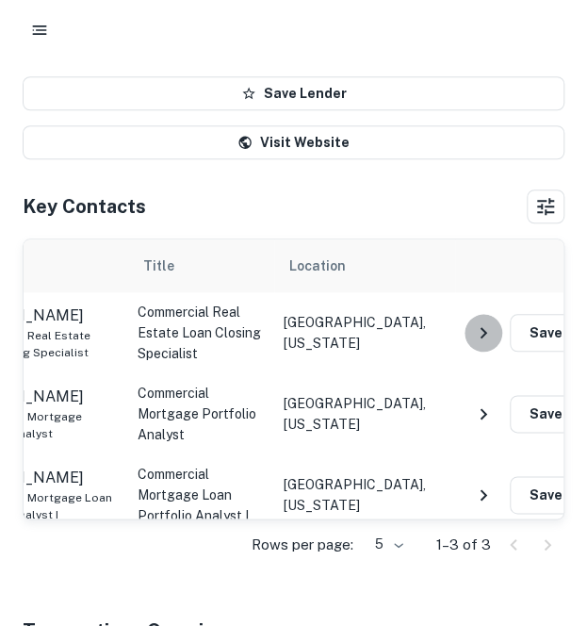
click at [473, 325] on icon "NavigateNextIcon" at bounding box center [483, 332] width 23 height 23
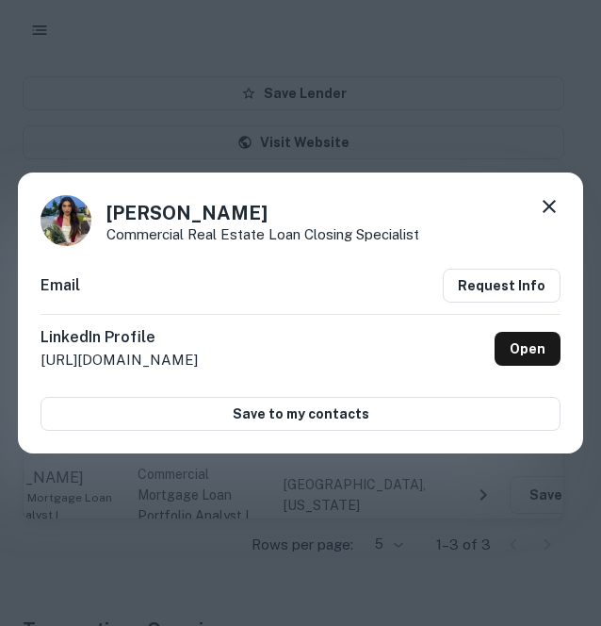
click at [550, 210] on icon at bounding box center [549, 206] width 23 height 23
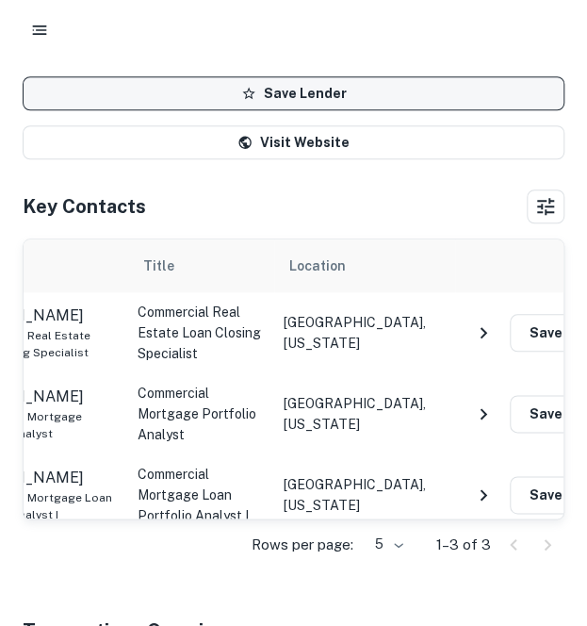
scroll to position [0, 0]
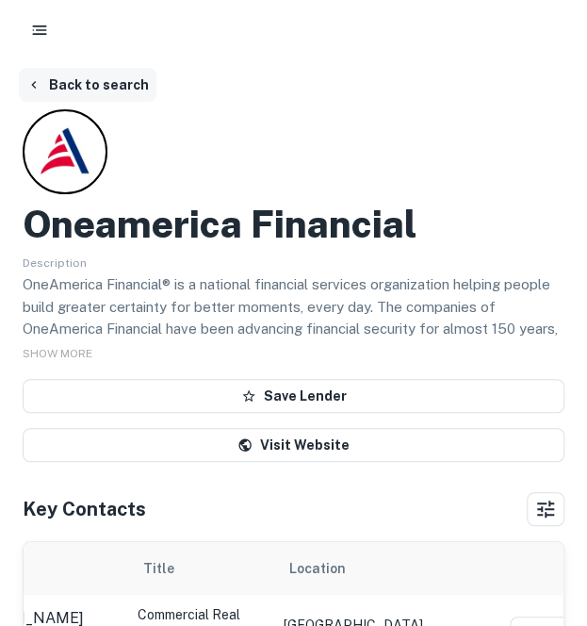
click at [132, 86] on button "Back to search" at bounding box center [88, 85] width 138 height 34
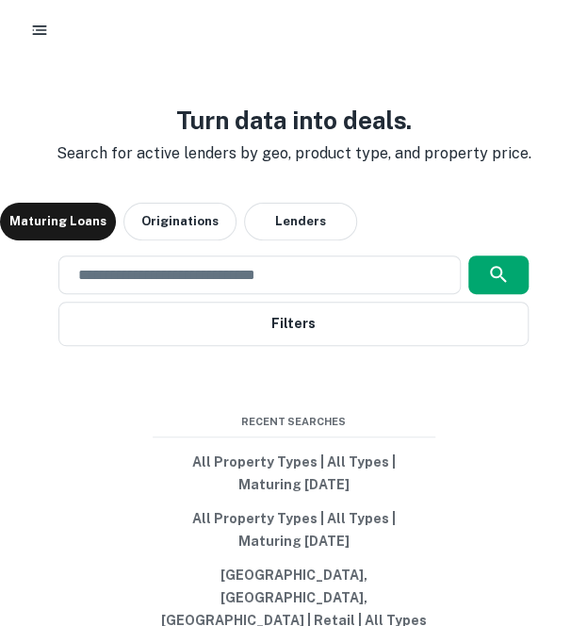
click at [132, 86] on div "Turn data into deals. Search for active lenders by geo, product type, and prope…" at bounding box center [293, 381] width 587 height 626
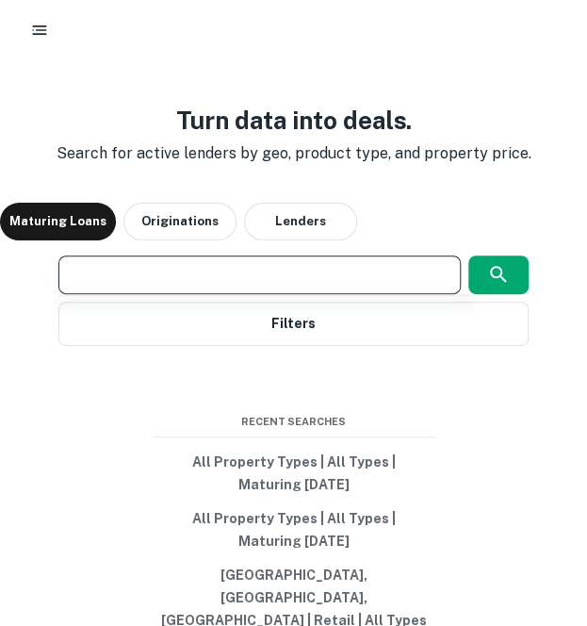
click at [105, 286] on input "text" at bounding box center [259, 275] width 385 height 22
paste input "**********"
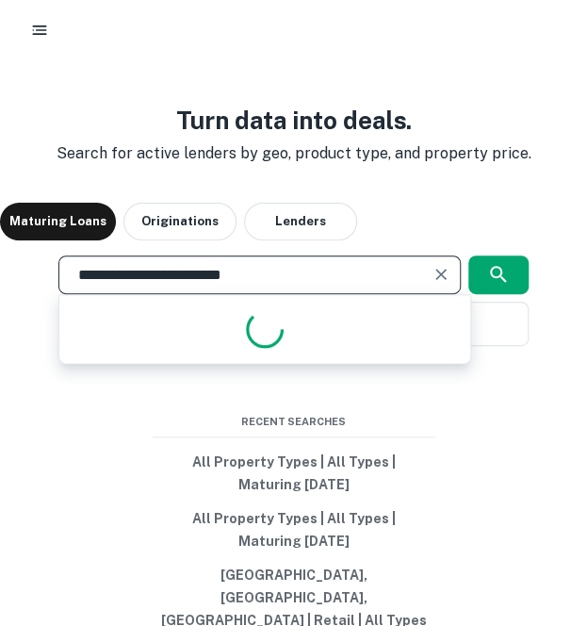
type input "**********"
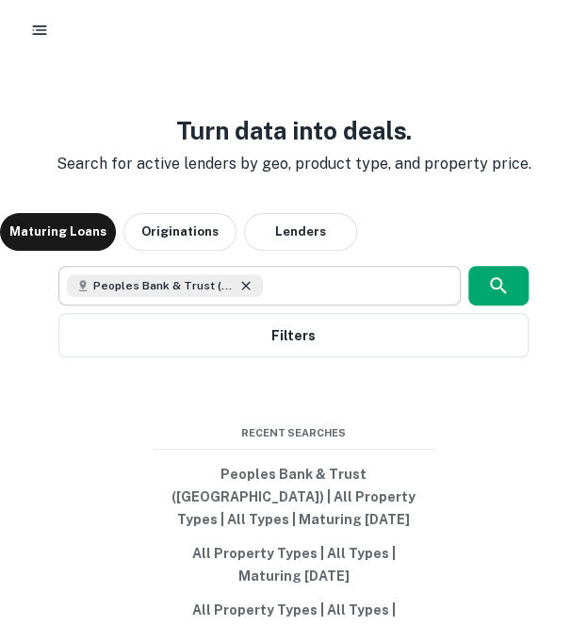
click at [238, 293] on icon at bounding box center [245, 285] width 15 height 15
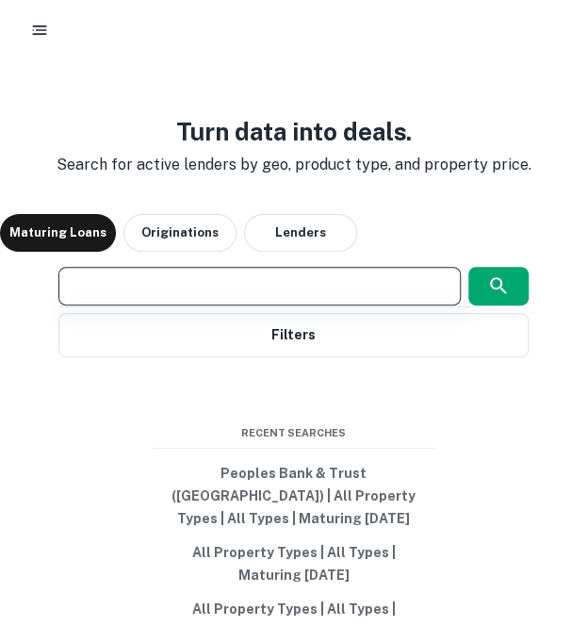
paste input "**********"
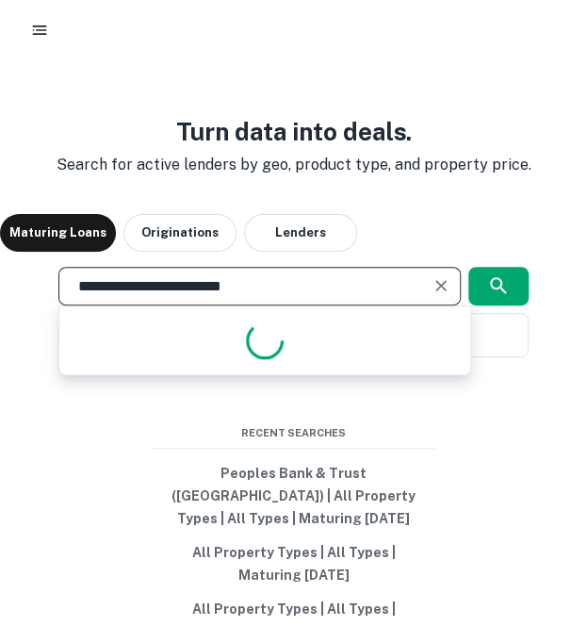
click at [238, 297] on input "**********" at bounding box center [245, 286] width 356 height 22
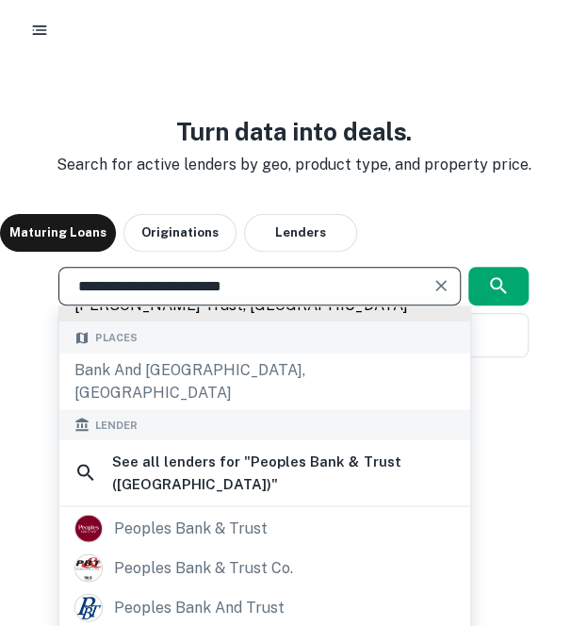
scroll to position [143, 0]
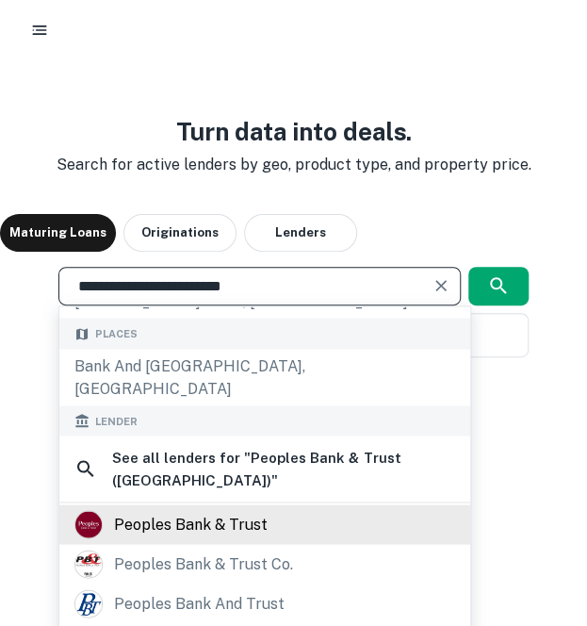
type input "**********"
click at [178, 504] on div "peoples bank & trust" at bounding box center [264, 524] width 411 height 40
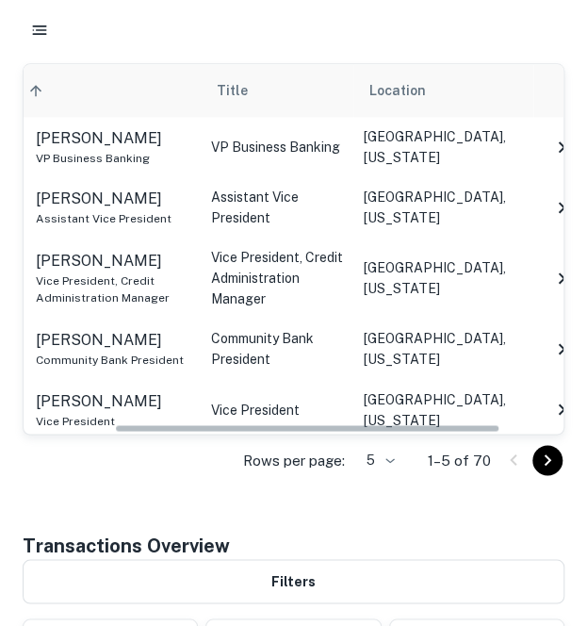
scroll to position [0, 132]
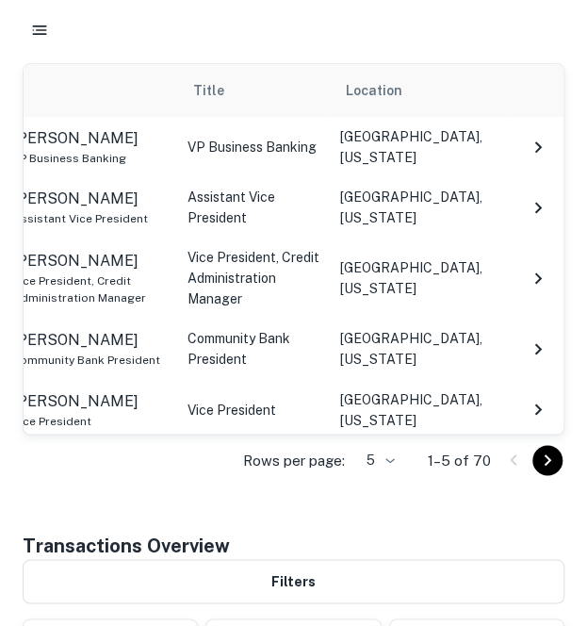
drag, startPoint x: 539, startPoint y: 461, endPoint x: 422, endPoint y: 519, distance: 130.7
click at [422, 519] on div "Back to search Peoples Bank & Trust Description Peoples Bank & Trust has been s…" at bounding box center [293, 445] width 587 height 1710
click at [557, 467] on icon "Go to next page" at bounding box center [547, 460] width 23 height 23
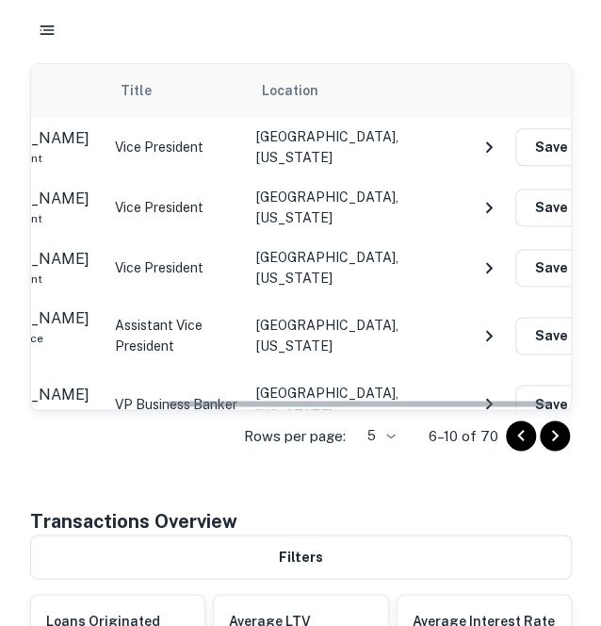
scroll to position [0, 188]
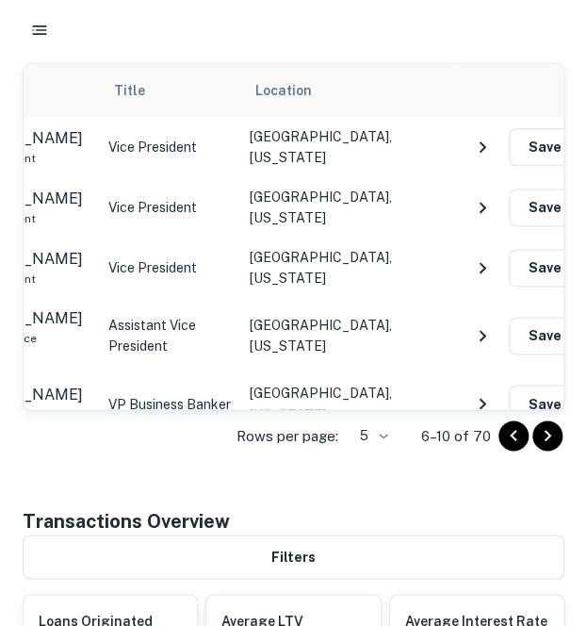
click at [473, 142] on icon "NavigateNextIcon" at bounding box center [482, 147] width 23 height 23
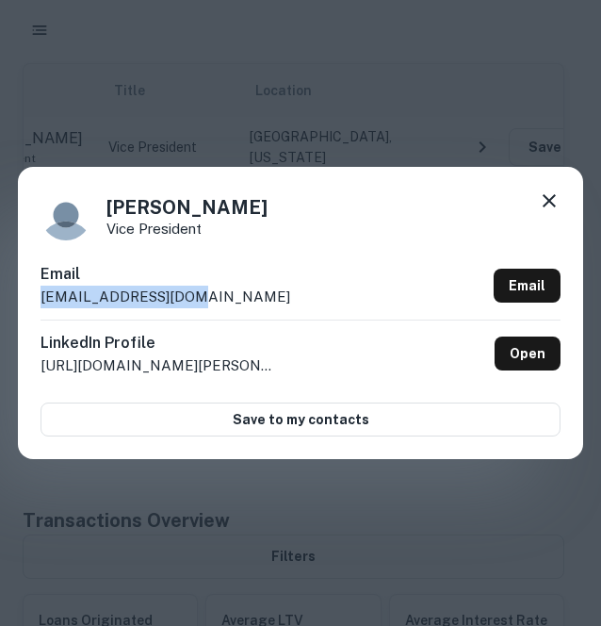
drag, startPoint x: 283, startPoint y: 293, endPoint x: 28, endPoint y: 308, distance: 254.9
click at [28, 308] on div "Judy Prasun Vice President Email jprasun@bankpbt.com Email LinkedIn Profile htt…" at bounding box center [301, 313] width 566 height 292
copy p "jprasun@bankpbt.com"
